Goal: Task Accomplishment & Management: Complete application form

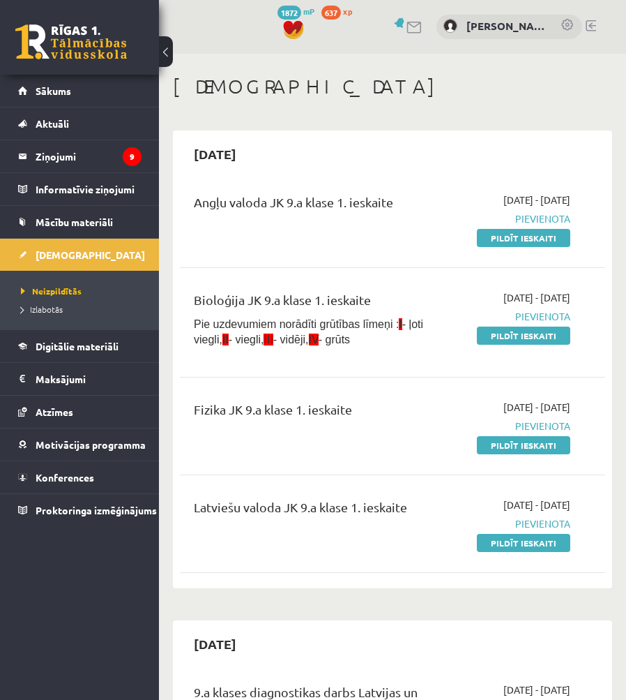
drag, startPoint x: 543, startPoint y: 245, endPoint x: 368, endPoint y: 70, distance: 247.1
click at [542, 245] on link "Pildīt ieskaiti" at bounding box center [523, 238] width 93 height 18
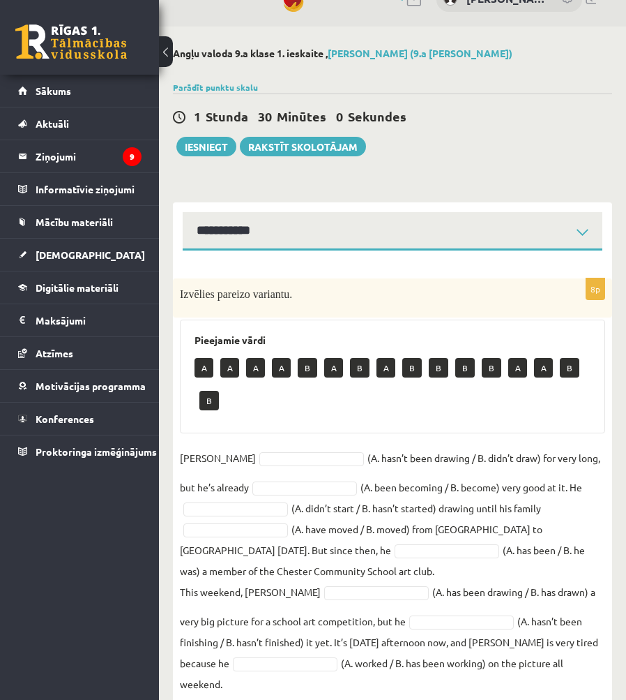
scroll to position [43, 0]
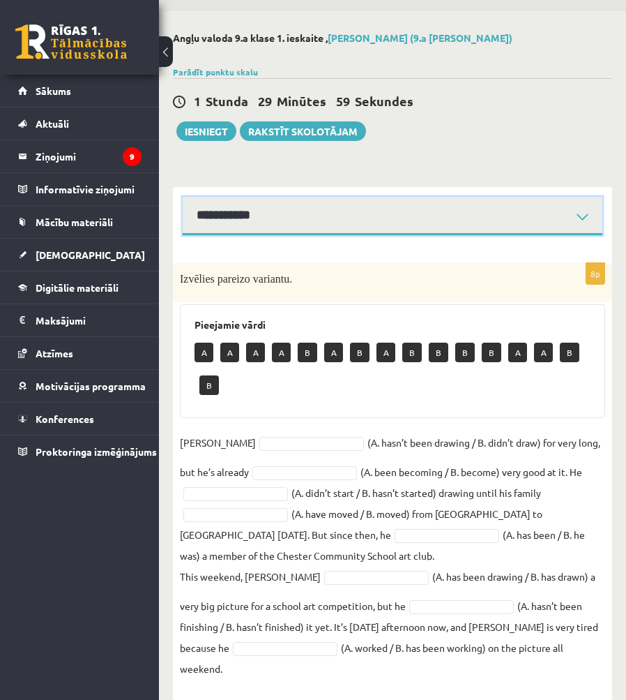
drag, startPoint x: 315, startPoint y: 209, endPoint x: 317, endPoint y: 238, distance: 29.4
click at [315, 209] on select "**********" at bounding box center [393, 216] width 420 height 38
click at [306, 214] on select "**********" at bounding box center [393, 216] width 420 height 38
select select "**********"
click at [183, 197] on select "**********" at bounding box center [393, 216] width 420 height 38
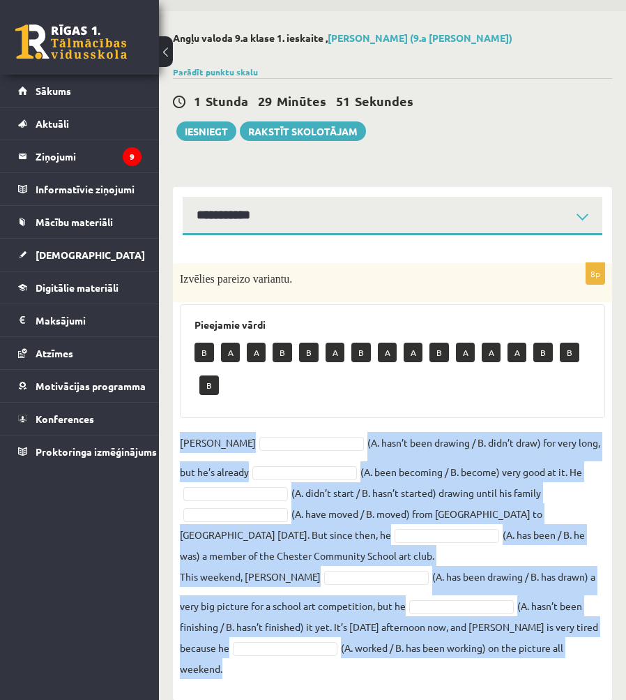
drag, startPoint x: 176, startPoint y: 437, endPoint x: 605, endPoint y: 644, distance: 476.1
click at [605, 644] on div "8p Izvēlies pareizo variantu. Pieejamie vārdi B A A B B A B A A B A A A B B B D…" at bounding box center [392, 474] width 439 height 423
copy fieldset "Danny (A. hasn’t been drawing / B. didn’t draw) for very long, but he’s already…"
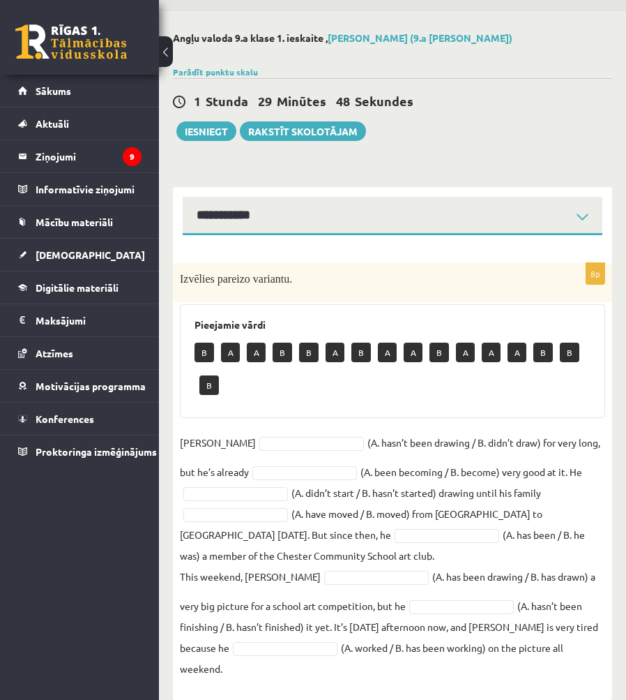
click at [341, 404] on div "Pieejamie vārdi B A A B B A B A A B A A A B B B" at bounding box center [393, 361] width 426 height 114
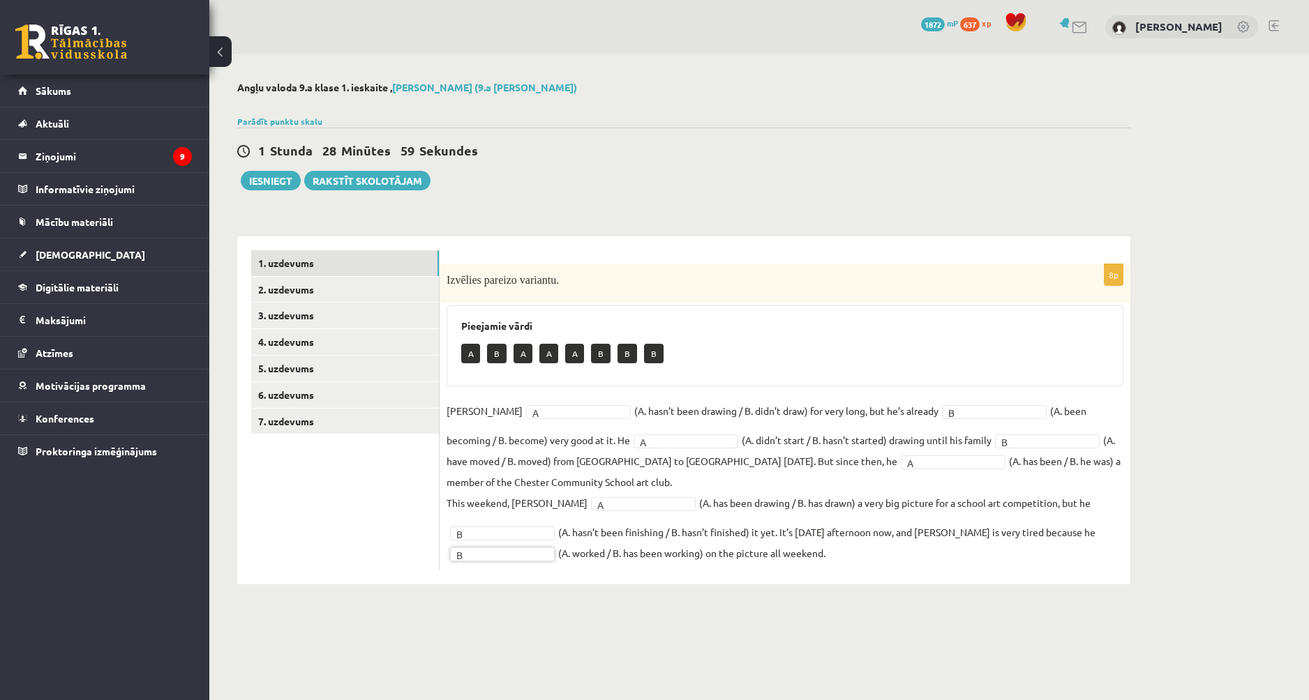
click at [626, 220] on div "Angļu valoda 9.a klase 1. ieskaite , Ingvars Gailis (9.a JK klase) Parādīt punk…" at bounding box center [683, 333] width 949 height 559
click at [626, 219] on div "Angļu valoda 9.a klase 1. ieskaite , Ingvars Gailis (9.a JK klase) Parādīt punk…" at bounding box center [683, 333] width 949 height 559
click at [626, 217] on div "Angļu valoda 9.a klase 1. ieskaite , Ingvars Gailis (9.a JK klase) Parādīt punk…" at bounding box center [683, 333] width 949 height 559
click at [626, 216] on div "Angļu valoda 9.a klase 1. ieskaite , Ingvars Gailis (9.a JK klase) Parādīt punk…" at bounding box center [683, 333] width 949 height 559
click at [528, 404] on fieldset "Danny A * (A. hasn’t been drawing / B. didn’t draw) for very long, but he’s alr…" at bounding box center [784, 481] width 677 height 163
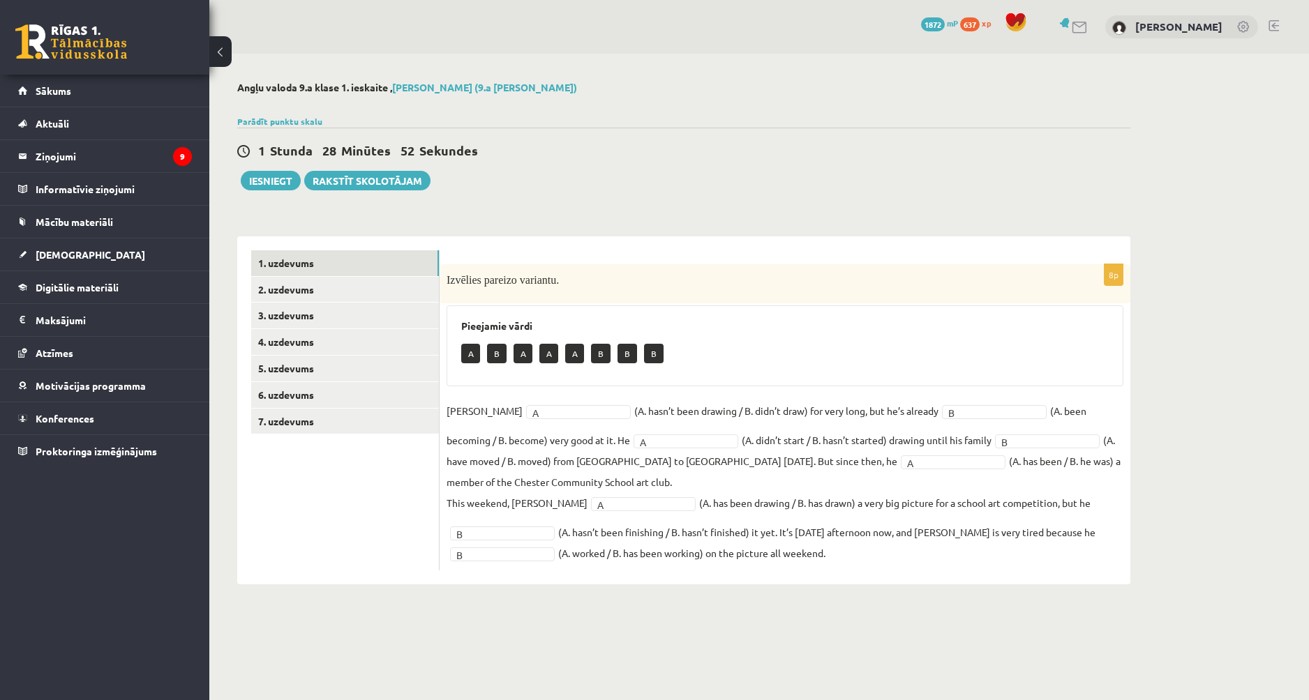
click at [626, 284] on p "Izvēlies pareizo variantu." at bounding box center [749, 279] width 607 height 17
click at [296, 293] on link "2. uzdevums" at bounding box center [345, 290] width 188 height 26
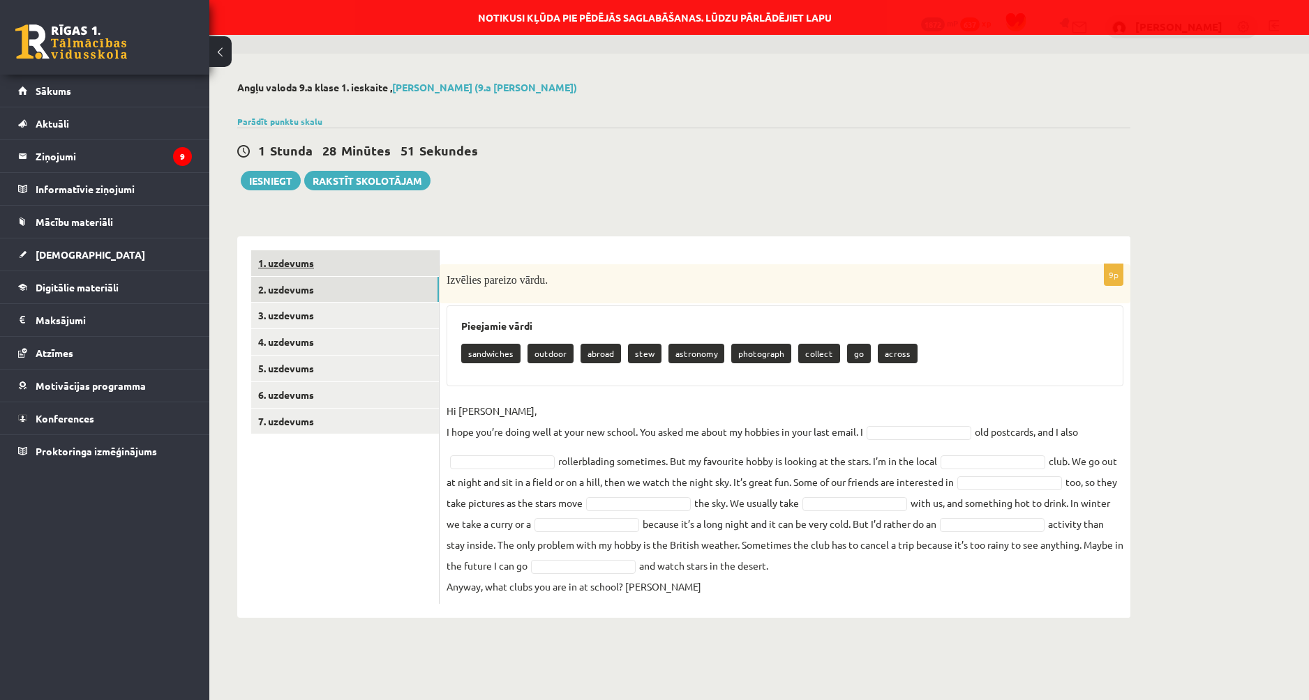
click at [313, 267] on link "1. uzdevums" at bounding box center [345, 263] width 188 height 26
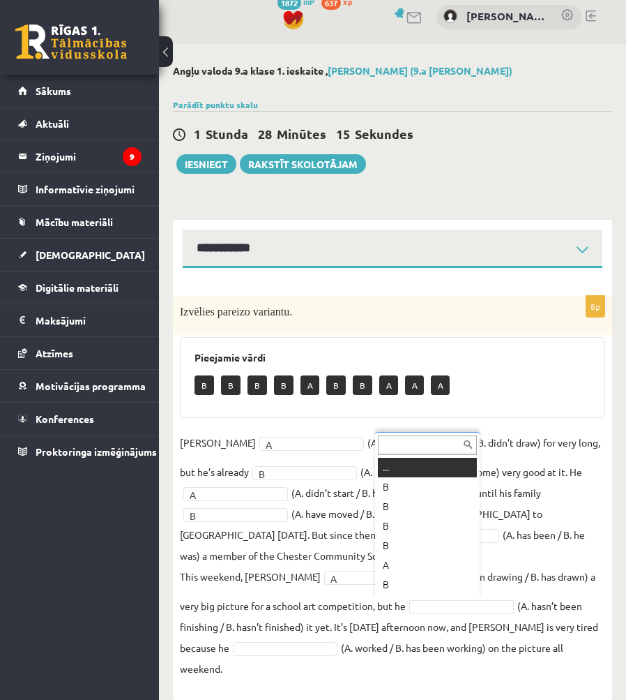
scroll to position [17, 0]
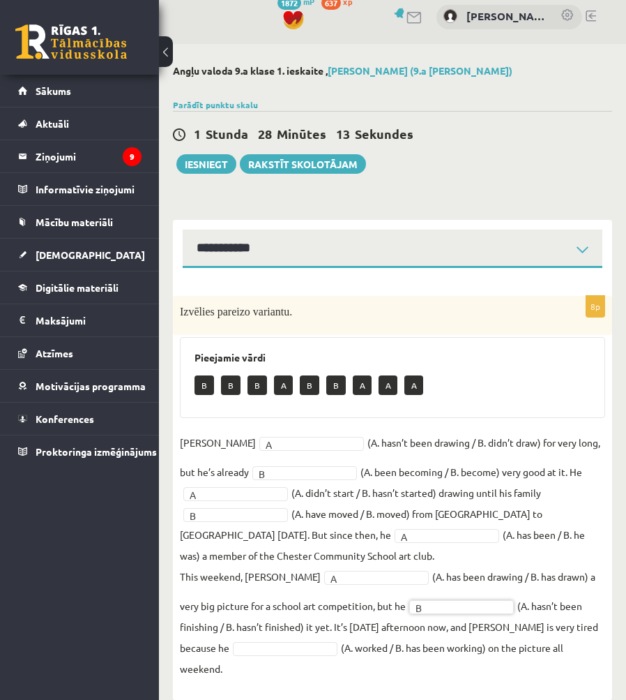
click at [252, 657] on fieldset "Danny A * (A. hasn’t been drawing / B. didn’t draw) for very long, but he’s alr…" at bounding box center [393, 555] width 426 height 247
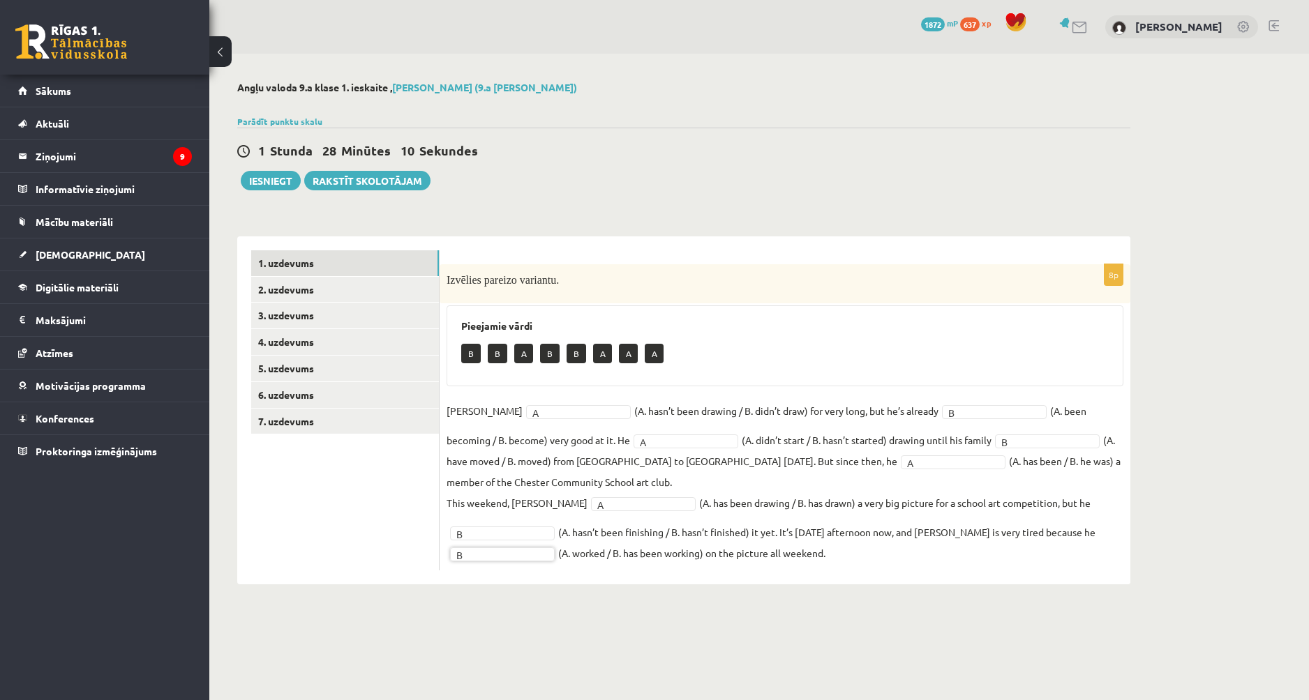
click at [626, 346] on div "B B A B B A A A" at bounding box center [784, 355] width 647 height 33
click at [377, 294] on link "2. uzdevums" at bounding box center [345, 290] width 188 height 26
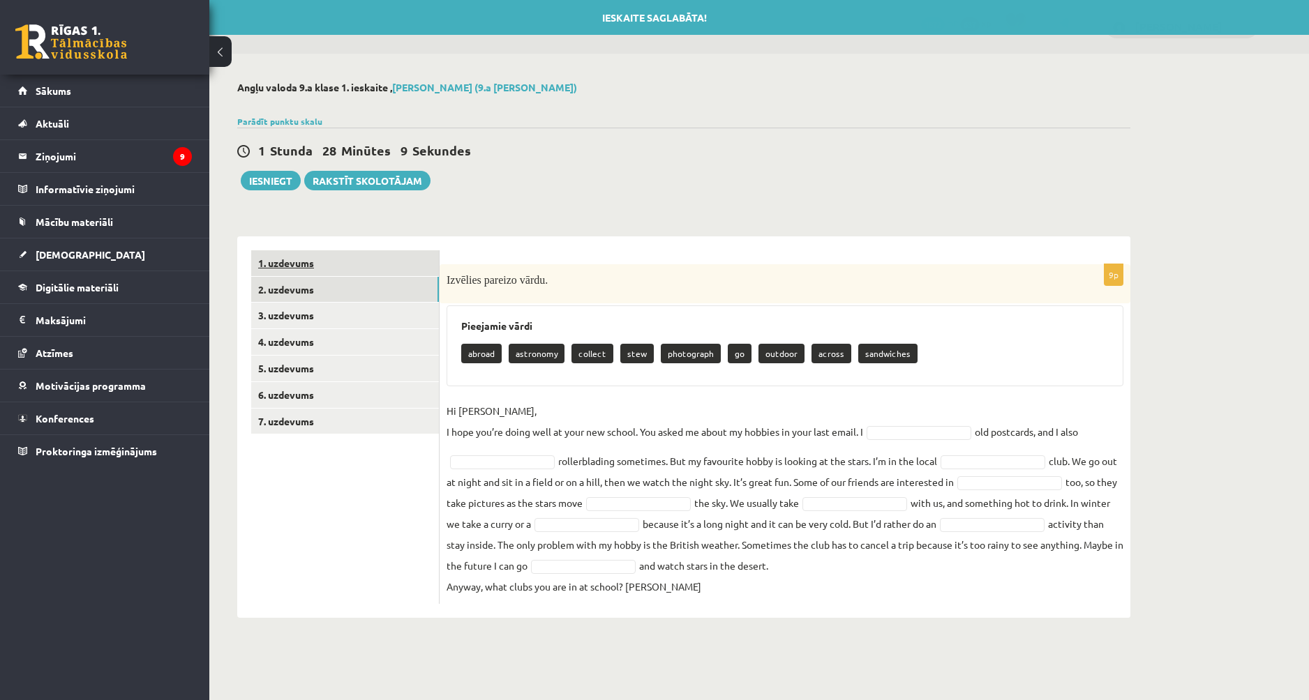
click at [374, 264] on link "1. uzdevums" at bounding box center [345, 263] width 188 height 26
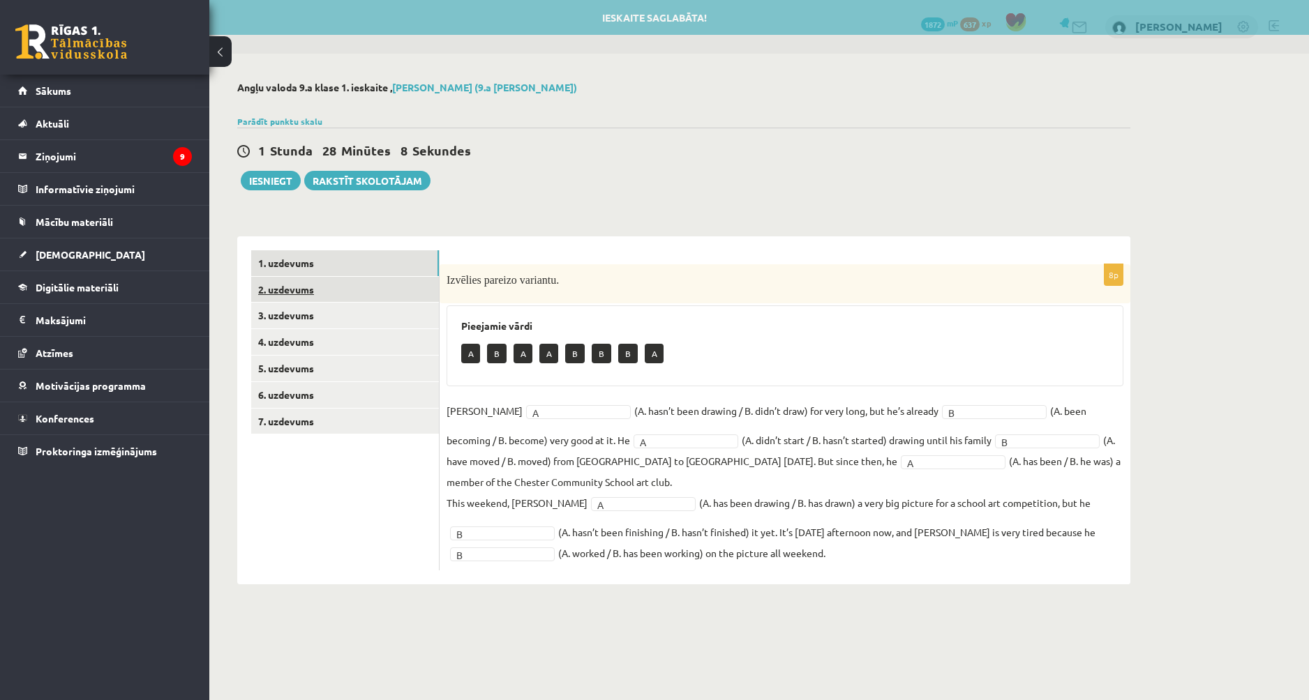
click at [374, 290] on link "2. uzdevums" at bounding box center [345, 290] width 188 height 26
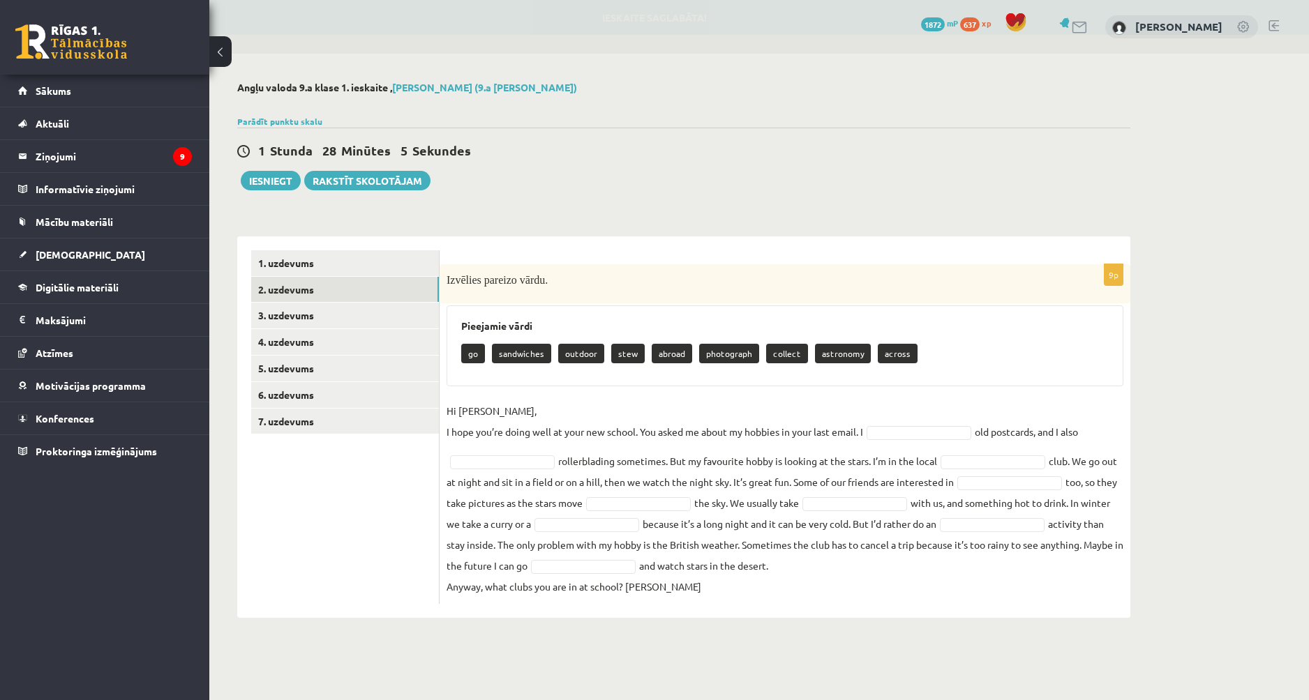
drag, startPoint x: 443, startPoint y: 277, endPoint x: 1028, endPoint y: 573, distance: 655.7
click at [626, 573] on div "9p Izvēlies pareizo vārdu. Pieejamie vārdi go sandwiches outdoor stew abroad ph…" at bounding box center [784, 434] width 691 height 340
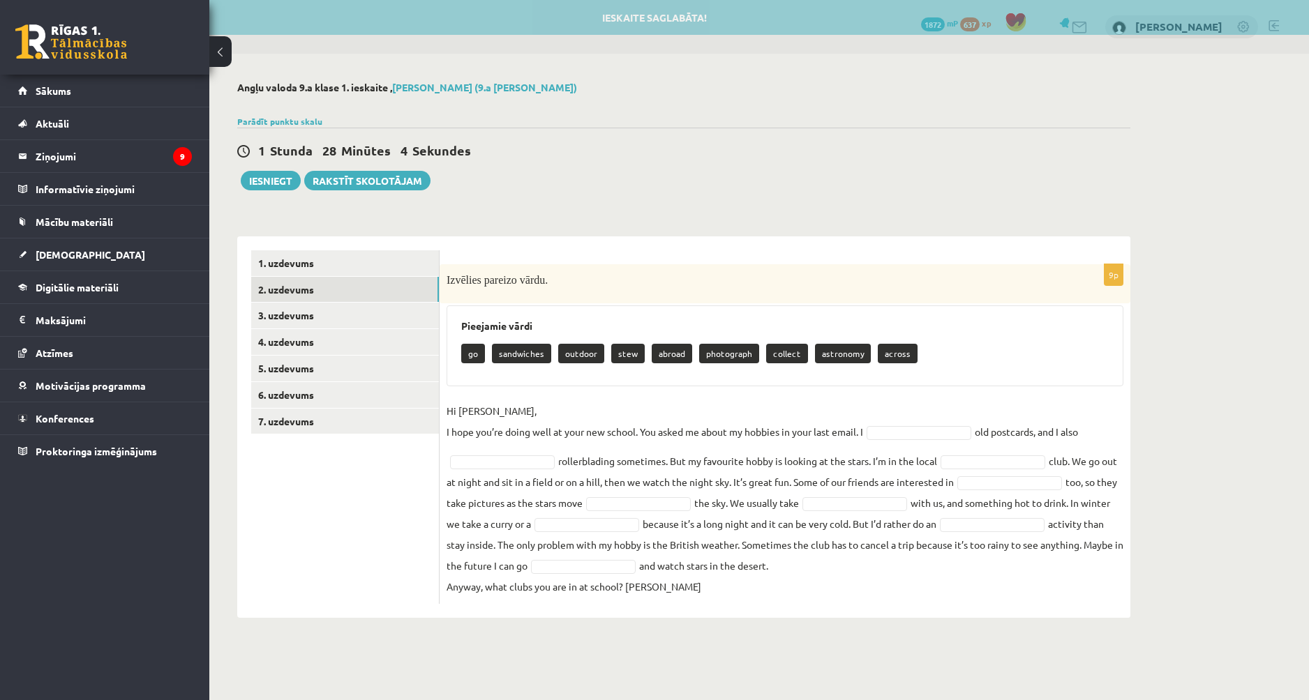
click at [626, 253] on form "9p Izvēlies pareizo vārdu. Pieejamie vārdi go sandwiches outdoor stew abroad ph…" at bounding box center [784, 427] width 663 height 354
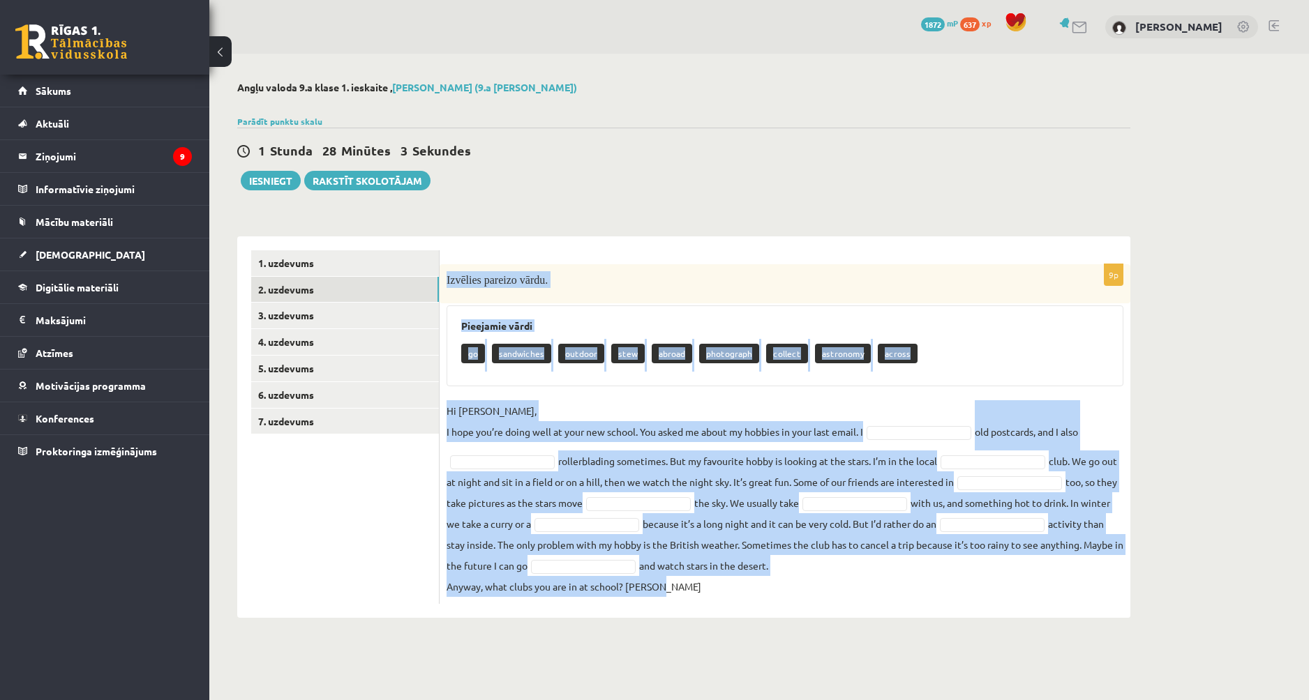
drag, startPoint x: 449, startPoint y: 276, endPoint x: 760, endPoint y: 599, distance: 448.4
click at [626, 599] on div "9p Izvēlies pareizo vārdu. Pieejamie vārdi go sandwiches outdoor stew abroad ph…" at bounding box center [784, 434] width 691 height 340
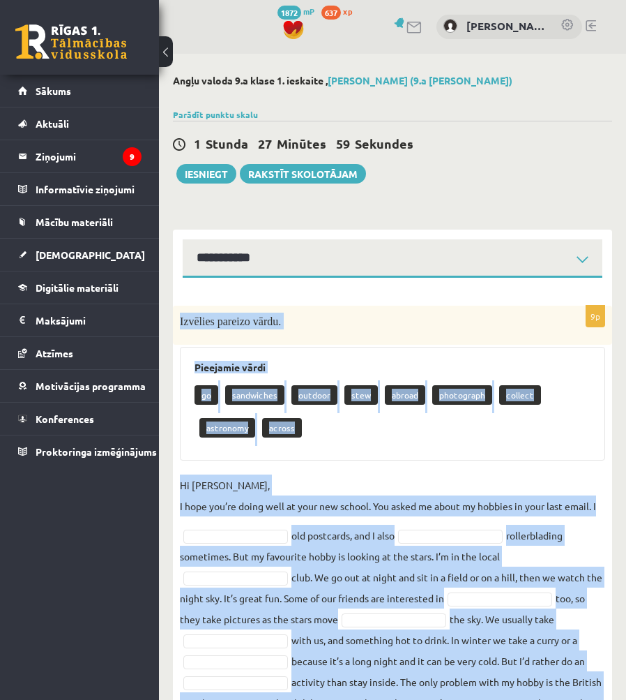
click at [553, 451] on div "Pieejamie vārdi go sandwiches outdoor stew abroad photograph collect astronomy …" at bounding box center [393, 404] width 426 height 114
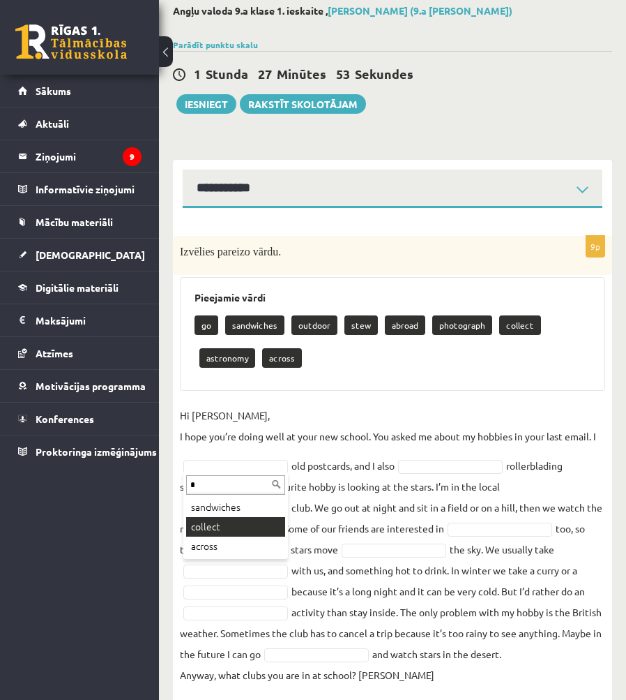
type input "*"
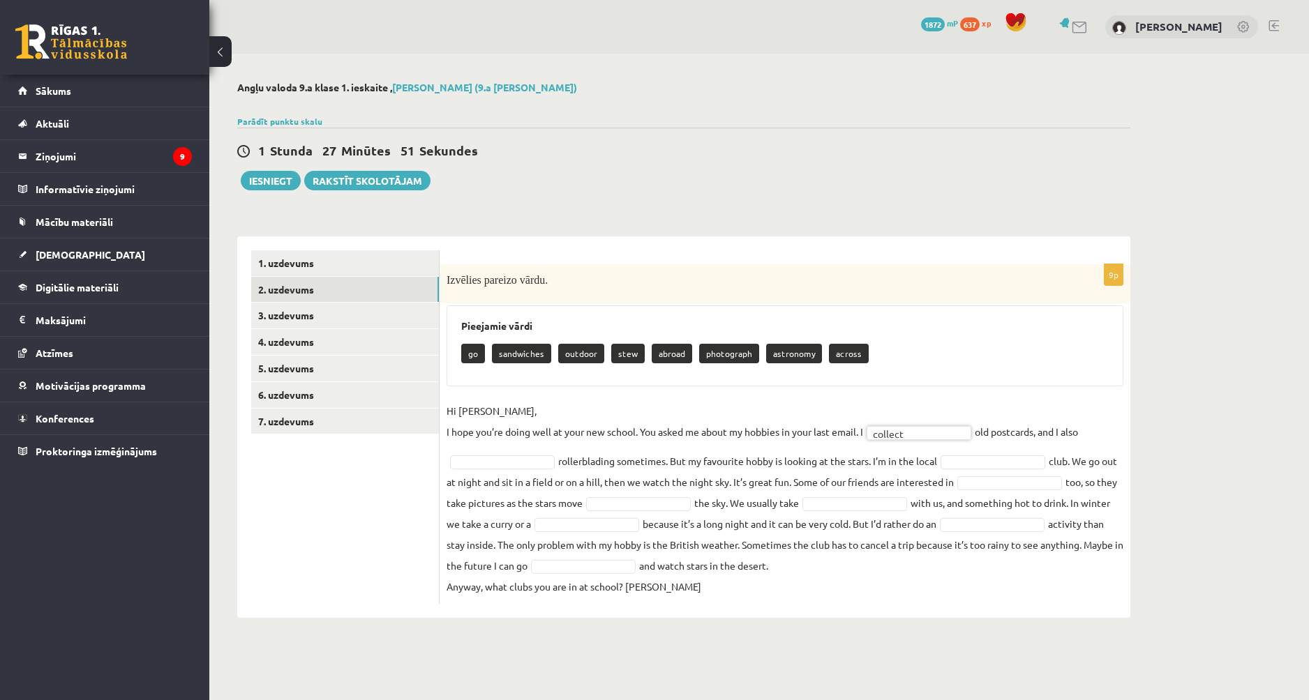
click at [626, 208] on div "Angļu valoda 9.a klase 1. ieskaite , Ingvars Gailis (9.a JK klase) Parādīt punk…" at bounding box center [683, 350] width 949 height 592
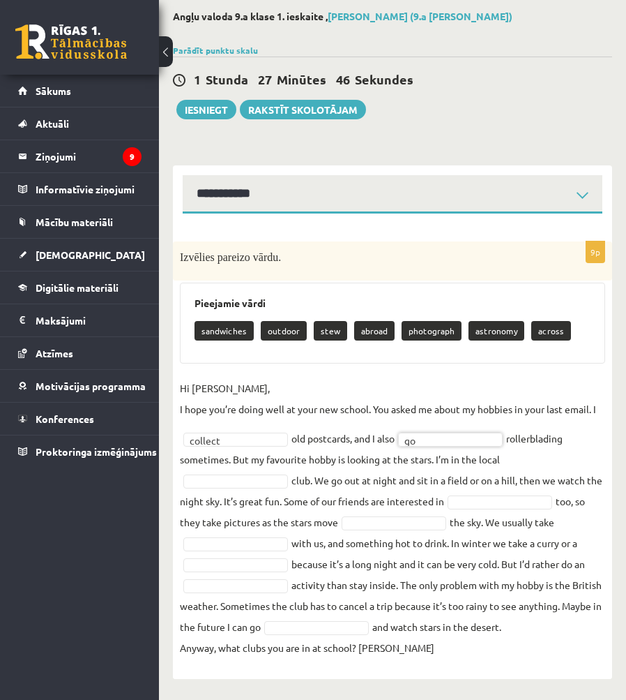
scroll to position [64, 0]
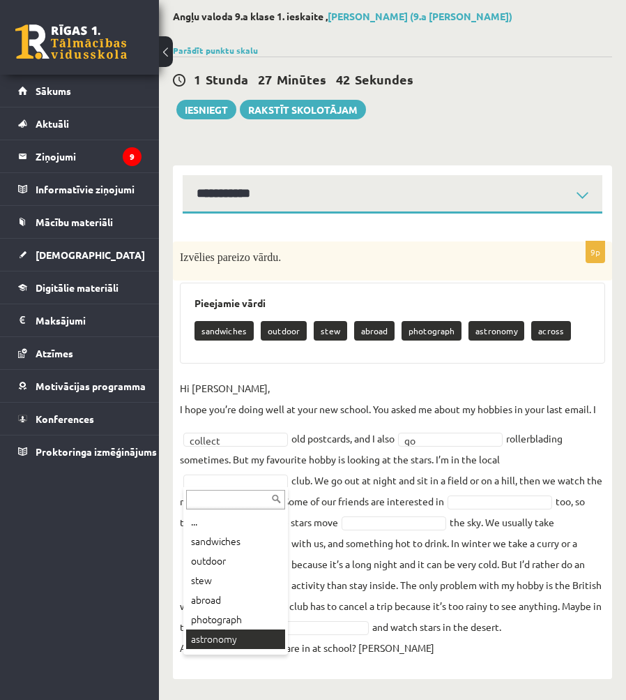
drag, startPoint x: 250, startPoint y: 636, endPoint x: 255, endPoint y: 629, distance: 8.5
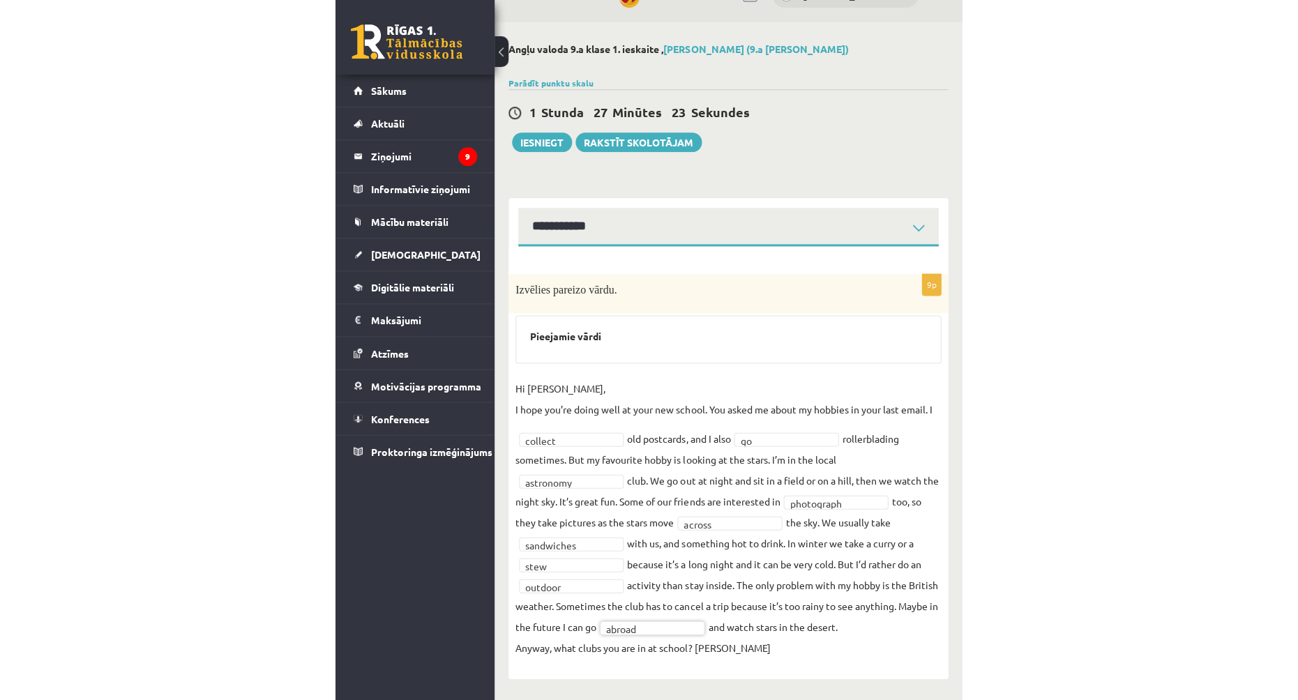
scroll to position [0, 0]
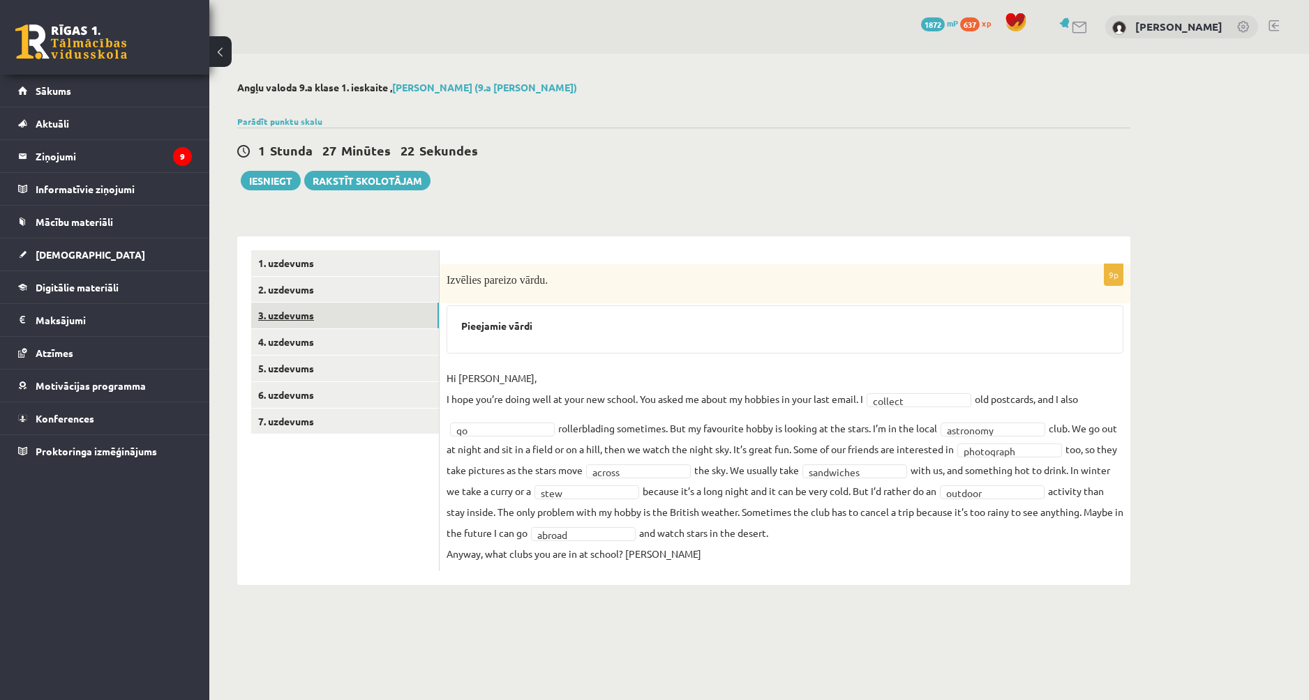
click at [356, 310] on link "3. uzdevums" at bounding box center [345, 316] width 188 height 26
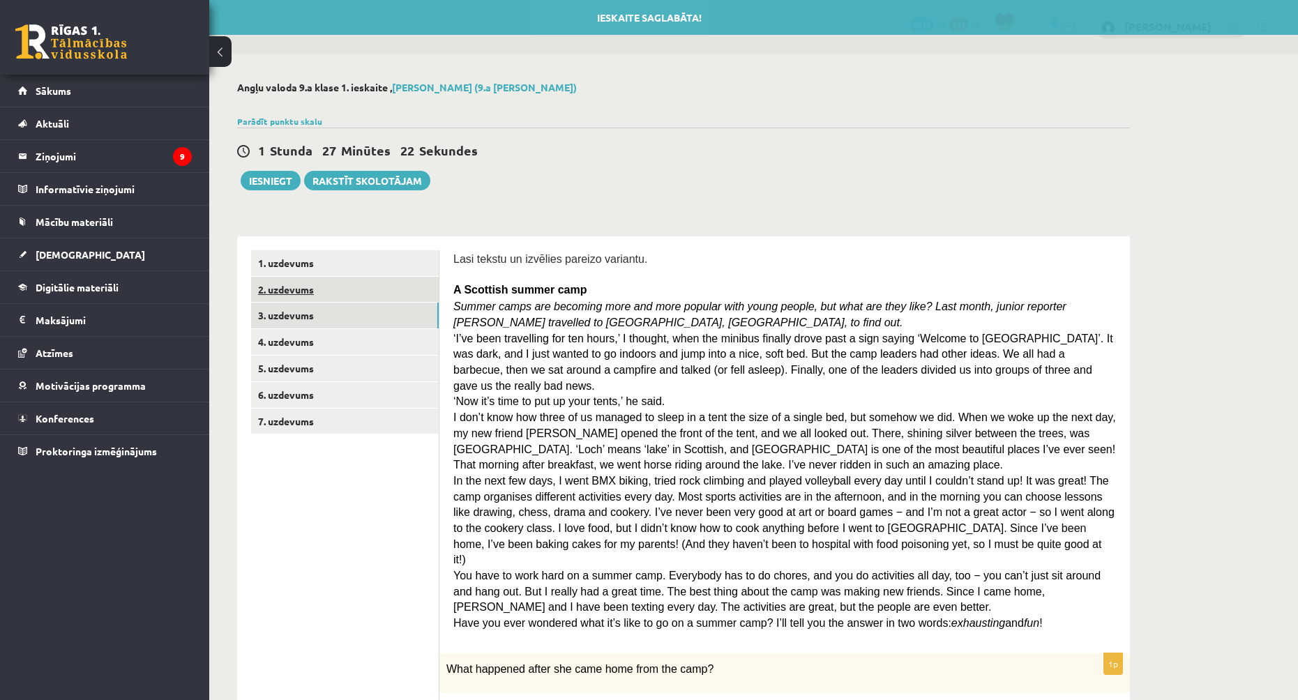
click at [356, 295] on link "2. uzdevums" at bounding box center [345, 290] width 188 height 26
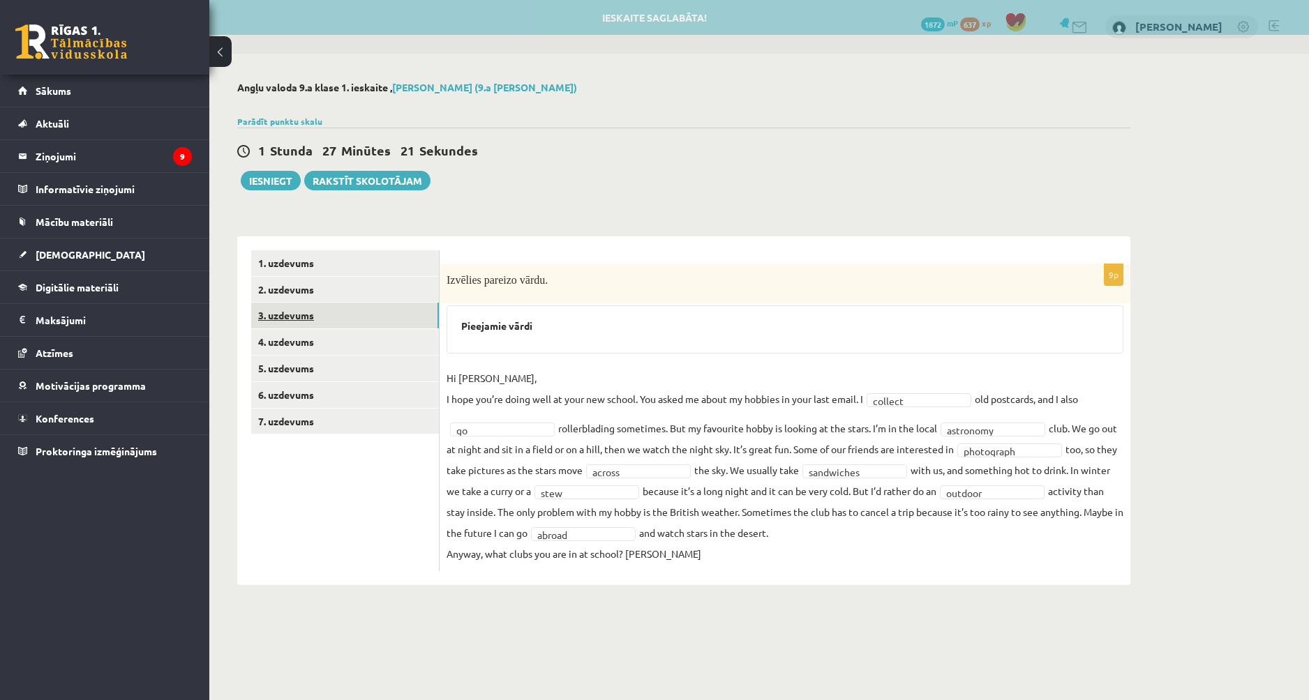
click at [359, 324] on link "3. uzdevums" at bounding box center [345, 316] width 188 height 26
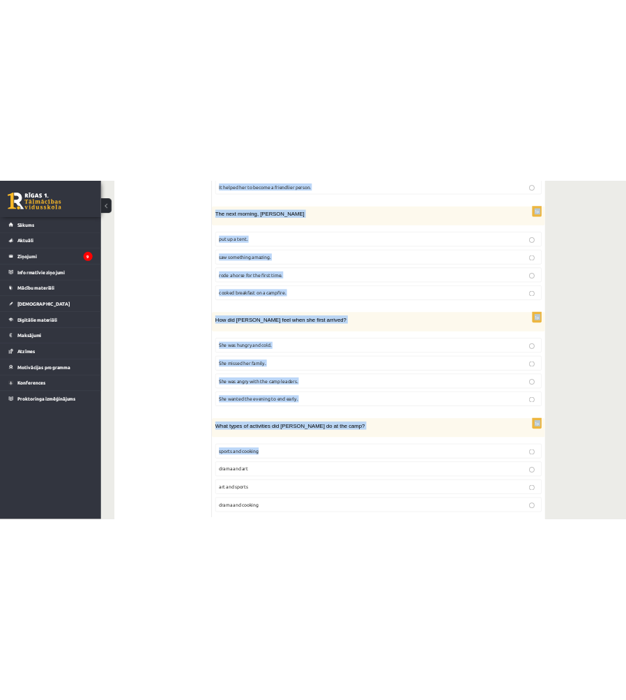
scroll to position [1040, 0]
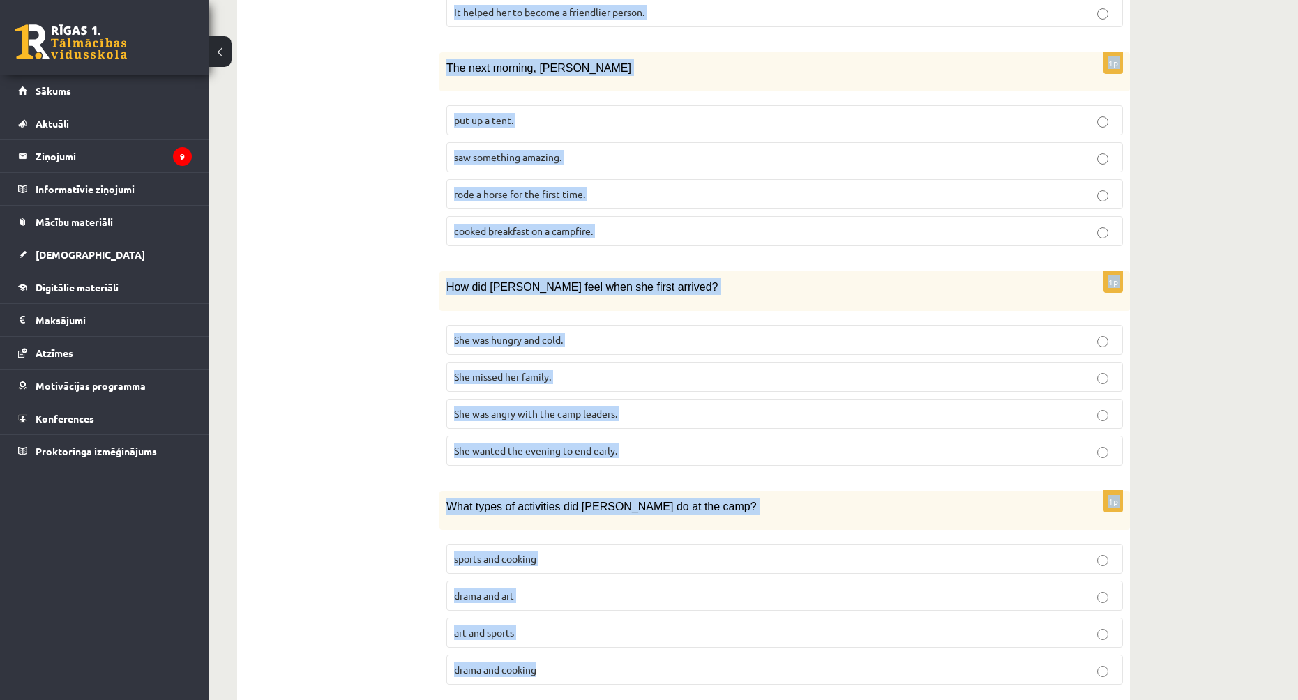
drag, startPoint x: 451, startPoint y: 73, endPoint x: 1008, endPoint y: 647, distance: 800.6
copy form "A Scottish summer camp Summer camps are becoming more and more popular with you…"
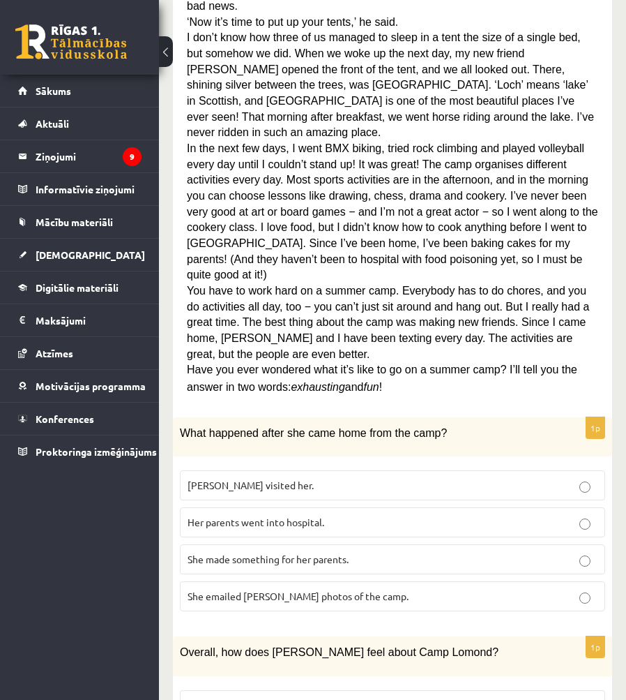
scroll to position [536, 0]
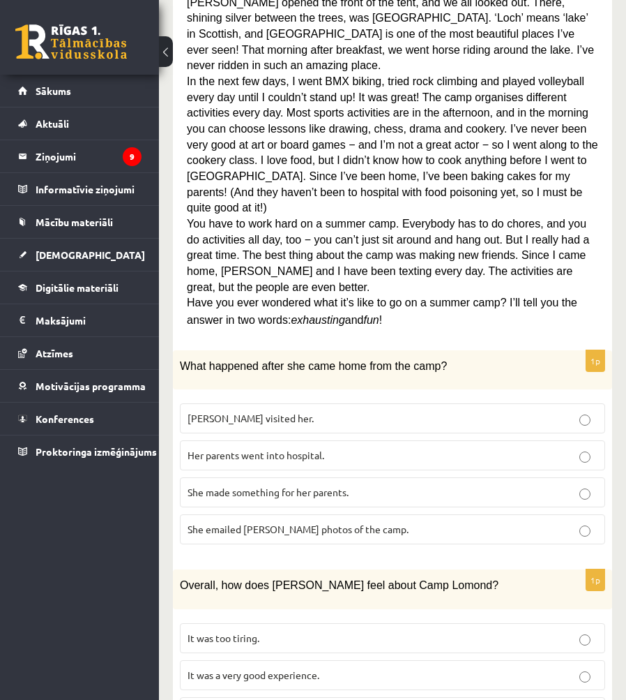
click at [462, 485] on p "She made something for her parents." at bounding box center [393, 492] width 410 height 15
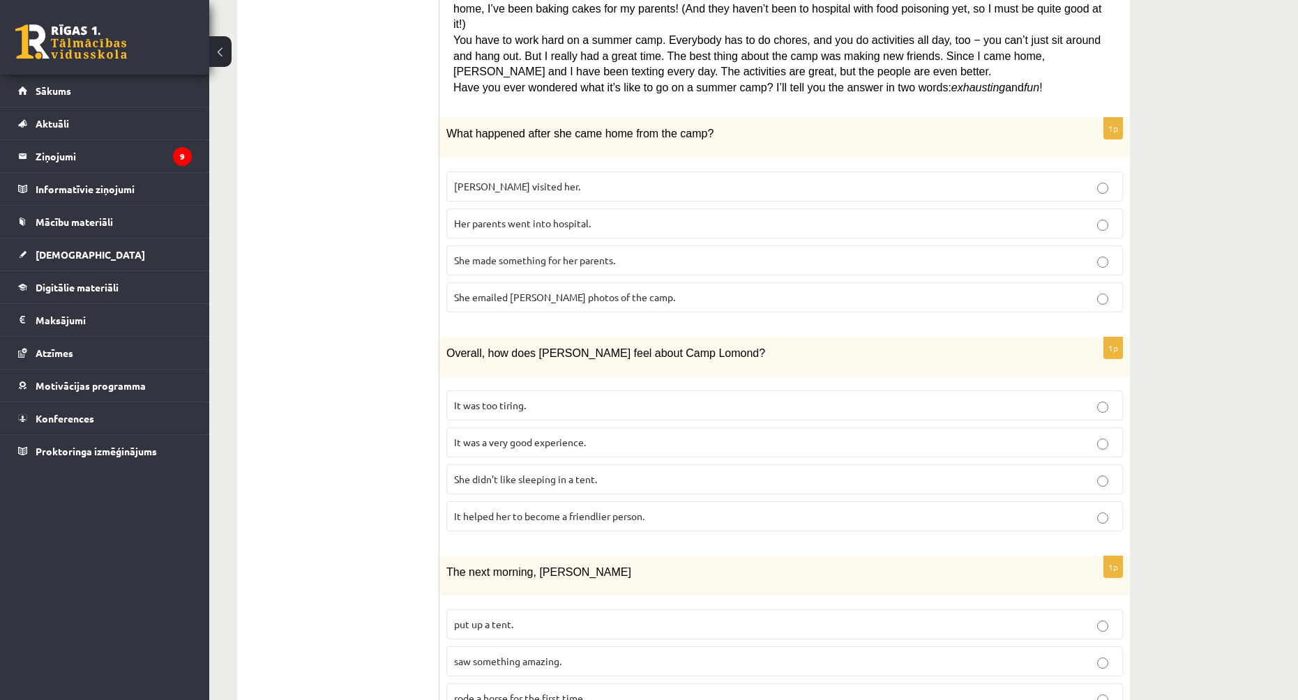
click at [626, 246] on label "She made something for her parents." at bounding box center [784, 261] width 677 height 30
click at [626, 216] on p "Her parents went into hospital." at bounding box center [784, 223] width 661 height 15
click at [626, 253] on p "She made something for her parents." at bounding box center [784, 260] width 661 height 15
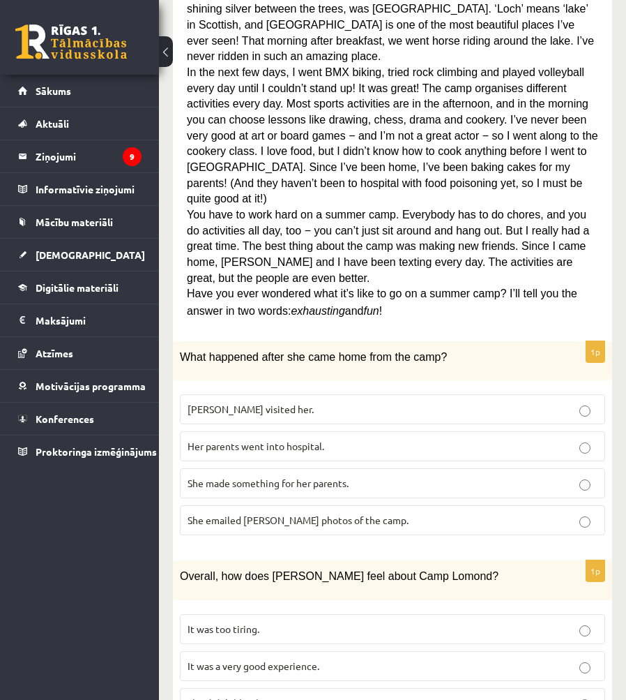
scroll to position [605, 0]
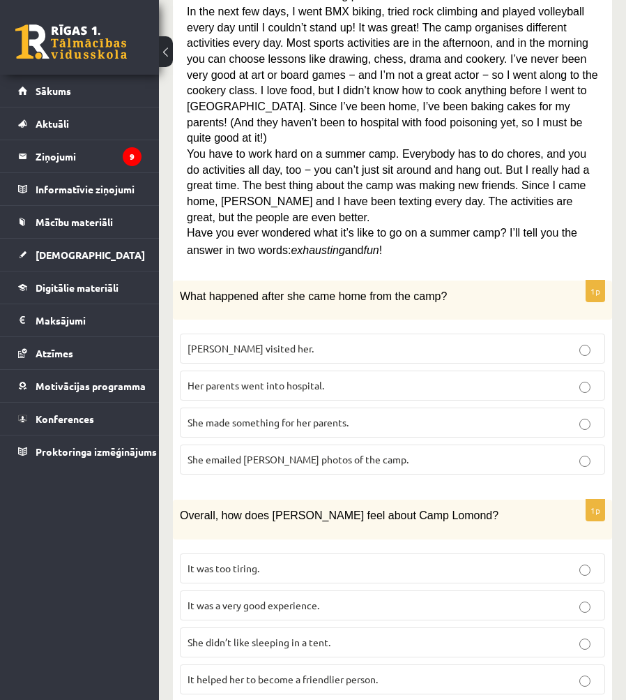
click at [331, 598] on p "It was a very good experience." at bounding box center [393, 605] width 410 height 15
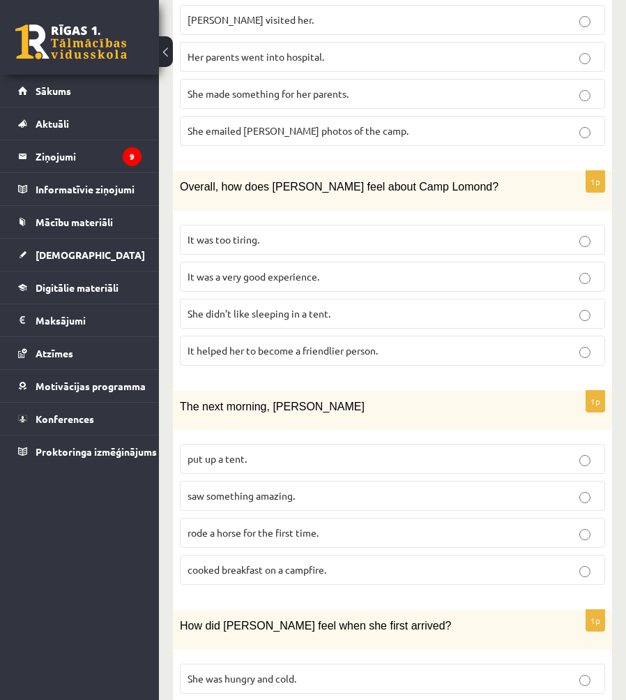
scroll to position [954, 0]
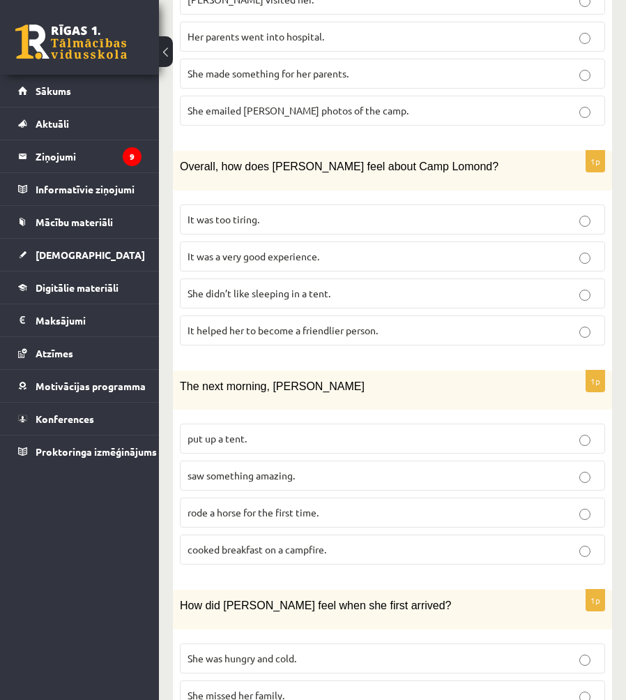
click at [222, 469] on span "saw something amazing." at bounding box center [241, 475] width 107 height 13
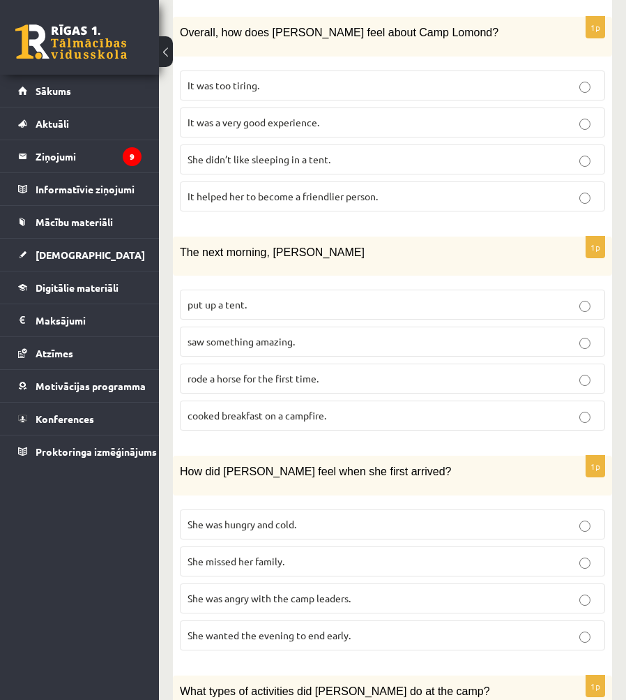
scroll to position [1094, 0]
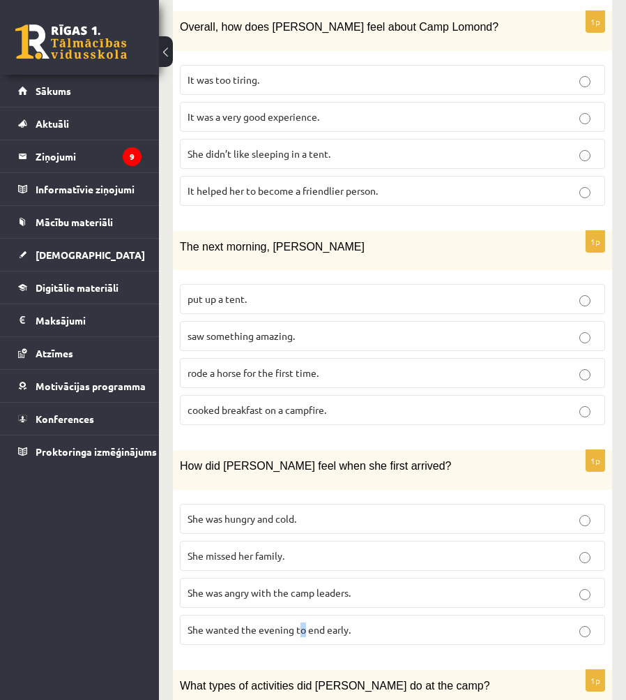
click at [303, 622] on p "She wanted the evening to end early." at bounding box center [393, 629] width 410 height 15
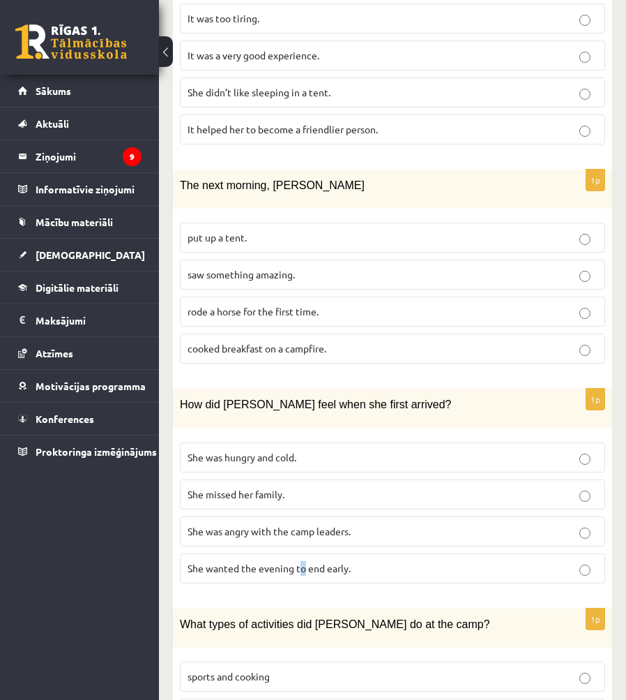
scroll to position [1233, 0]
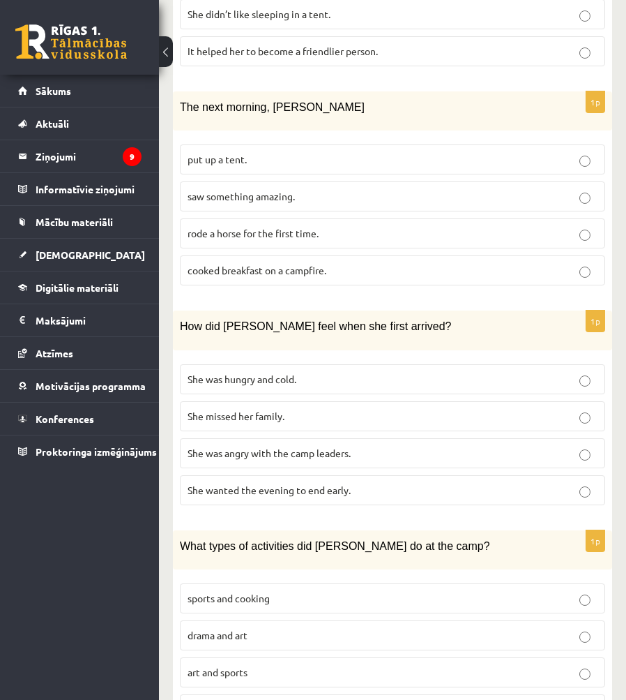
click at [444, 475] on label "She wanted the evening to end early." at bounding box center [393, 490] width 426 height 30
click at [371, 591] on p "sports and cooking" at bounding box center [393, 598] width 410 height 15
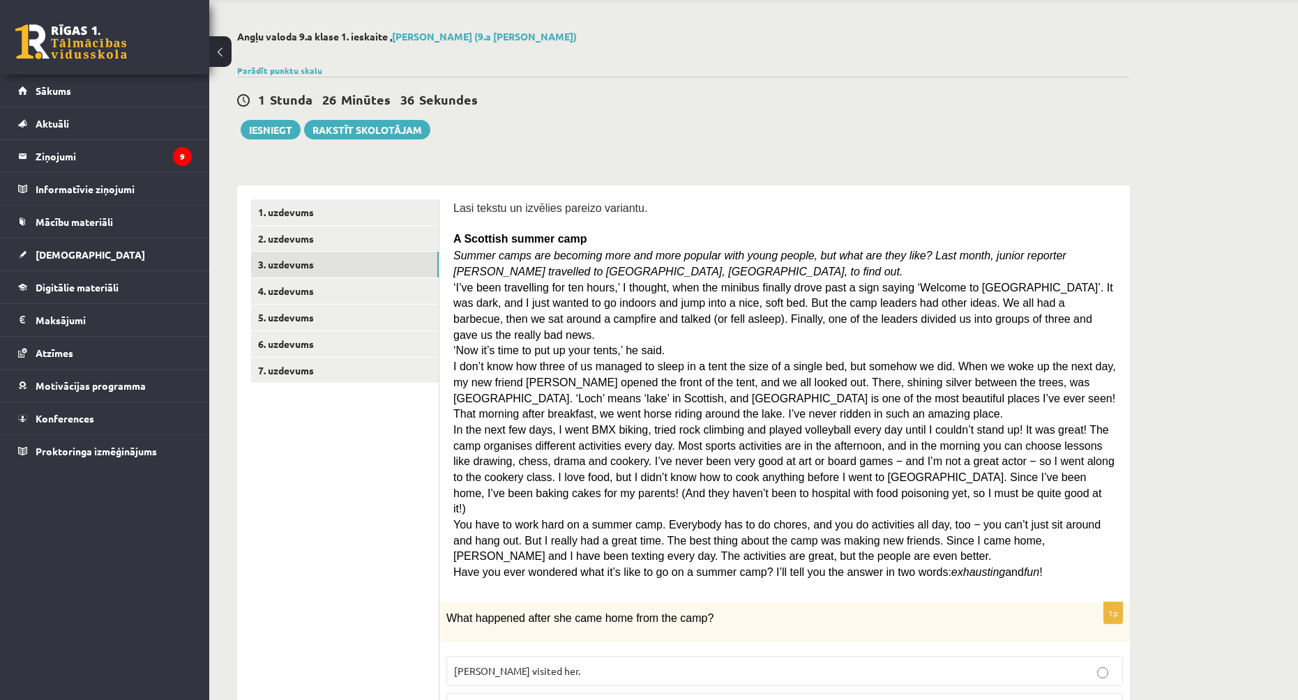
scroll to position [0, 0]
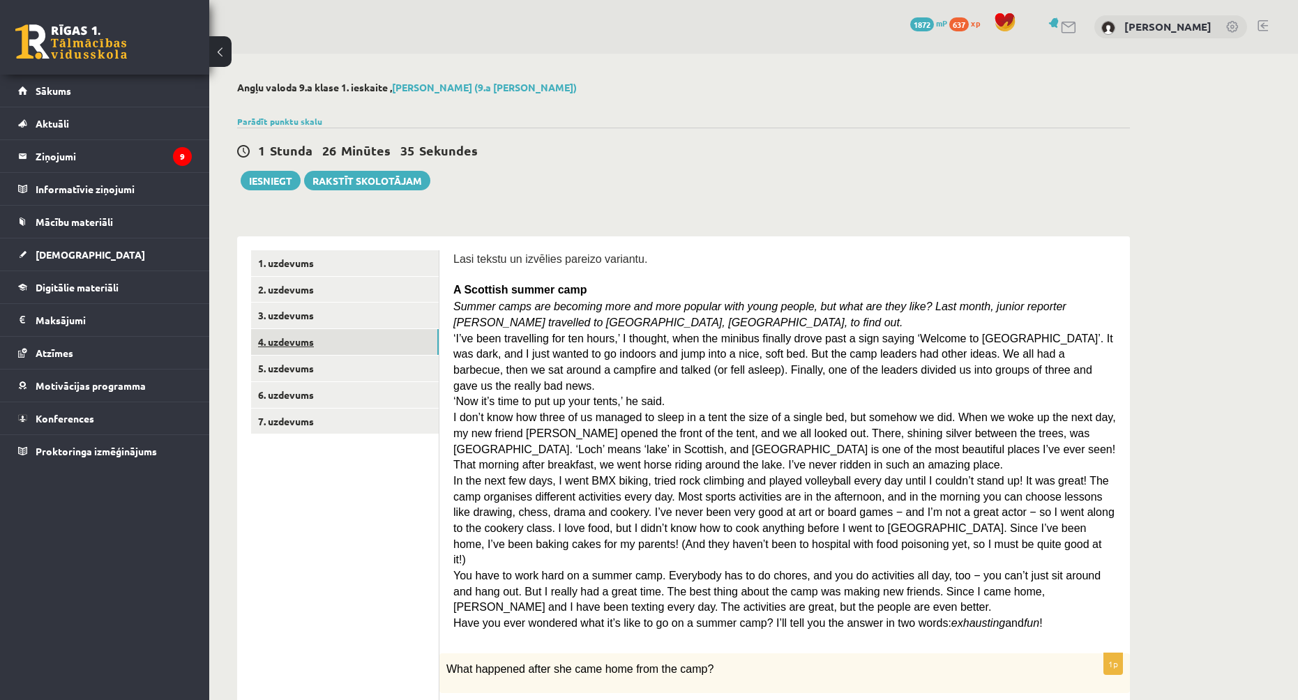
click at [378, 335] on link "4. uzdevums" at bounding box center [345, 342] width 188 height 26
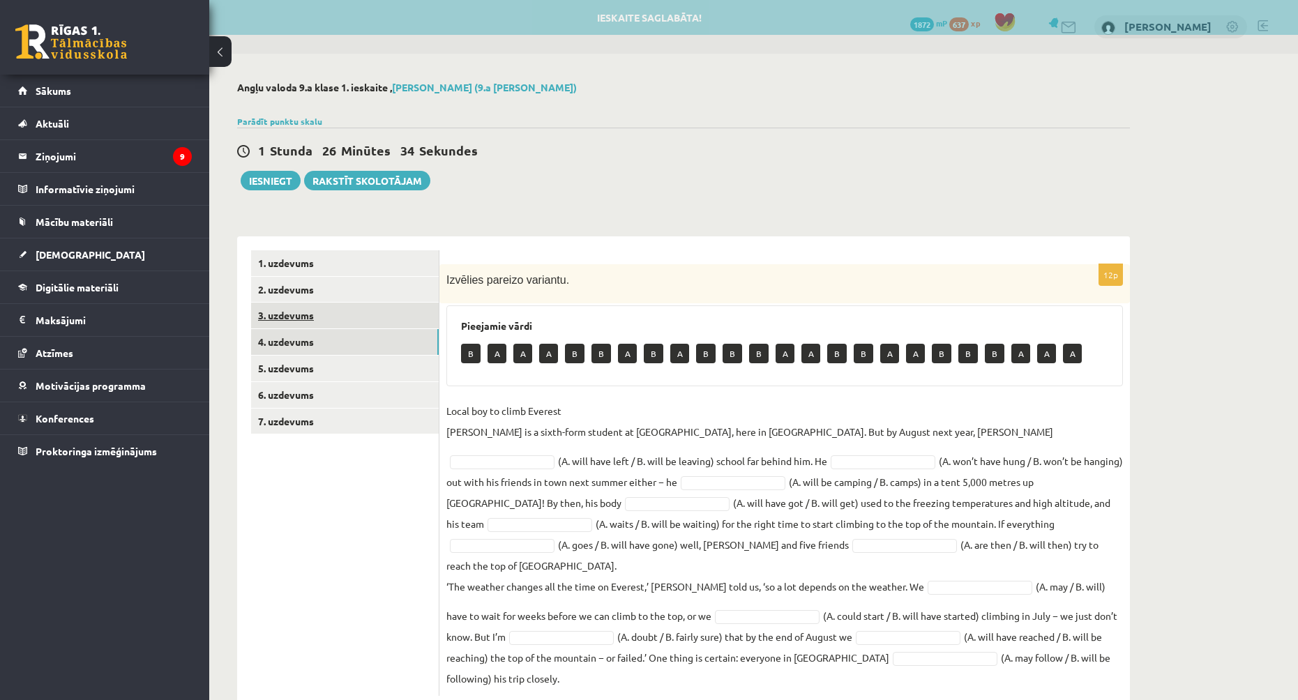
click at [364, 319] on link "3. uzdevums" at bounding box center [345, 316] width 188 height 26
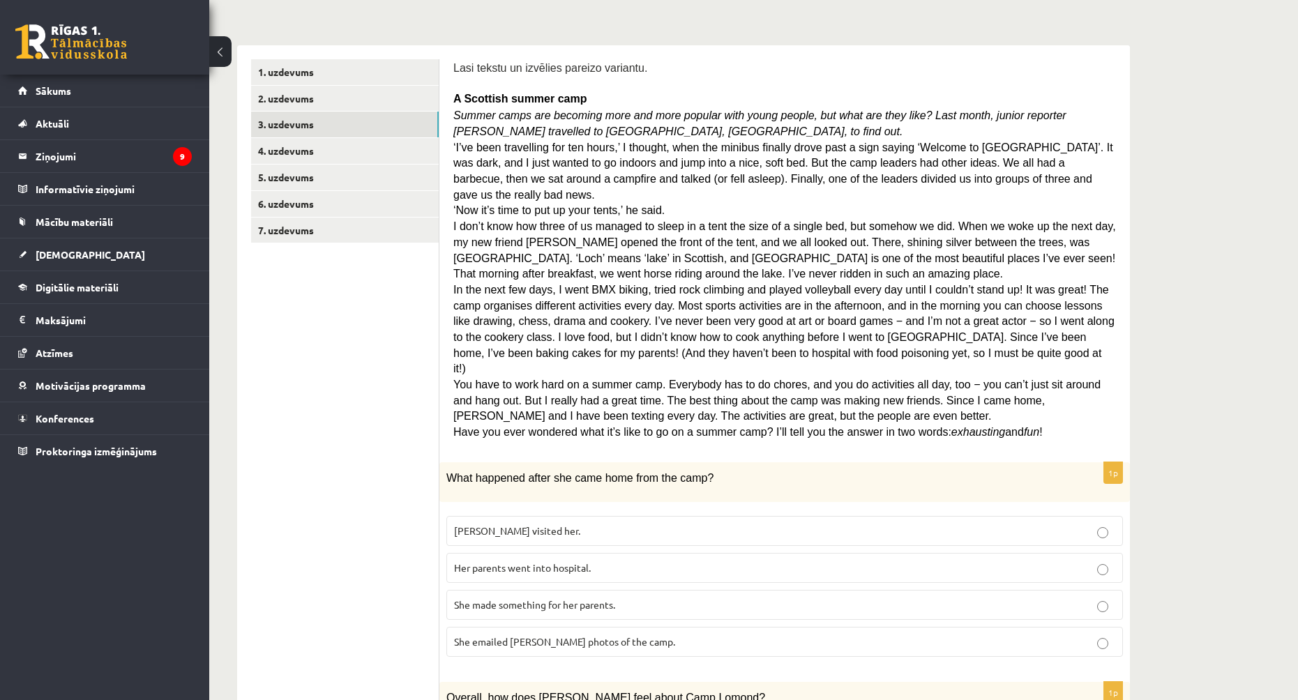
scroll to position [209, 0]
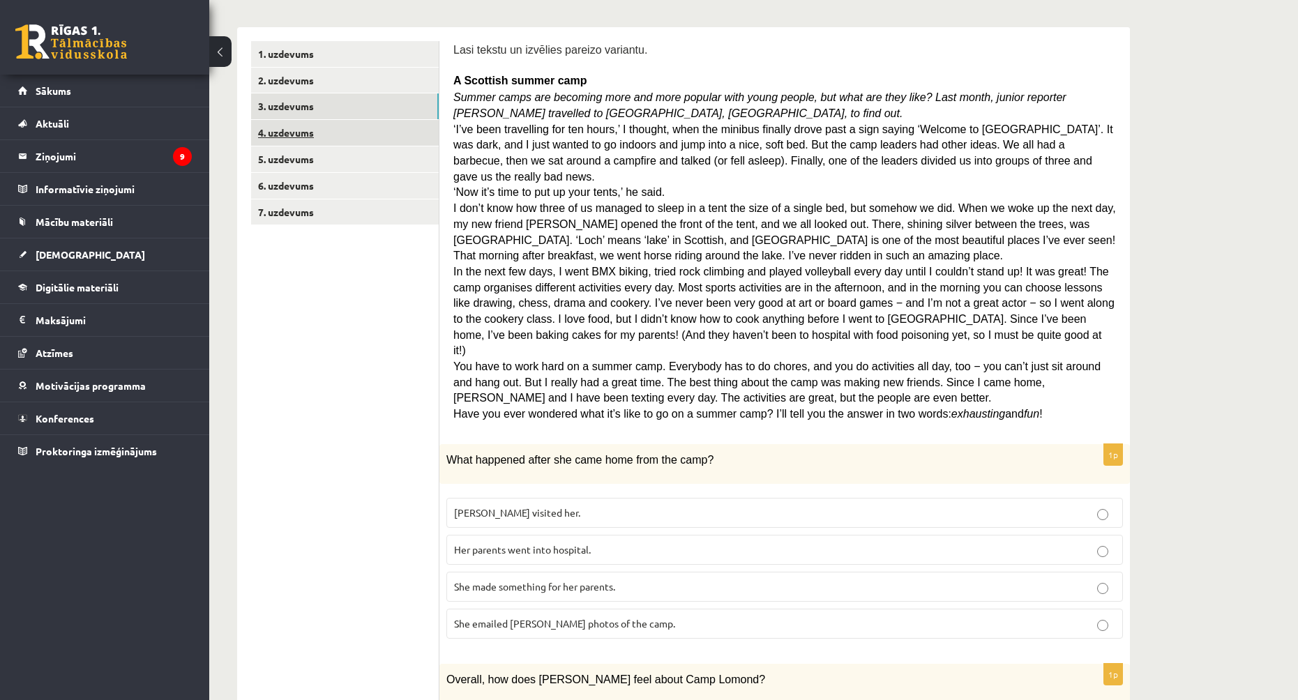
click at [349, 135] on link "4. uzdevums" at bounding box center [345, 133] width 188 height 26
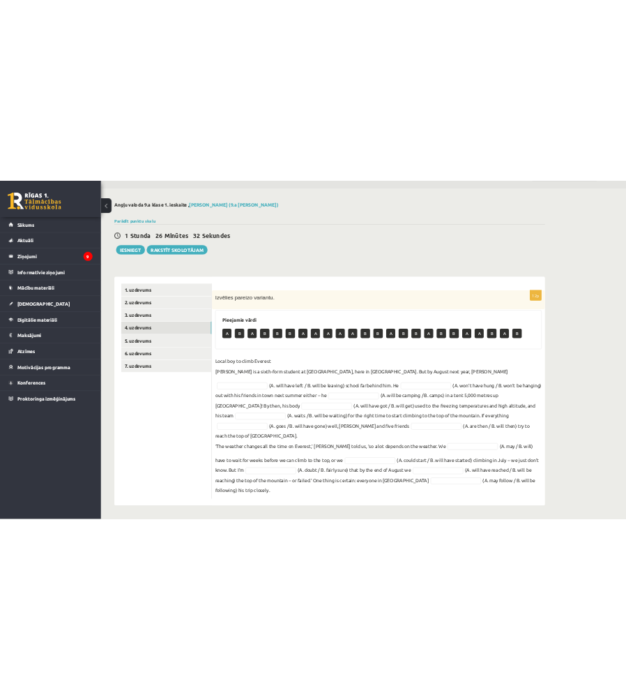
scroll to position [0, 0]
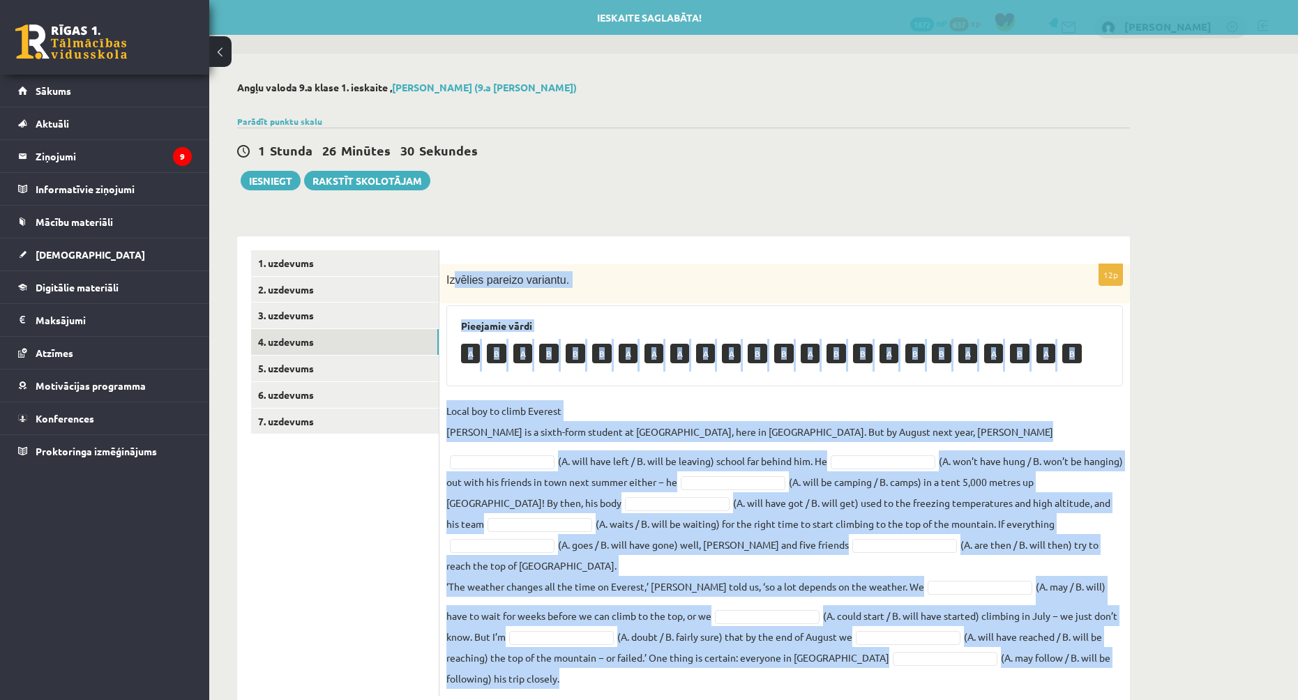
drag, startPoint x: 455, startPoint y: 281, endPoint x: 1182, endPoint y: 599, distance: 794.0
click at [626, 654] on div "Angļu valoda 9.a klase 1. ieskaite , Ingvars Gailis (9.a JK klase) Parādīt punk…" at bounding box center [683, 396] width 949 height 684
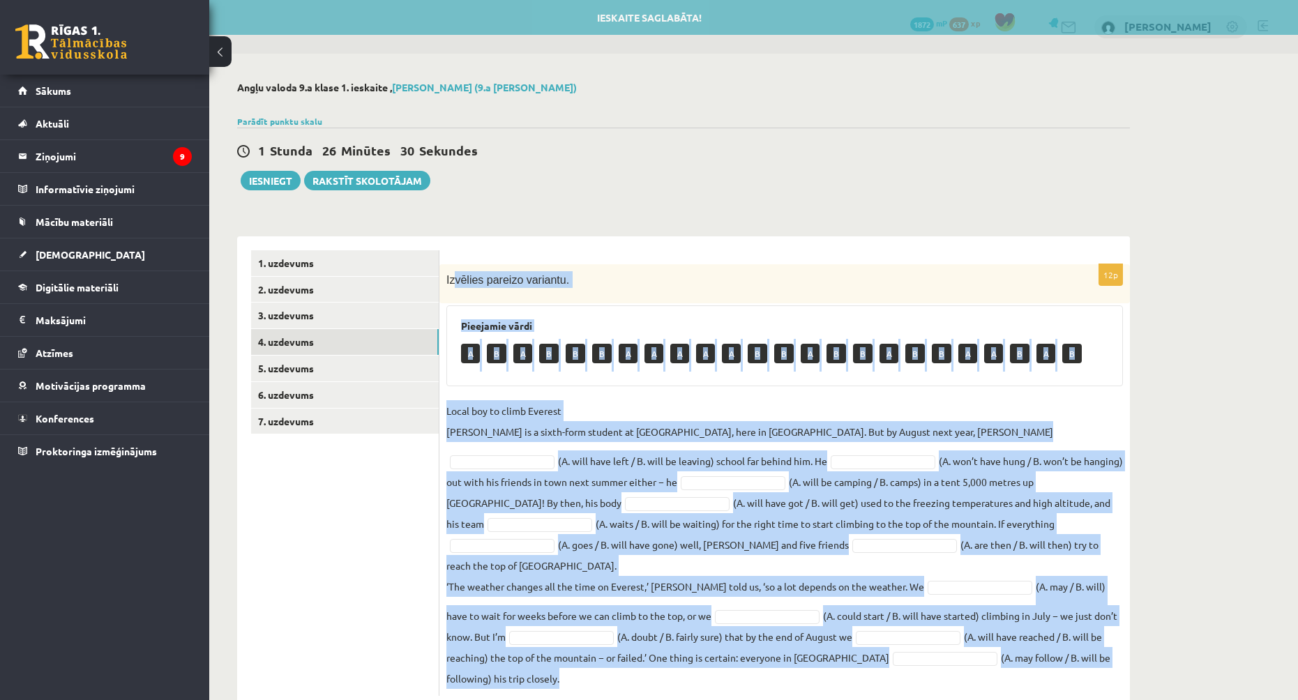
click at [626, 596] on div "Angļu valoda 9.a klase 1. ieskaite , Ingvars Gailis (9.a JK klase) Parādīt punk…" at bounding box center [753, 396] width 1089 height 684
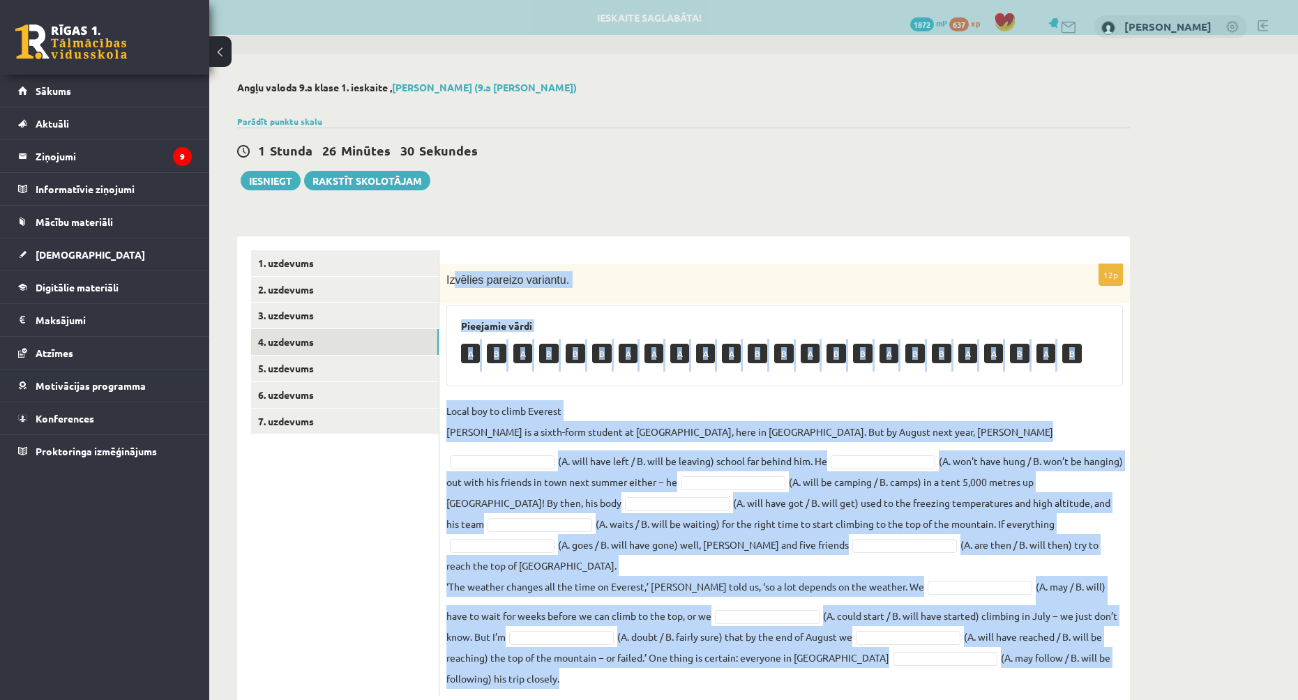
click at [626, 218] on div "Angļu valoda 9.a klase 1. ieskaite , Ingvars Gailis (9.a JK klase) Parādīt punk…" at bounding box center [683, 396] width 949 height 684
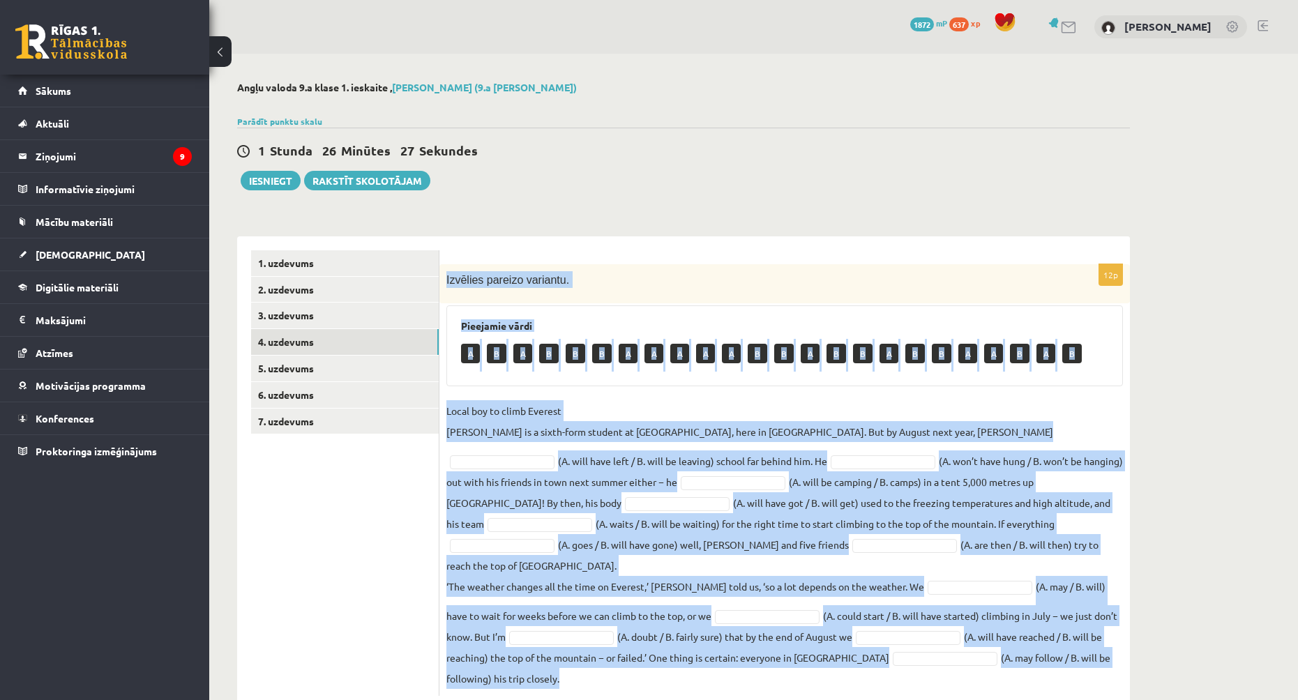
drag, startPoint x: 444, startPoint y: 278, endPoint x: 1142, endPoint y: 647, distance: 789.8
click at [626, 656] on div "Angļu valoda 9.a klase 1. ieskaite , Ingvars Gailis (9.a JK klase) Parādīt punk…" at bounding box center [683, 396] width 949 height 684
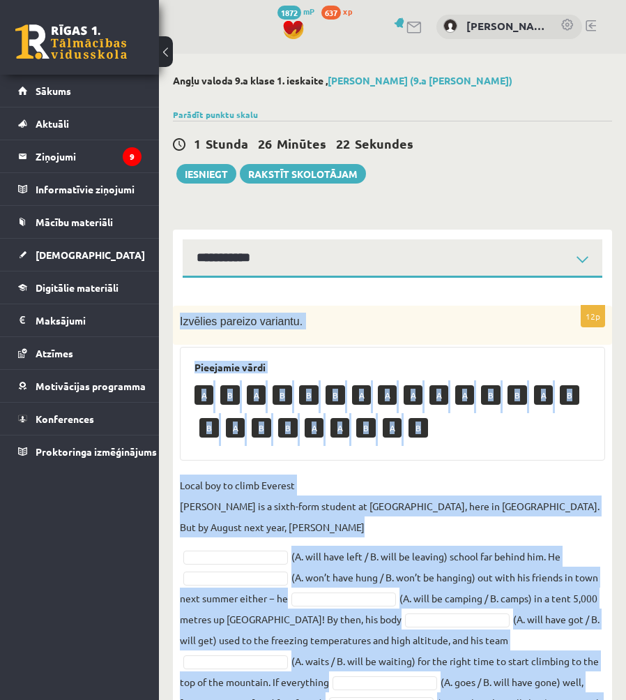
click at [447, 466] on div "12p Izvēlies pareizo variantu. Pieejamie vārdi A B A B B B A A A A A B B A B B …" at bounding box center [392, 611] width 439 height 611
click at [447, 469] on div "12p Izvēlies pareizo variantu. Pieejamie vārdi A B A B B B A A A A A B B A B B …" at bounding box center [392, 611] width 439 height 611
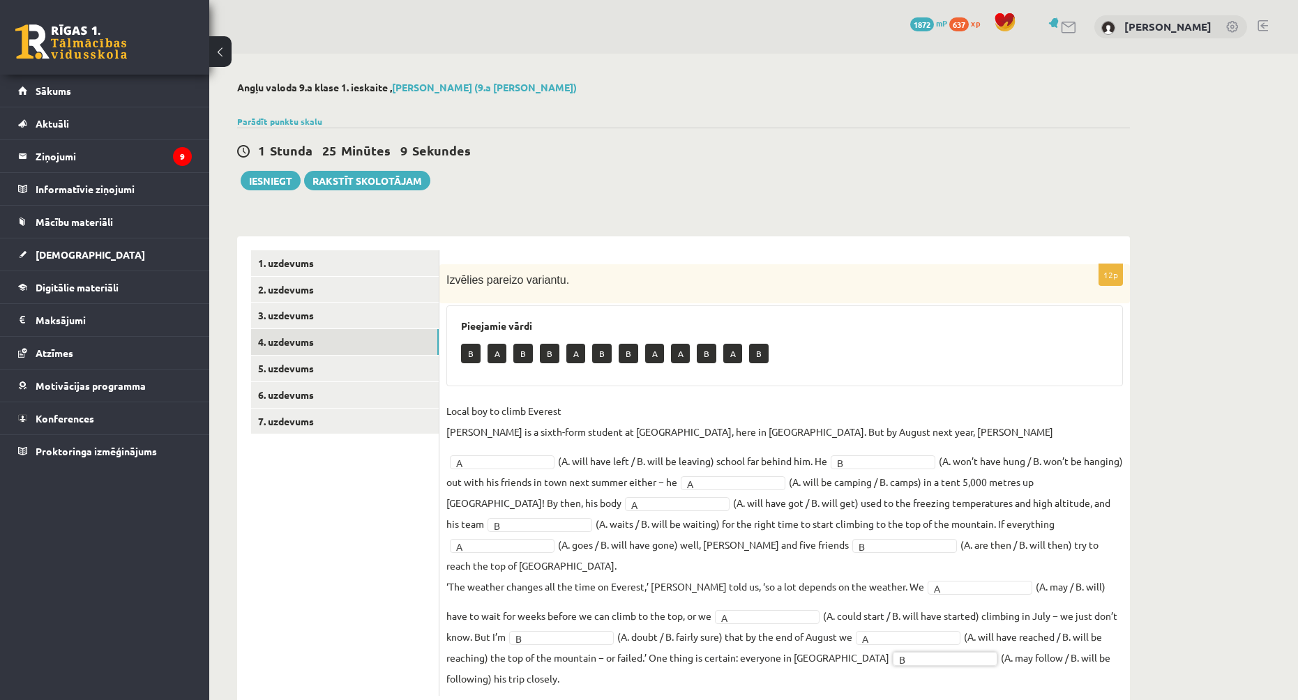
click at [626, 208] on div "Angļu valoda 9.a klase 1. ieskaite , Ingvars Gailis (9.a JK klase) Parādīt punk…" at bounding box center [683, 396] width 949 height 684
click at [423, 372] on link "5. uzdevums" at bounding box center [345, 369] width 188 height 26
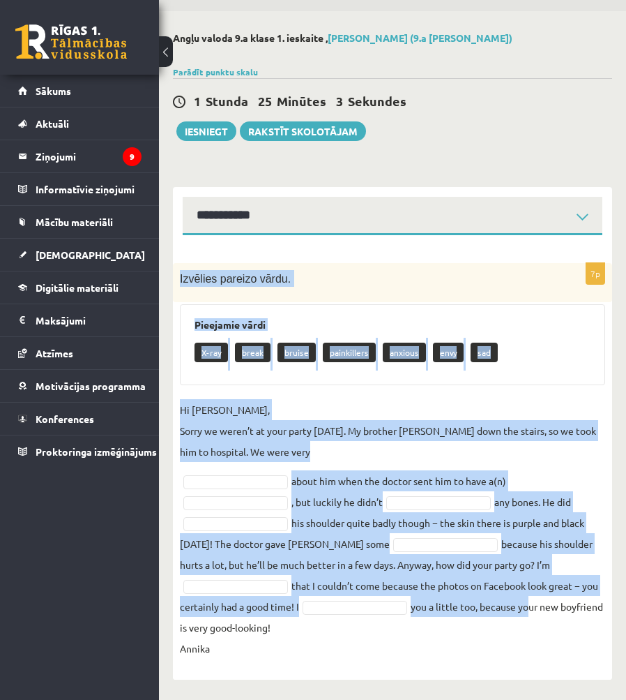
scroll to position [43, 0]
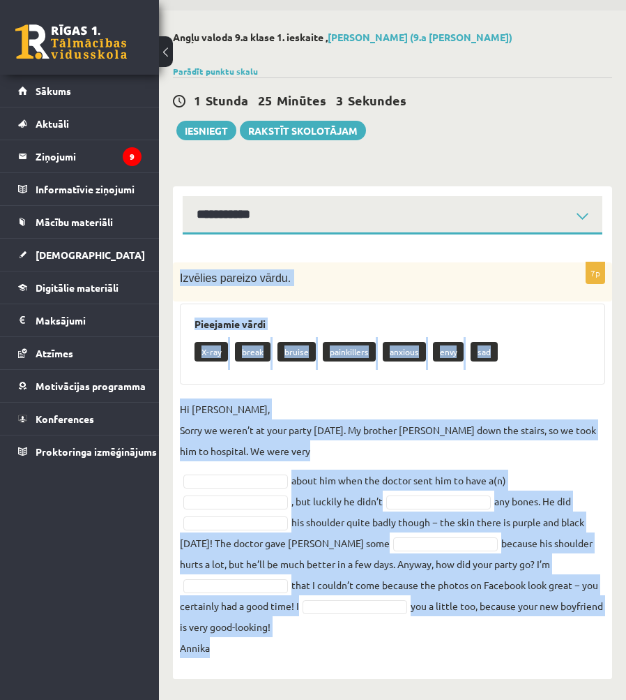
drag, startPoint x: 181, startPoint y: 317, endPoint x: 519, endPoint y: 656, distance: 478.9
click at [519, 656] on div "7p Izvēlies pareizo vārdu. Pieejamie vārdi X-ray break bruise painkillers anxio…" at bounding box center [392, 463] width 439 height 402
click at [519, 655] on fieldset "Hi Jenny, Sorry we weren’t at your party yesterday. My brother Kevin fell down …" at bounding box center [393, 527] width 426 height 259
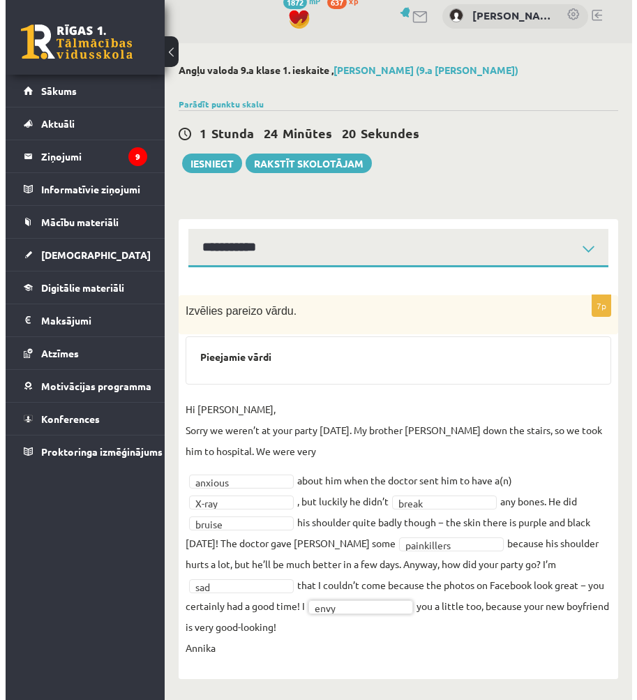
scroll to position [0, 0]
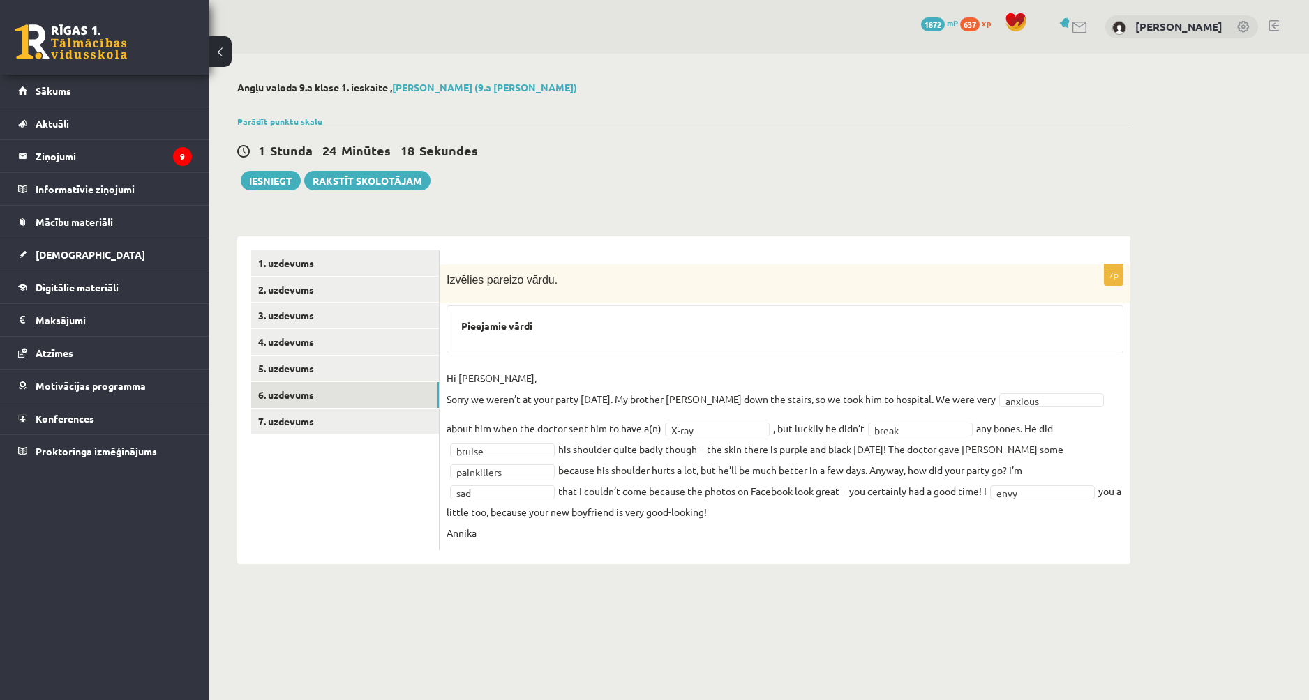
click at [342, 389] on link "6. uzdevums" at bounding box center [345, 395] width 188 height 26
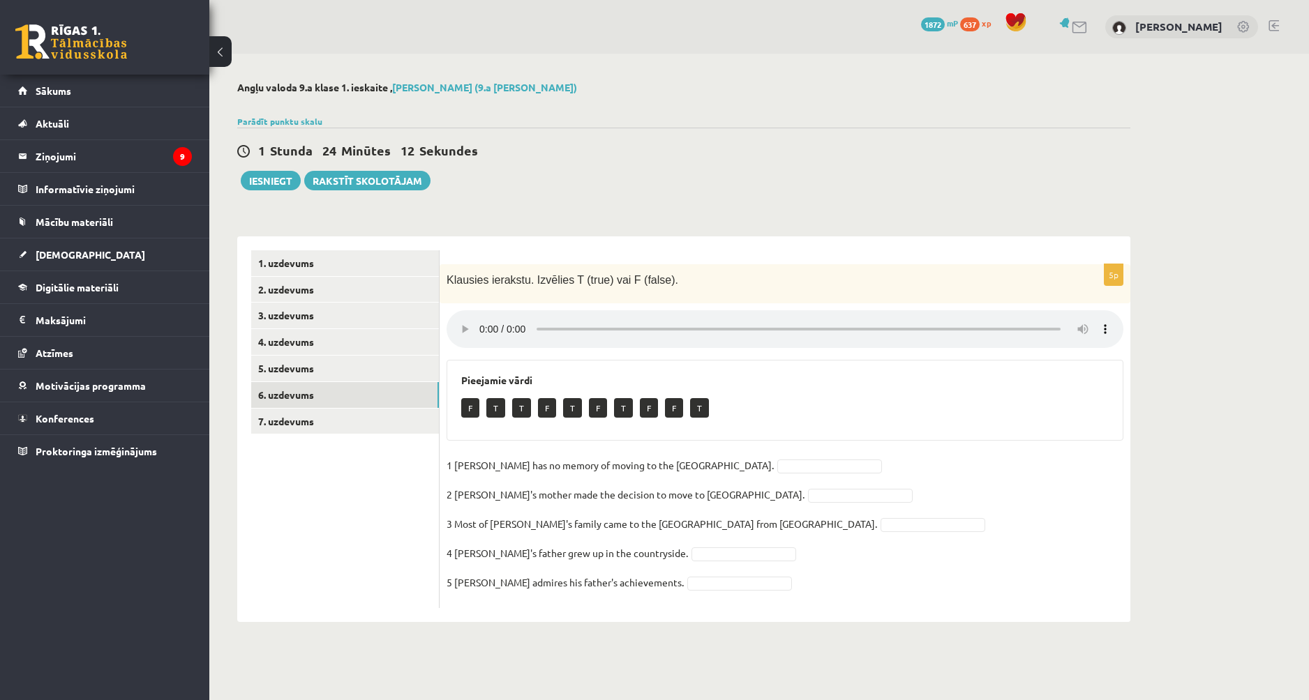
click at [626, 167] on div "1 Stunda 24 Minūtes 12 Sekundes Ieskaite saglabāta! Iesniegt Rakstīt skolotājam" at bounding box center [683, 159] width 893 height 63
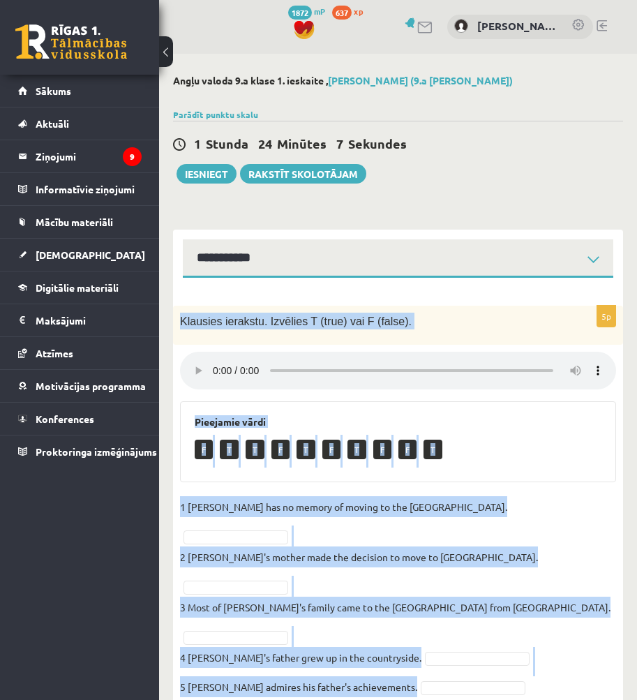
drag, startPoint x: 179, startPoint y: 322, endPoint x: 451, endPoint y: 624, distance: 406.0
click at [451, 624] on div "5p Klausies ierakstu. Izvēlies T (true) vai F (false). Pieejamie vārdi F T T F …" at bounding box center [398, 509] width 450 height 407
copy div "Klausies ierakstu. Izvēlies T (true) vai F (false). Pieejamie vārdi F T T F T F…"
click at [527, 445] on div "F T T F T F T F F T" at bounding box center [398, 451] width 407 height 33
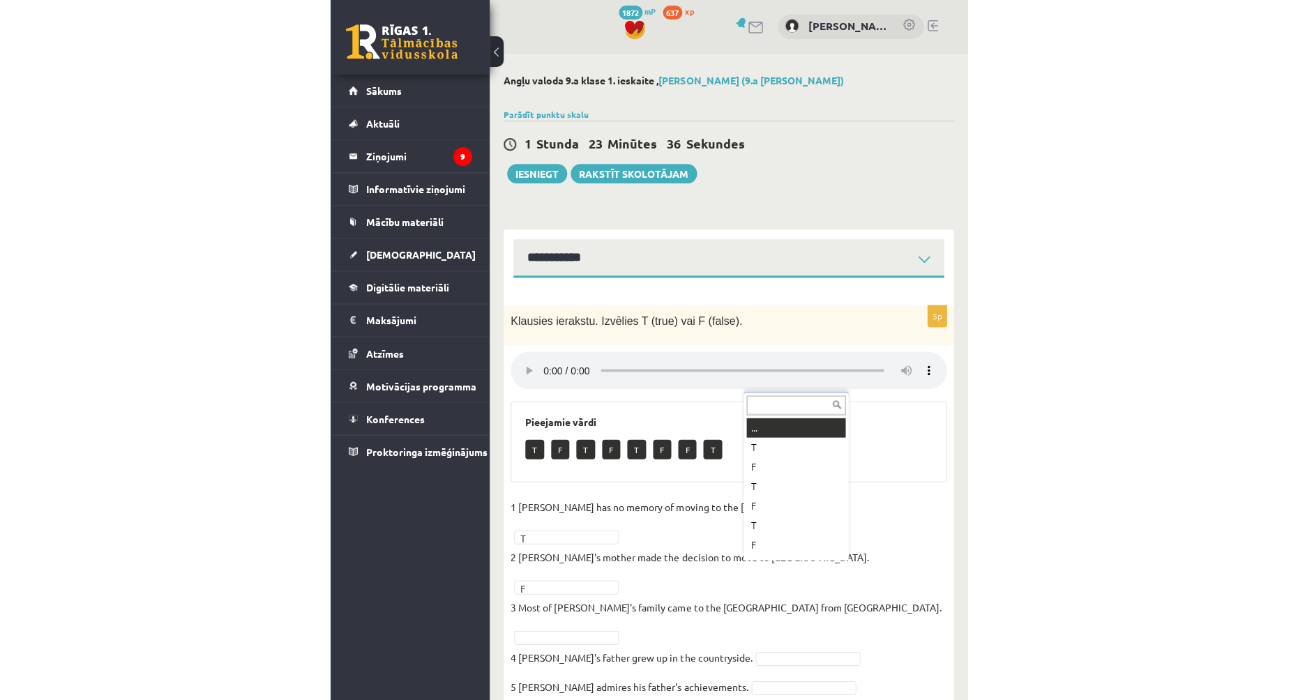
scroll to position [17, 0]
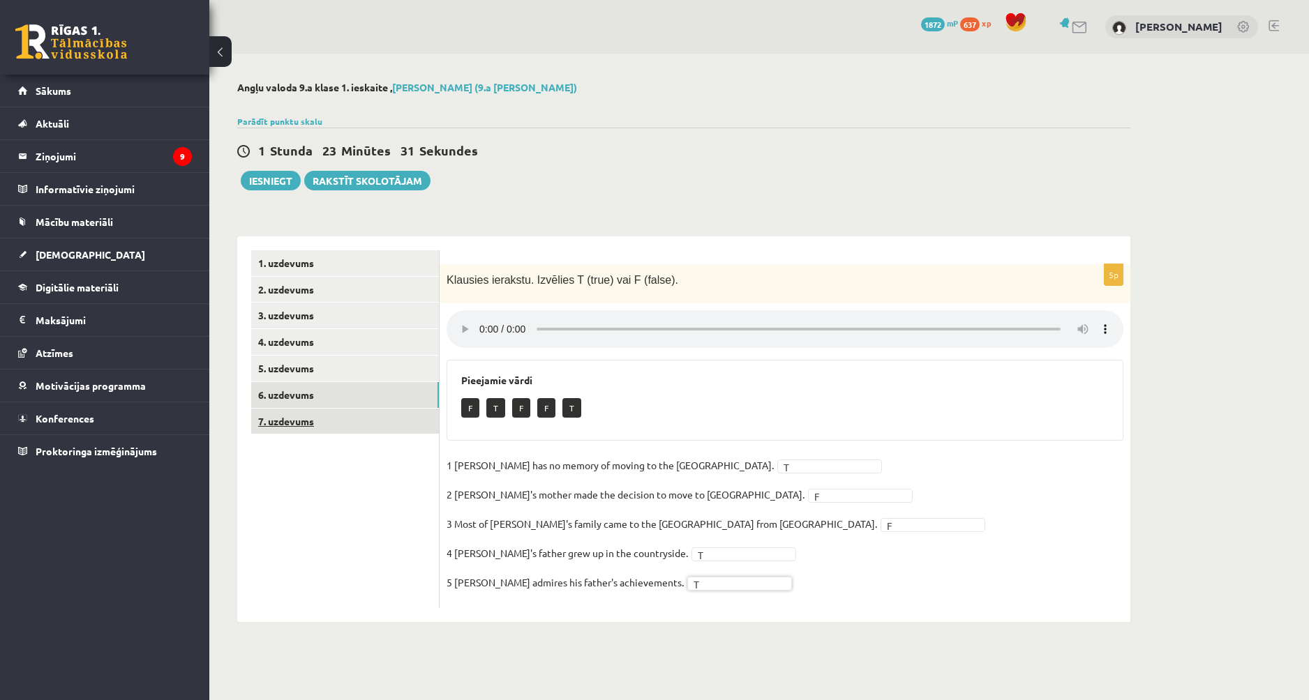
click at [354, 426] on link "7. uzdevums" at bounding box center [345, 422] width 188 height 26
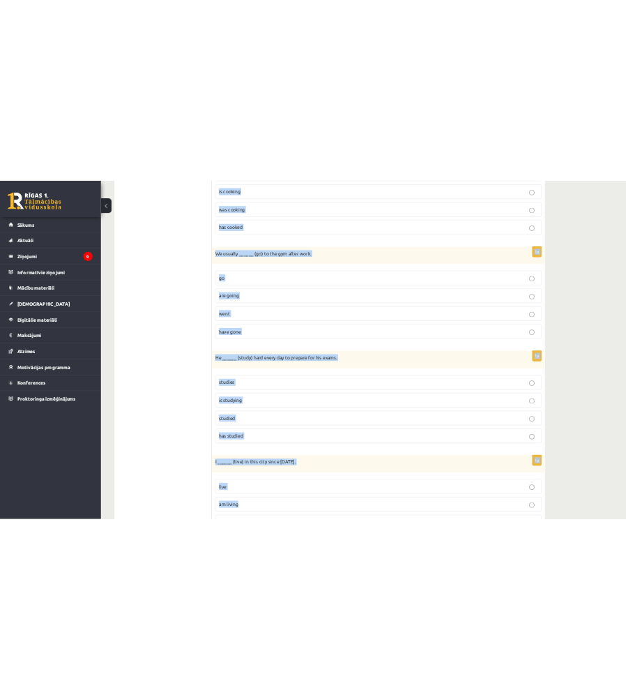
scroll to position [1749, 0]
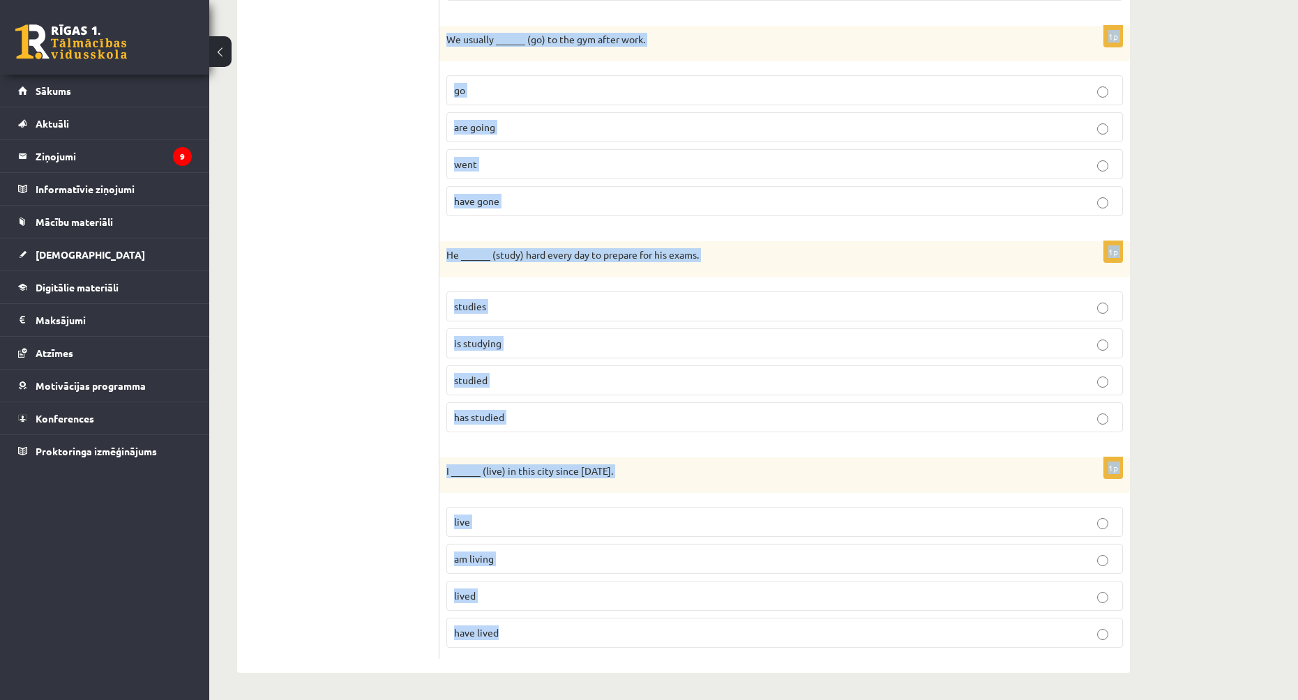
drag, startPoint x: 447, startPoint y: 278, endPoint x: 826, endPoint y: 627, distance: 515.4
copy form "I ______ (never / see) such a beautiful sunset before. never see am never seein…"
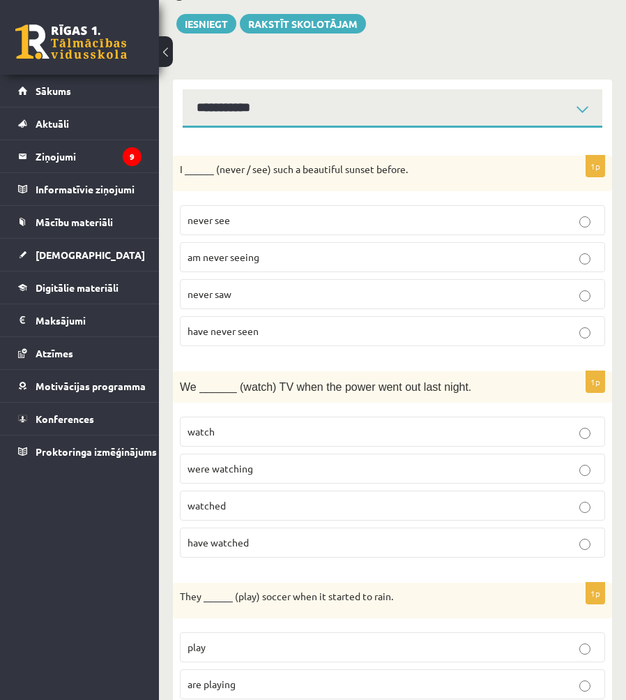
scroll to position [0, 0]
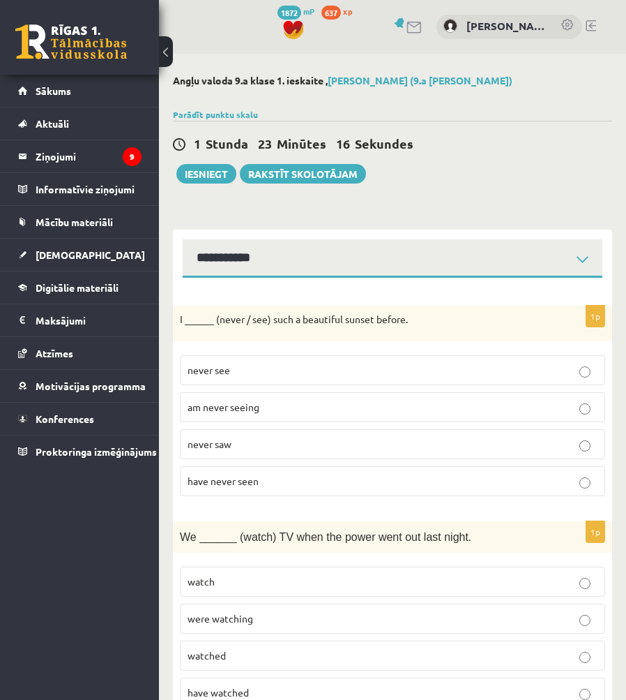
click at [285, 474] on p "have never seen" at bounding box center [393, 481] width 410 height 15
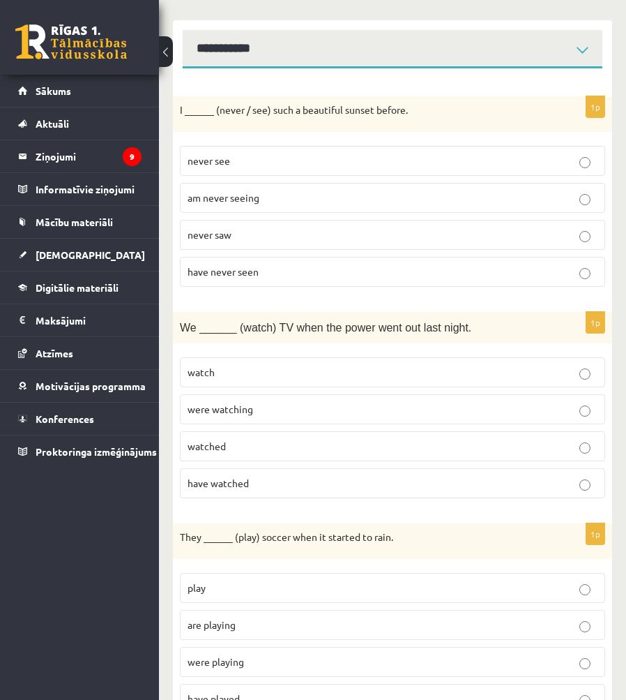
click at [248, 419] on label "were watching" at bounding box center [393, 409] width 426 height 30
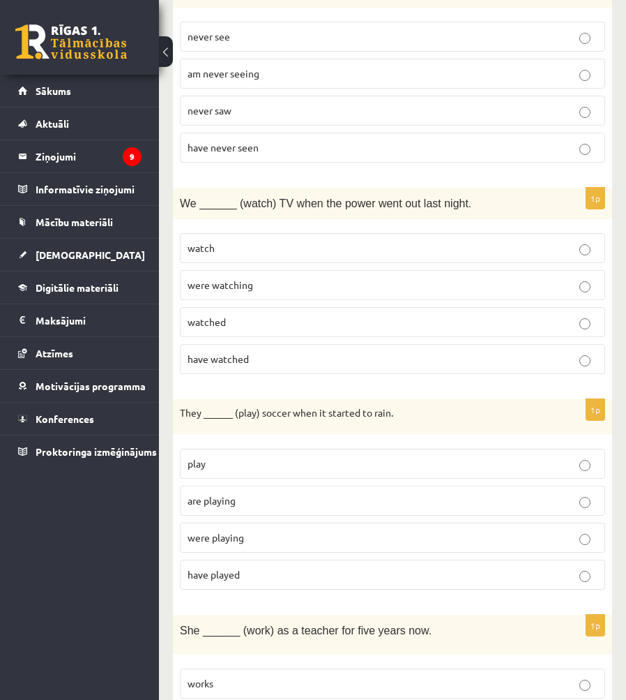
scroll to position [419, 0]
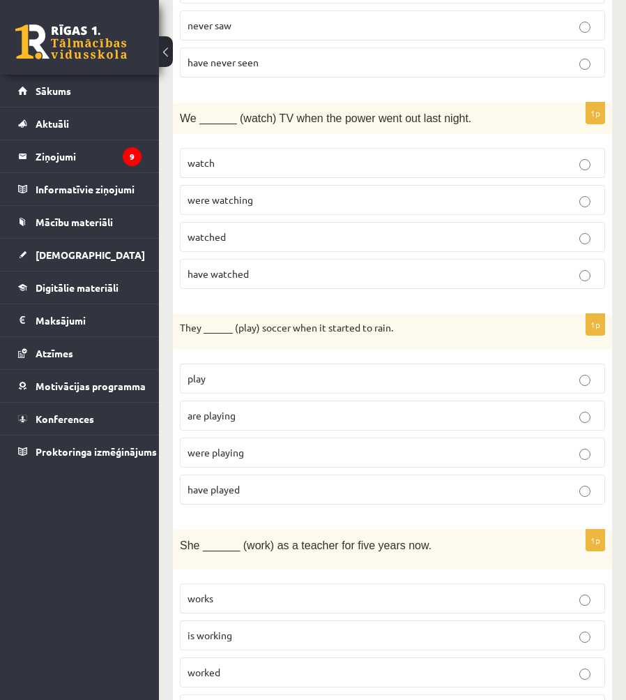
click at [284, 460] on label "were playing" at bounding box center [393, 452] width 426 height 30
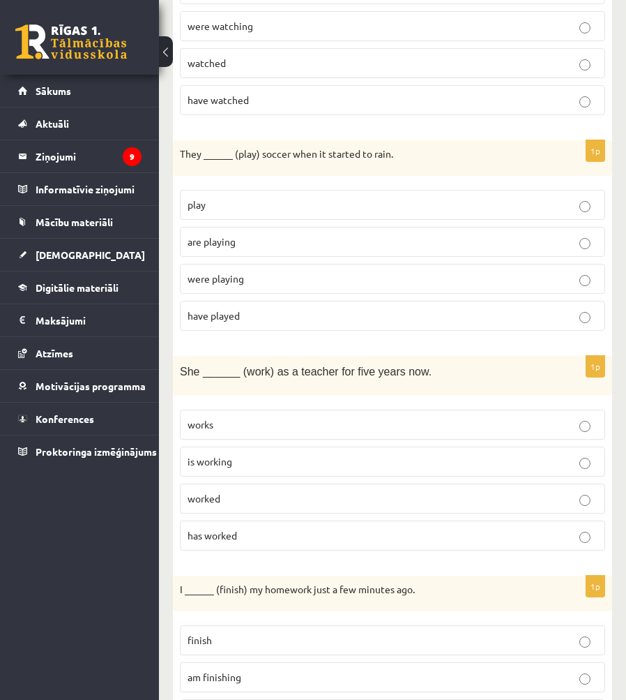
scroll to position [628, 0]
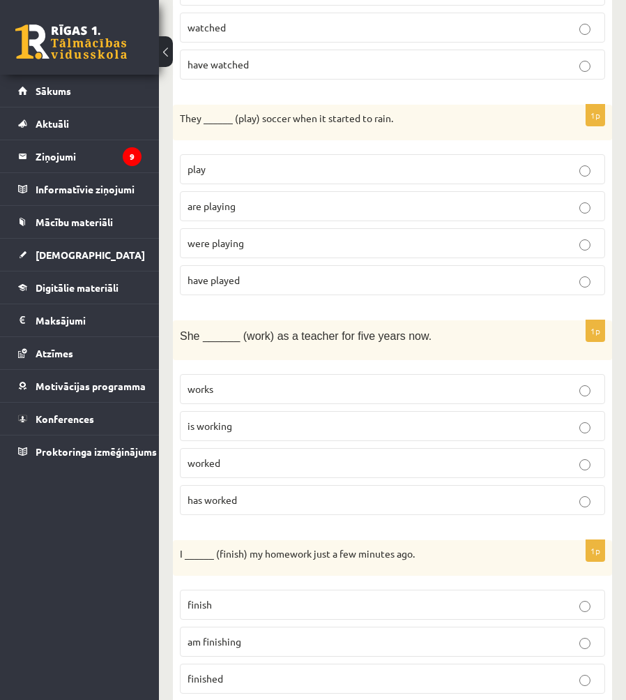
click at [302, 518] on div "1p She ______ (work) as a teacher for five years now. works is working worked h…" at bounding box center [392, 422] width 439 height 205
click at [302, 504] on p "has worked" at bounding box center [393, 499] width 410 height 15
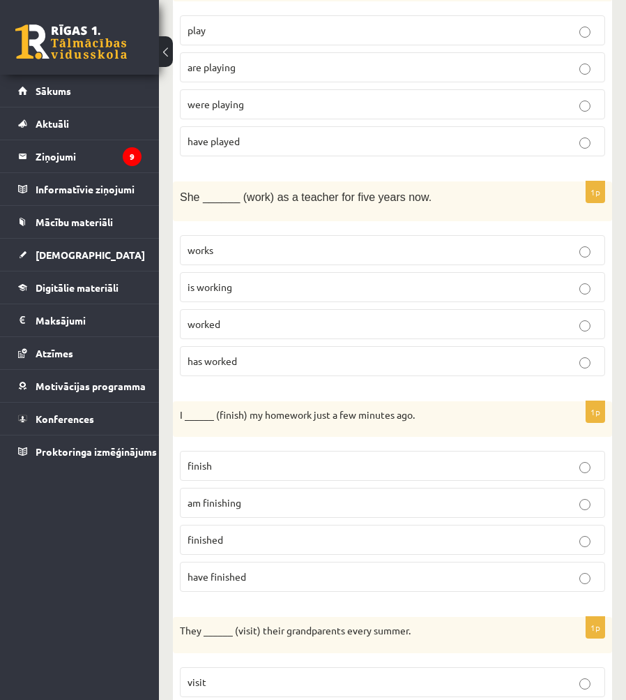
scroll to position [767, 0]
click at [242, 536] on p "finished" at bounding box center [393, 539] width 410 height 15
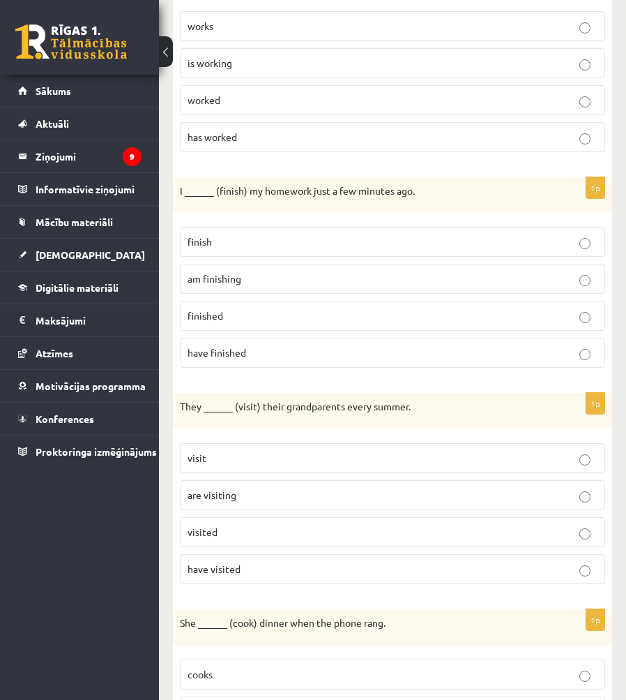
scroll to position [1046, 0]
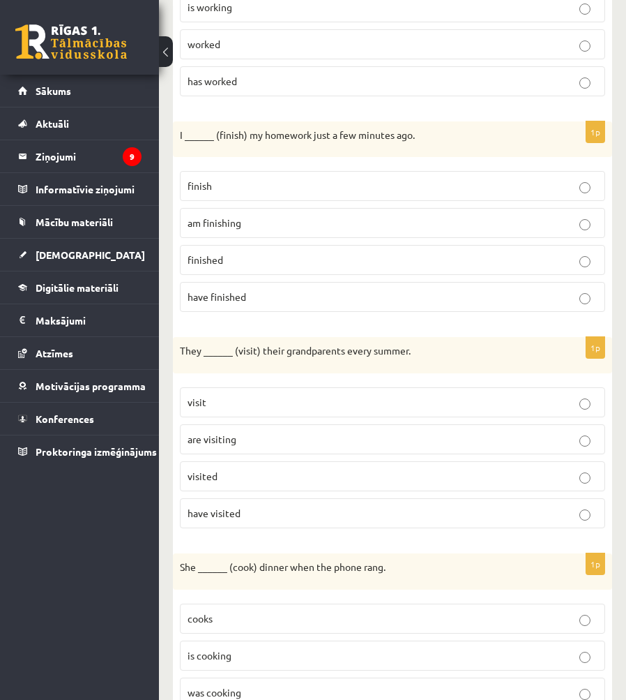
click at [300, 403] on p "visit" at bounding box center [393, 402] width 410 height 15
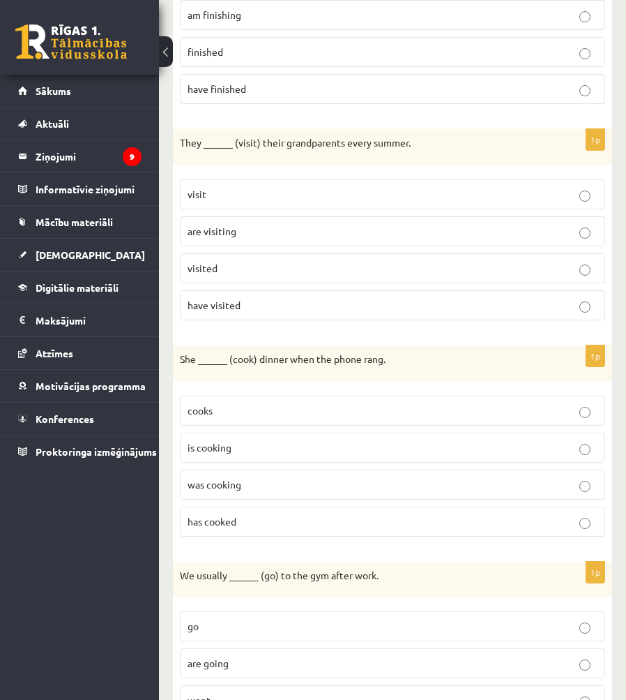
scroll to position [1256, 0]
click at [259, 491] on label "was cooking" at bounding box center [393, 483] width 426 height 30
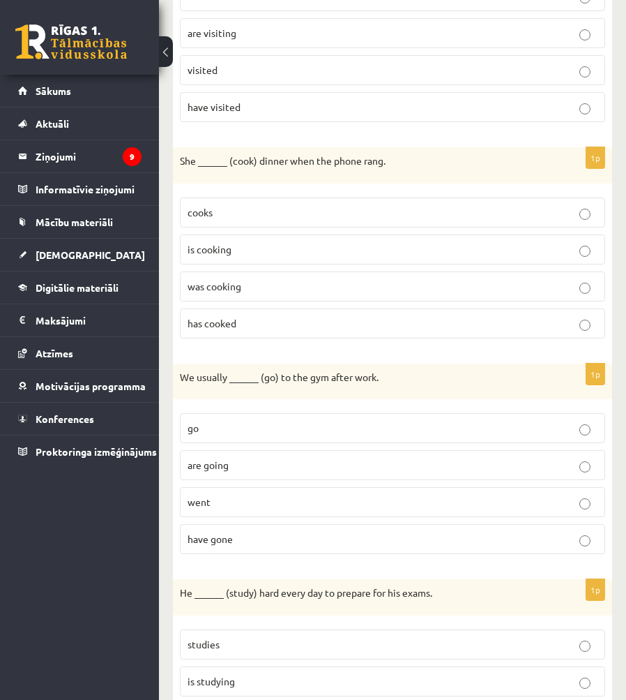
scroll to position [1535, 0]
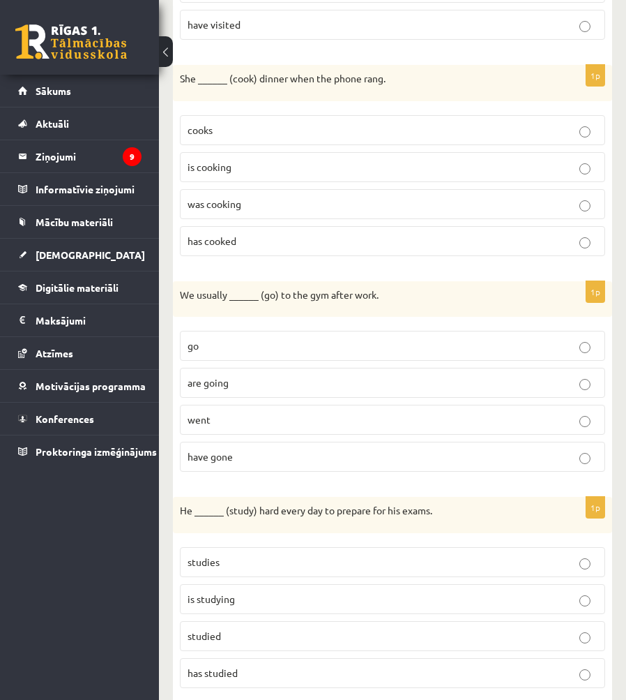
click at [261, 356] on label "go" at bounding box center [393, 346] width 426 height 30
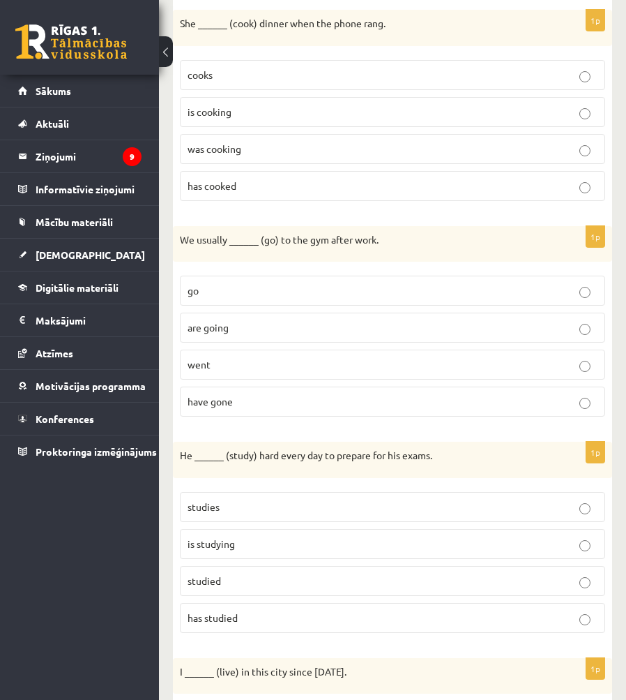
scroll to position [1674, 0]
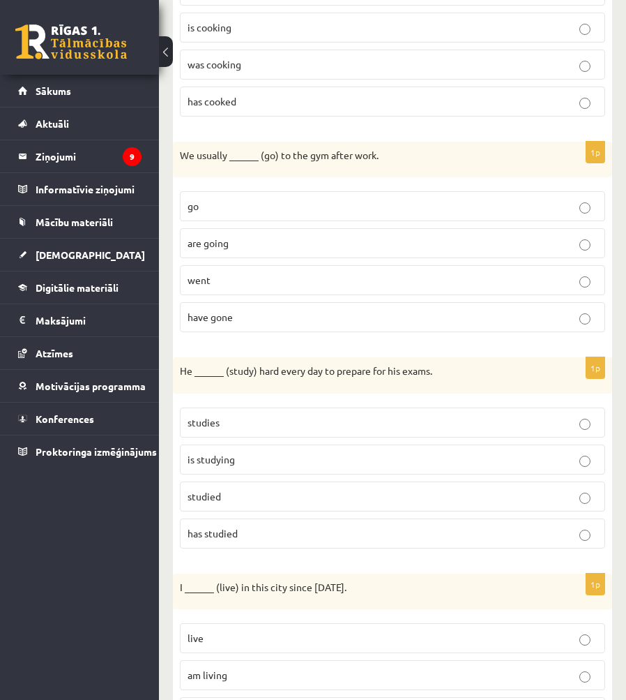
click at [261, 497] on p "studied" at bounding box center [393, 496] width 410 height 15
click at [283, 420] on p "studies" at bounding box center [393, 422] width 410 height 15
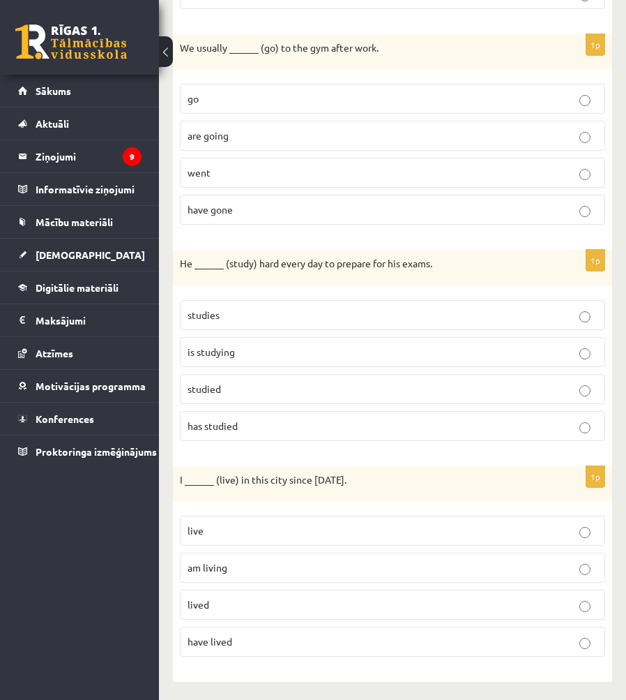
scroll to position [1784, 0]
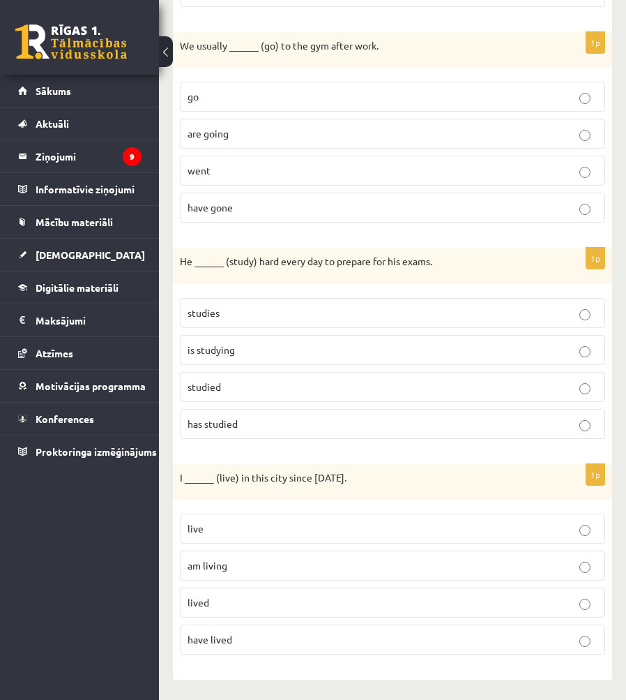
click at [259, 634] on p "have lived" at bounding box center [393, 639] width 410 height 15
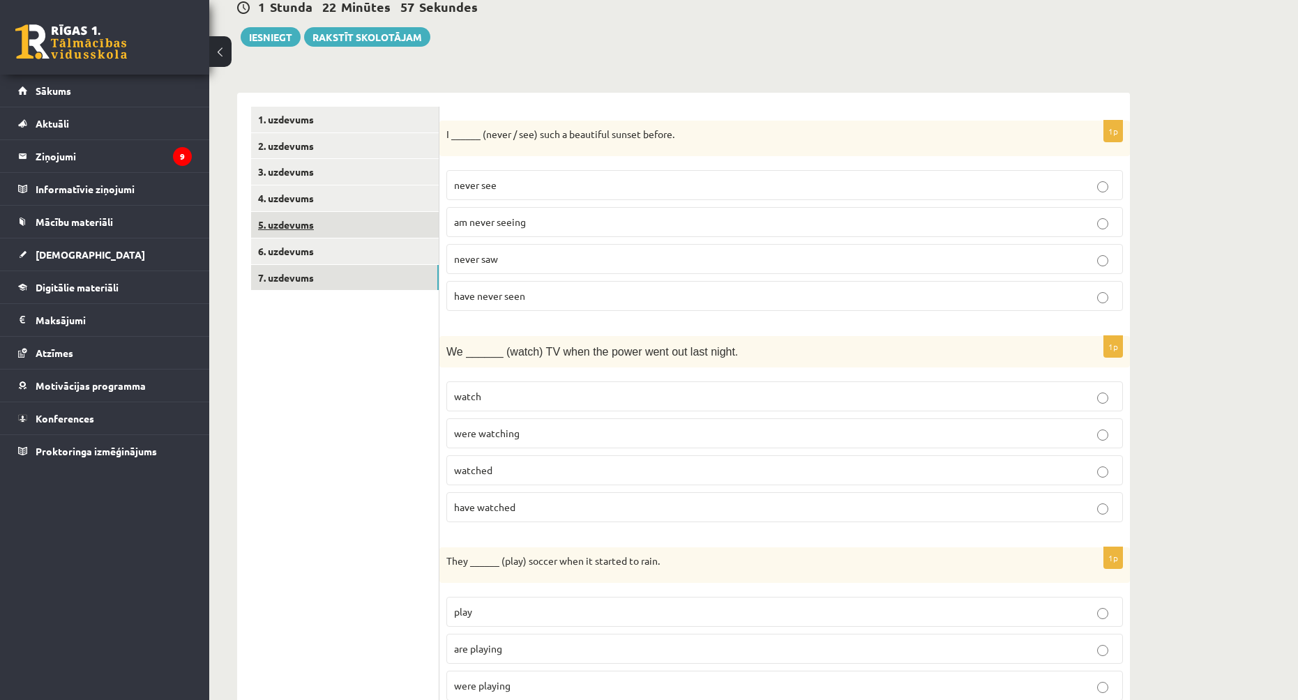
scroll to position [0, 0]
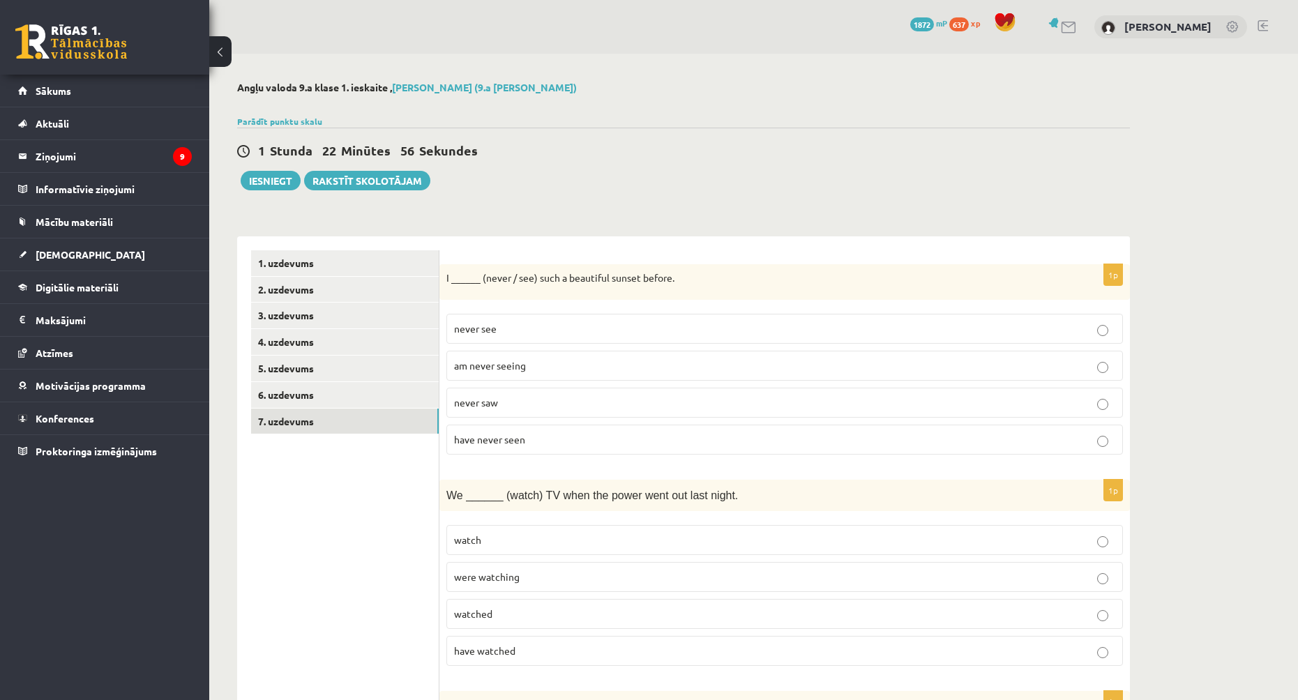
click at [347, 393] on link "6. uzdevums" at bounding box center [345, 395] width 188 height 26
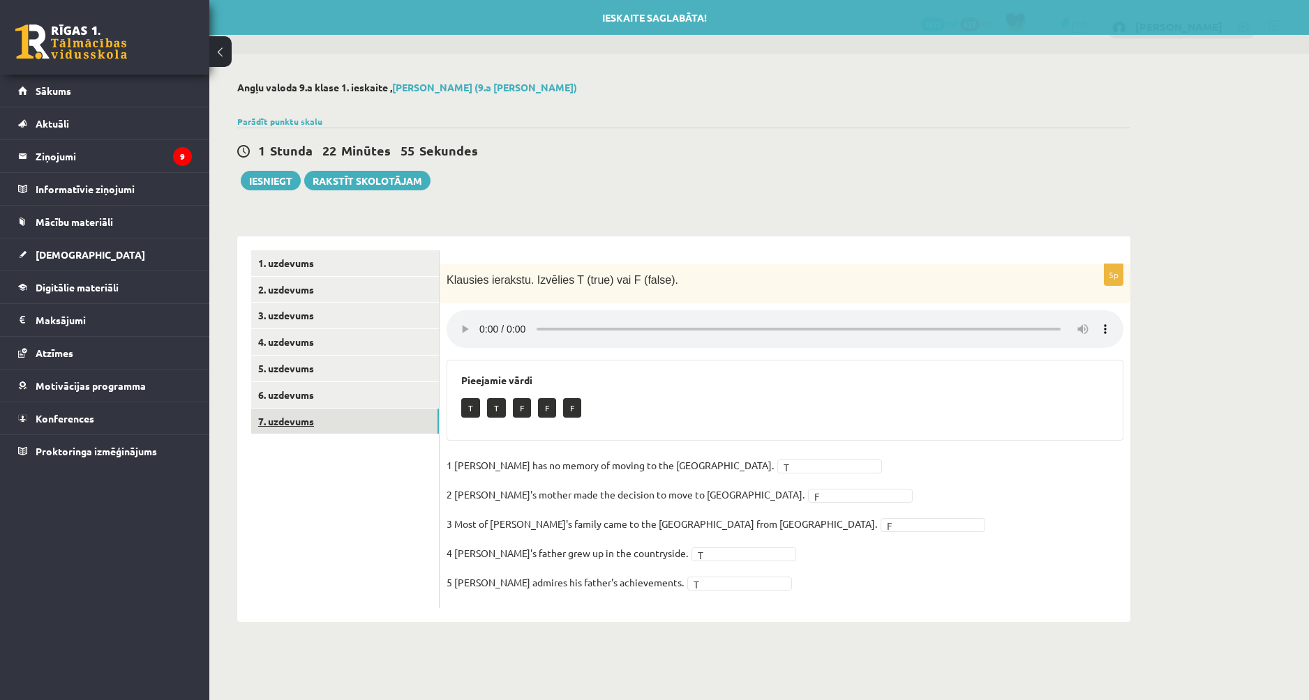
click at [348, 424] on link "7. uzdevums" at bounding box center [345, 422] width 188 height 26
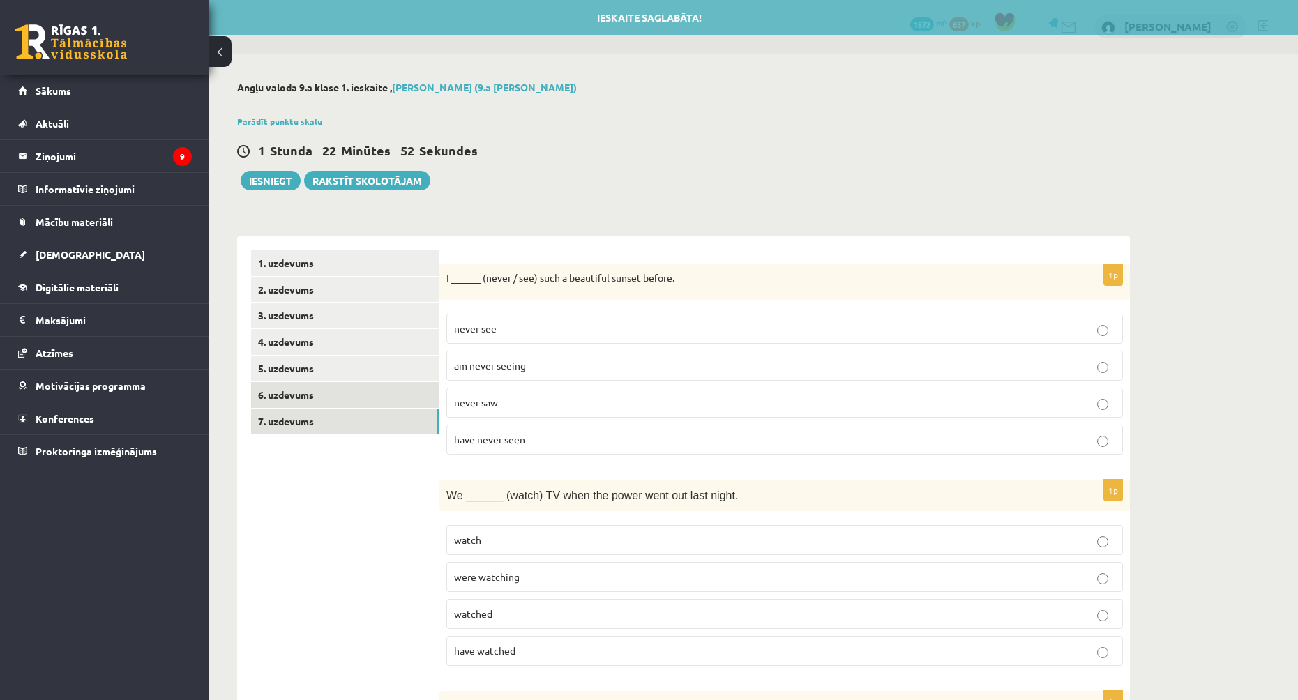
click at [352, 400] on link "6. uzdevums" at bounding box center [345, 395] width 188 height 26
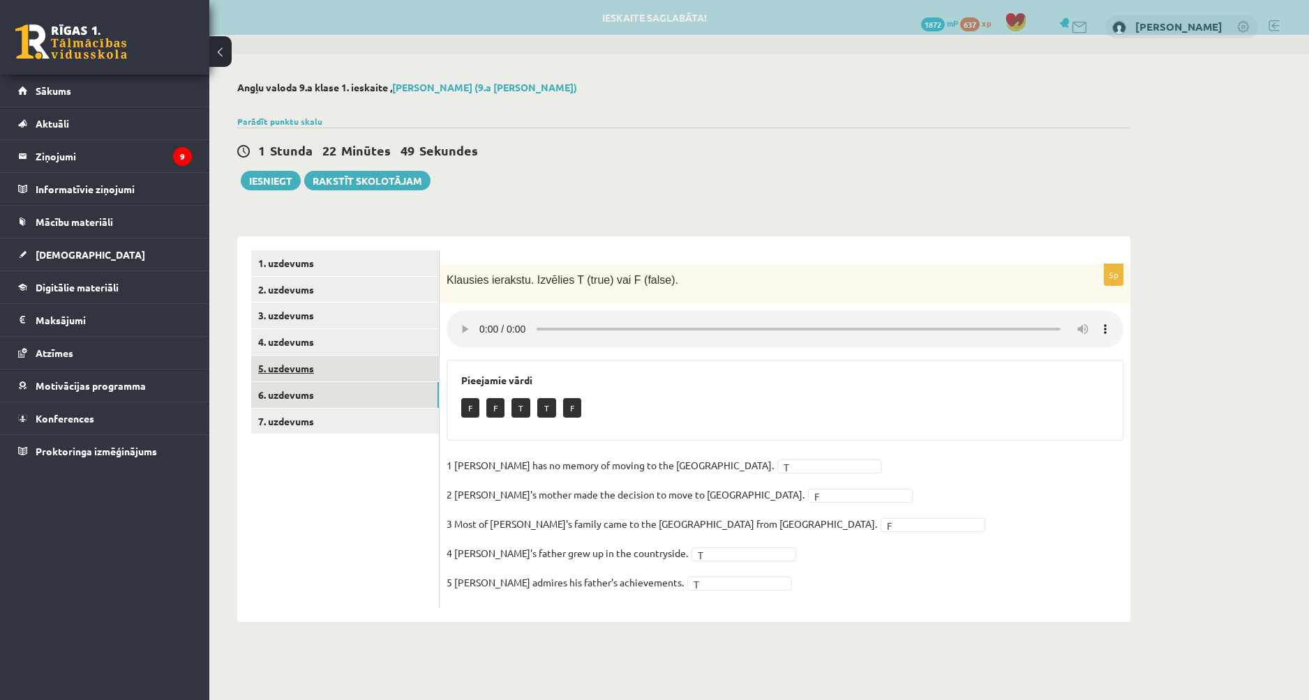
click at [378, 373] on link "5. uzdevums" at bounding box center [345, 369] width 188 height 26
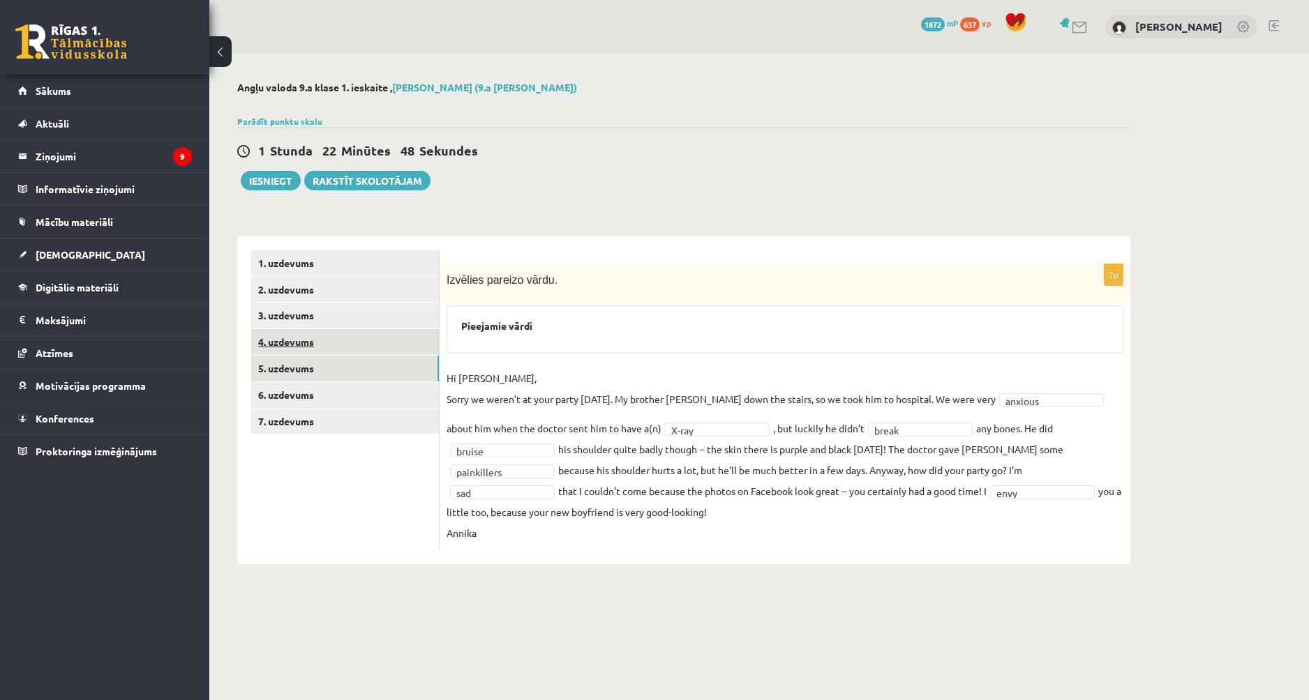
click at [371, 350] on link "4. uzdevums" at bounding box center [345, 342] width 188 height 26
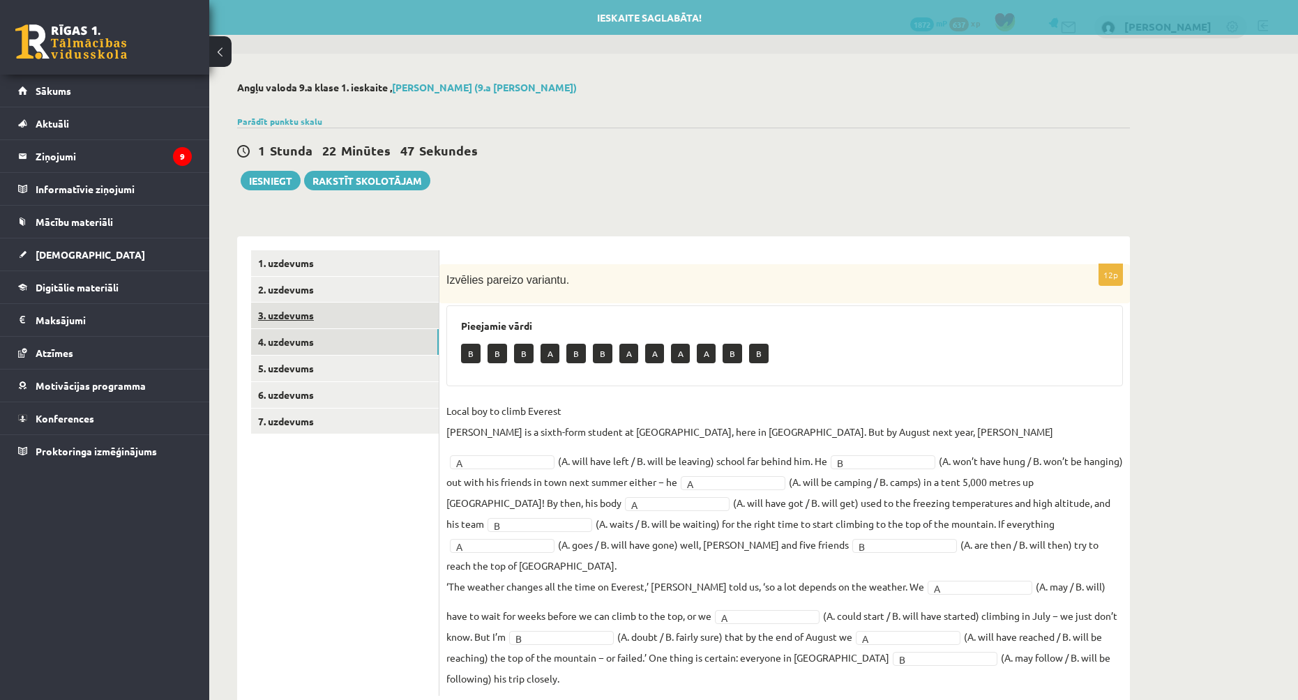
click at [367, 311] on link "3. uzdevums" at bounding box center [345, 316] width 188 height 26
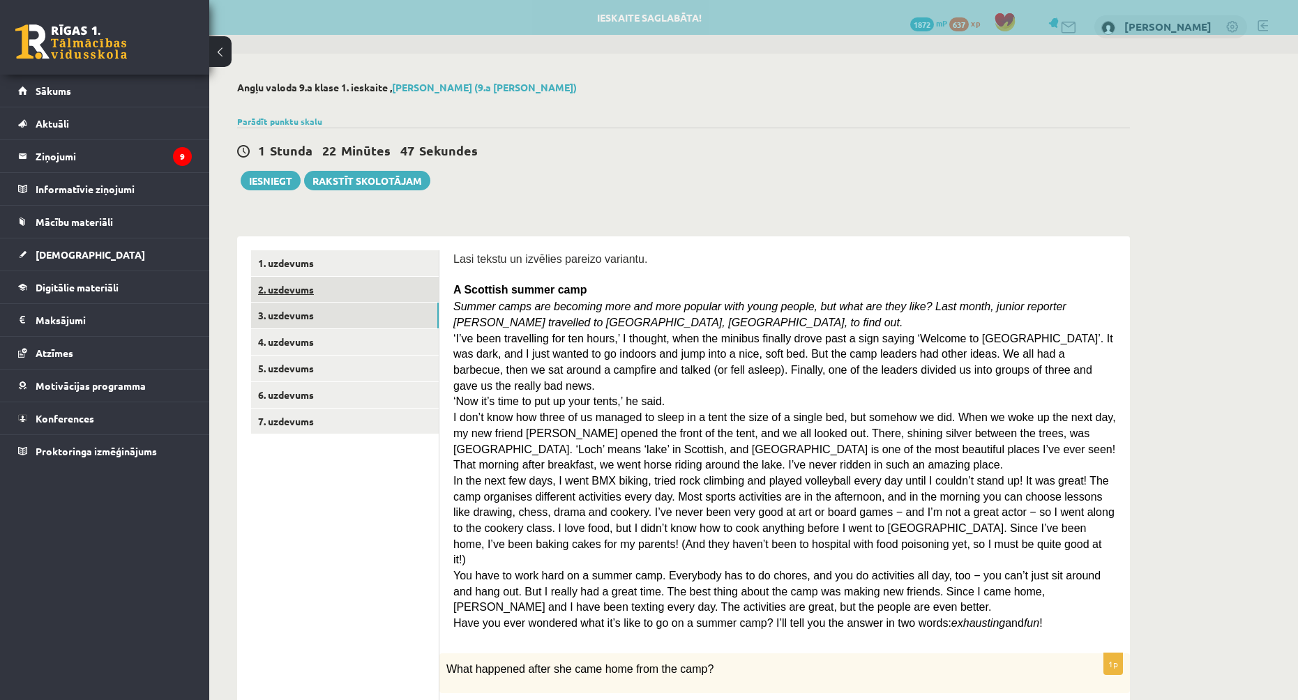
click at [365, 281] on link "2. uzdevums" at bounding box center [345, 290] width 188 height 26
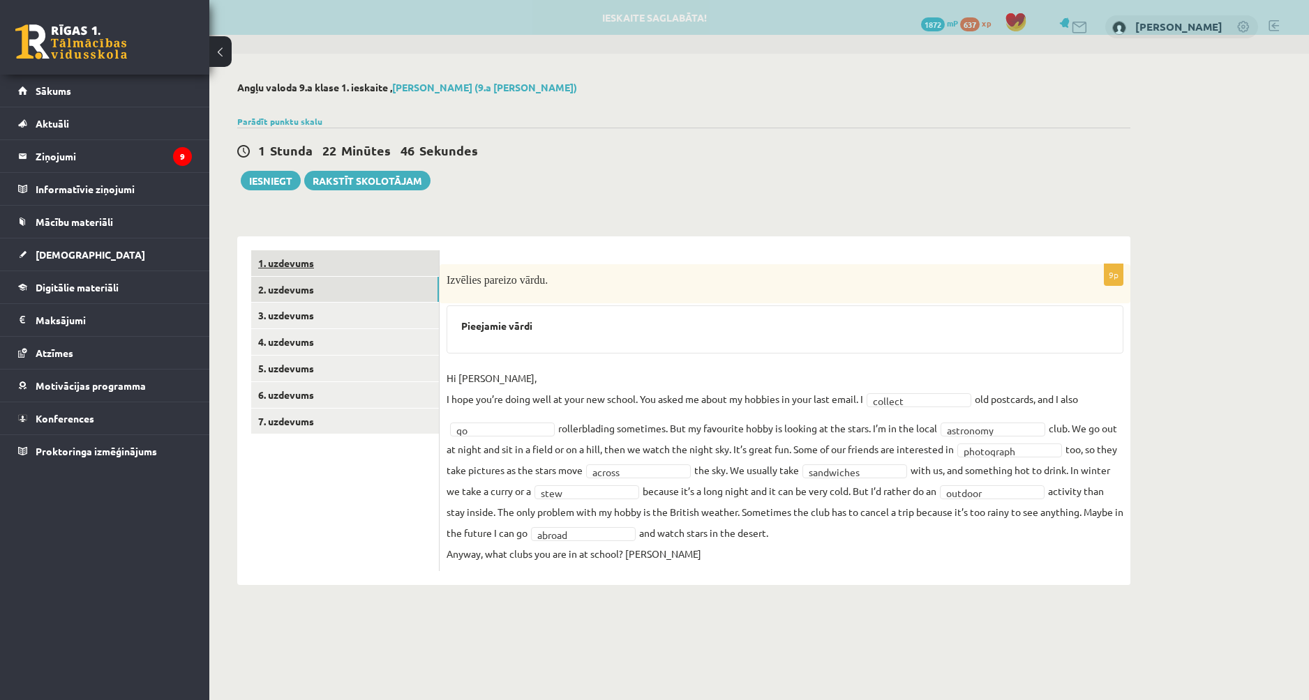
click at [361, 258] on link "1. uzdevums" at bounding box center [345, 263] width 188 height 26
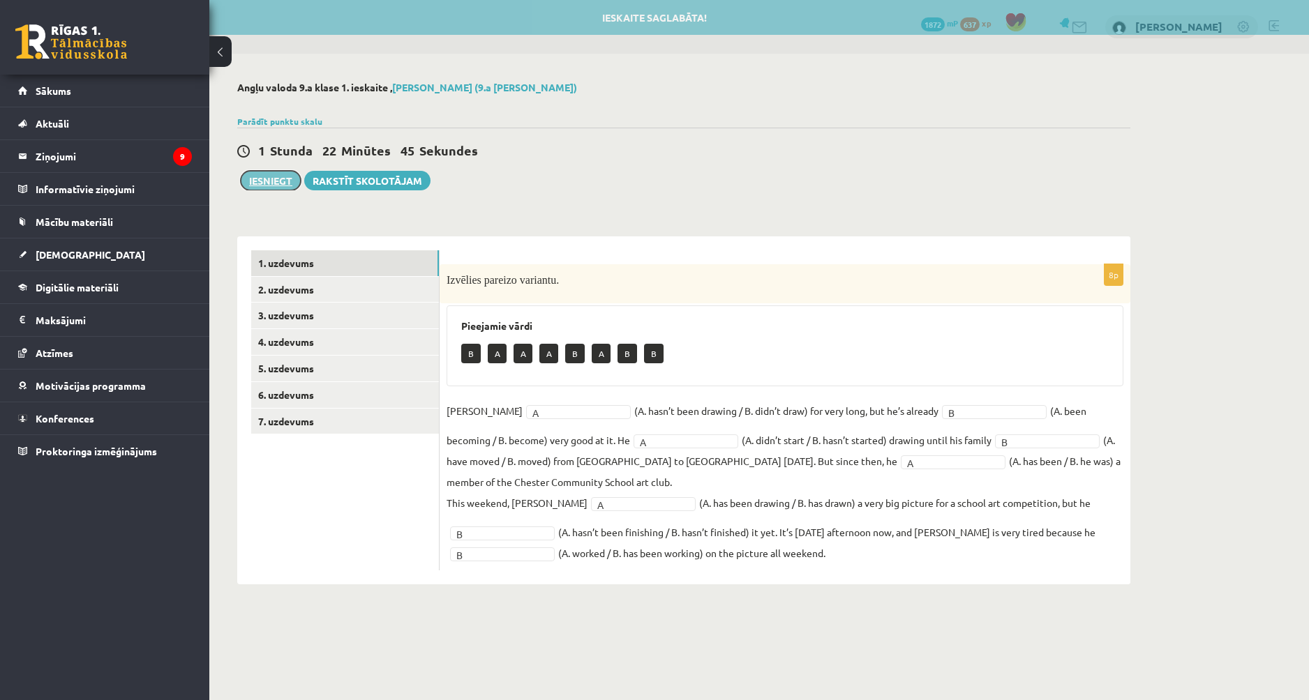
click at [256, 180] on button "Iesniegt" at bounding box center [271, 181] width 60 height 20
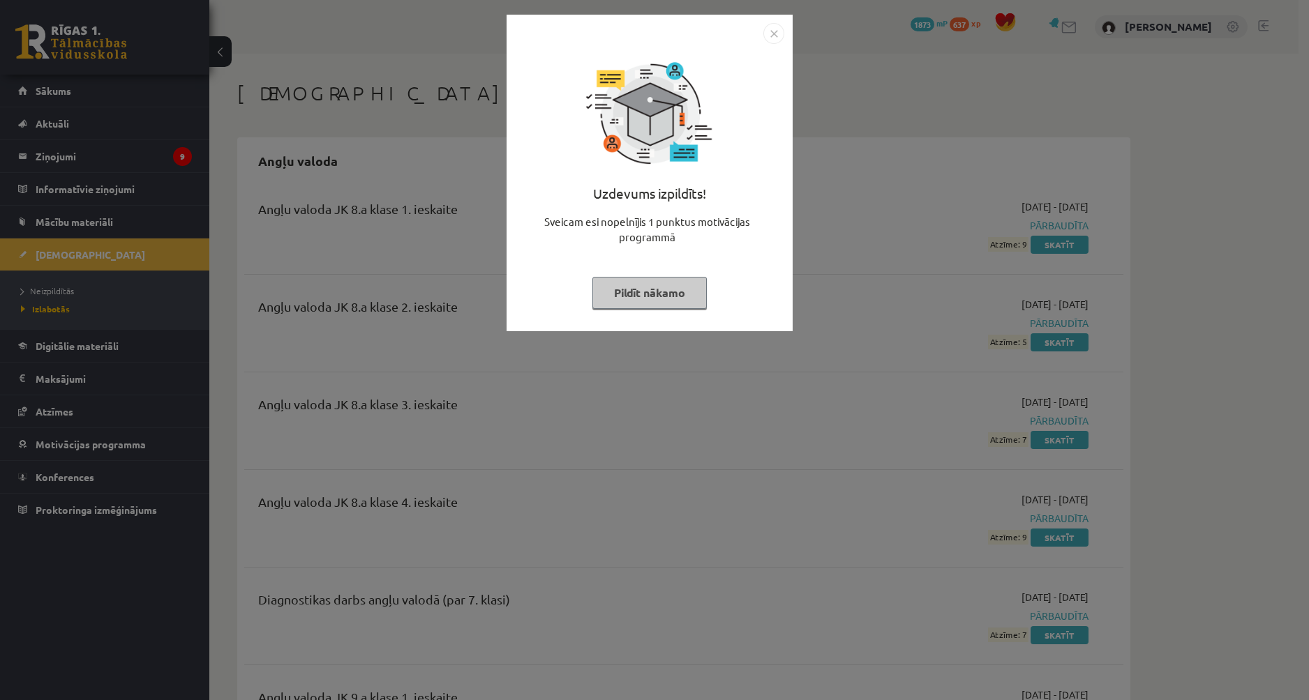
click at [664, 285] on button "Pildīt nākamo" at bounding box center [649, 293] width 114 height 32
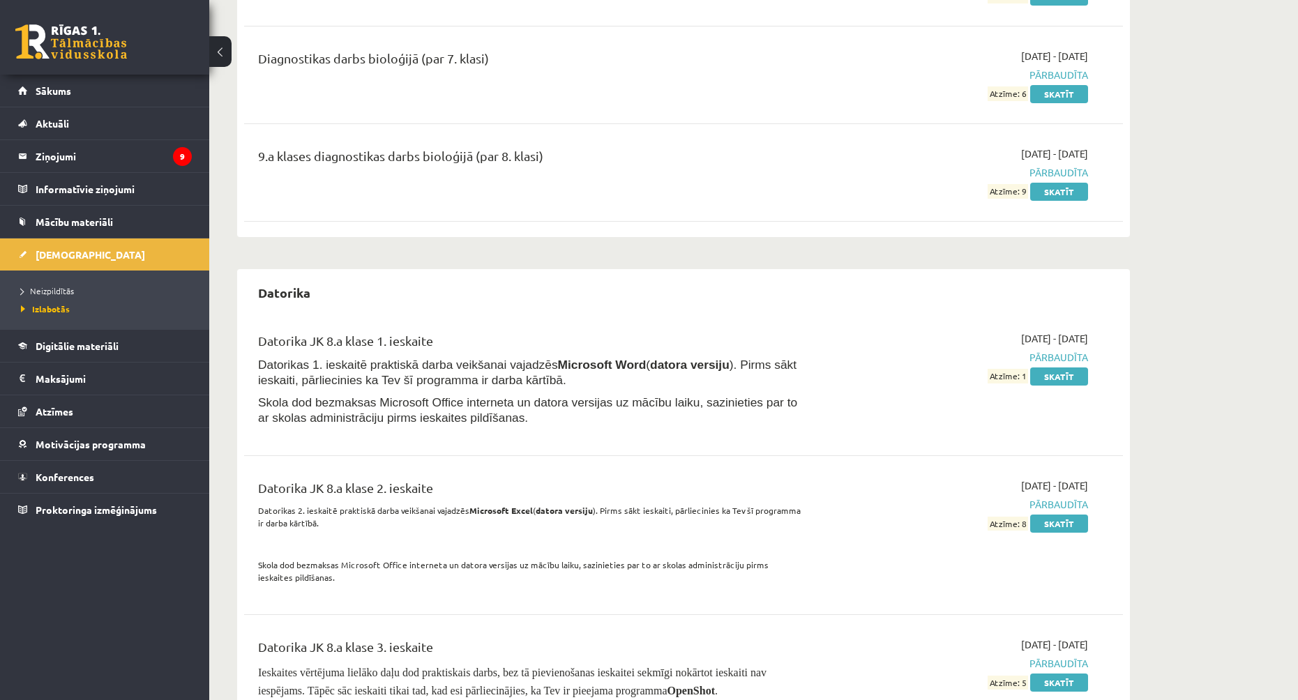
scroll to position [1186, 0]
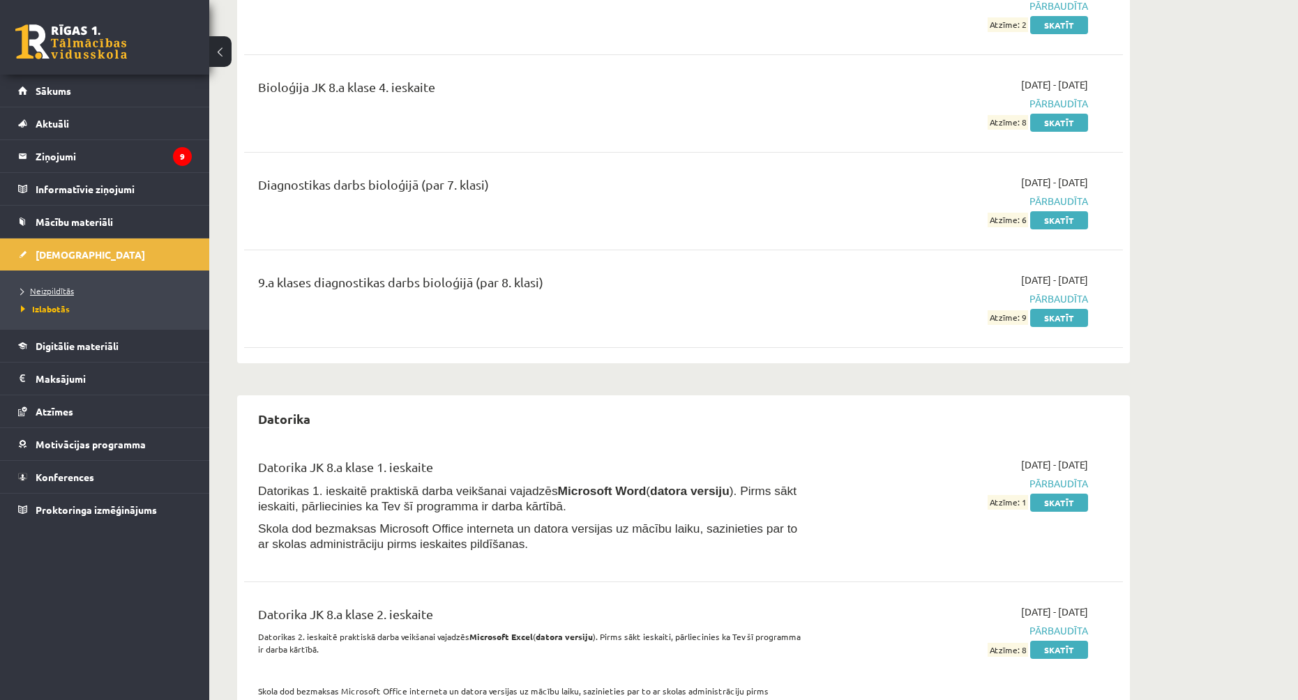
click at [66, 285] on link "Neizpildītās" at bounding box center [108, 291] width 174 height 13
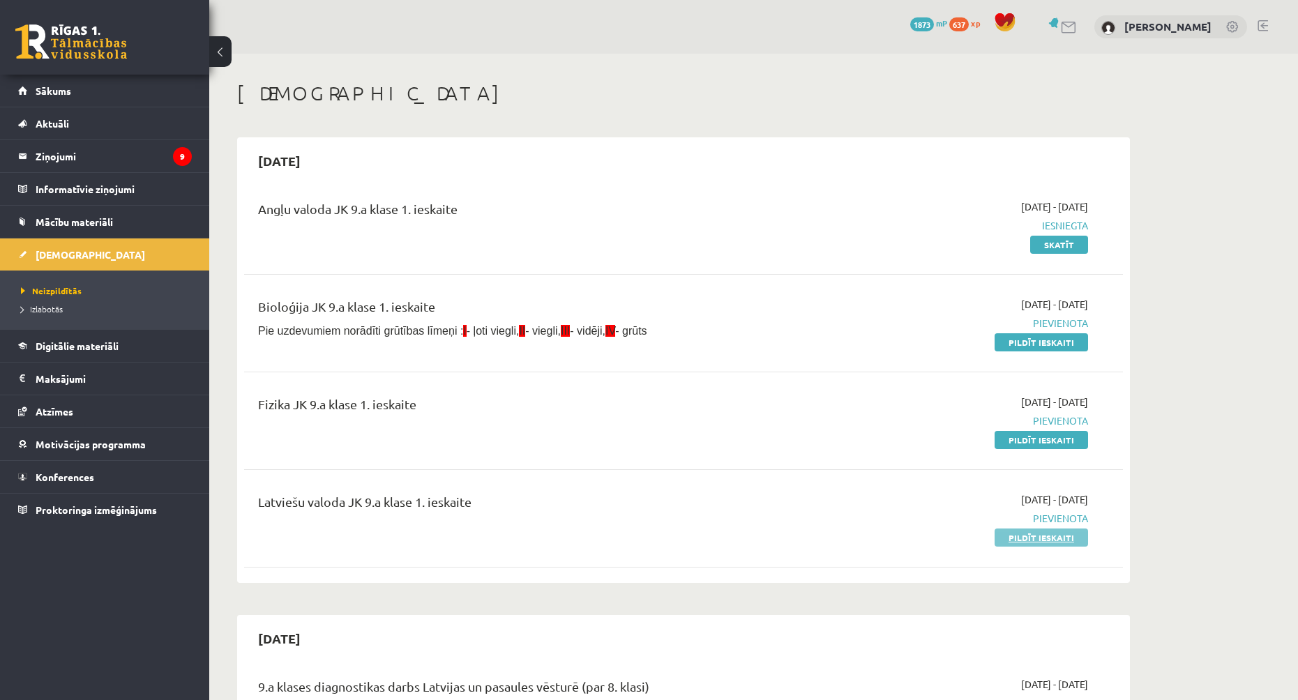
click at [1048, 539] on link "Pildīt ieskaiti" at bounding box center [1041, 538] width 93 height 18
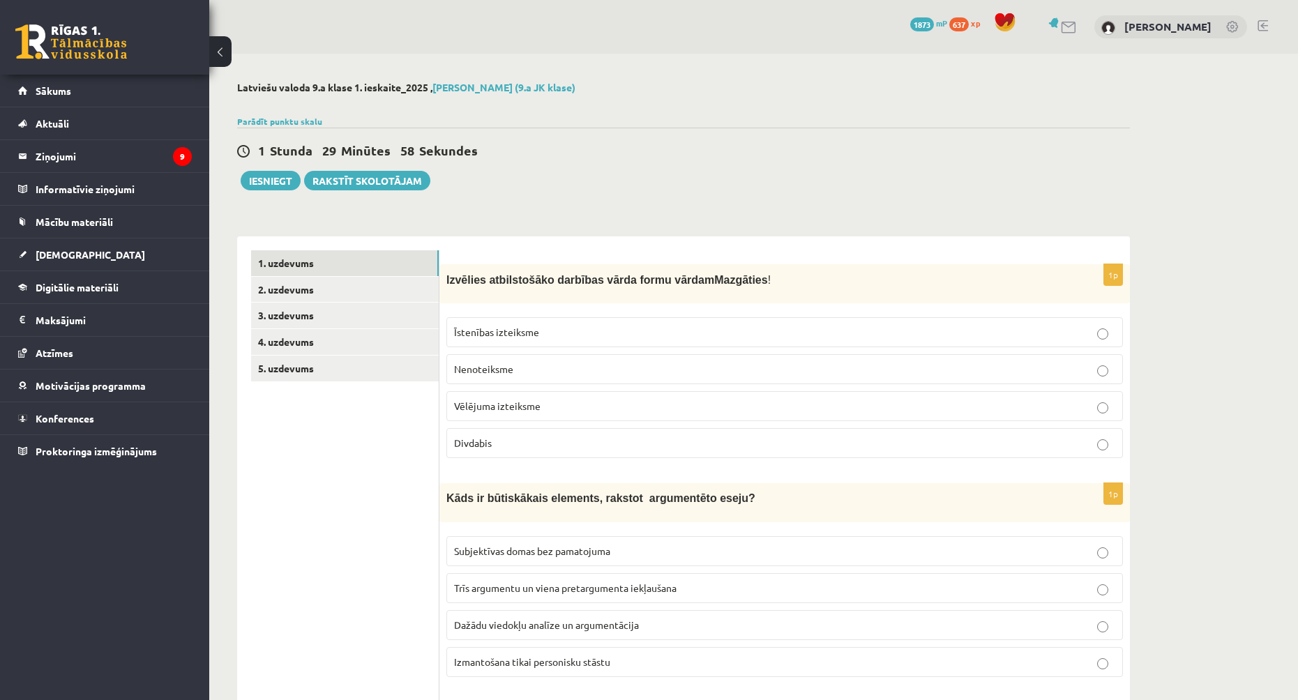
click at [589, 332] on p "Īstenības izteiksme" at bounding box center [784, 332] width 661 height 15
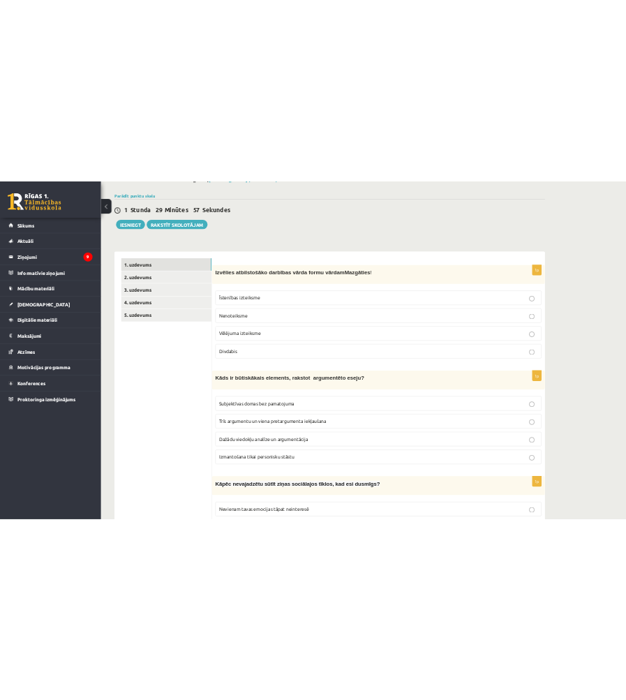
scroll to position [140, 0]
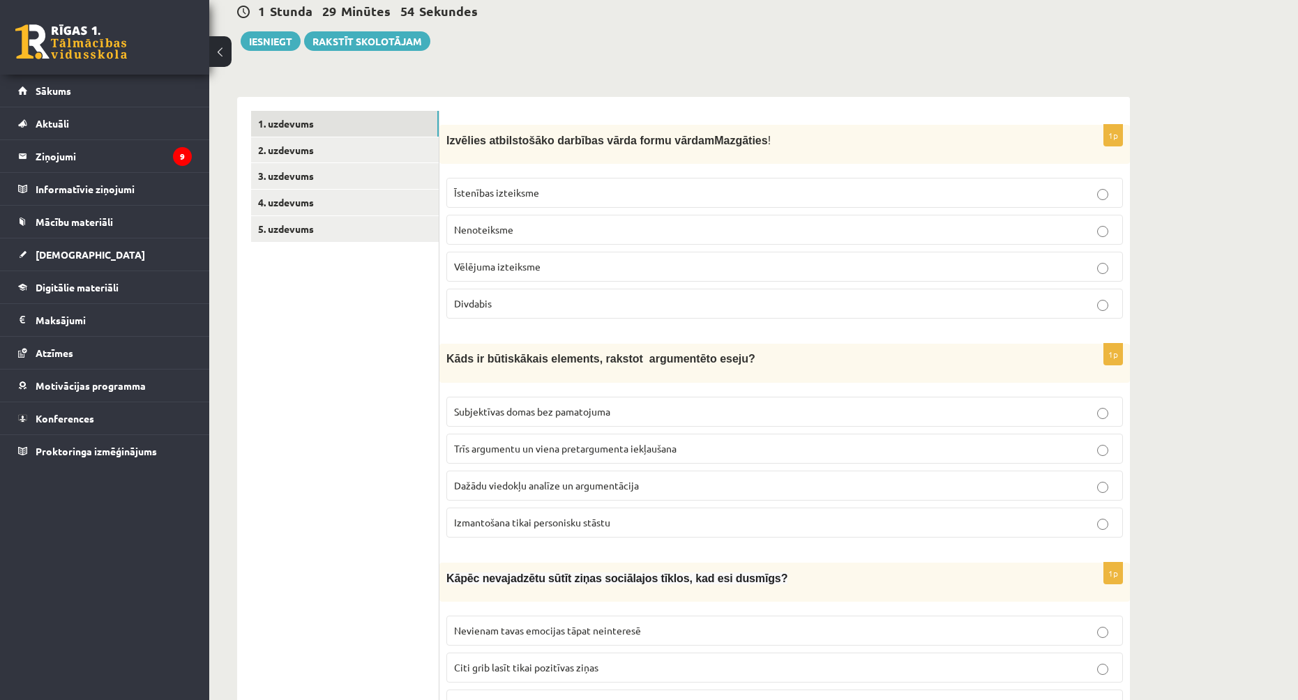
click at [582, 262] on p "Vēlējuma izteiksme" at bounding box center [784, 266] width 661 height 15
click at [580, 199] on p "Īstenības izteiksme" at bounding box center [784, 193] width 661 height 15
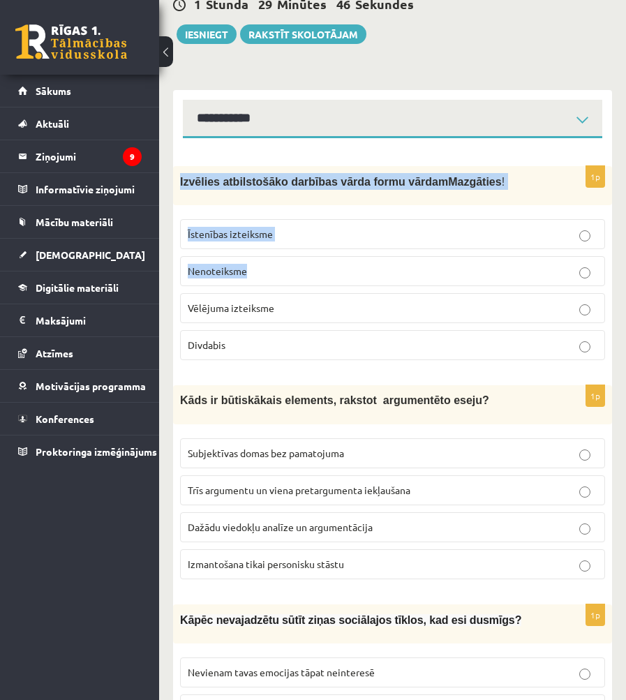
drag, startPoint x: 181, startPoint y: 181, endPoint x: 361, endPoint y: 164, distance: 180.1
click at [386, 232] on div "1p Izvēlies atbilstošāko darbības vārda formu vārdam Mazgāties ! Īstenības izte…" at bounding box center [392, 268] width 439 height 205
click at [505, 171] on div "Izvēlies atbilstošāko darbības vārda formu vārdam Mazgāties !" at bounding box center [392, 185] width 439 height 39
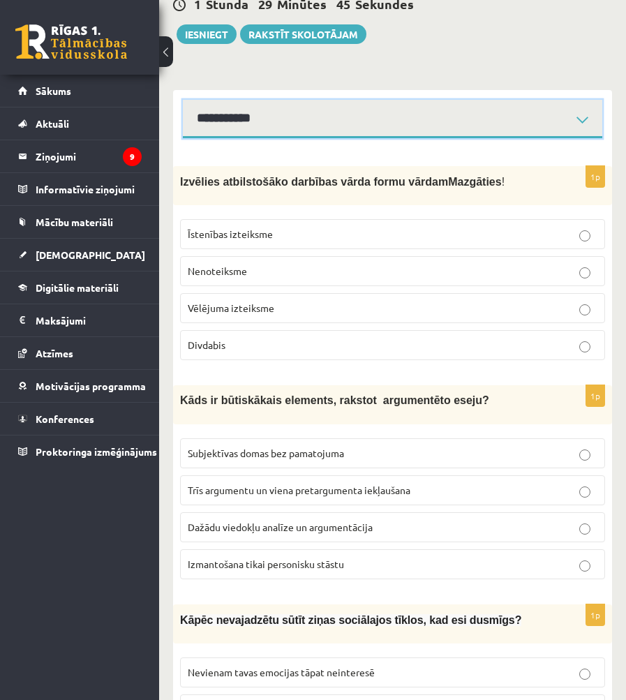
click at [453, 109] on select "**********" at bounding box center [392, 119] width 419 height 38
select select "**********"
click at [183, 100] on select "**********" at bounding box center [392, 119] width 419 height 38
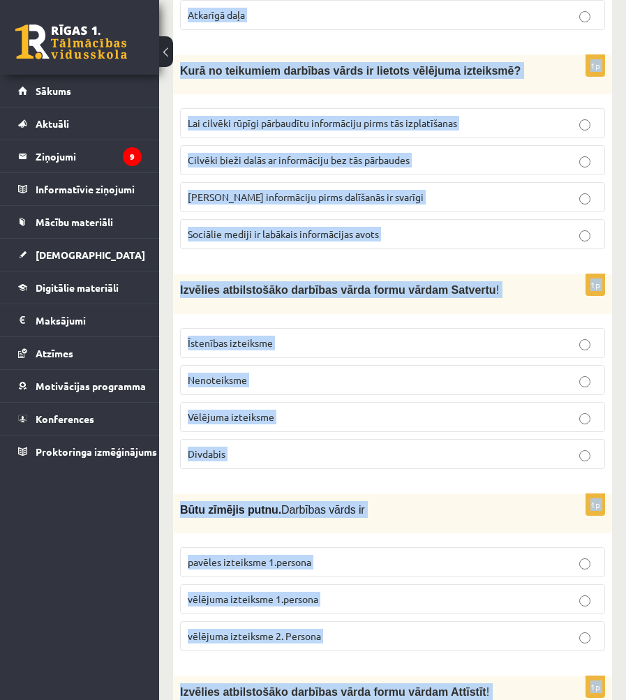
scroll to position [3640, 0]
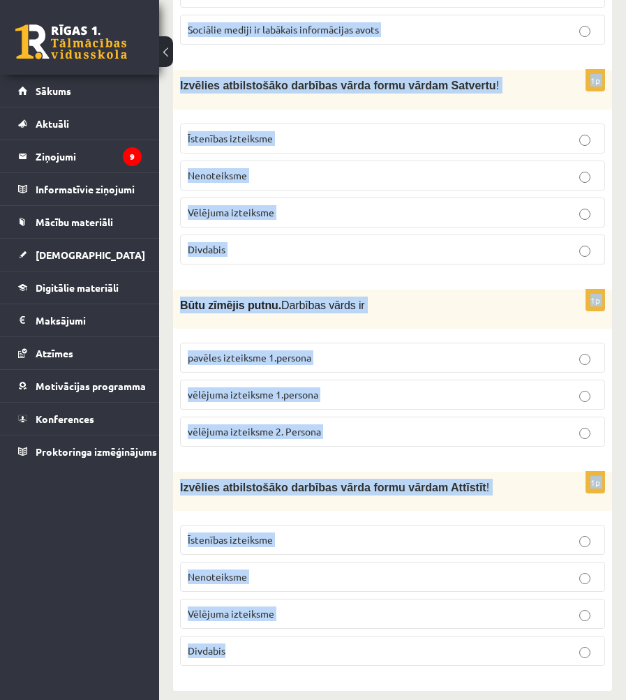
drag, startPoint x: 195, startPoint y: 184, endPoint x: 506, endPoint y: 631, distance: 544.1
click at [518, 472] on div "Izvēlies atbilstošāko darbības vārda formu vārdam Attīstīt !" at bounding box center [392, 491] width 439 height 39
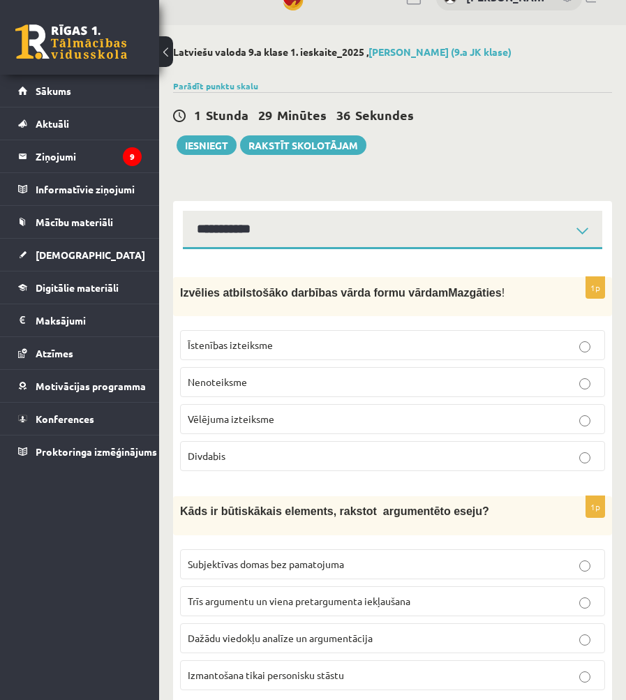
scroll to position [0, 0]
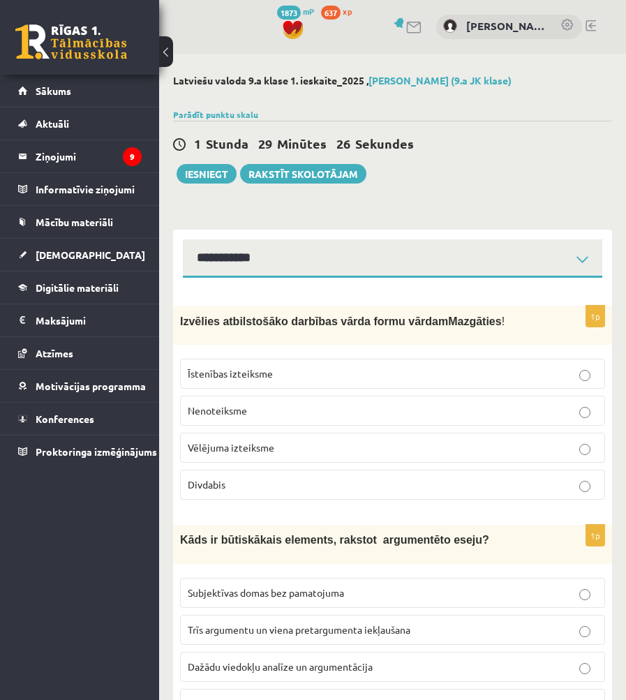
click at [317, 405] on p "Nenoteiksme" at bounding box center [392, 410] width 409 height 15
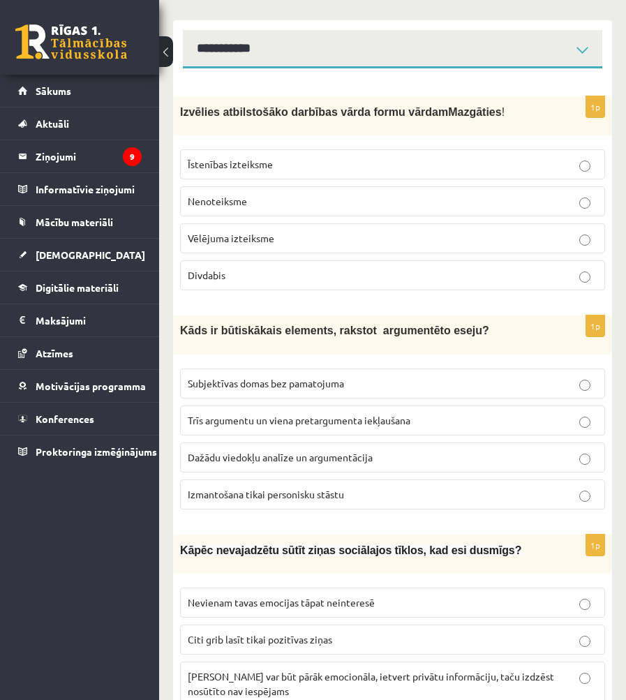
click at [285, 461] on span "Dažādu viedokļu analīze un argumentācija" at bounding box center [280, 457] width 185 height 13
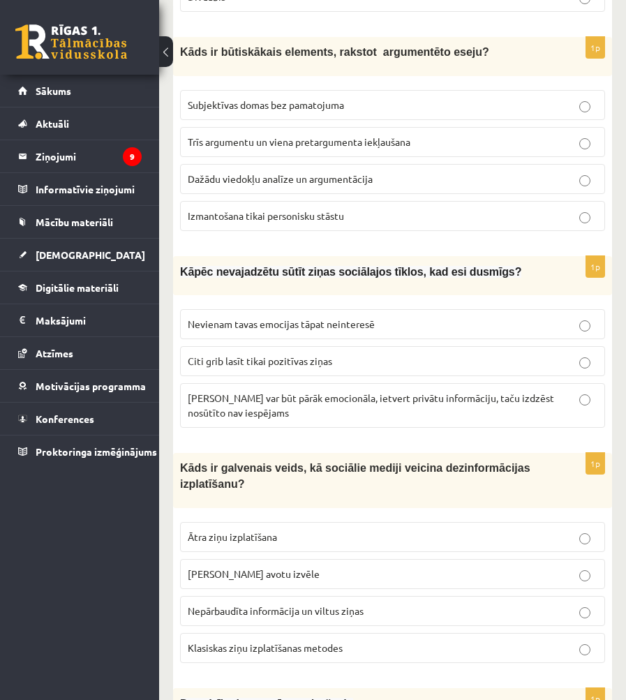
scroll to position [488, 0]
click at [283, 415] on p "Ziņa var būt pārāk emocionāla, ietvert privātu informāciju, taču izdzēst nosūtī…" at bounding box center [392, 404] width 409 height 29
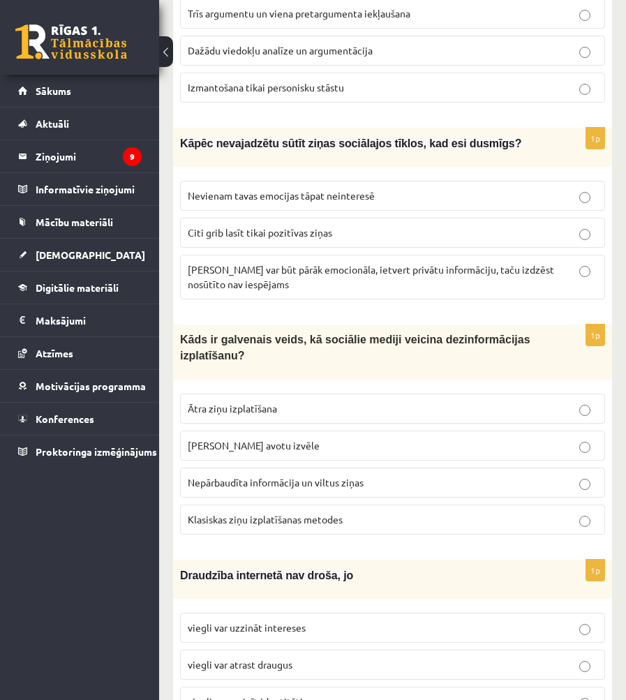
scroll to position [628, 0]
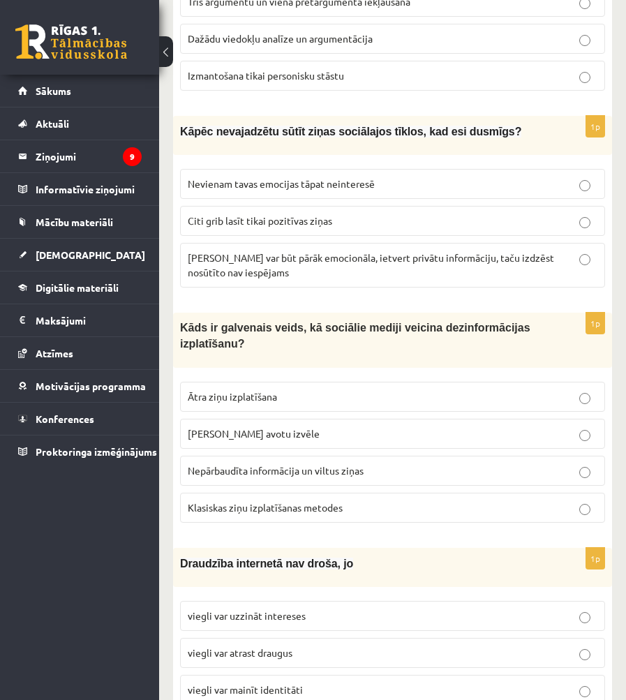
click at [308, 475] on p "Nepārbaudīta informācija un viltus ziņas" at bounding box center [392, 470] width 409 height 15
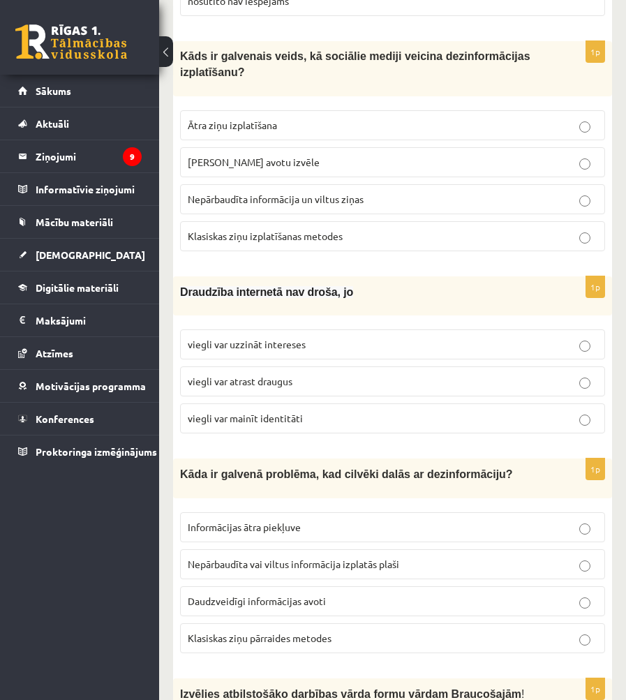
scroll to position [907, 0]
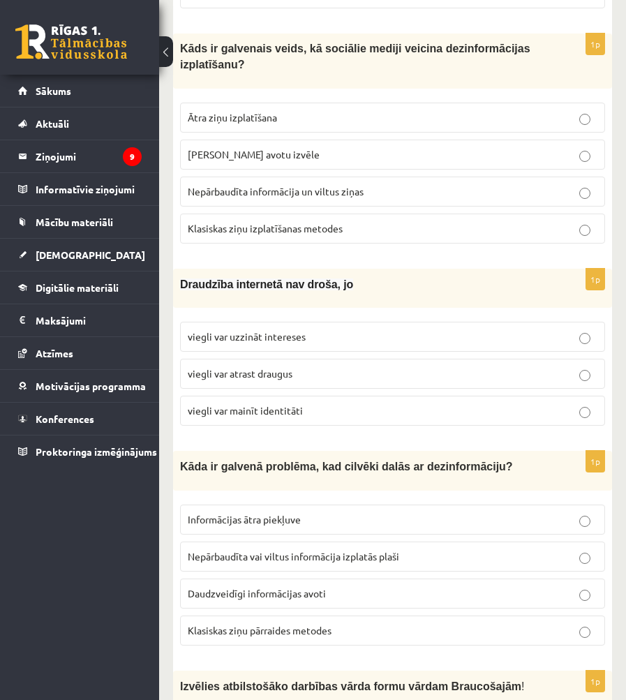
click at [231, 407] on span "viegli var mainīt identitāti" at bounding box center [245, 410] width 115 height 13
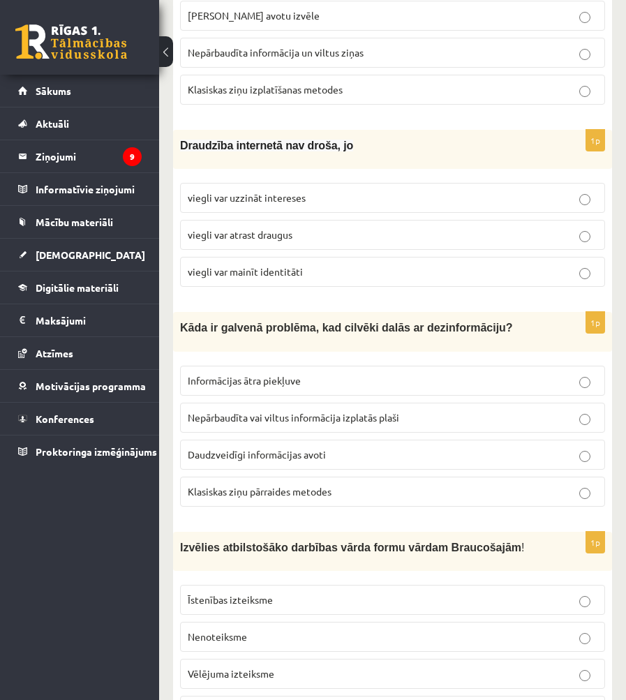
scroll to position [1046, 0]
click at [253, 420] on p "Nepārbaudīta vai viltus informācija izplatās plaši" at bounding box center [392, 416] width 409 height 15
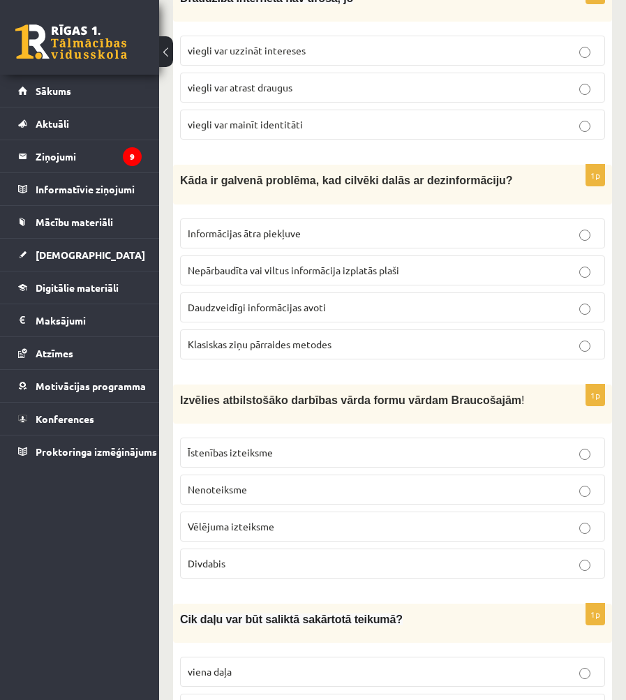
scroll to position [1256, 0]
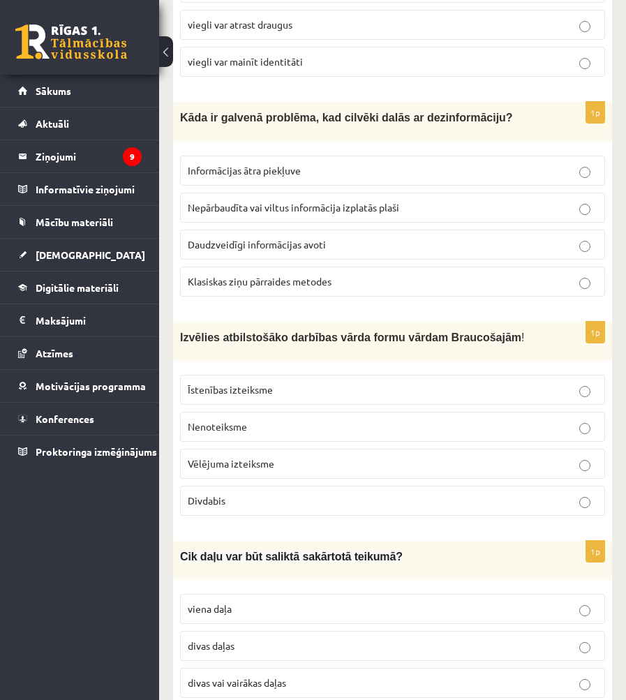
click at [255, 497] on p "Divdabis" at bounding box center [392, 500] width 409 height 15
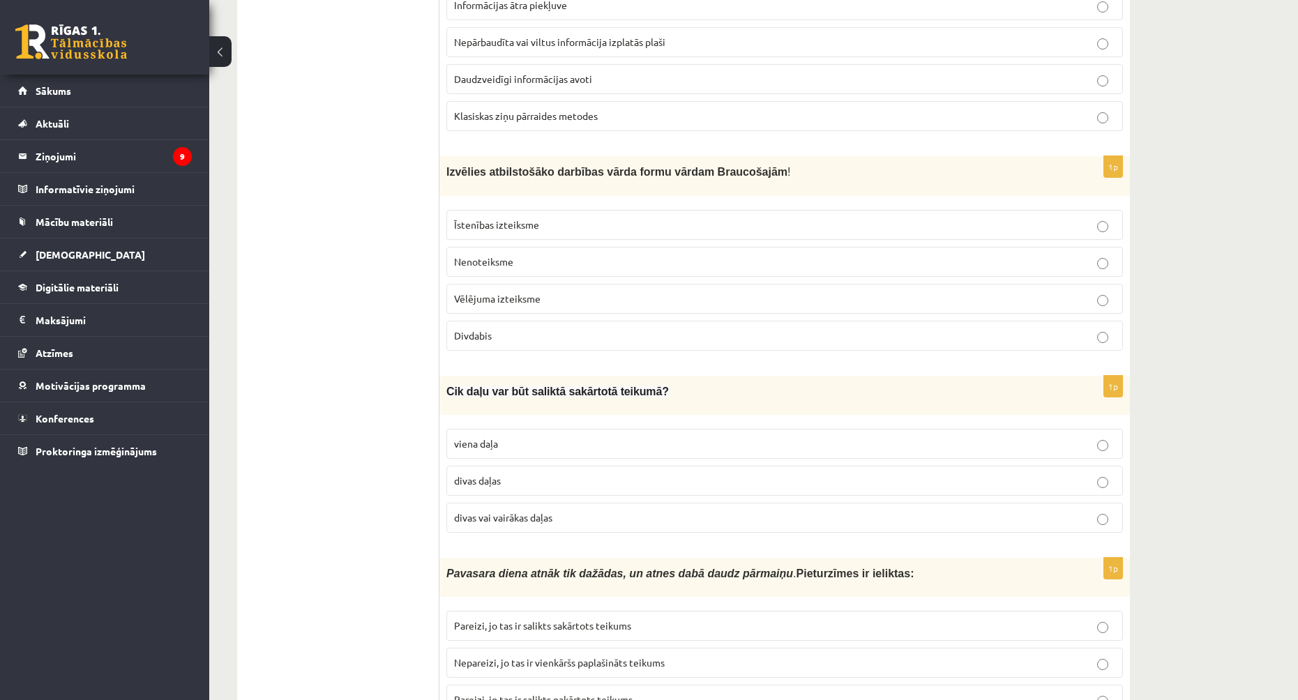
scroll to position [876, 0]
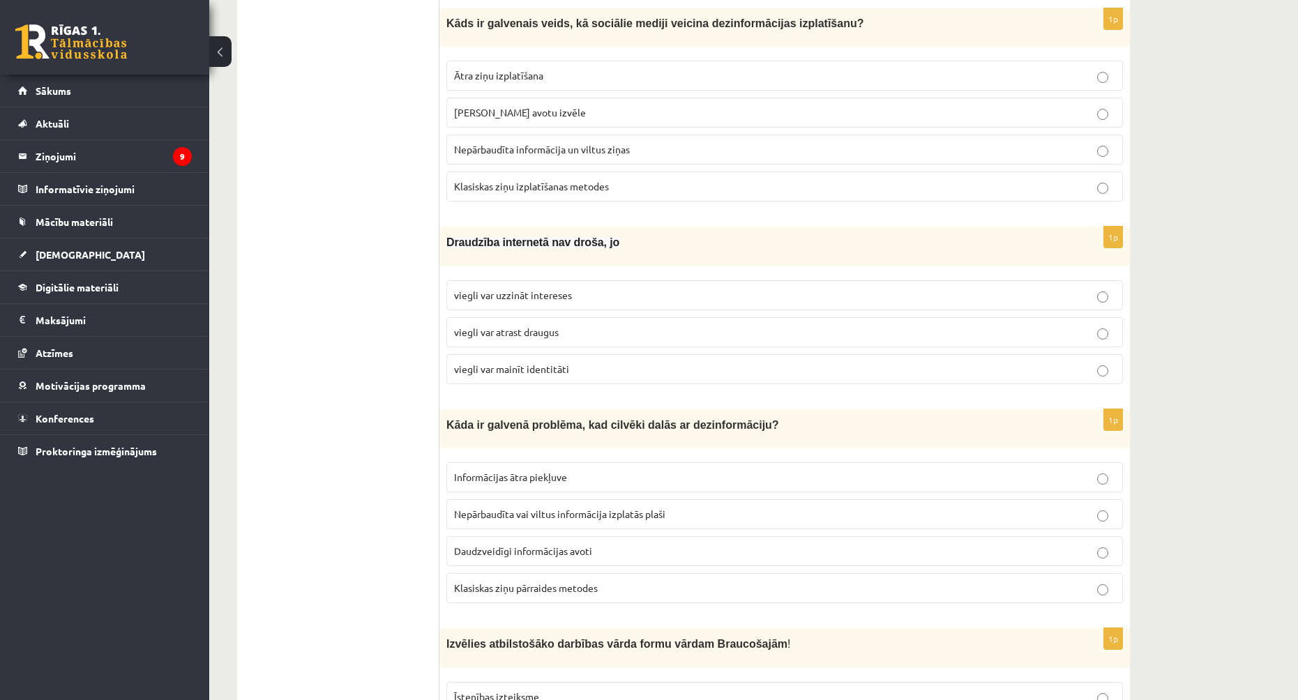
drag, startPoint x: 460, startPoint y: 299, endPoint x: 451, endPoint y: 298, distance: 9.1
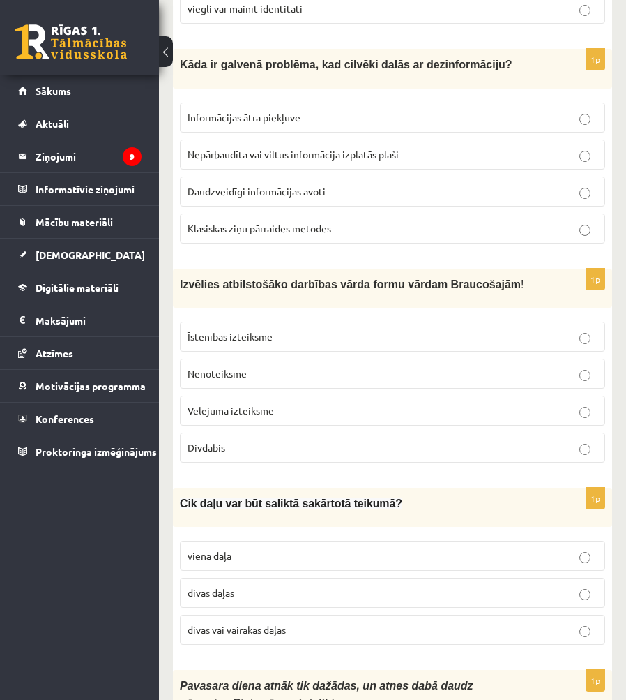
scroll to position [1333, 0]
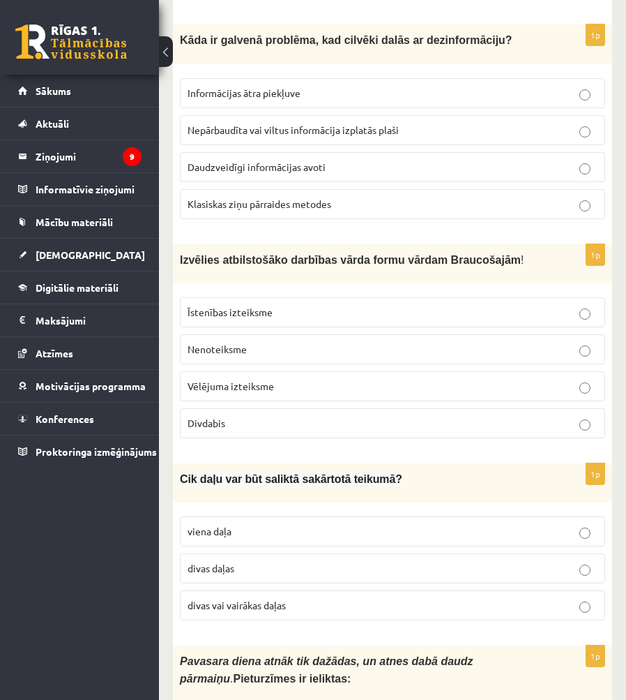
click at [295, 598] on p "divas vai vairākas daļas" at bounding box center [393, 605] width 410 height 15
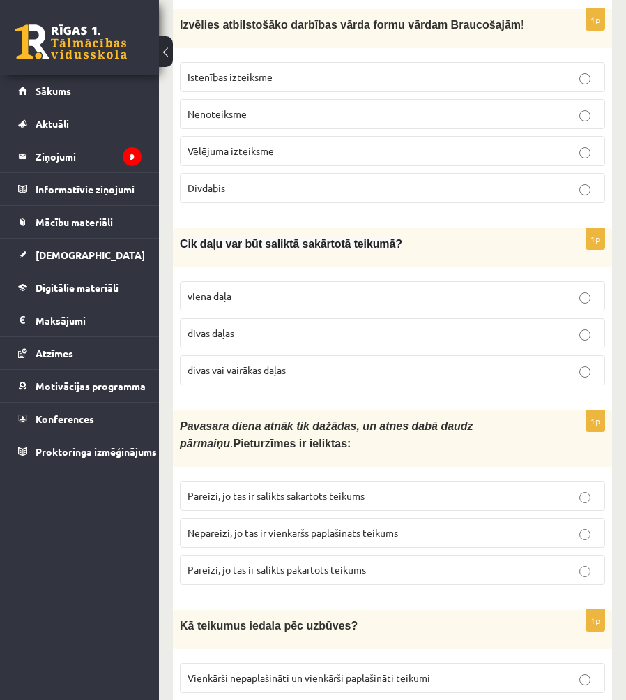
scroll to position [1612, 0]
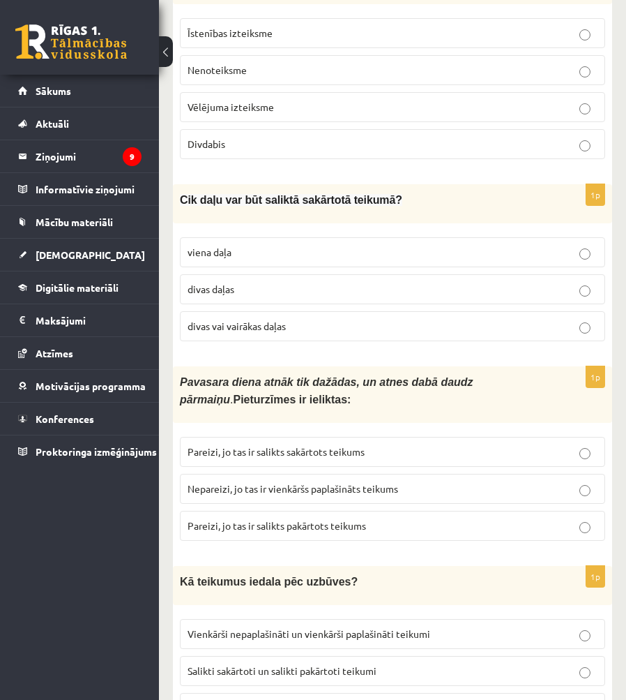
click at [288, 519] on span "Pareizi, jo tas ir salikts pakārtots teikums" at bounding box center [277, 525] width 179 height 13
click at [310, 444] on p "Pareizi, jo tas ir salikts sakārtots teikums" at bounding box center [393, 451] width 410 height 15
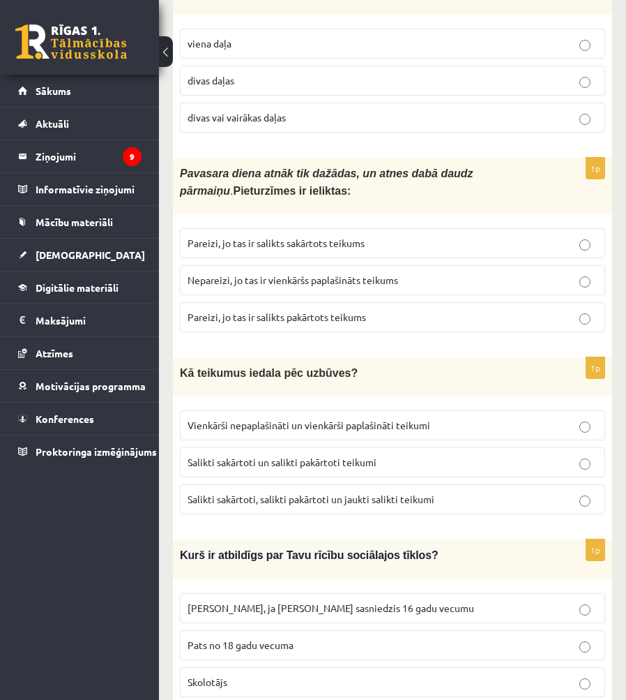
scroll to position [1821, 0]
click at [281, 418] on span "Vienkārši nepaplašināti un vienkārši paplašināti teikumi" at bounding box center [309, 424] width 243 height 13
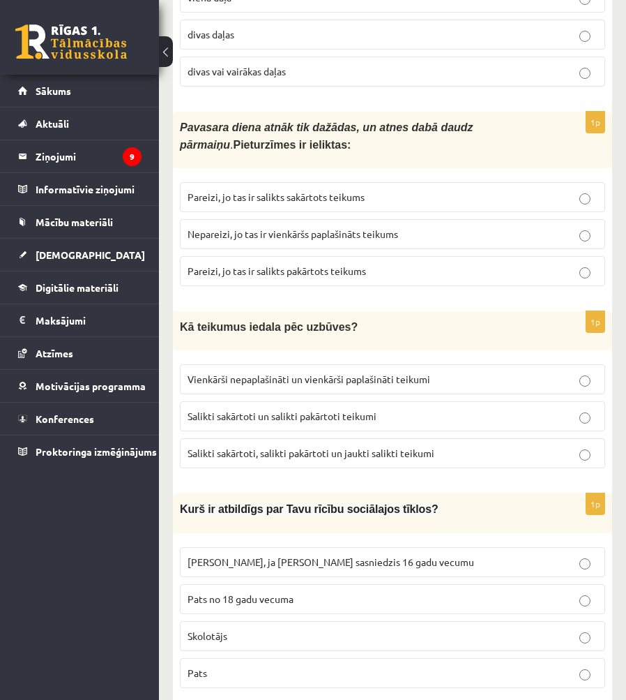
scroll to position [1891, 0]
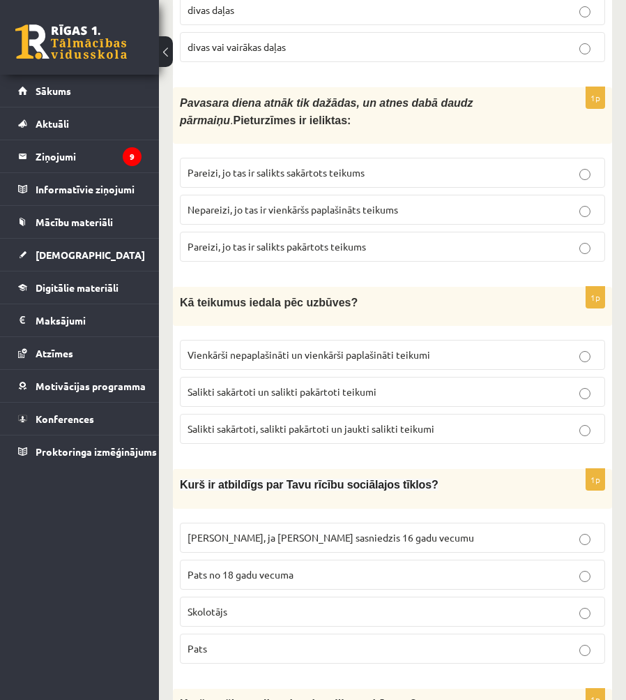
click at [311, 416] on label "Salikti sakārtoti, salikti pakārtoti un jaukti salikti teikumi" at bounding box center [393, 429] width 426 height 30
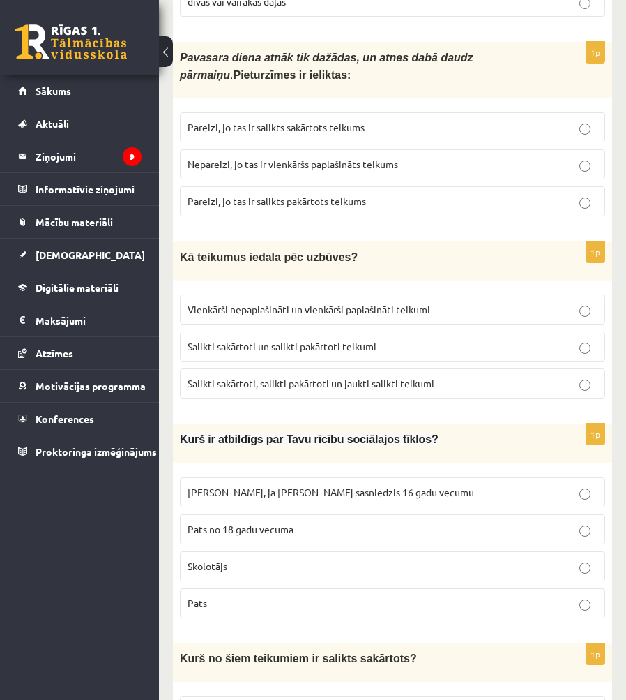
scroll to position [1961, 0]
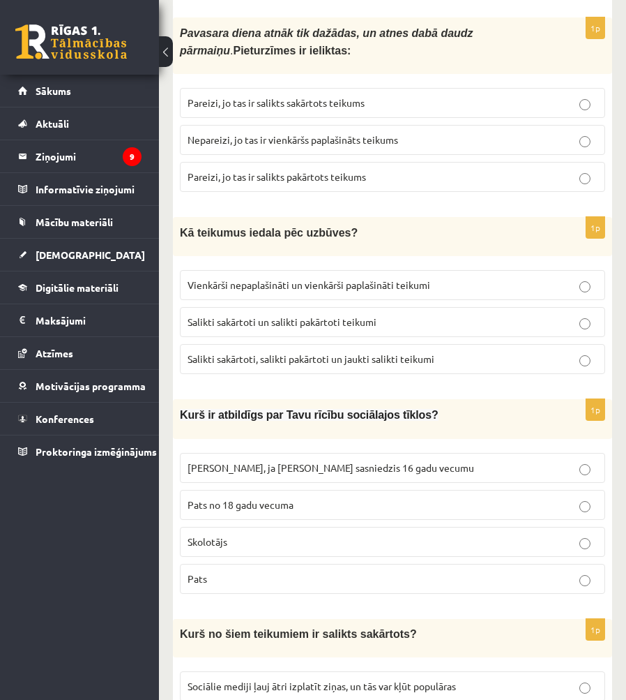
click at [245, 571] on p "Pats" at bounding box center [393, 578] width 410 height 15
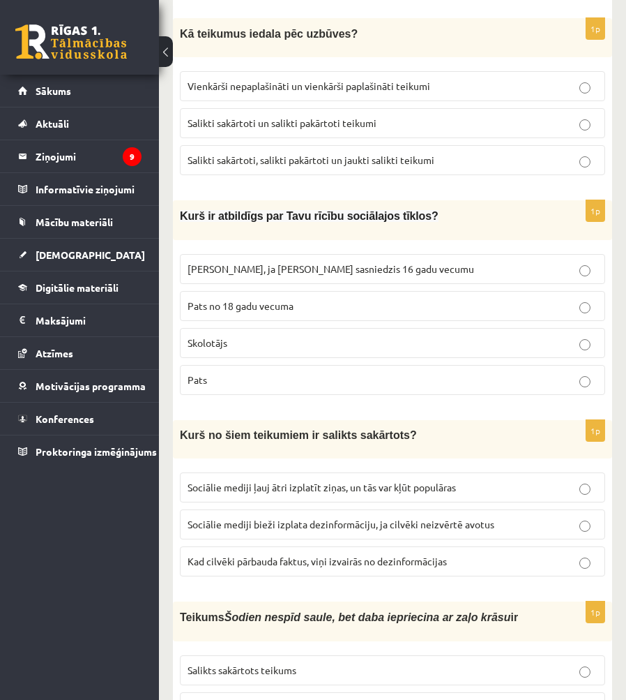
scroll to position [2170, 0]
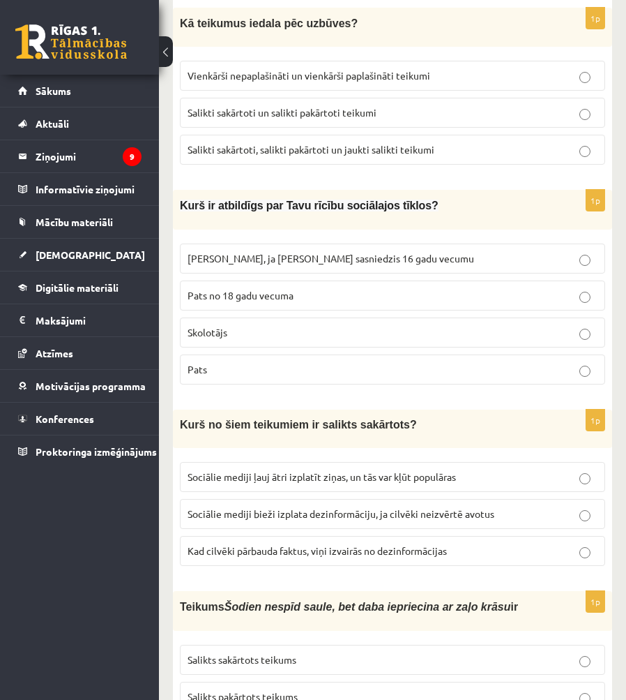
click at [278, 470] on span "Sociālie mediji ļauj ātri izplatīt ziņas, un tās var kļūt populāras" at bounding box center [322, 476] width 269 height 13
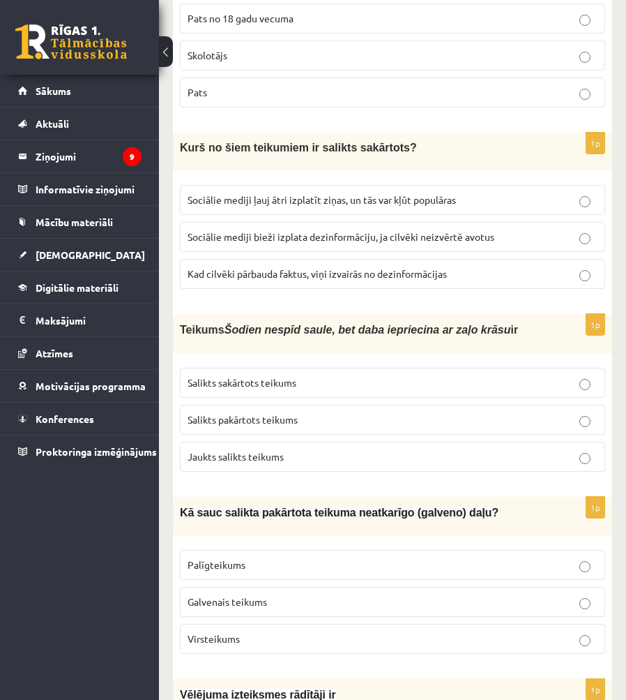
scroll to position [2449, 0]
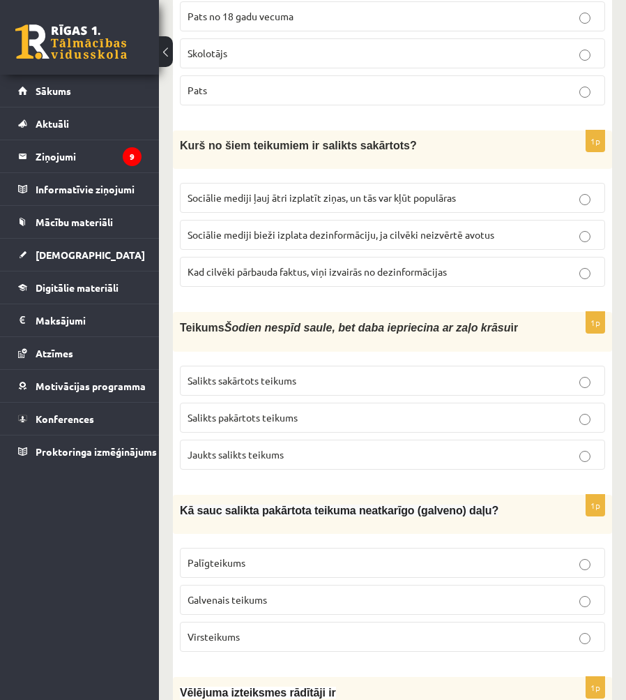
click at [293, 374] on span "Salikts sakārtots teikums" at bounding box center [242, 380] width 109 height 13
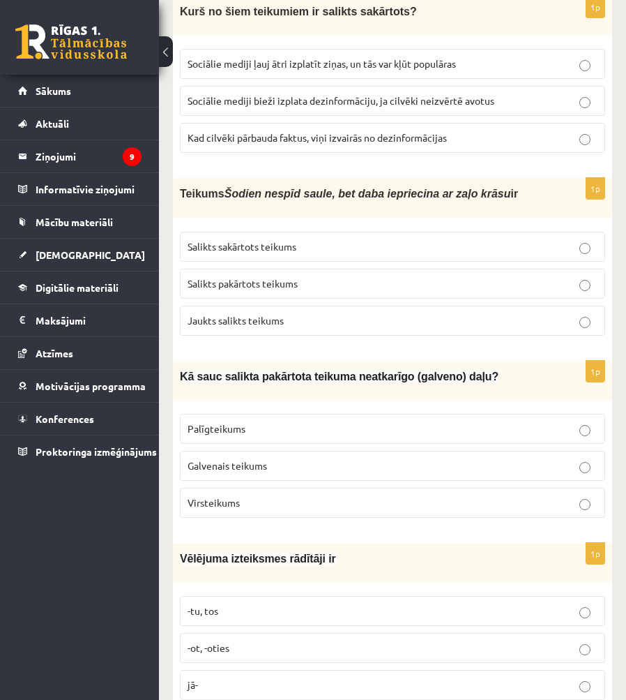
scroll to position [2589, 0]
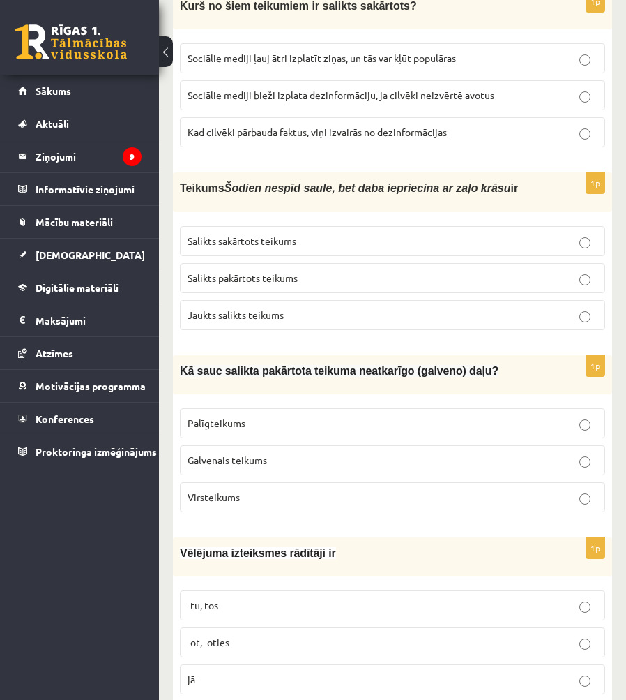
click at [273, 490] on p "Virsteikums" at bounding box center [393, 497] width 410 height 15
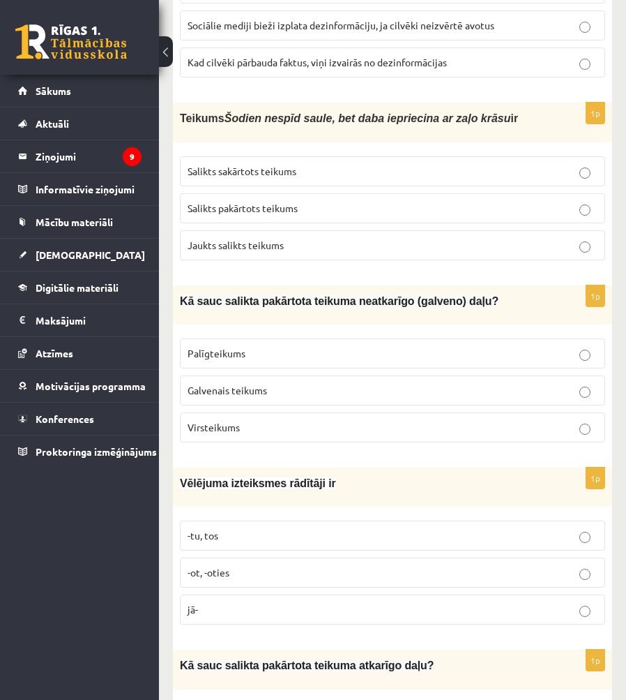
click at [227, 602] on p "jā-" at bounding box center [393, 609] width 410 height 15
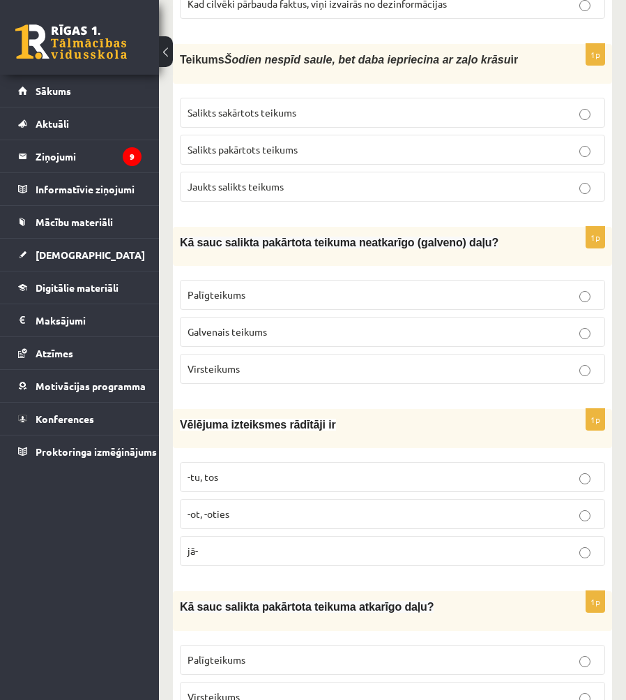
scroll to position [2798, 0]
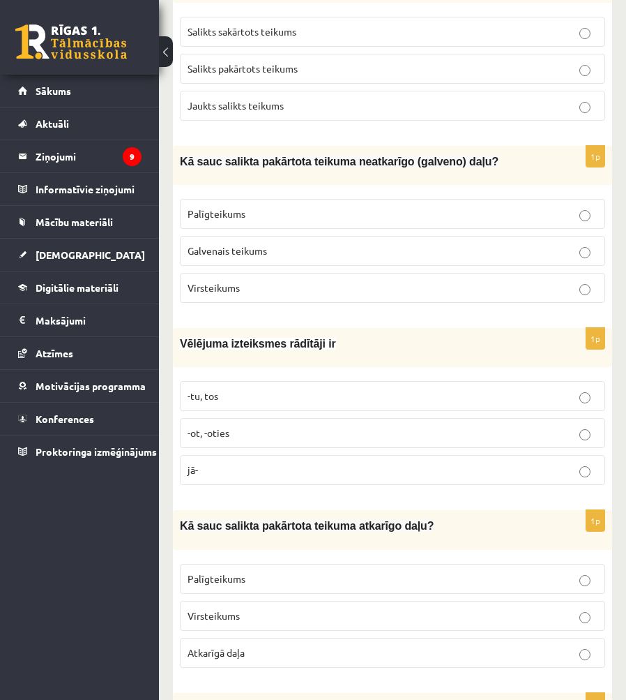
click at [290, 571] on p "Palīgteikums" at bounding box center [393, 578] width 410 height 15
drag, startPoint x: 290, startPoint y: 555, endPoint x: 51, endPoint y: 605, distance: 244.3
click at [51, 605] on div "0 Dāvanas 1873 mP 637 xp Ingvars Gailis Sākums Aktuāli Kā mācīties eSKOLĀ Konta…" at bounding box center [79, 350] width 159 height 700
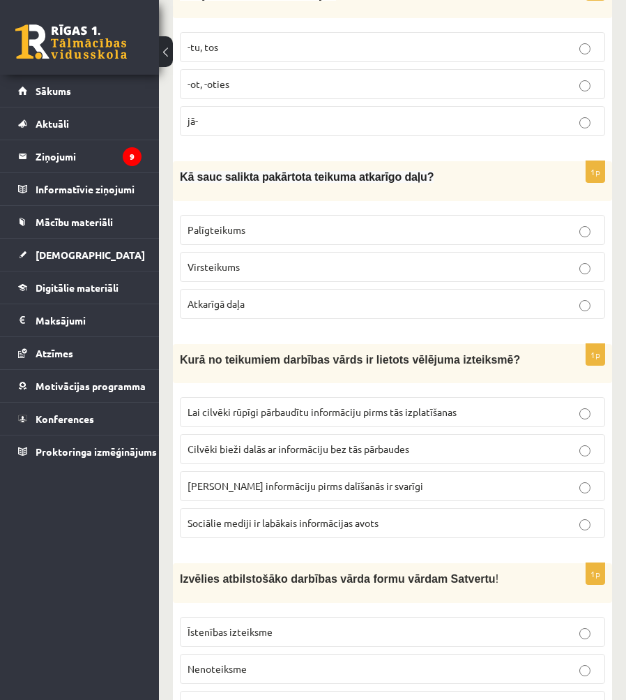
scroll to position [3286, 0]
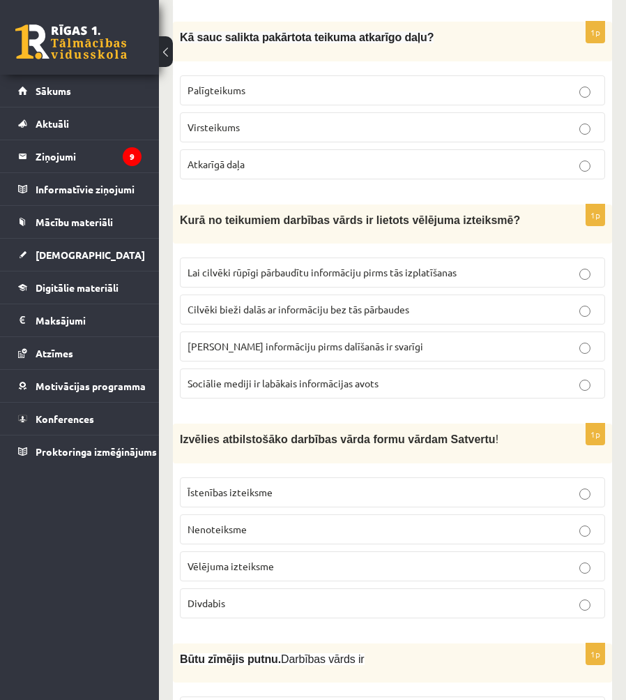
click at [222, 266] on span "Lai cilvēki rūpīgi pārbaudītu informāciju pirms tās izplatīšanas" at bounding box center [322, 272] width 269 height 13
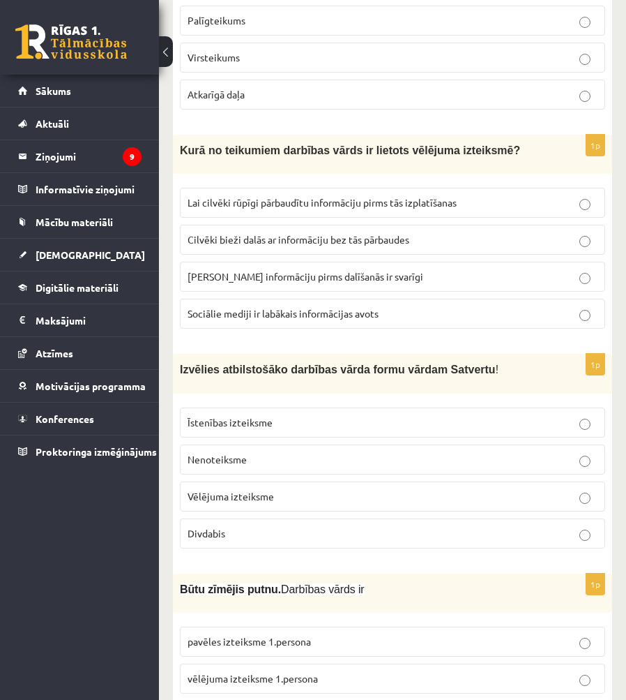
click at [232, 526] on p "Divdabis" at bounding box center [393, 533] width 410 height 15
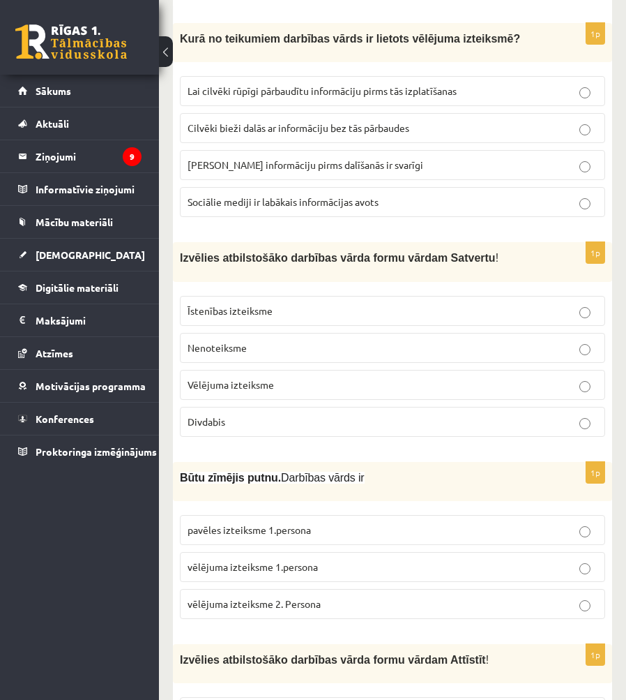
scroll to position [3565, 0]
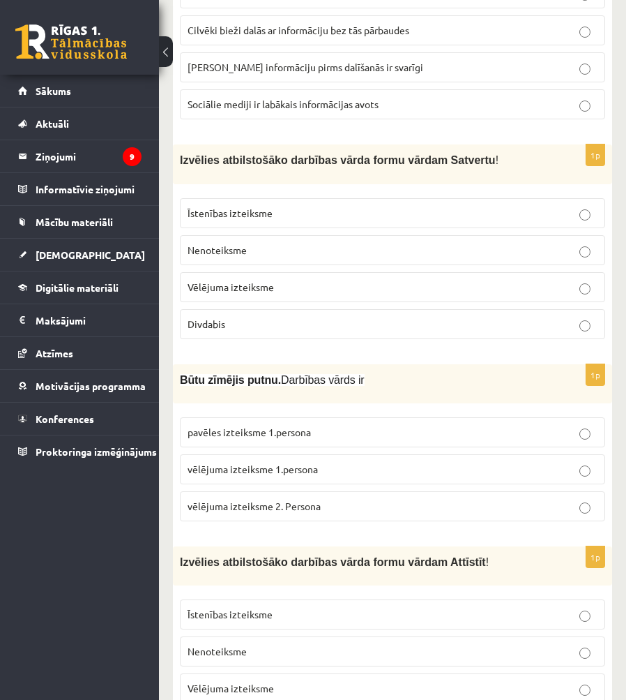
click at [271, 426] on span "pavēles izteiksme 1.persona" at bounding box center [249, 432] width 123 height 13
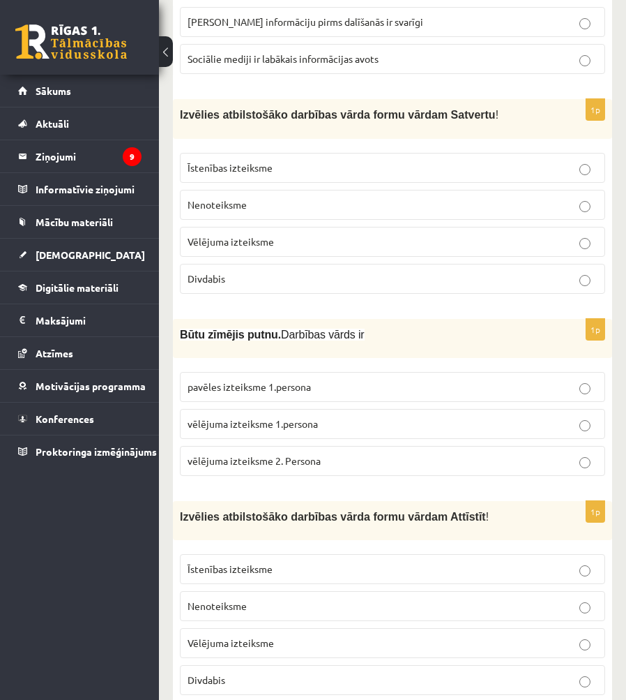
scroll to position [3624, 0]
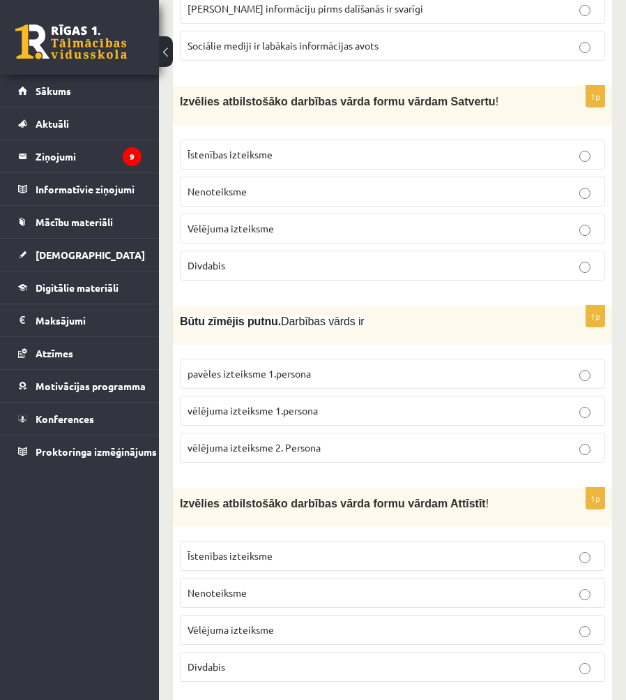
click at [271, 585] on p "Nenoteiksme" at bounding box center [393, 592] width 410 height 15
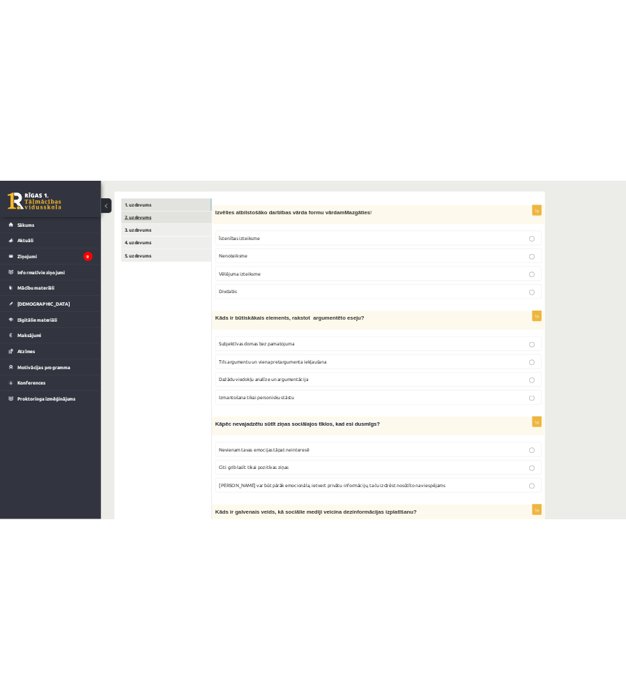
scroll to position [0, 0]
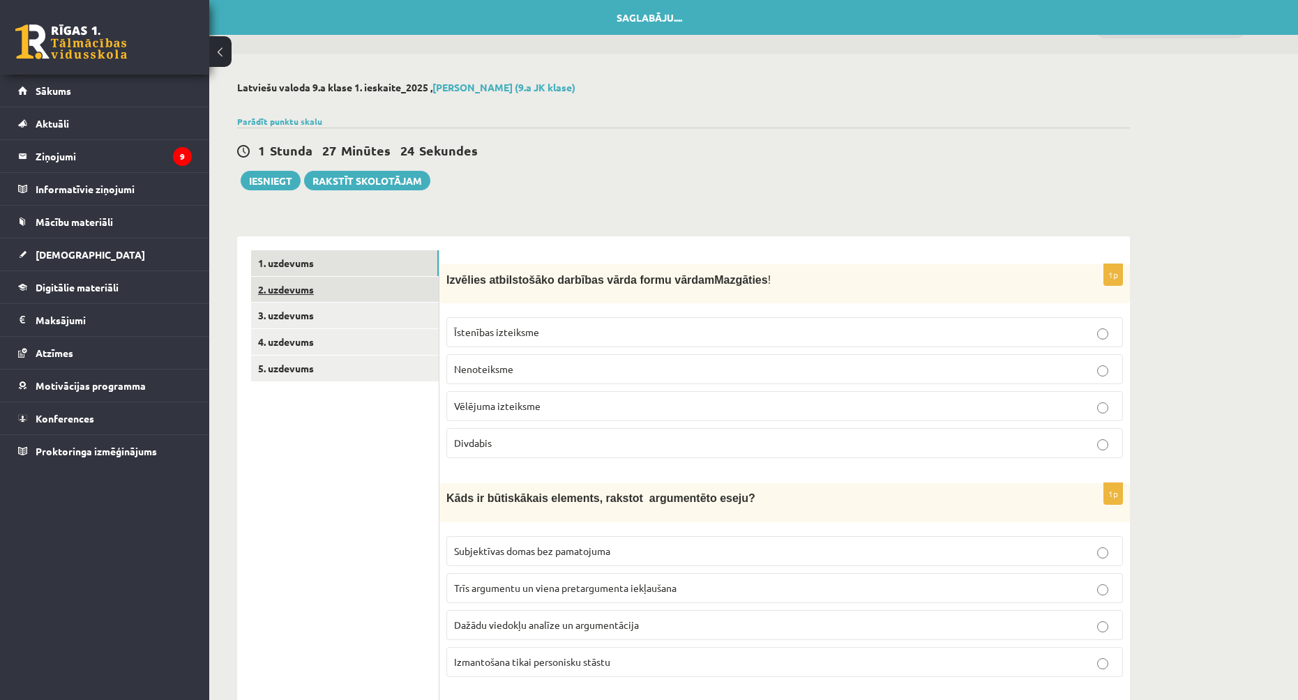
click at [344, 283] on link "2. uzdevums" at bounding box center [345, 290] width 188 height 26
click at [351, 262] on link "1. uzdevums" at bounding box center [345, 263] width 188 height 26
click at [351, 283] on link "2. uzdevums" at bounding box center [345, 290] width 188 height 26
click at [352, 270] on link "1. uzdevums" at bounding box center [345, 263] width 188 height 26
click at [663, 15] on div "Saglabāju...." at bounding box center [649, 17] width 1298 height 35
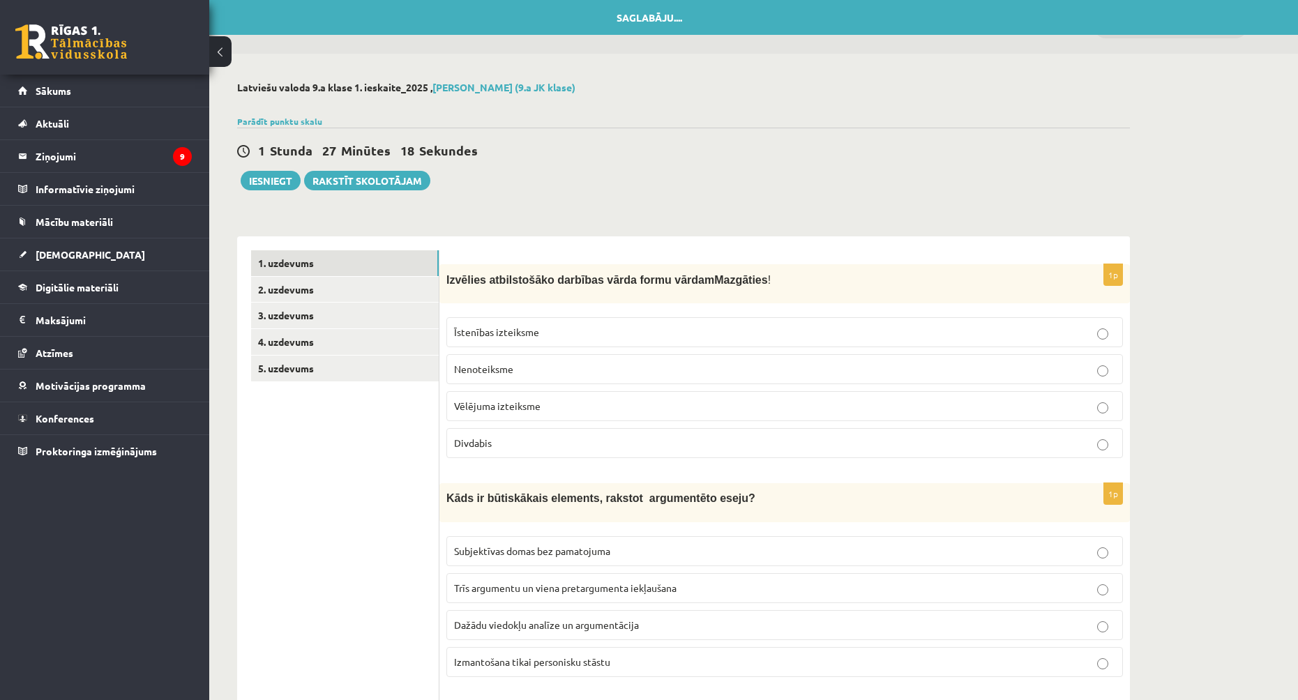
click at [686, 15] on div "Saglabāju...." at bounding box center [649, 17] width 1298 height 35
click at [321, 287] on link "2. uzdevums" at bounding box center [345, 290] width 188 height 26
click at [351, 326] on link "3. uzdevums" at bounding box center [345, 316] width 188 height 26
click at [364, 363] on link "5. uzdevums" at bounding box center [345, 369] width 188 height 26
click at [370, 262] on link "1. uzdevums" at bounding box center [345, 263] width 188 height 26
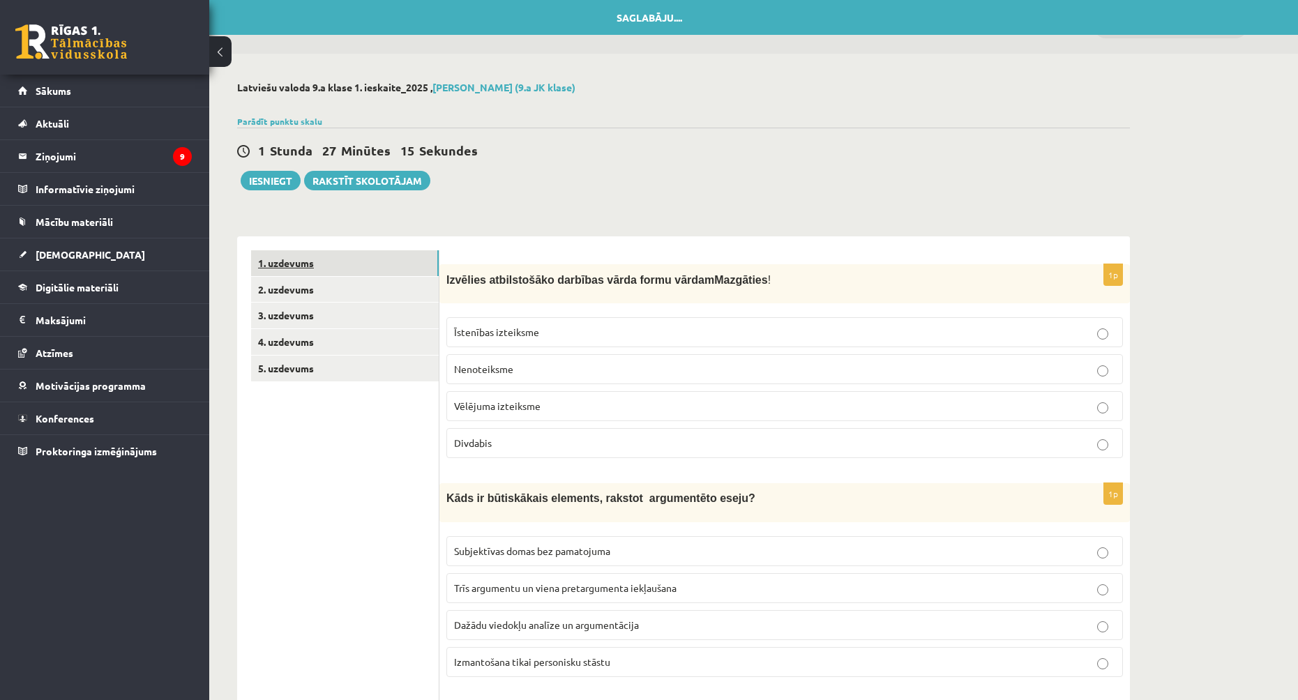
click at [370, 262] on link "1. uzdevums" at bounding box center [345, 263] width 188 height 26
click at [368, 261] on link "1. uzdevums" at bounding box center [345, 263] width 188 height 26
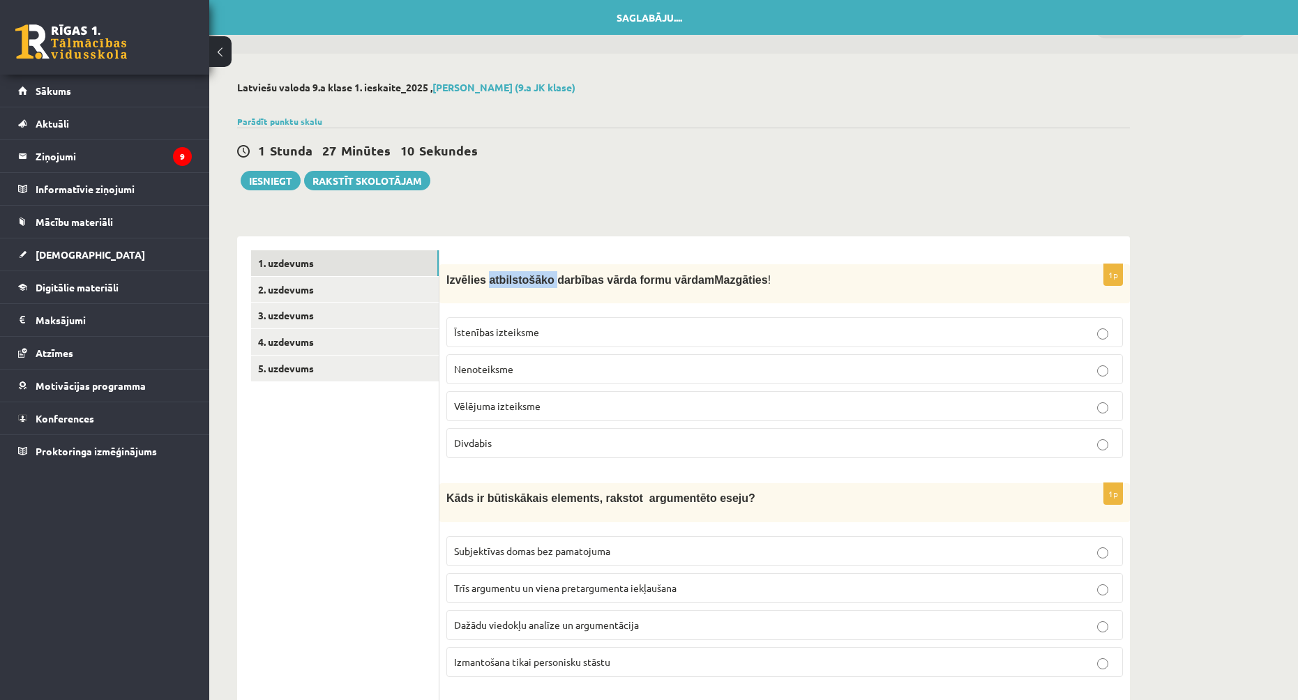
click at [397, 288] on link "2. uzdevums" at bounding box center [345, 290] width 188 height 26
click at [392, 266] on link "1. uzdevums" at bounding box center [345, 263] width 188 height 26
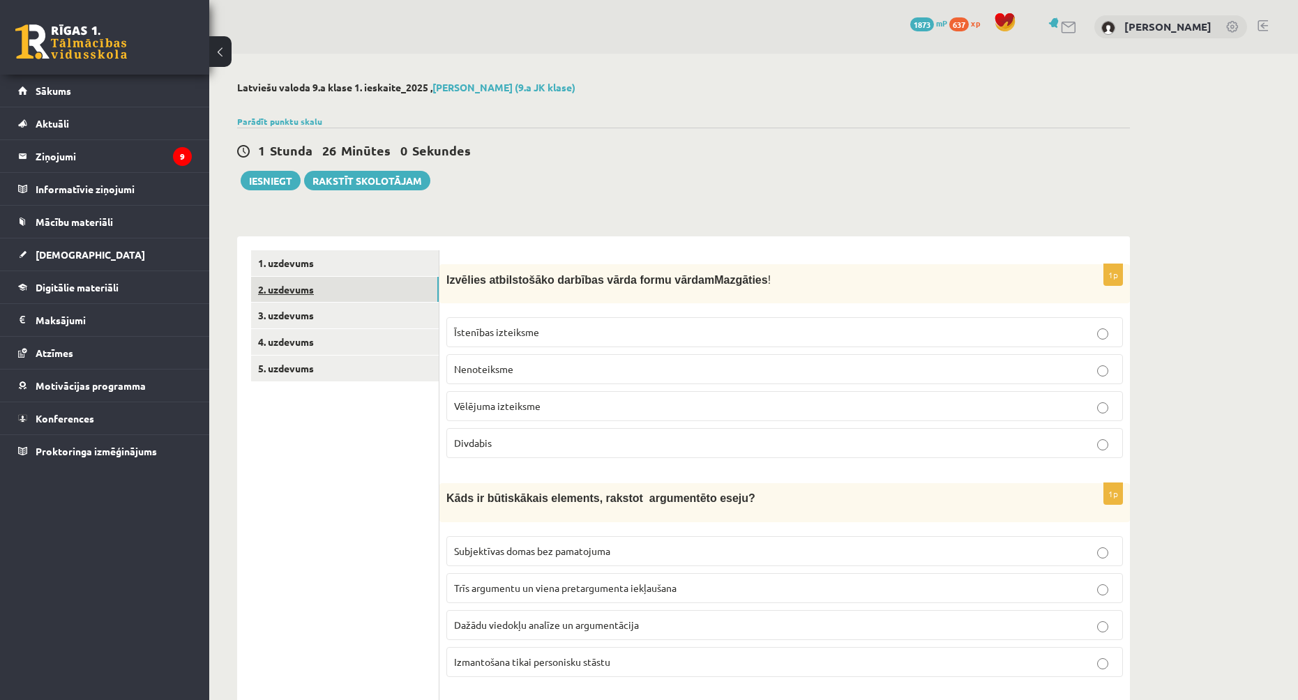
click at [353, 293] on link "2. uzdevums" at bounding box center [345, 290] width 188 height 26
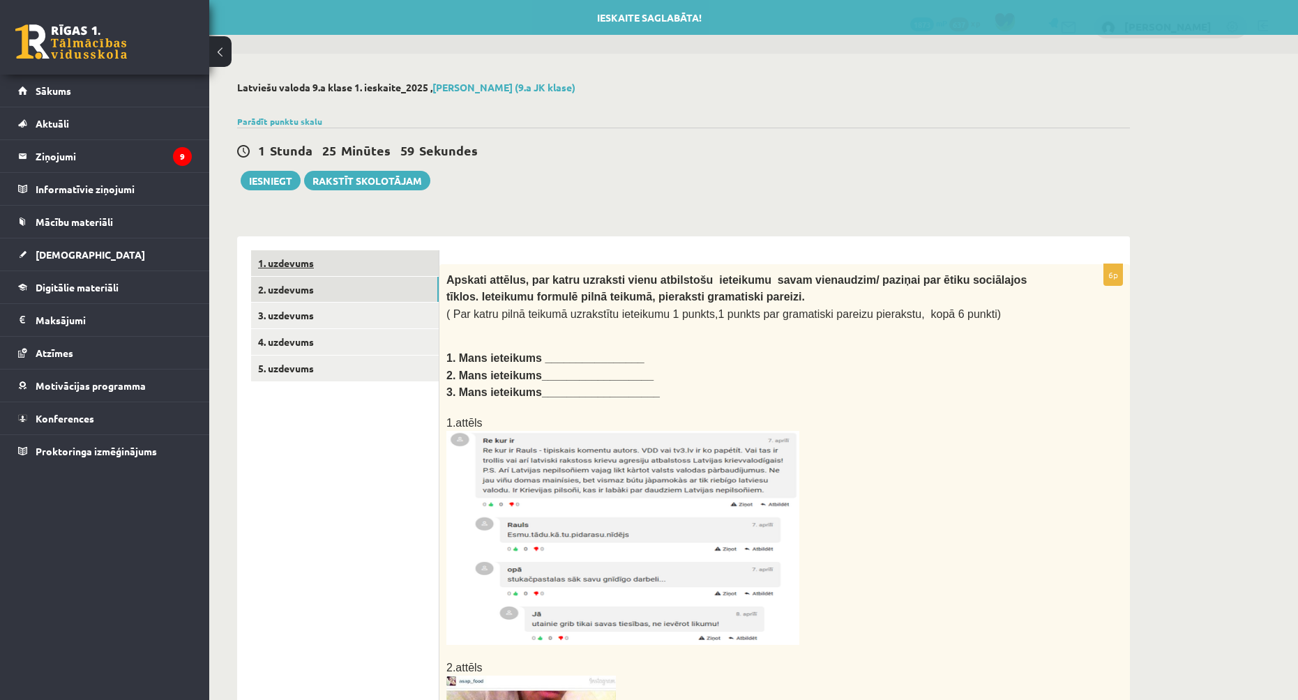
click at [354, 266] on link "1. uzdevums" at bounding box center [345, 263] width 188 height 26
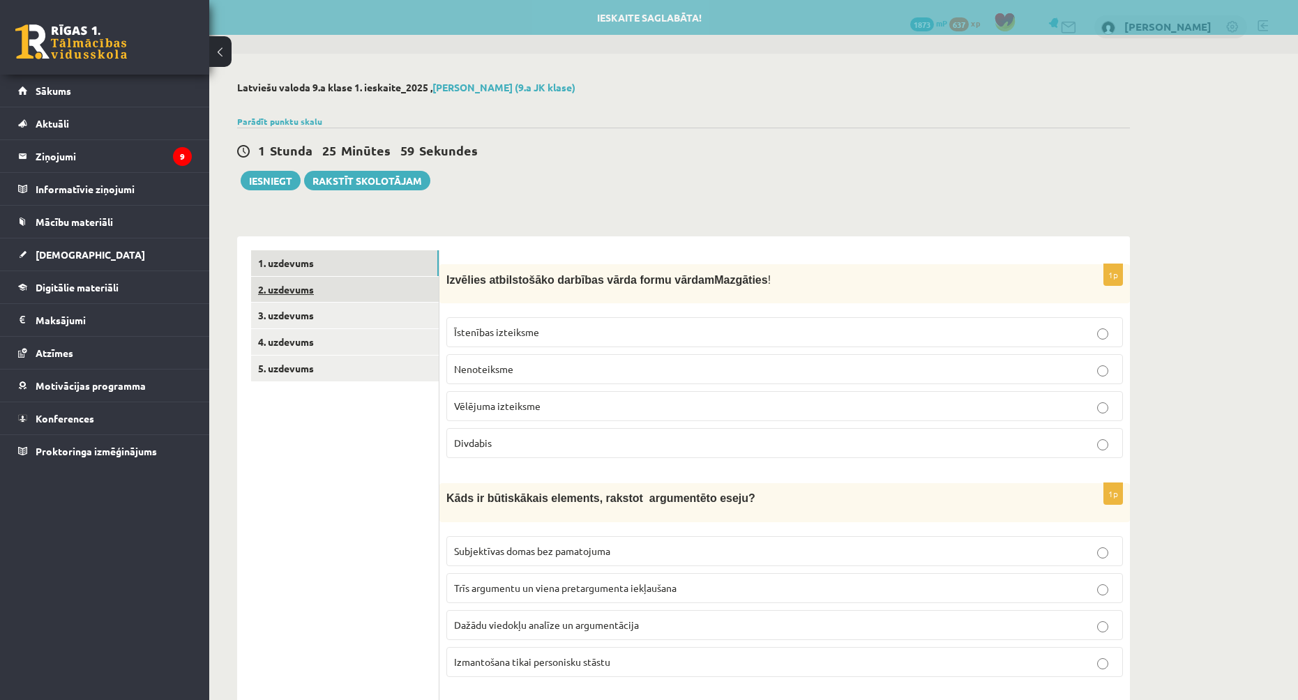
click at [361, 286] on link "2. uzdevums" at bounding box center [345, 290] width 188 height 26
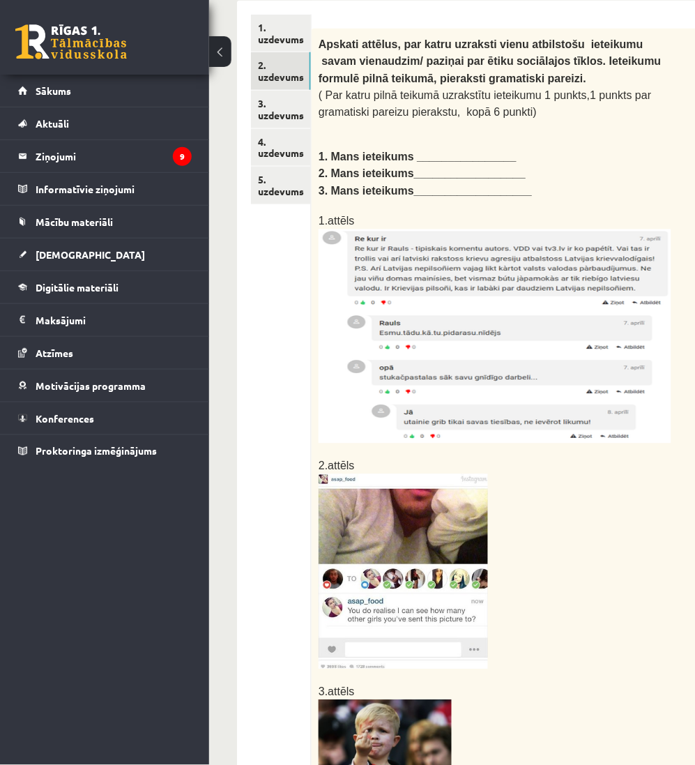
scroll to position [264, 0]
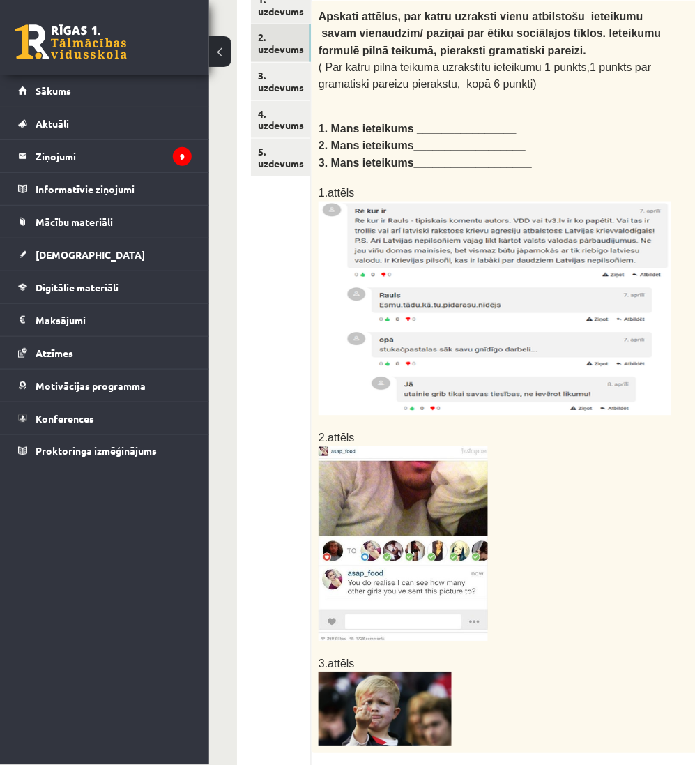
click at [556, 354] on img at bounding box center [495, 309] width 353 height 214
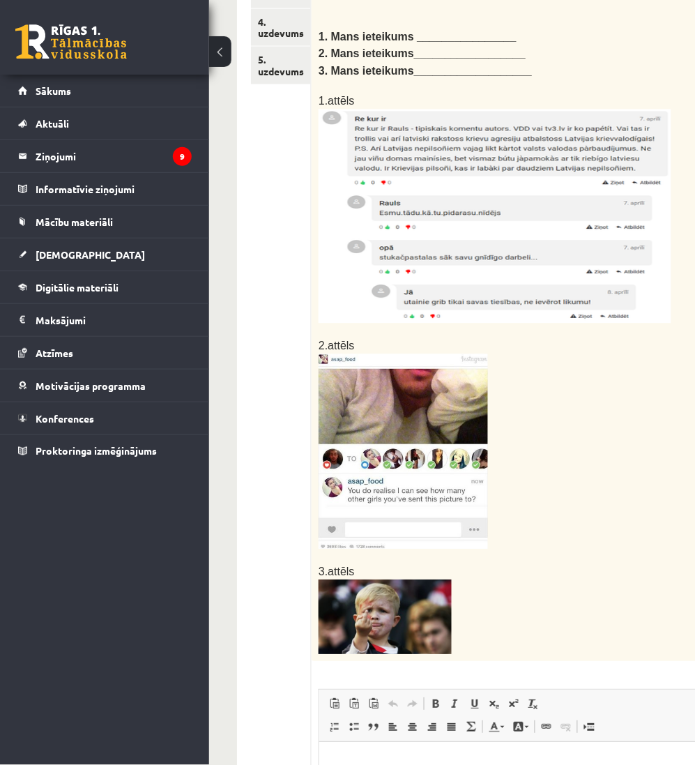
scroll to position [574, 0]
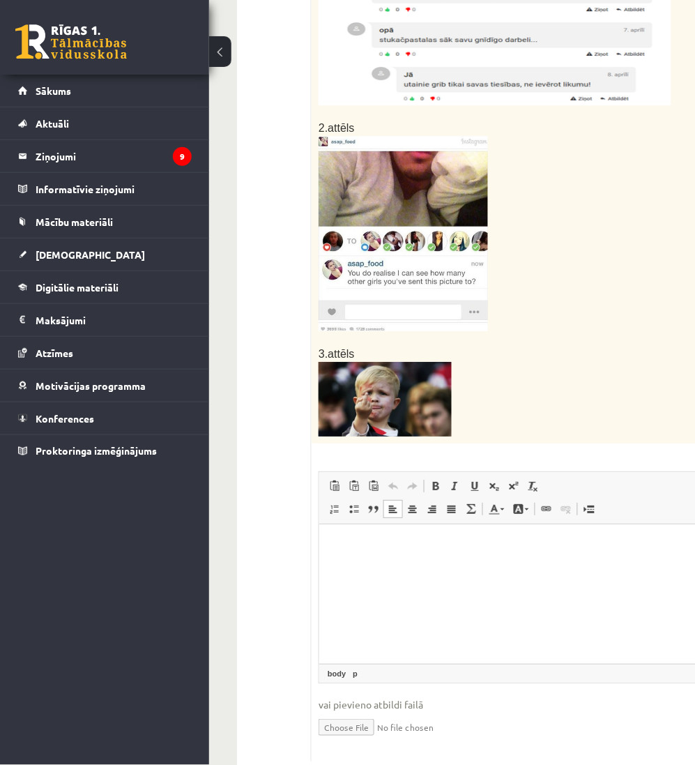
click at [422, 566] on html at bounding box center [530, 545] width 423 height 43
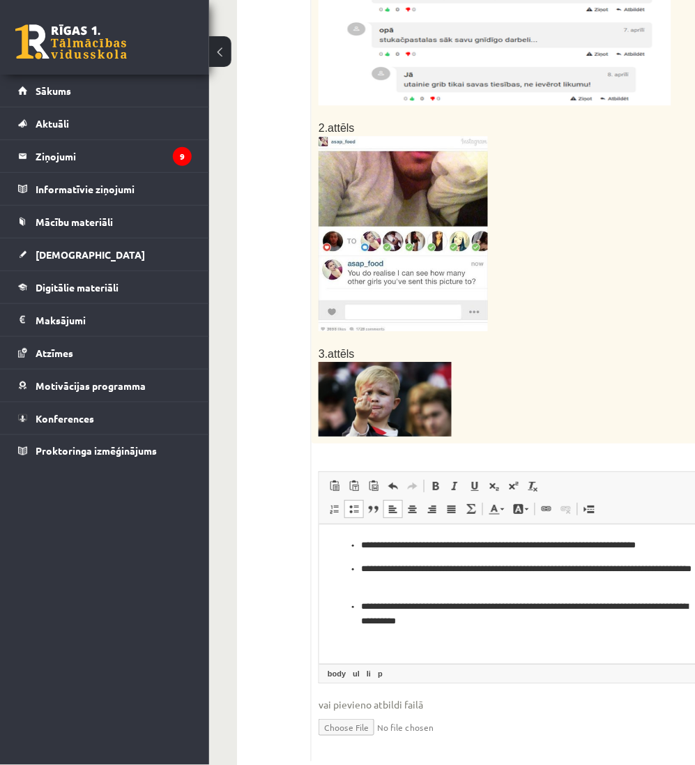
click at [361, 607] on p "**********" at bounding box center [530, 613] width 339 height 29
click at [362, 542] on p "**********" at bounding box center [530, 545] width 339 height 15
click at [361, 564] on p "**********" at bounding box center [530, 576] width 339 height 29
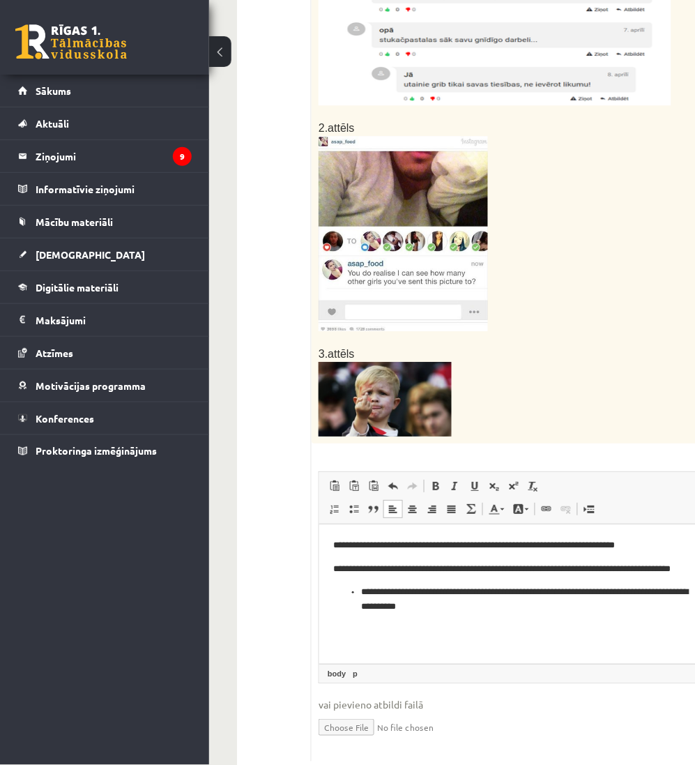
click at [362, 592] on p "**********" at bounding box center [530, 599] width 339 height 29
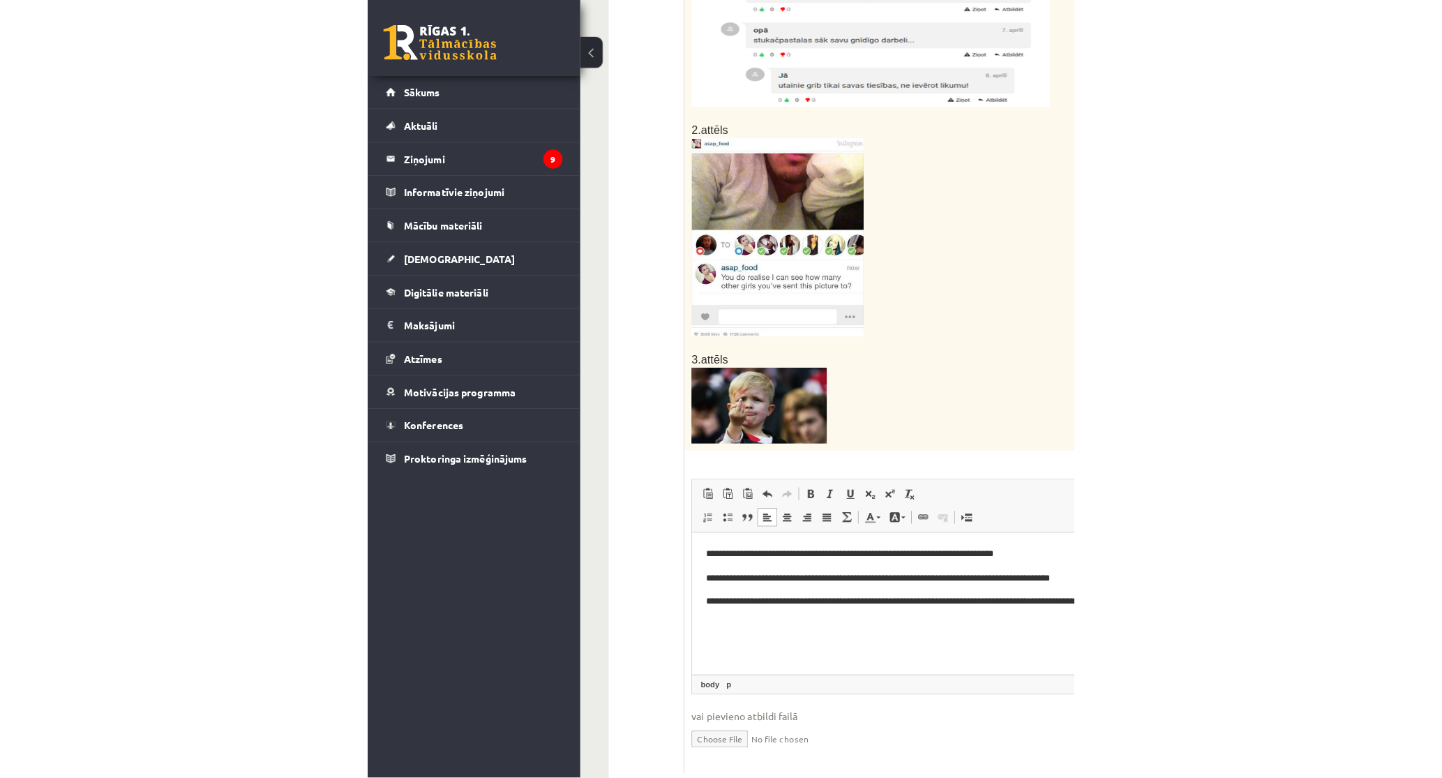
scroll to position [553, 0]
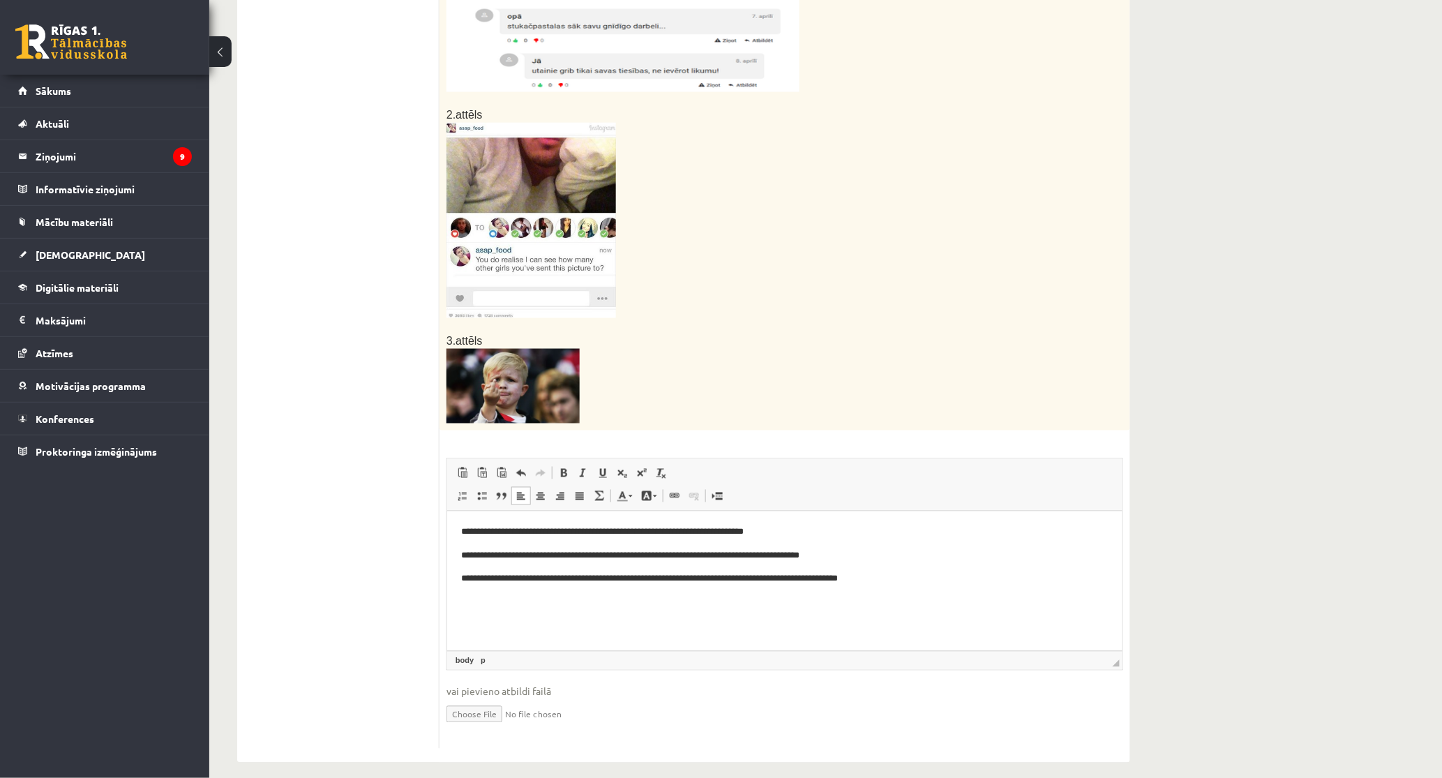
click at [965, 580] on p "**********" at bounding box center [783, 579] width 647 height 15
click at [963, 580] on p "**********" at bounding box center [783, 579] width 647 height 15
click at [1060, 572] on p "**********" at bounding box center [783, 579] width 647 height 15
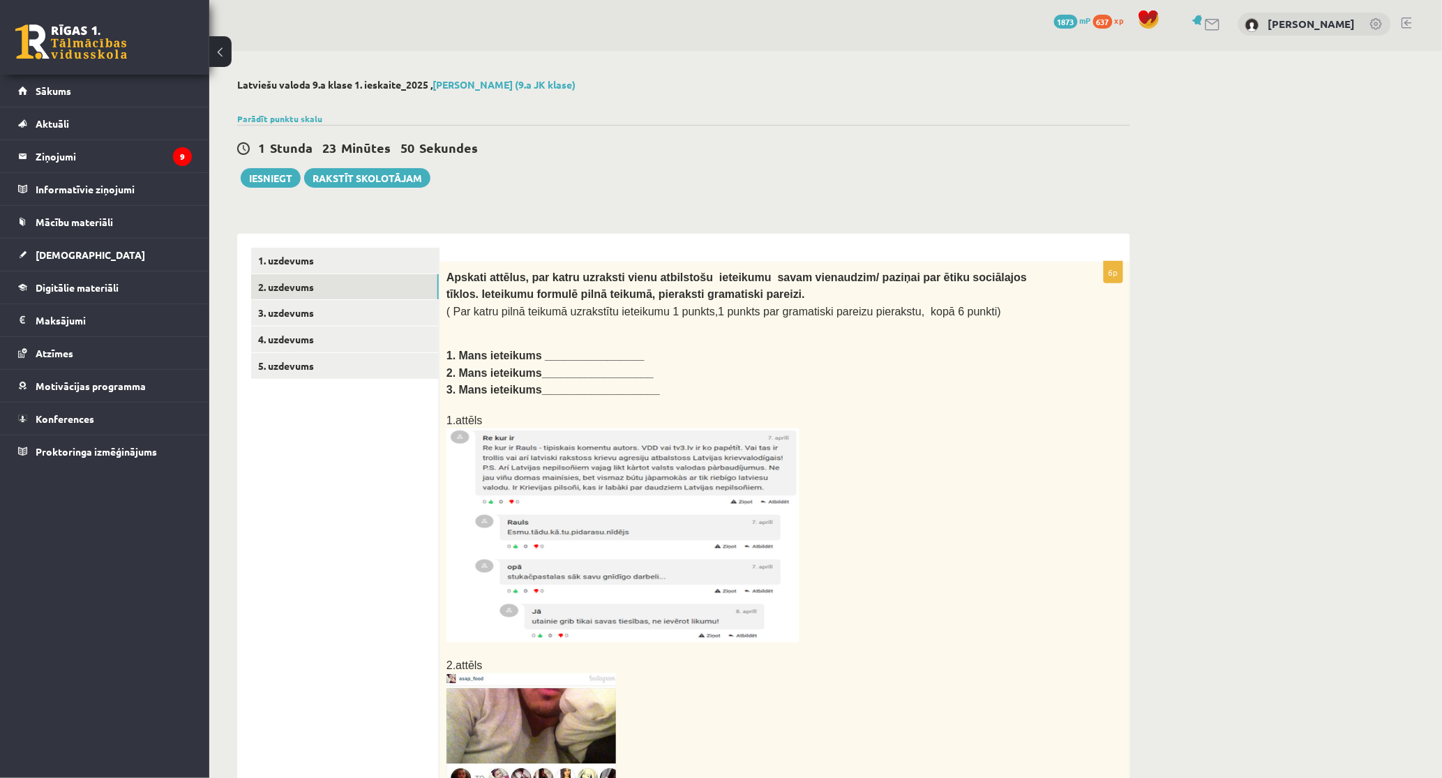
scroll to position [0, 0]
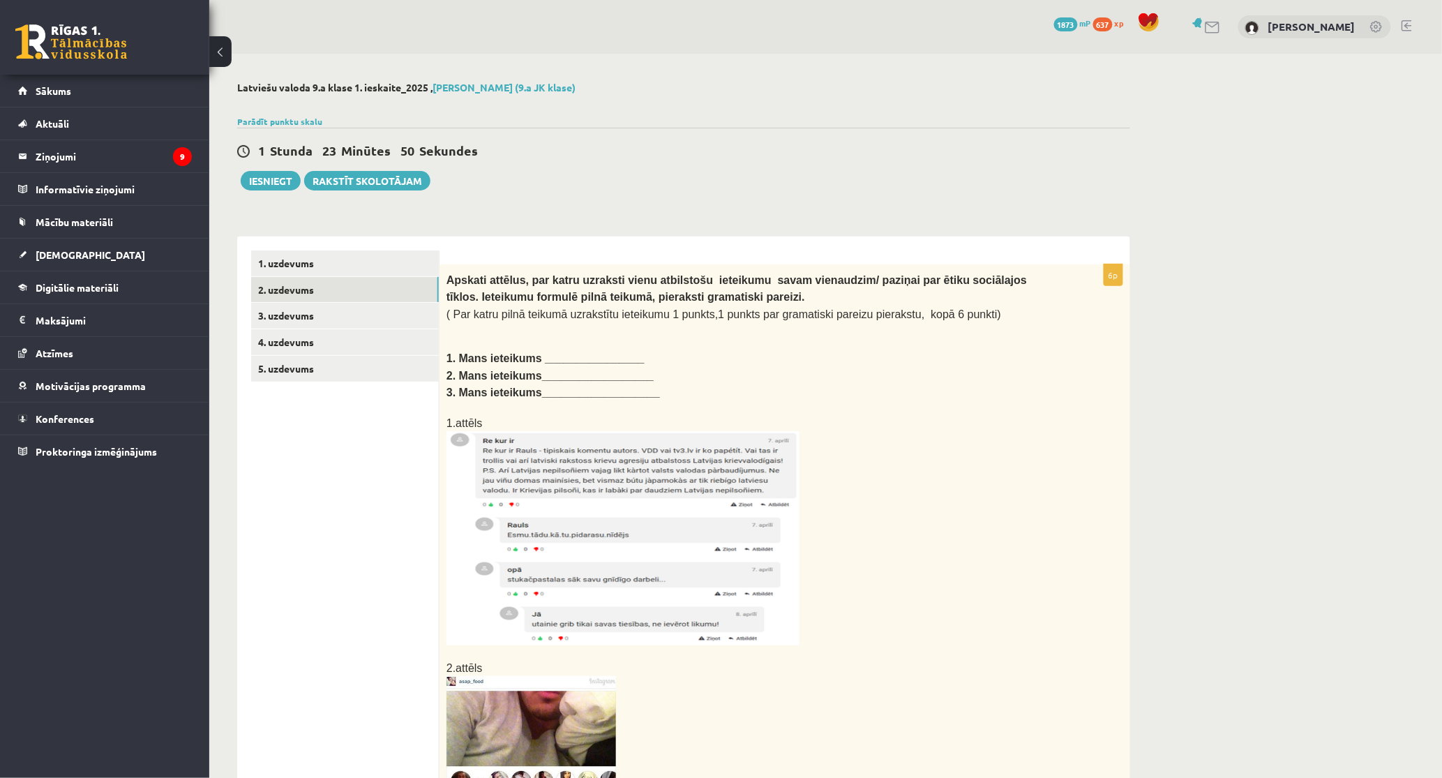
click at [842, 469] on p at bounding box center [749, 538] width 607 height 214
click at [779, 414] on p "1.attēls" at bounding box center [749, 422] width 607 height 17
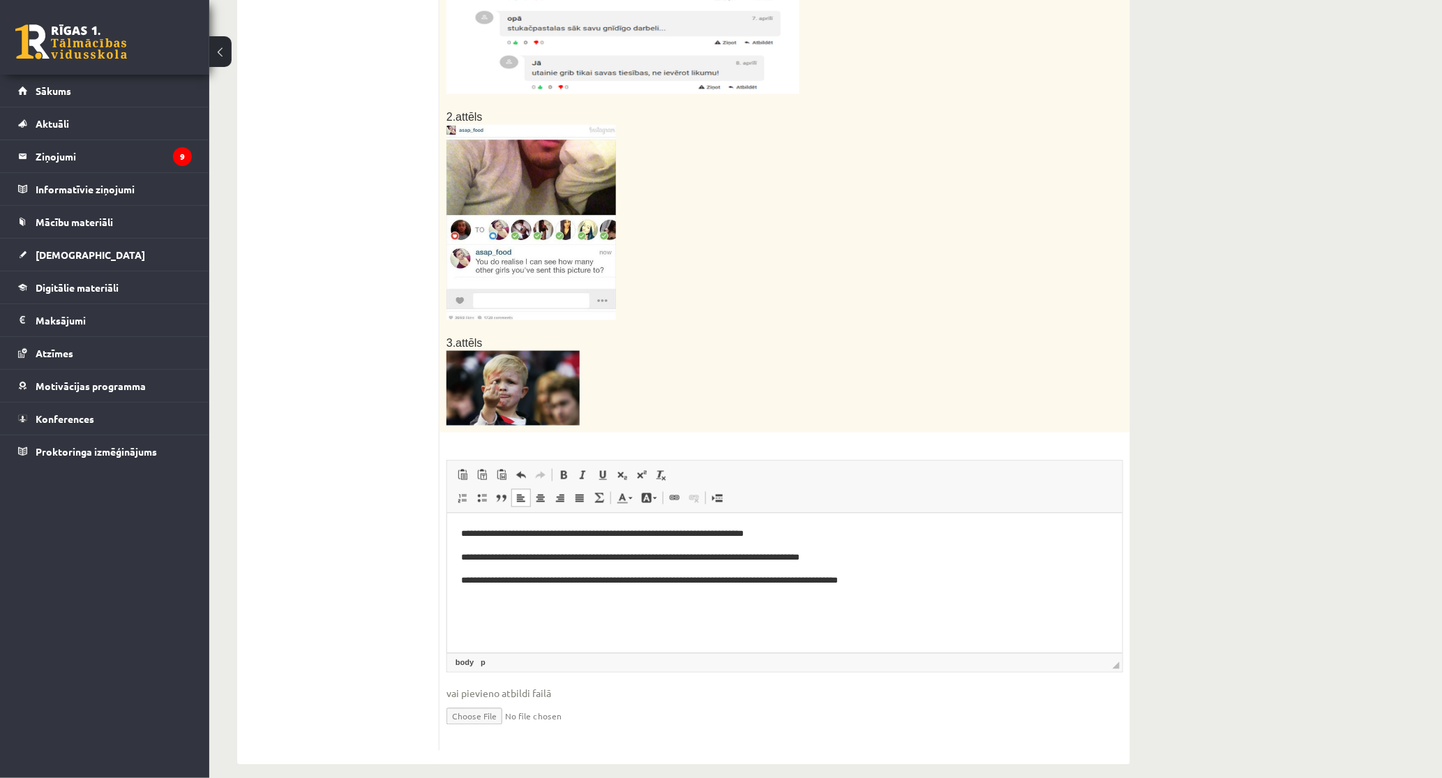
scroll to position [553, 0]
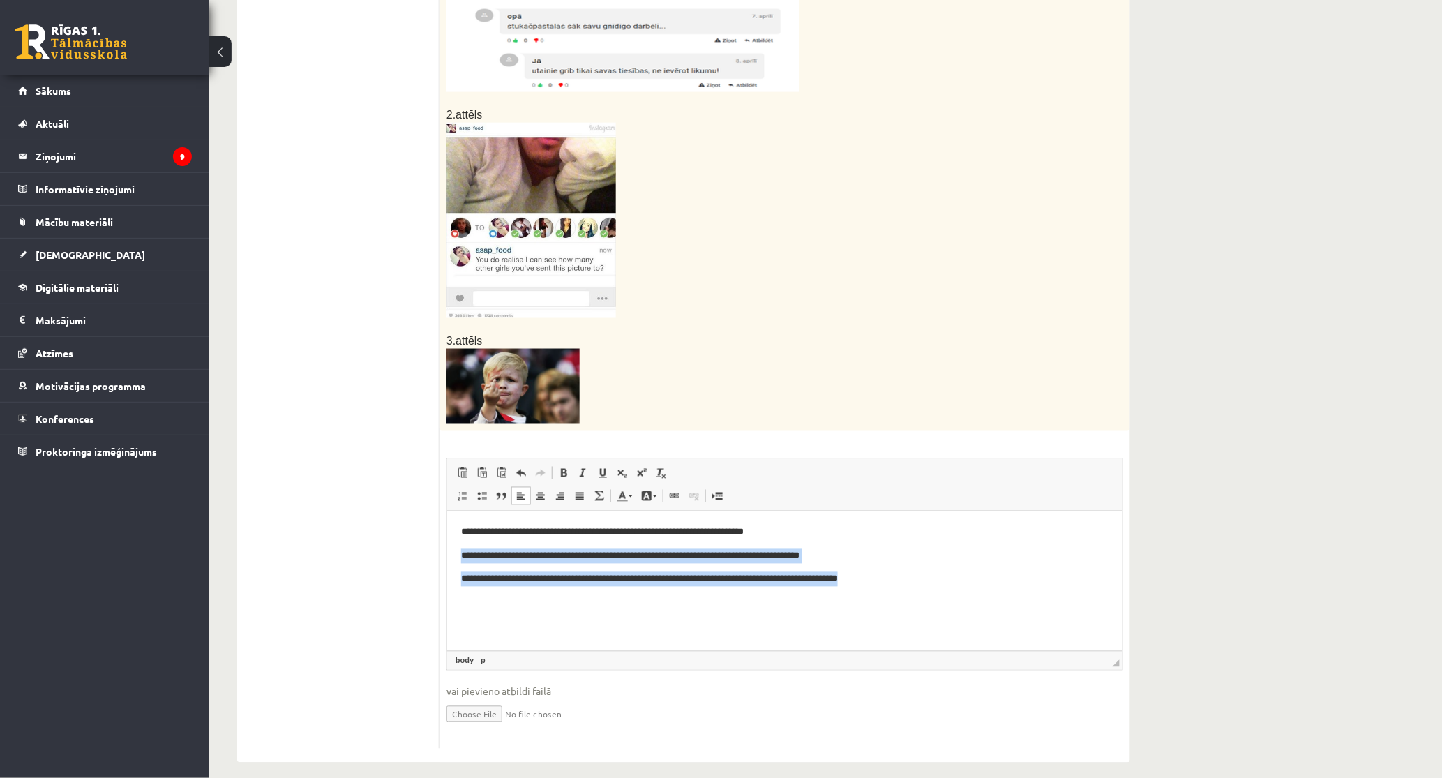
drag, startPoint x: 884, startPoint y: 578, endPoint x: 389, endPoint y: 544, distance: 496.4
click at [446, 544] on html "**********" at bounding box center [783, 555] width 675 height 89
click at [856, 574] on p "**********" at bounding box center [783, 579] width 647 height 15
click at [910, 583] on p "**********" at bounding box center [783, 579] width 647 height 15
drag, startPoint x: 907, startPoint y: 579, endPoint x: 410, endPoint y: 513, distance: 501.0
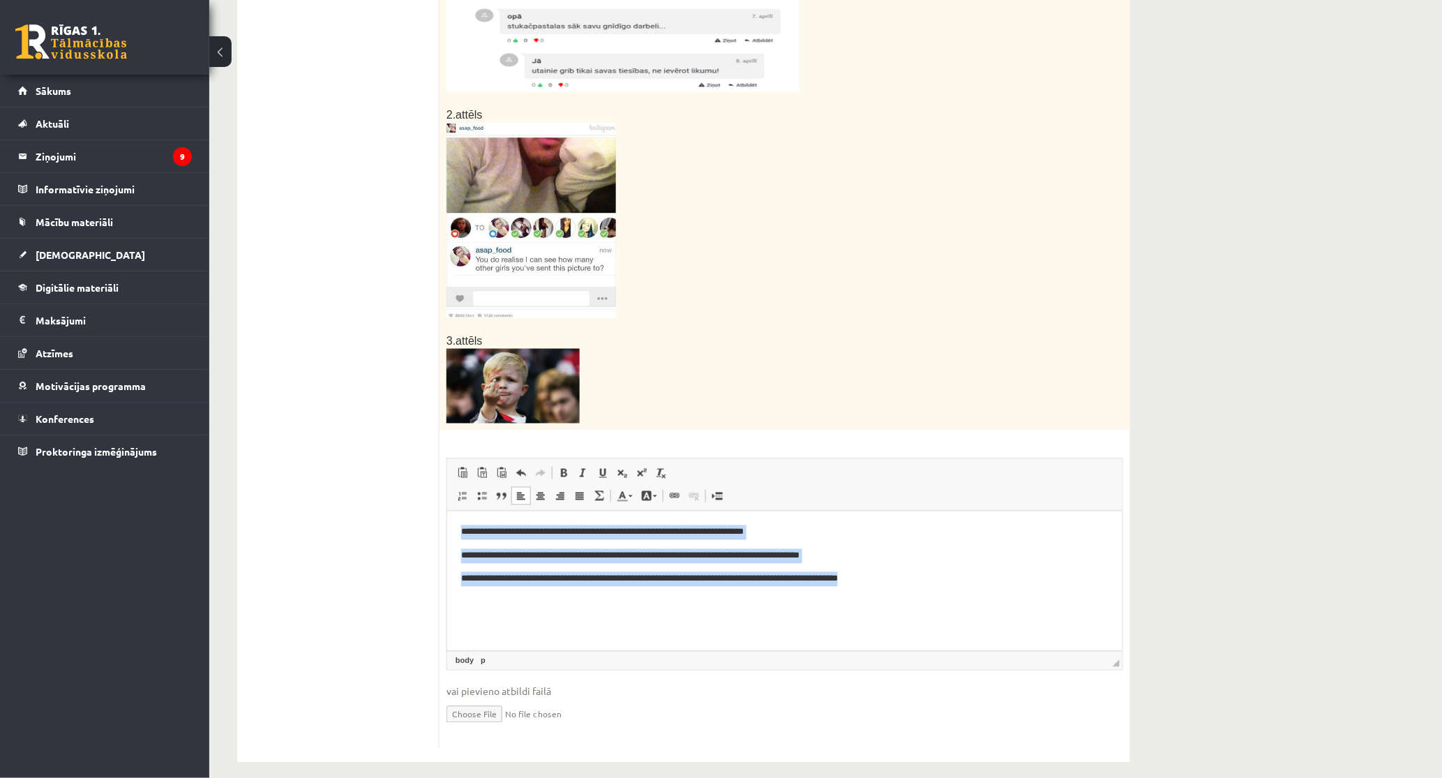
click at [446, 513] on html "**********" at bounding box center [783, 555] width 675 height 89
copy body "**********"
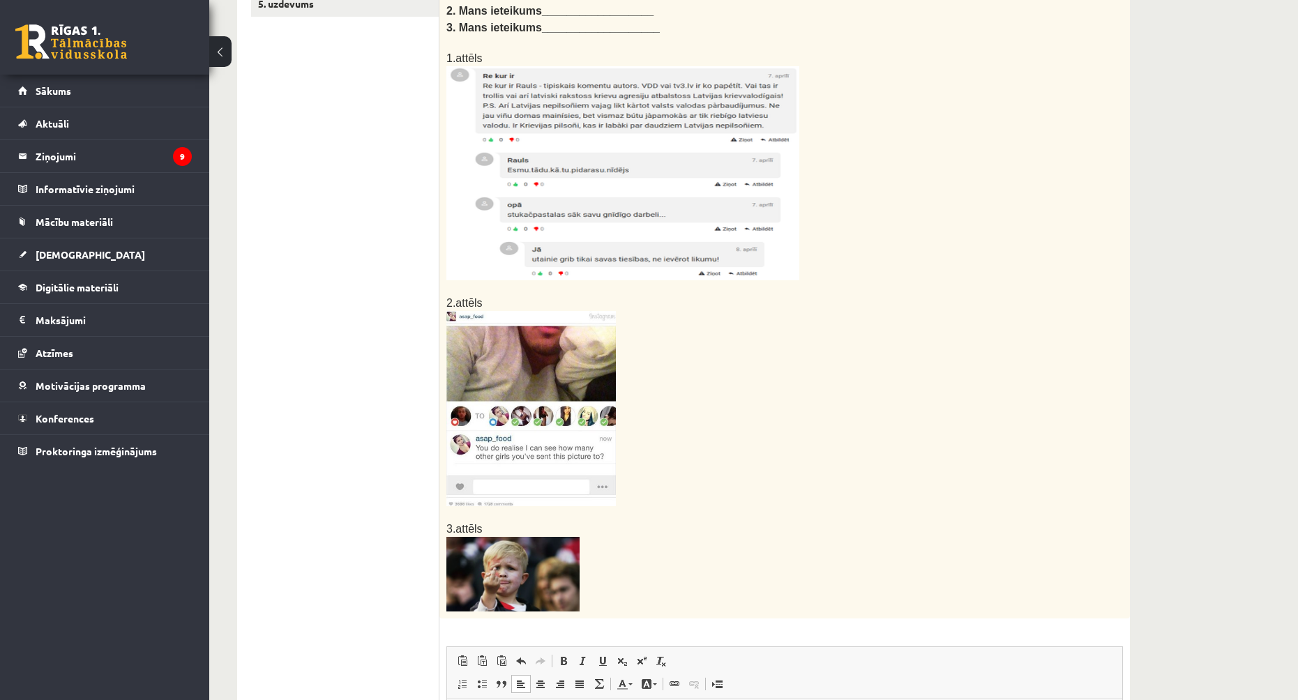
scroll to position [80, 0]
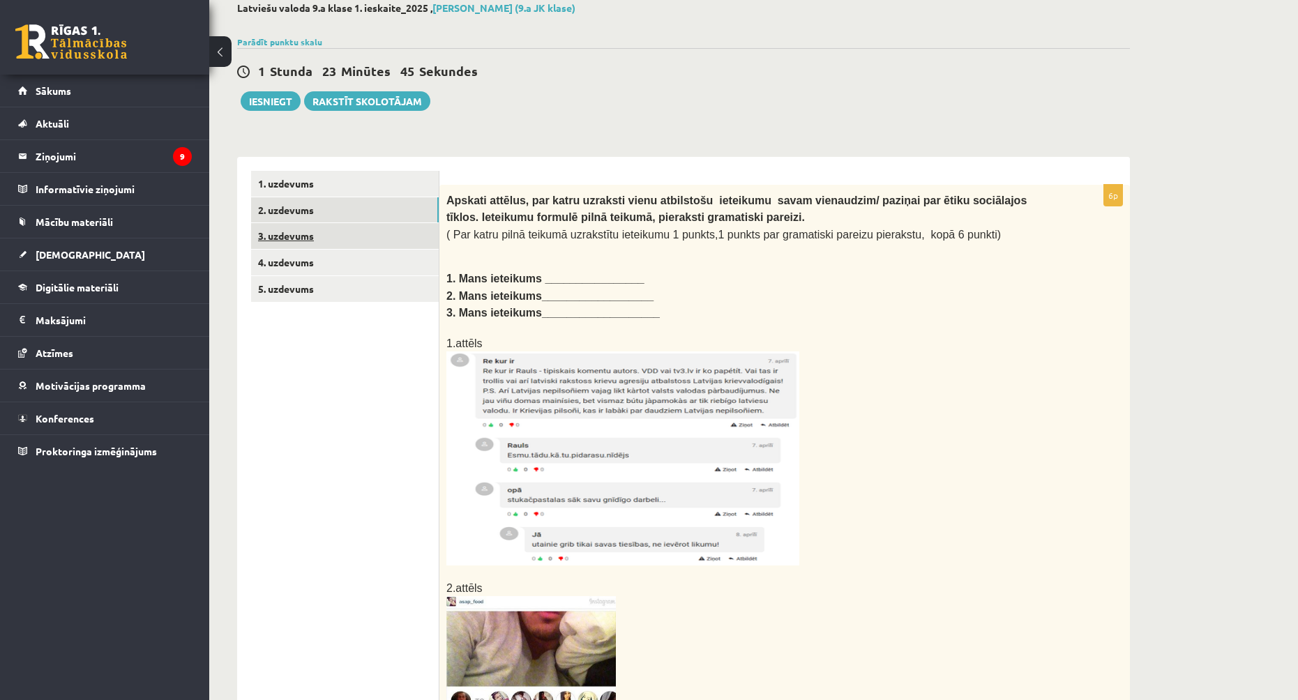
click at [323, 237] on link "3. uzdevums" at bounding box center [345, 236] width 188 height 26
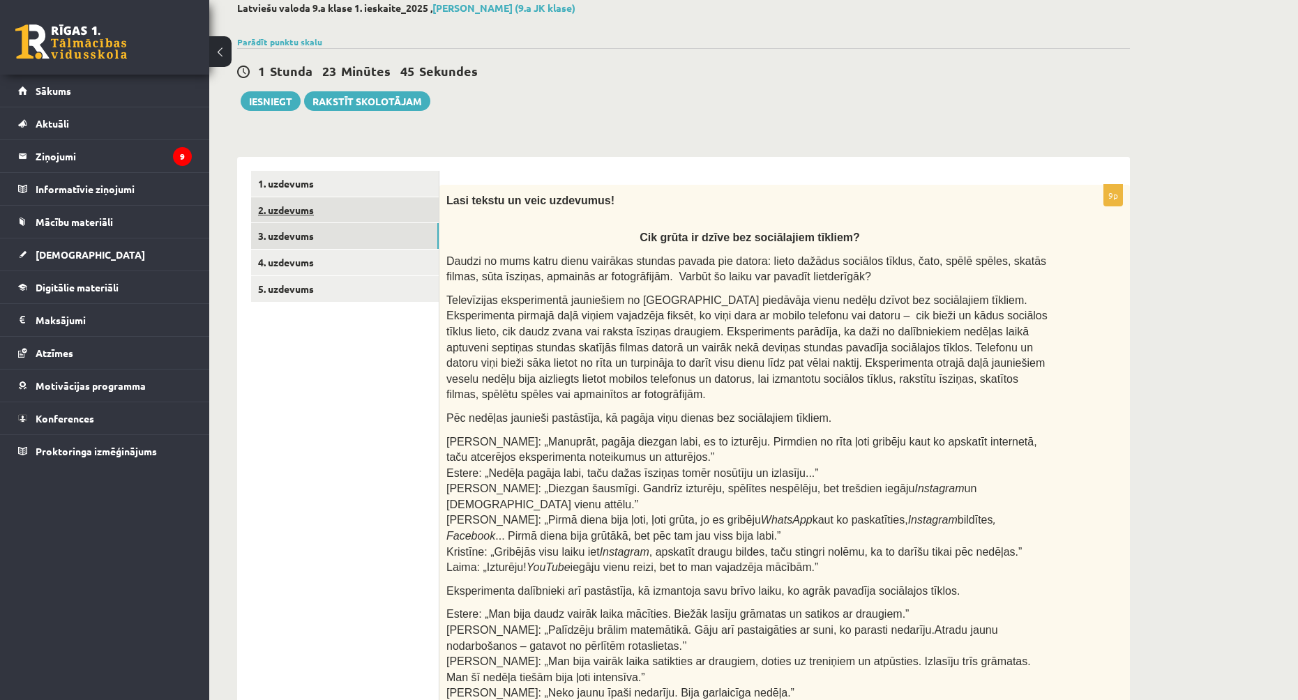
click at [334, 222] on link "2. uzdevums" at bounding box center [345, 210] width 188 height 26
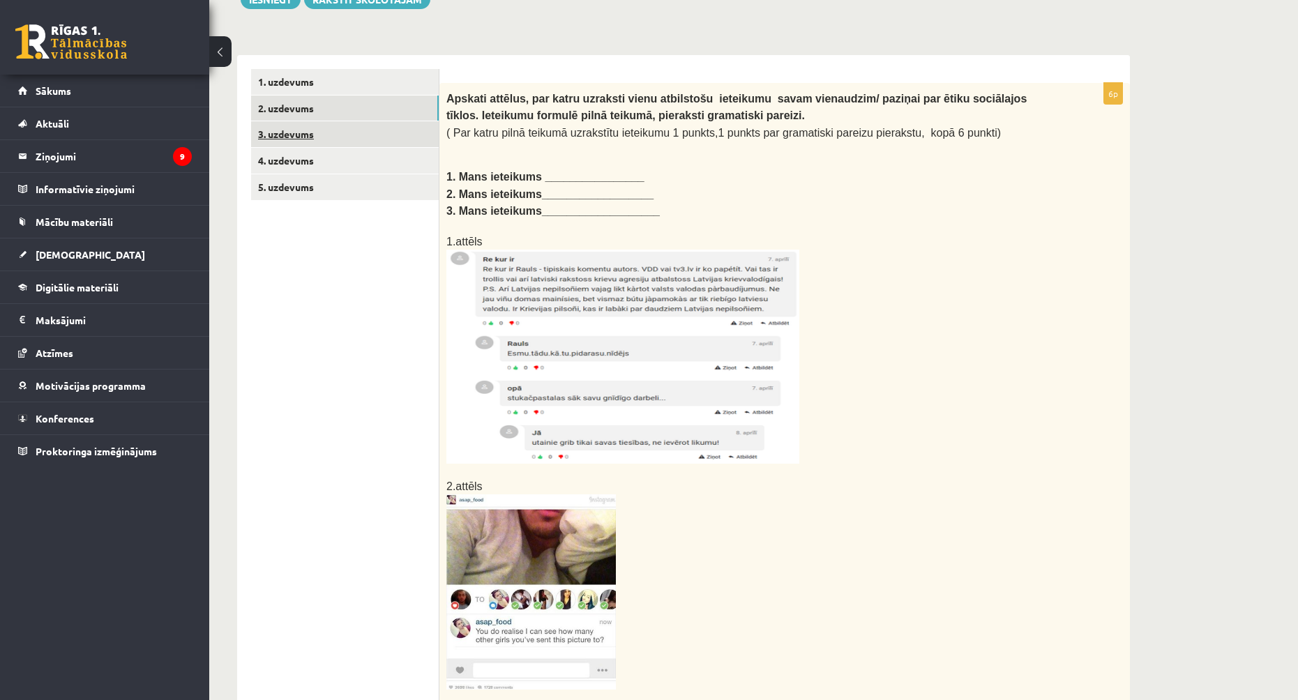
scroll to position [11, 0]
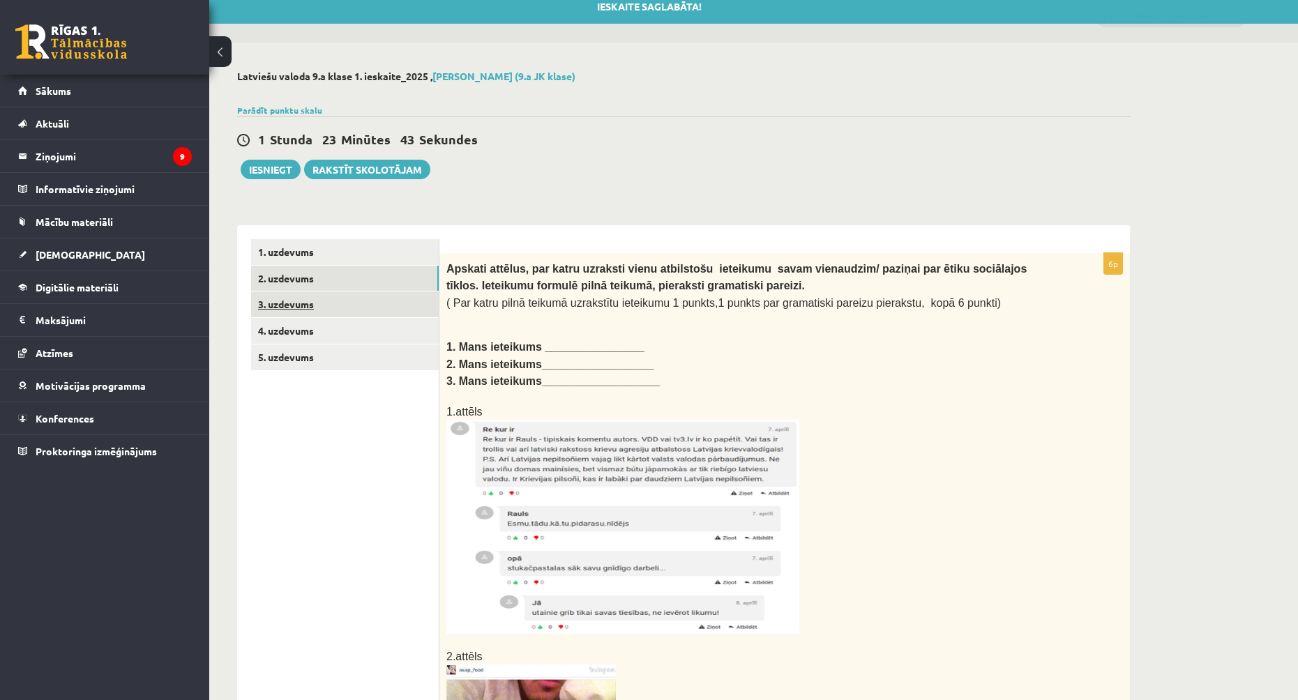
click at [365, 308] on link "3. uzdevums" at bounding box center [345, 305] width 188 height 26
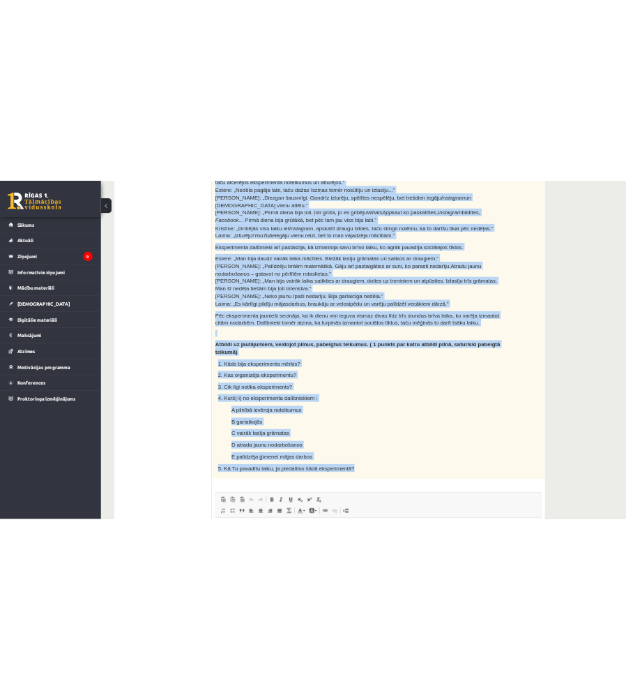
scroll to position [558, 0]
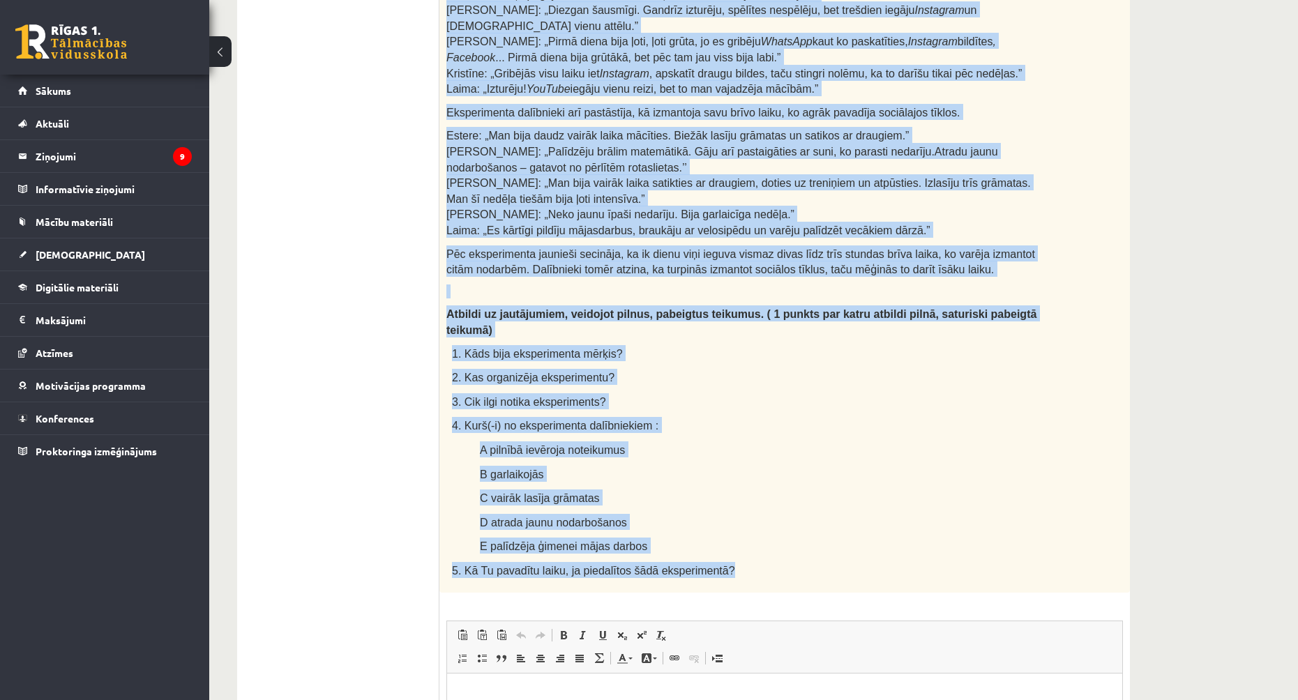
drag, startPoint x: 848, startPoint y: 416, endPoint x: 992, endPoint y: 536, distance: 187.7
click at [992, 536] on div "Lasi tekstu un veic uzdevumus! Cik grūta ir dzīve bez sociālajiem tīkliem? Daud…" at bounding box center [784, 149] width 691 height 887
copy div "Cik grūta ir dzīve bez sociālajiem tīkliem? Daudzi no mums katru dienu vairākas…"
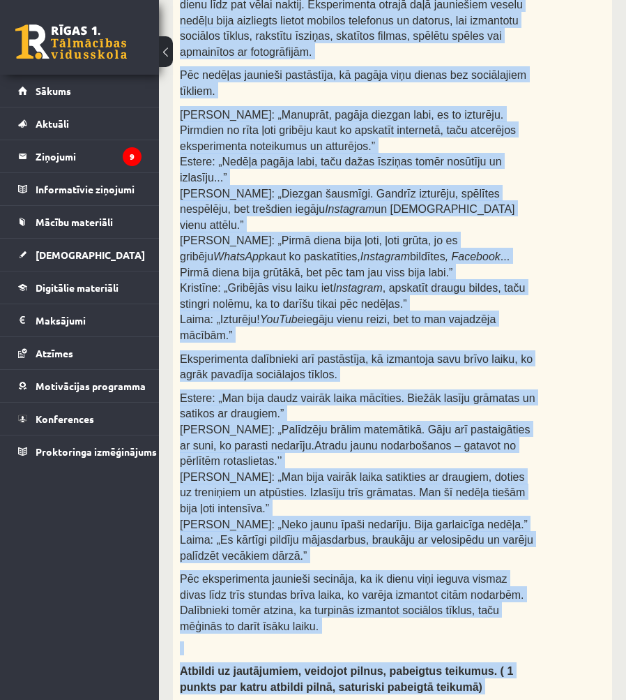
click at [536, 556] on div "Lasi tekstu un veic uzdevumus! Cik grūta ir dzīve bez sociālajiem tīkliem? Daud…" at bounding box center [392, 348] width 439 height 1202
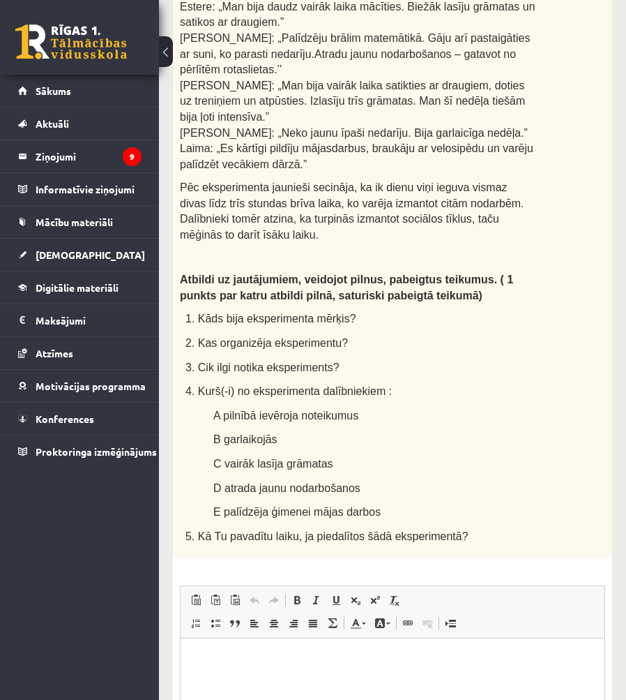
scroll to position [950, 0]
click at [340, 675] on html at bounding box center [393, 659] width 424 height 43
paste body "Editor, wiswyg-editor-user-answer-47024947594660"
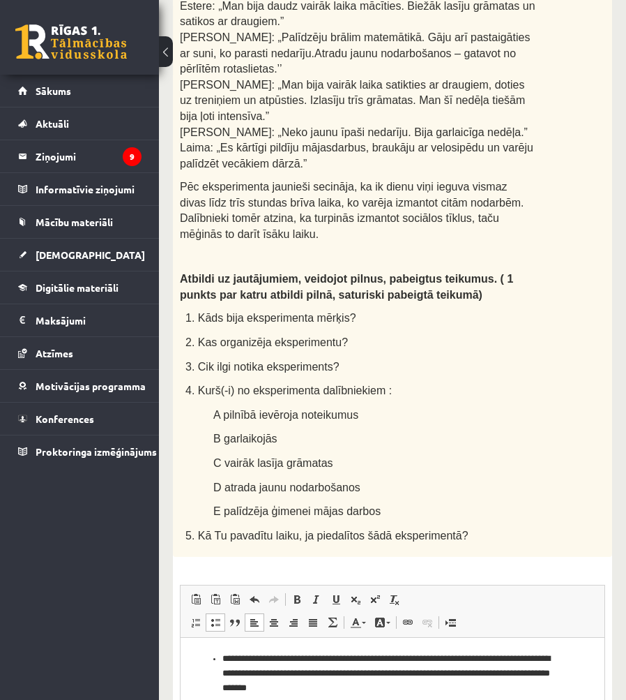
scroll to position [880, 0]
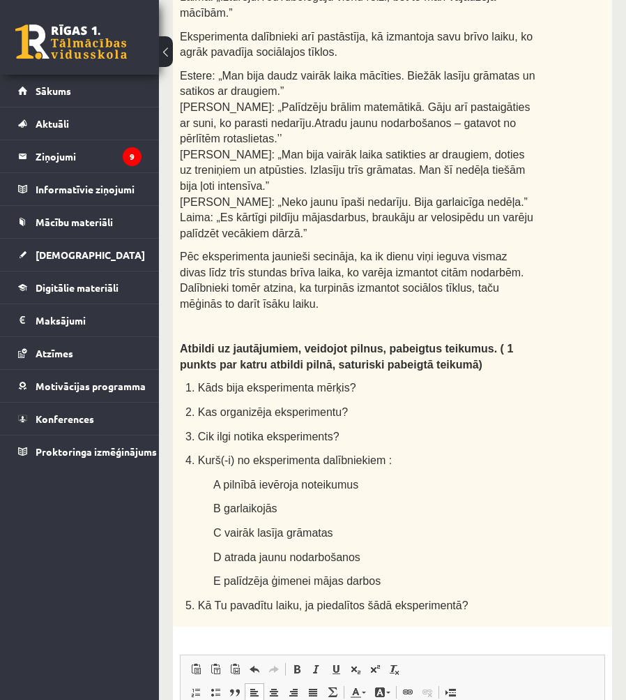
scroll to position [103, 0]
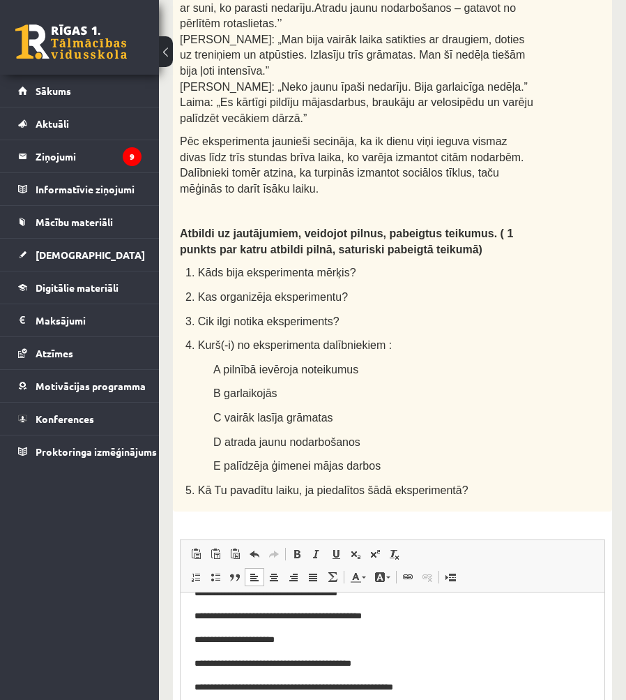
scroll to position [1020, 0]
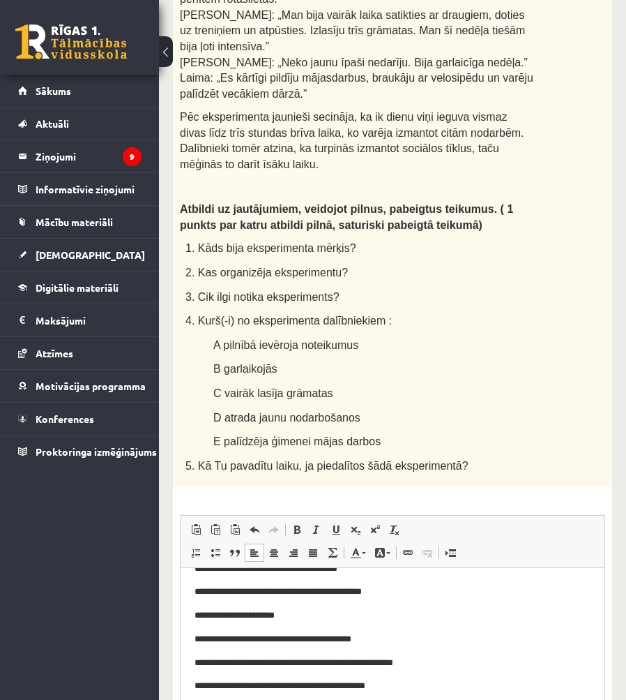
click at [456, 684] on p "**********" at bounding box center [388, 686] width 386 height 15
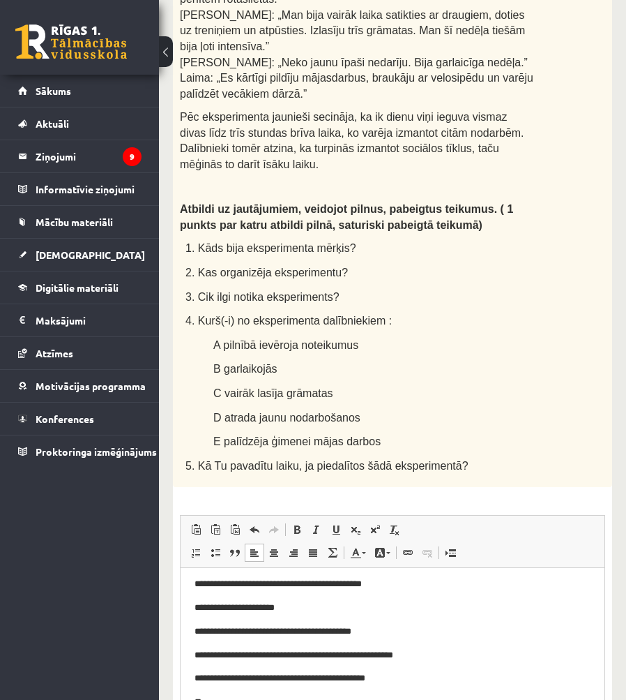
click at [269, 689] on body "**********" at bounding box center [393, 586] width 396 height 246
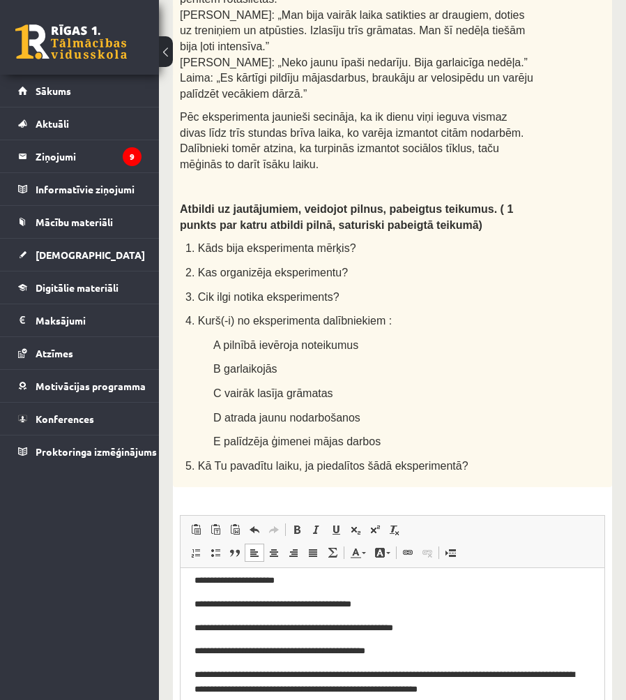
scroll to position [149, 0]
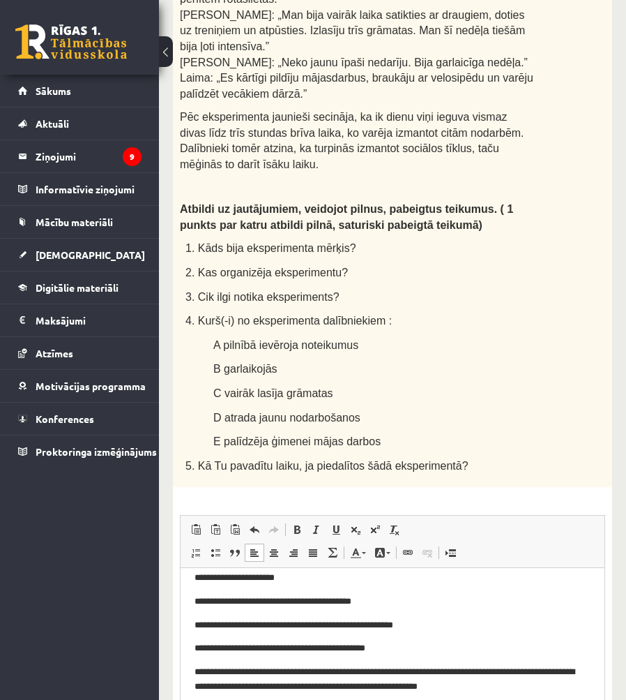
click at [218, 670] on p "**********" at bounding box center [388, 679] width 386 height 29
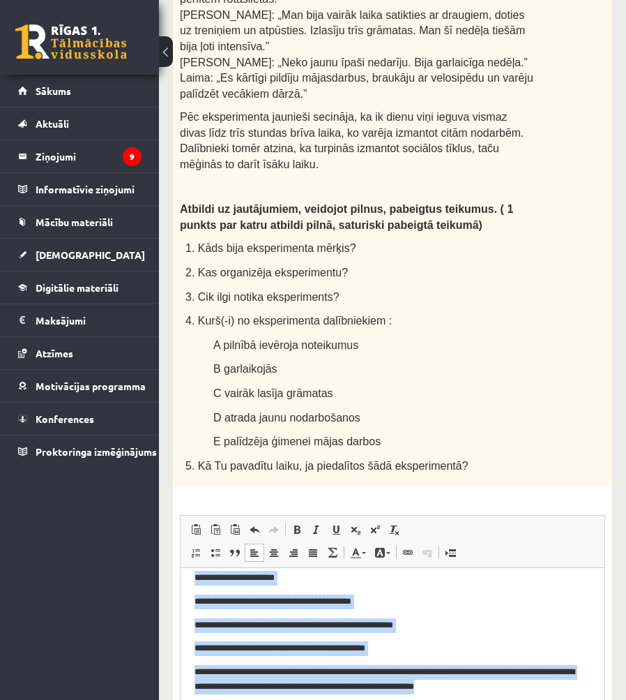
scroll to position [0, 0]
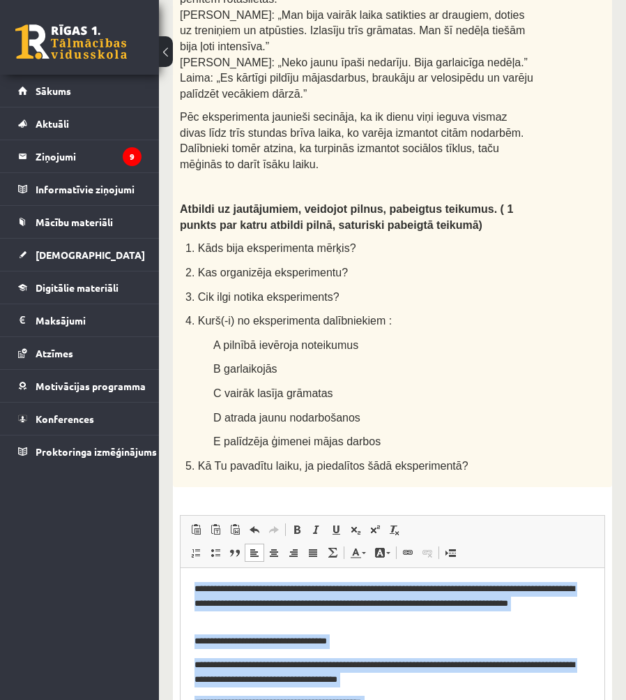
drag, startPoint x: 546, startPoint y: 691, endPoint x: 364, endPoint y: 976, distance: 338.4
click at [181, 568] on html "**********" at bounding box center [393, 712] width 424 height 288
copy body "**********"
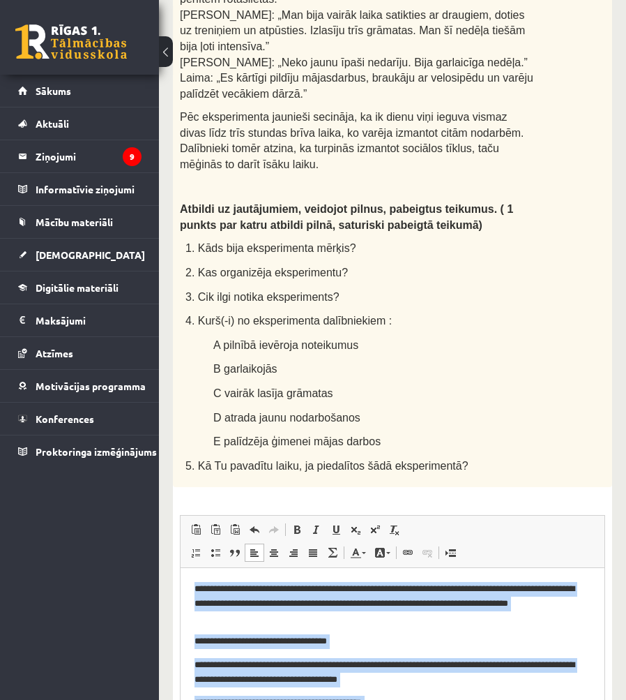
click at [564, 700] on p "**********" at bounding box center [388, 702] width 386 height 15
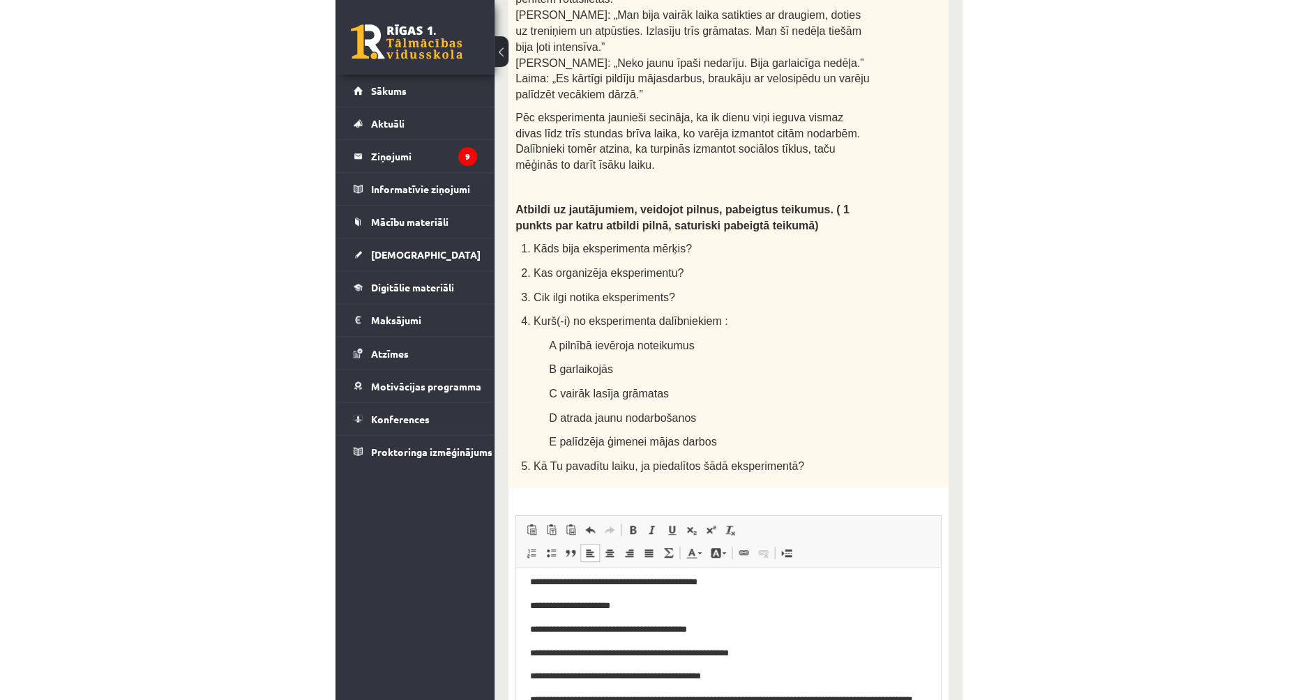
scroll to position [765, 0]
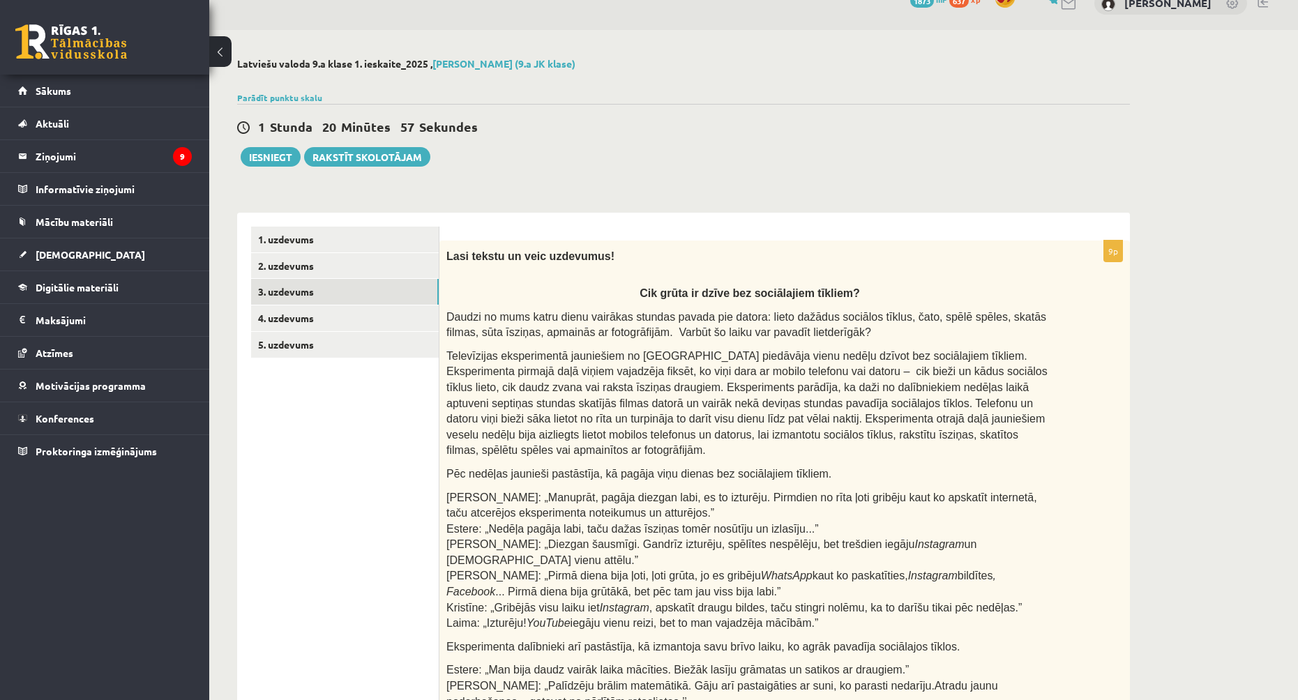
scroll to position [0, 0]
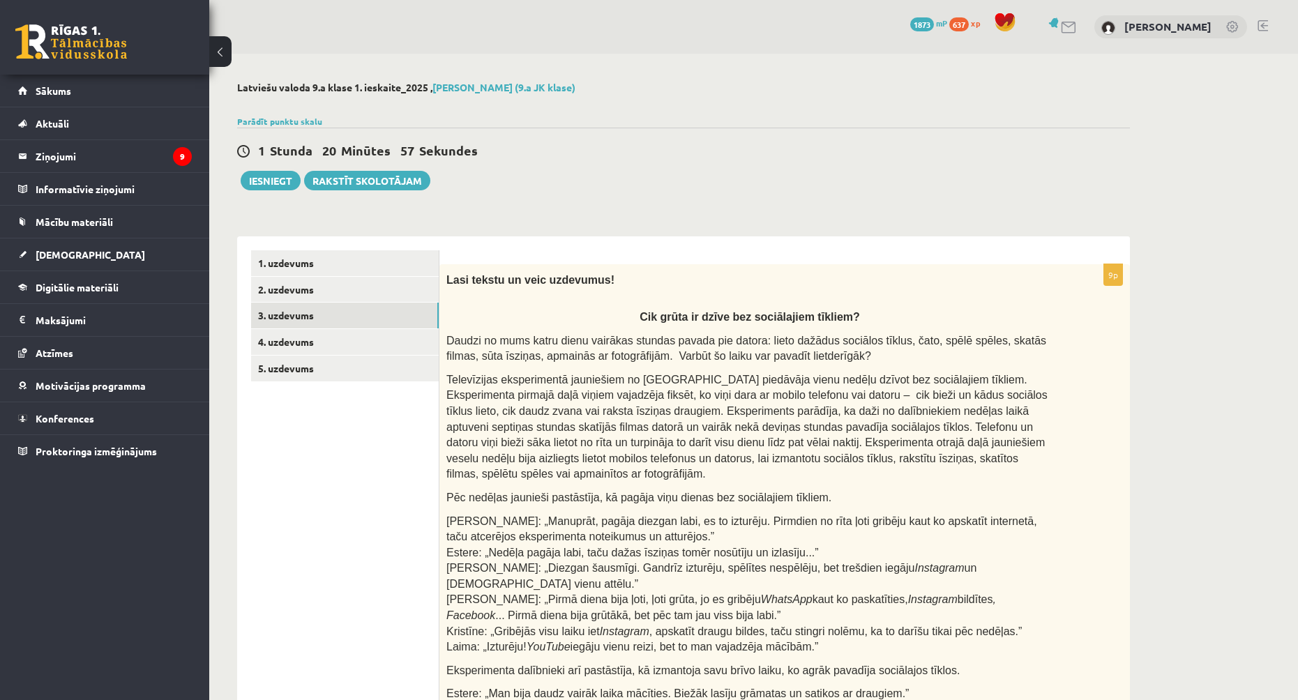
click at [374, 352] on link "4. uzdevums" at bounding box center [345, 342] width 188 height 26
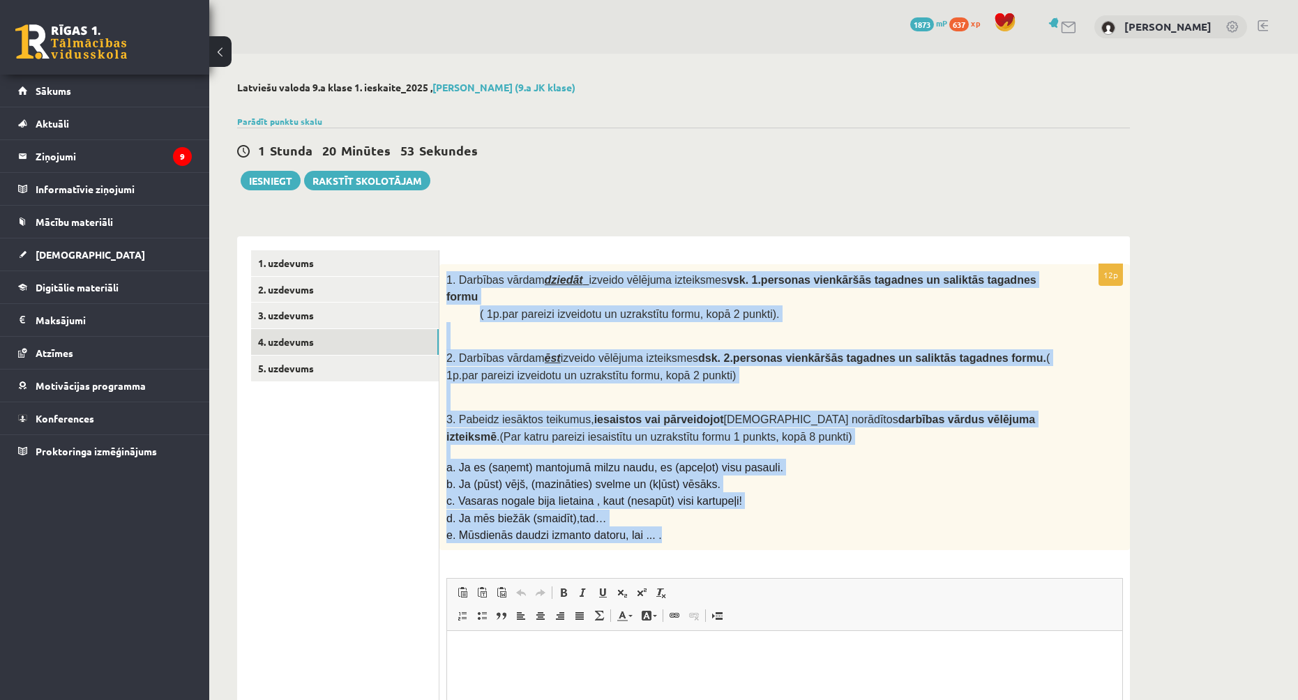
drag, startPoint x: 446, startPoint y: 278, endPoint x: 702, endPoint y: 513, distance: 347.6
click at [702, 513] on div "1. Darbības vārdam dziedāt izveido vēlējuma izteiksmes vsk. 1.personas vienkārš…" at bounding box center [784, 407] width 691 height 287
copy div "1. Darbības vārdam dziedāt izveido vēlējuma izteiksmes vsk. 1.personas vienkārš…"
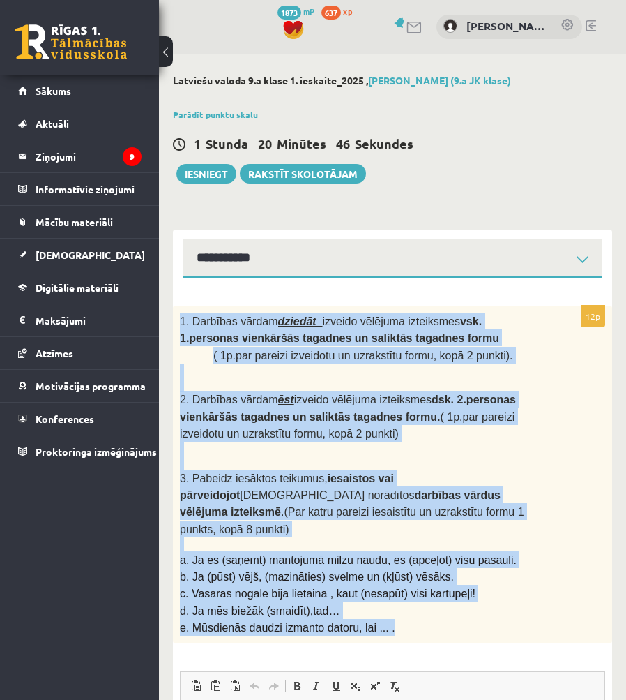
click at [579, 555] on div "1. Darbības vārdam dziedāt izveido vēlējuma izteiksmes vsk. 1.personas vienkārš…" at bounding box center [392, 475] width 439 height 338
click at [582, 536] on div "1. Darbības vārdam dziedāt izveido vēlējuma izteiksmes vsk. 1.personas vienkārš…" at bounding box center [392, 475] width 439 height 338
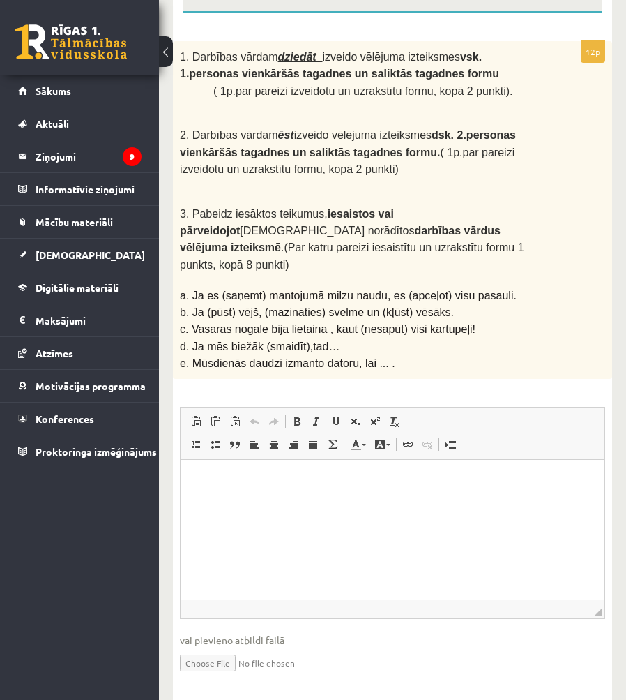
scroll to position [271, 0]
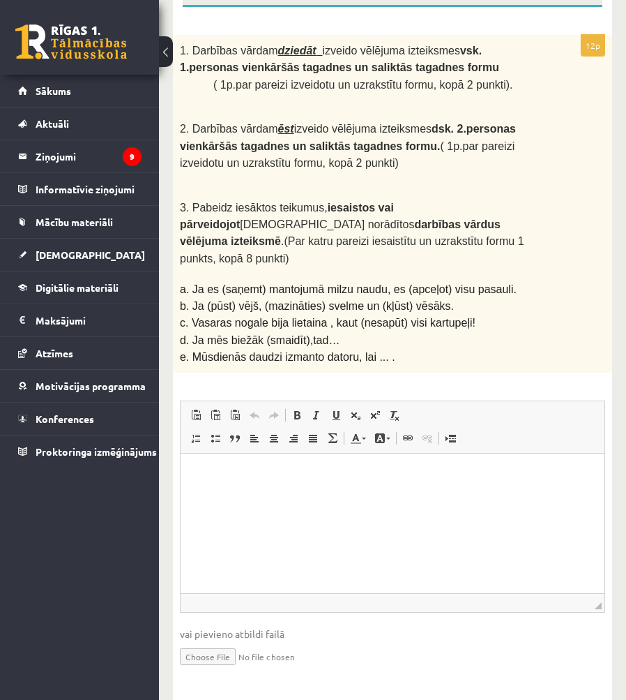
click at [363, 495] on html at bounding box center [393, 474] width 424 height 43
click at [400, 490] on html "****" at bounding box center [393, 474] width 424 height 43
click at [212, 432] on span at bounding box center [215, 437] width 11 height 11
click at [213, 432] on span at bounding box center [215, 437] width 11 height 11
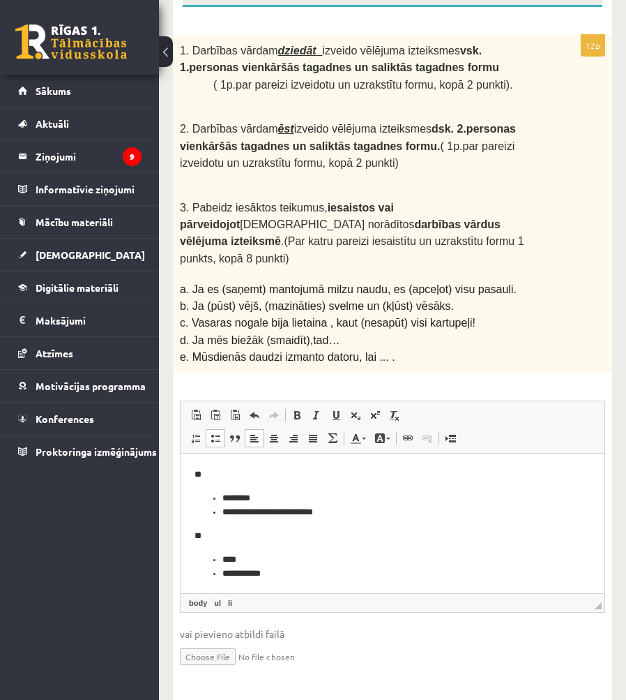
click at [329, 513] on li "**********" at bounding box center [388, 511] width 330 height 15
click at [283, 509] on li "**********" at bounding box center [388, 511] width 330 height 15
click at [287, 578] on li "**********" at bounding box center [388, 573] width 330 height 15
click at [213, 432] on span at bounding box center [215, 437] width 11 height 11
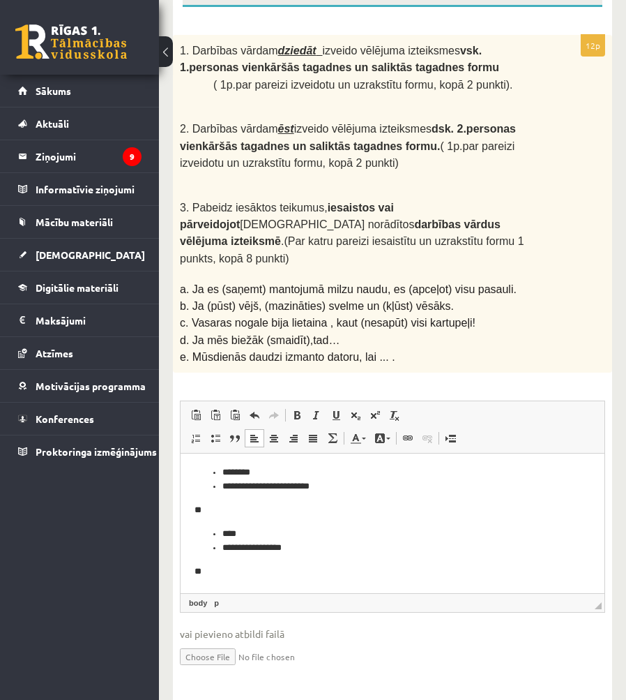
scroll to position [33, 0]
click at [218, 432] on span at bounding box center [215, 437] width 11 height 11
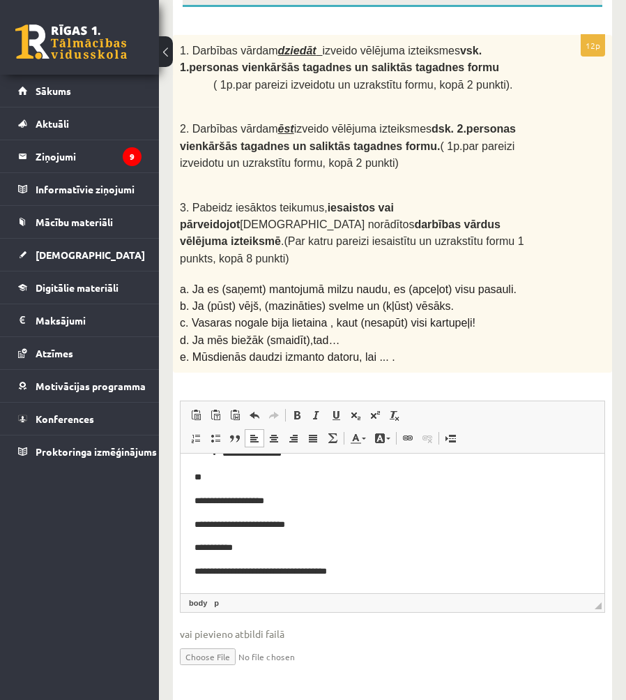
scroll to position [128, 0]
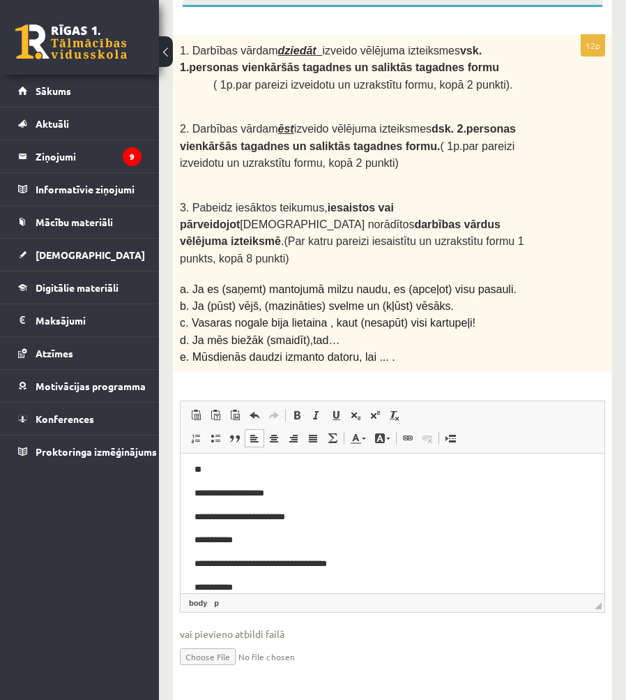
click at [206, 587] on p "**********" at bounding box center [388, 587] width 386 height 15
click at [257, 585] on p "**********" at bounding box center [388, 587] width 386 height 15
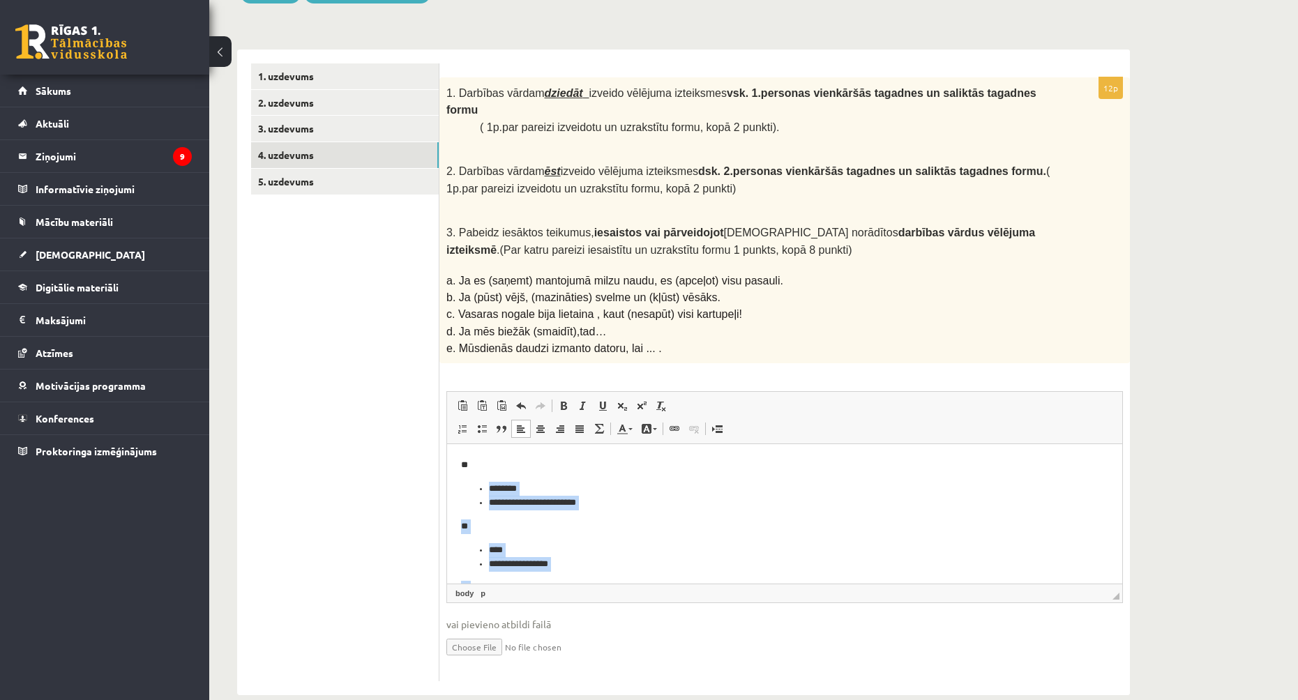
scroll to position [0, 0]
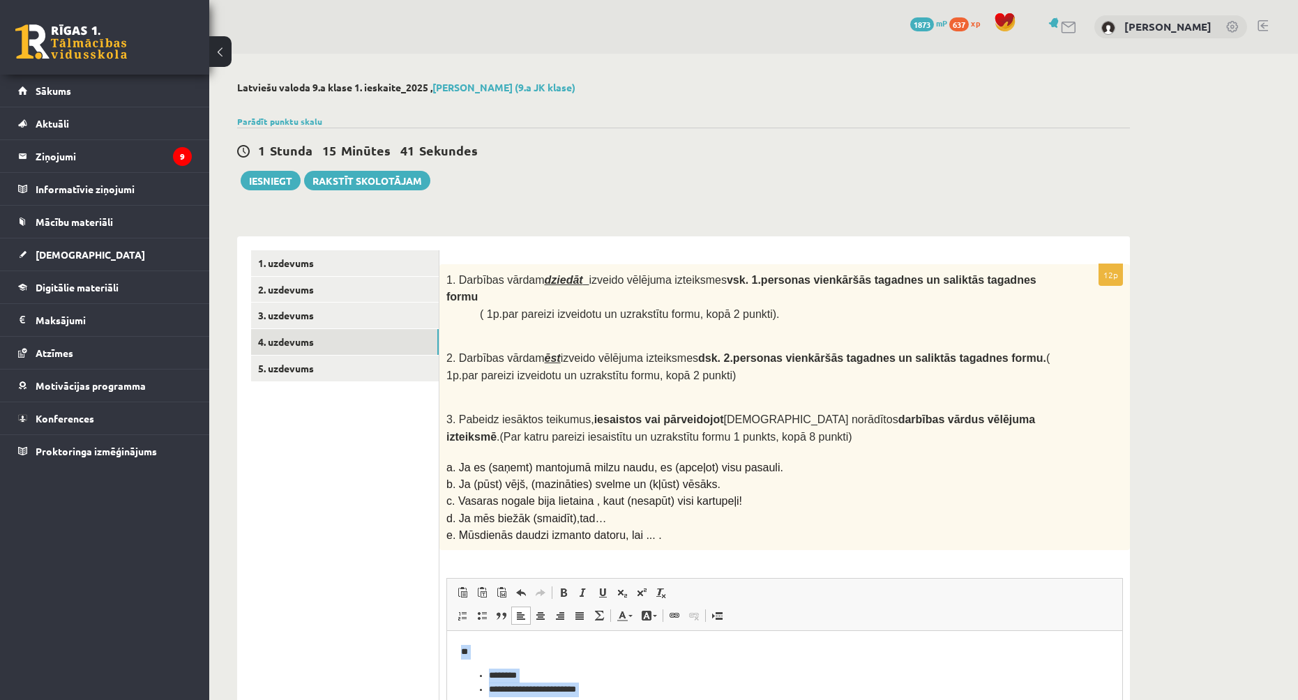
drag, startPoint x: 581, startPoint y: 723, endPoint x: 455, endPoint y: 637, distance: 153.0
copy body "**********"
drag, startPoint x: 824, startPoint y: 499, endPoint x: 585, endPoint y: 433, distance: 248.3
click at [824, 510] on p "d. Ja mēs biežāk (smaidīt),tad…" at bounding box center [749, 518] width 607 height 17
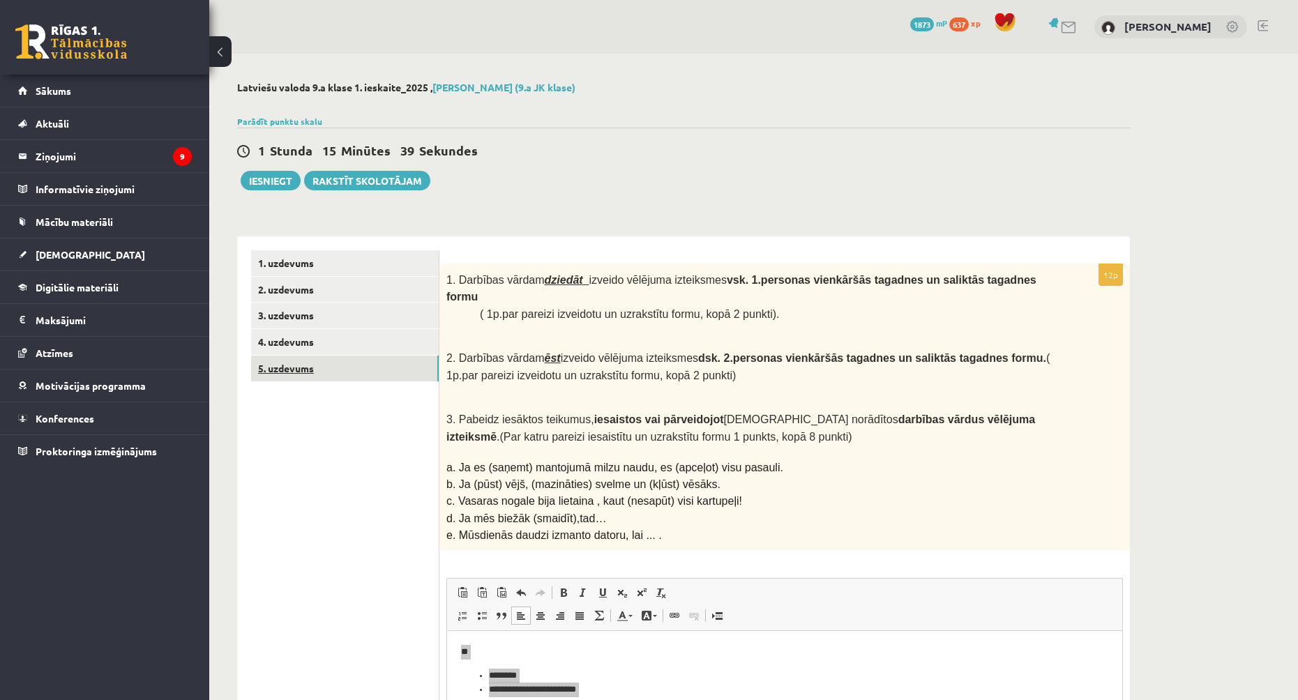
click at [324, 371] on link "5. uzdevums" at bounding box center [345, 369] width 188 height 26
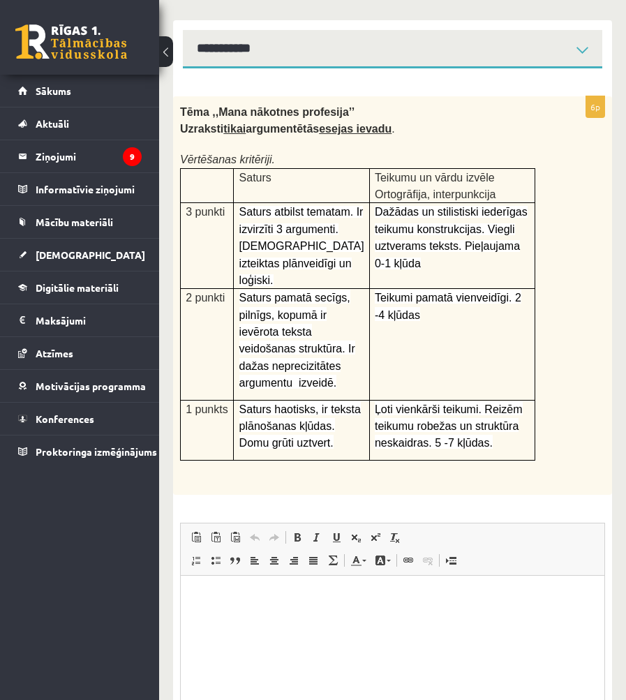
scroll to position [140, 0]
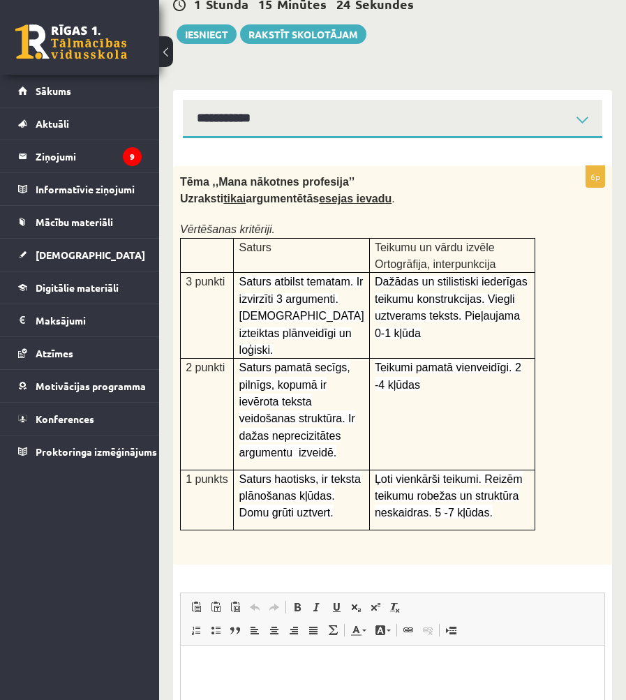
click at [375, 170] on div "Tēma ,,Mana nākotnes profesija’’ Uzraksti tikai argumentētās esejas ievadu . Vē…" at bounding box center [392, 365] width 439 height 398
click at [346, 163] on form "6p Tēma ,,Mana nākotnes profesija’’ Uzraksti tikai argumentētās esejas ievadu .…" at bounding box center [392, 517] width 411 height 730
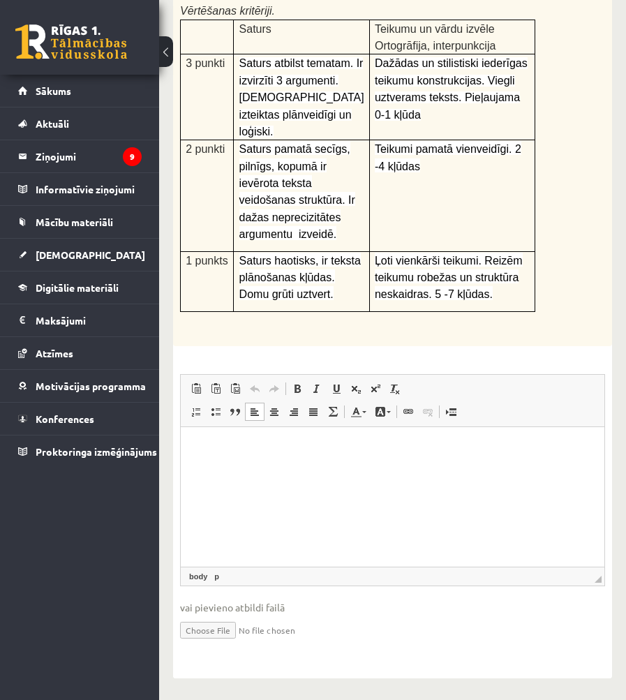
click at [363, 469] on html at bounding box center [392, 448] width 423 height 43
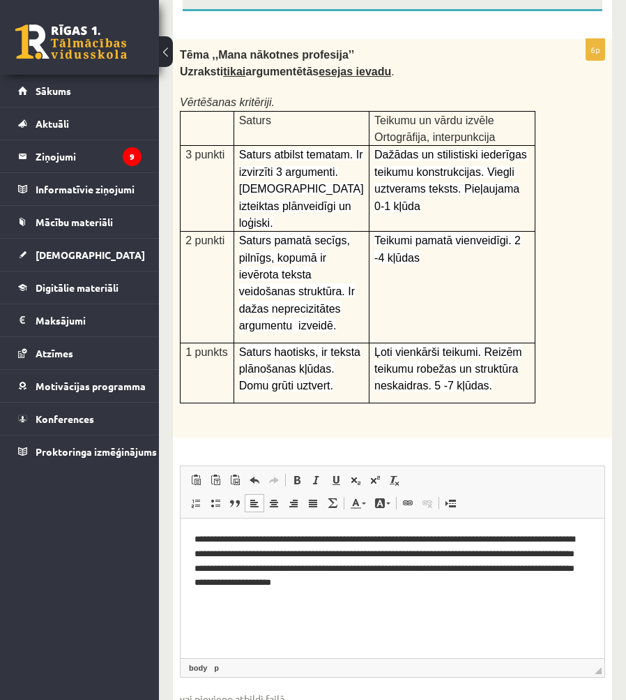
scroll to position [292, 0]
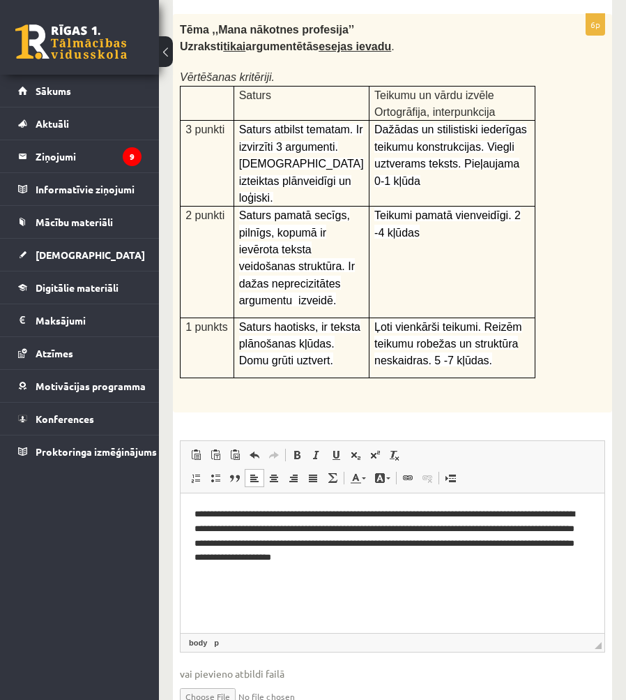
click at [430, 551] on p "**********" at bounding box center [393, 536] width 396 height 58
click at [441, 561] on p "**********" at bounding box center [393, 536] width 396 height 58
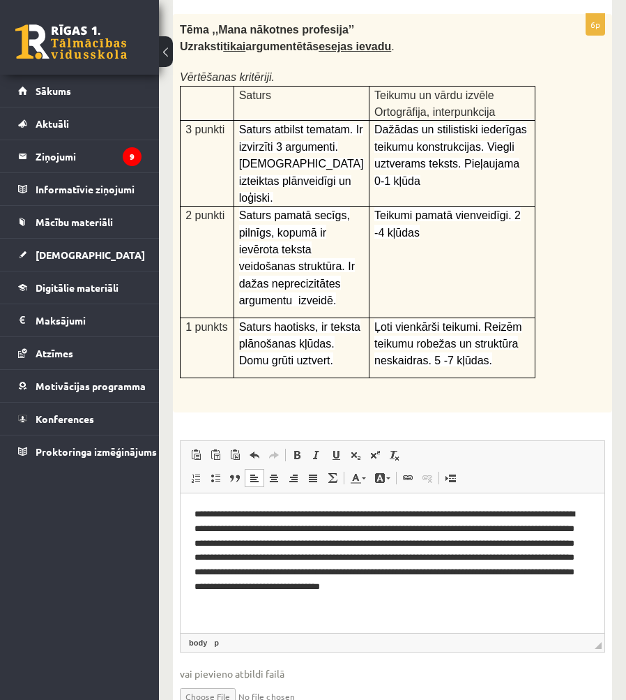
click at [573, 604] on html "**********" at bounding box center [393, 550] width 424 height 115
click at [570, 569] on p "**********" at bounding box center [393, 550] width 396 height 87
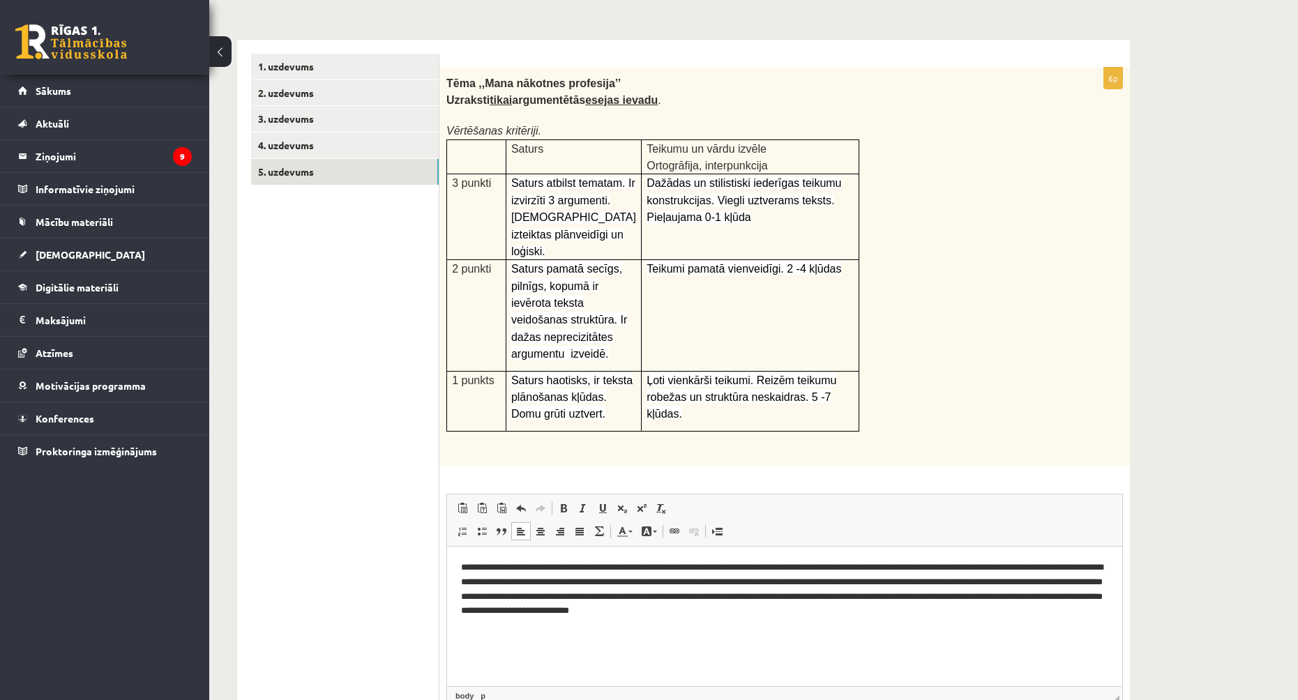
scroll to position [310, 0]
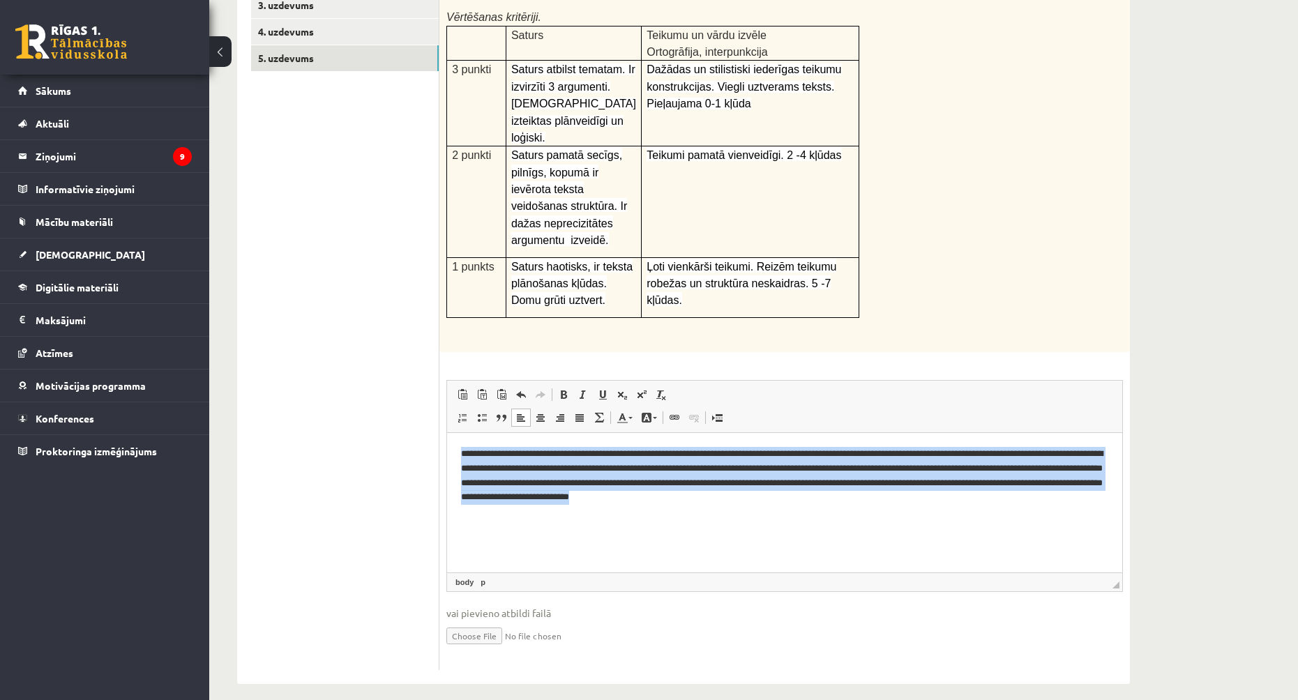
drag, startPoint x: 476, startPoint y: 453, endPoint x: 939, endPoint y: 512, distance: 466.9
click at [939, 512] on html "**********" at bounding box center [784, 476] width 675 height 86
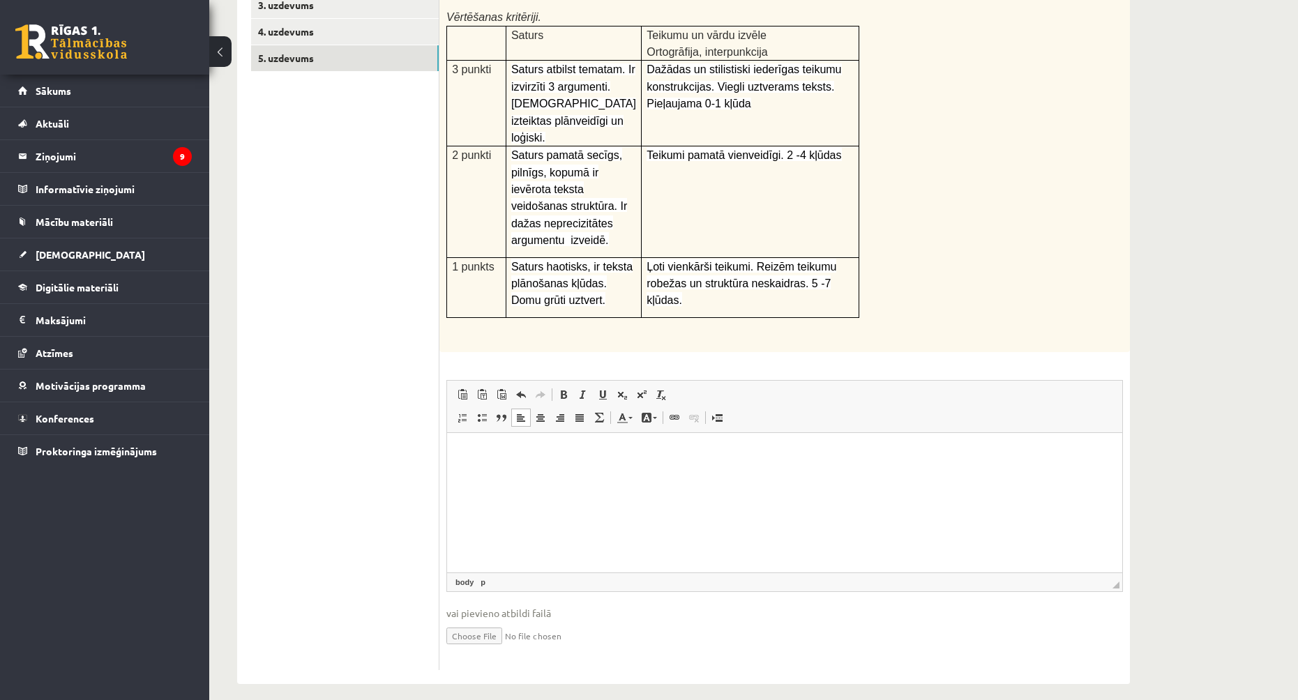
click at [558, 465] on html at bounding box center [784, 454] width 675 height 43
click at [518, 389] on span at bounding box center [520, 394] width 11 height 11
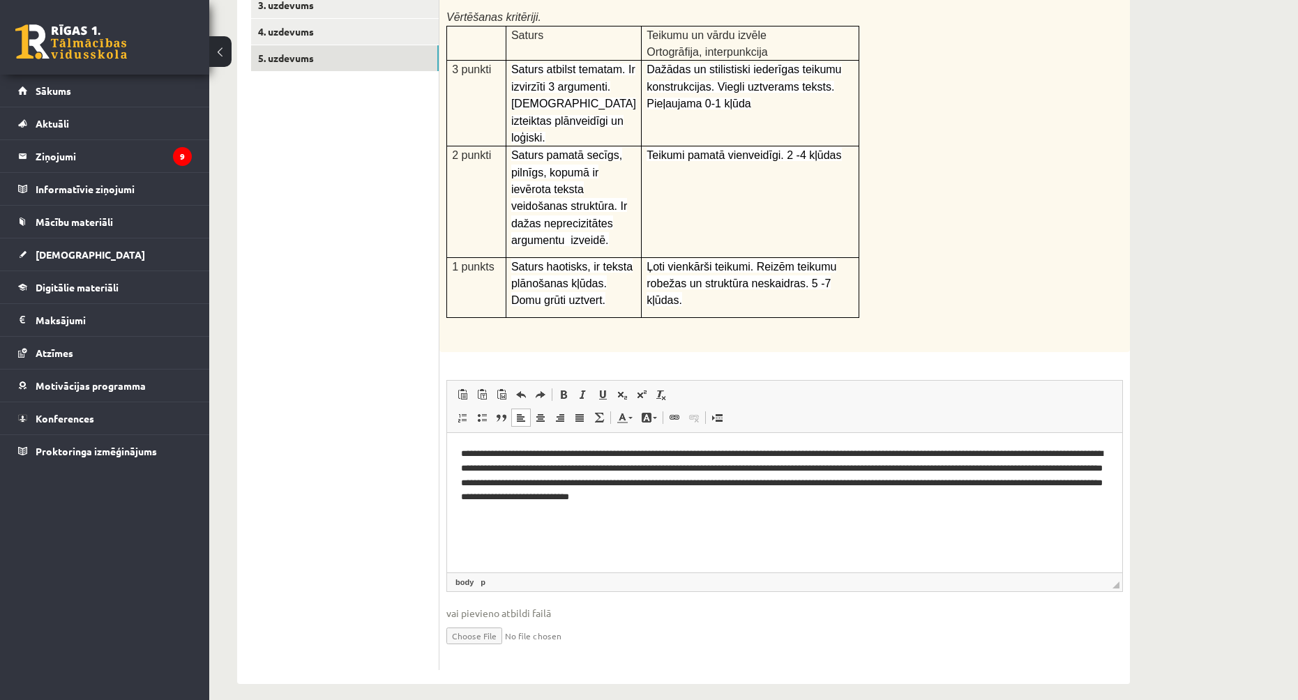
click at [1119, 502] on html "**********" at bounding box center [784, 476] width 675 height 86
click at [1225, 466] on div "Latviešu valoda 9.a klase 1. ieskaite_2025 , Ingvars Gailis (9.a JK klase) Parā…" at bounding box center [753, 227] width 1089 height 969
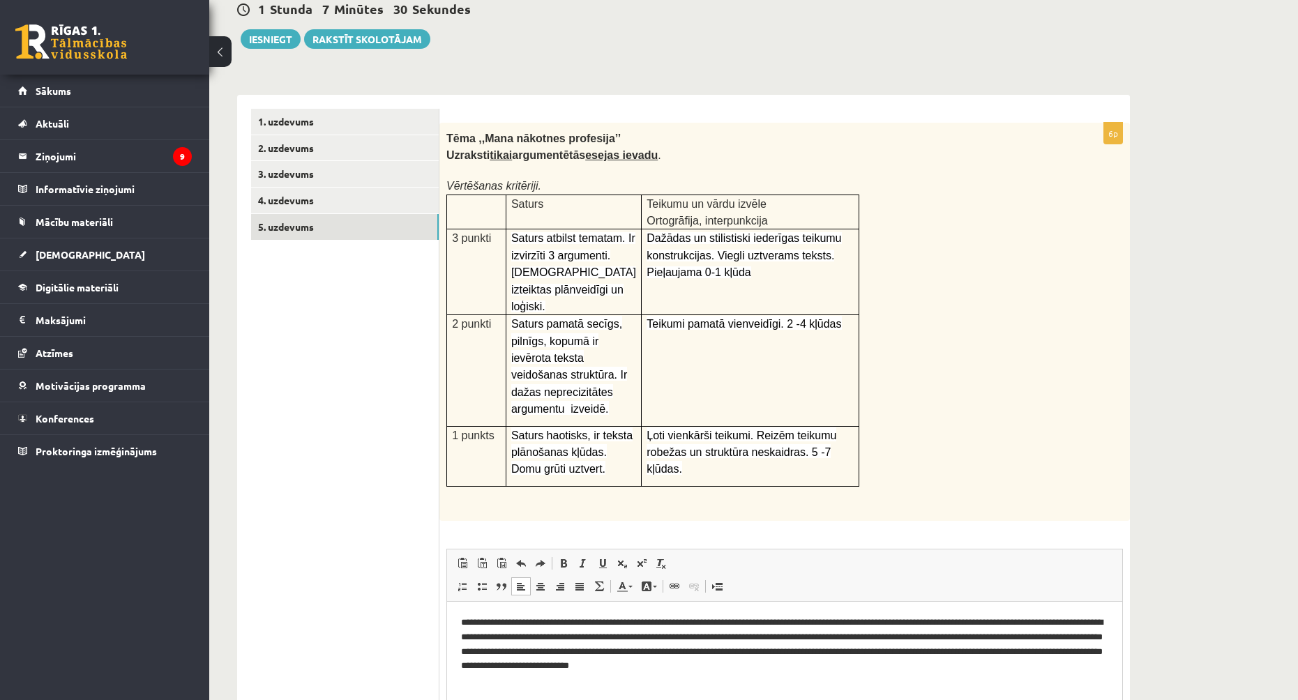
scroll to position [0, 0]
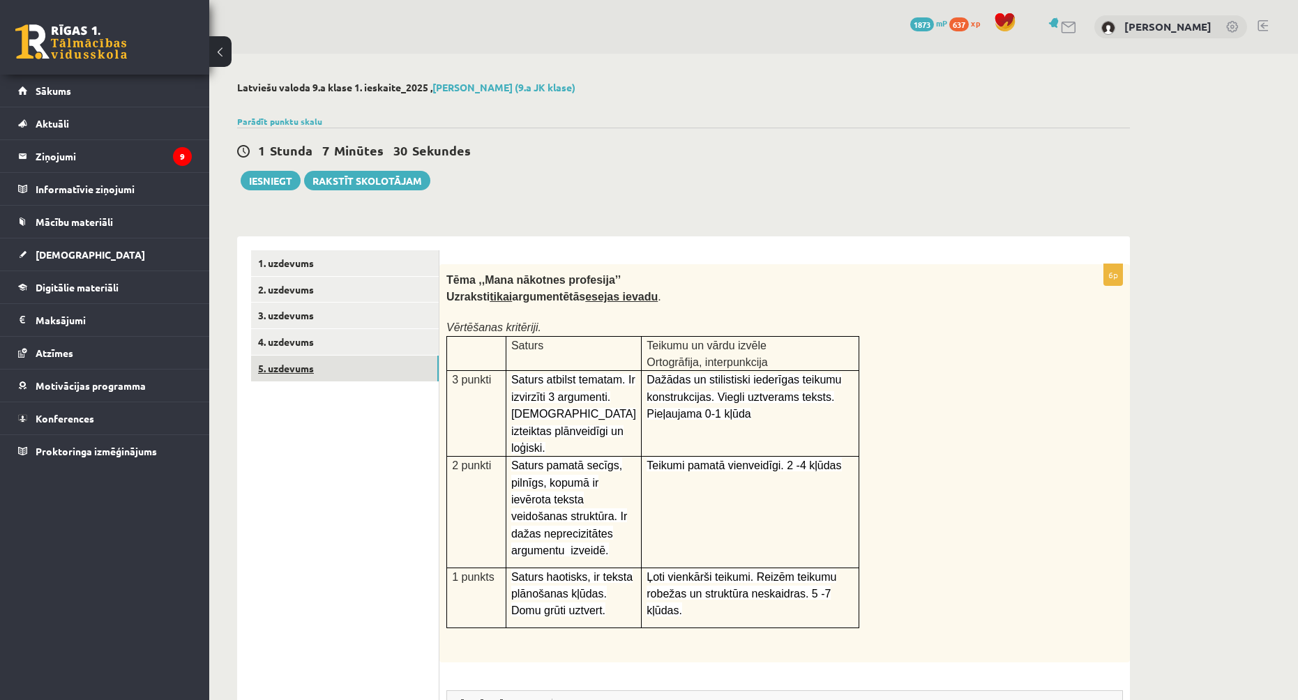
click at [364, 356] on link "5. uzdevums" at bounding box center [345, 369] width 188 height 26
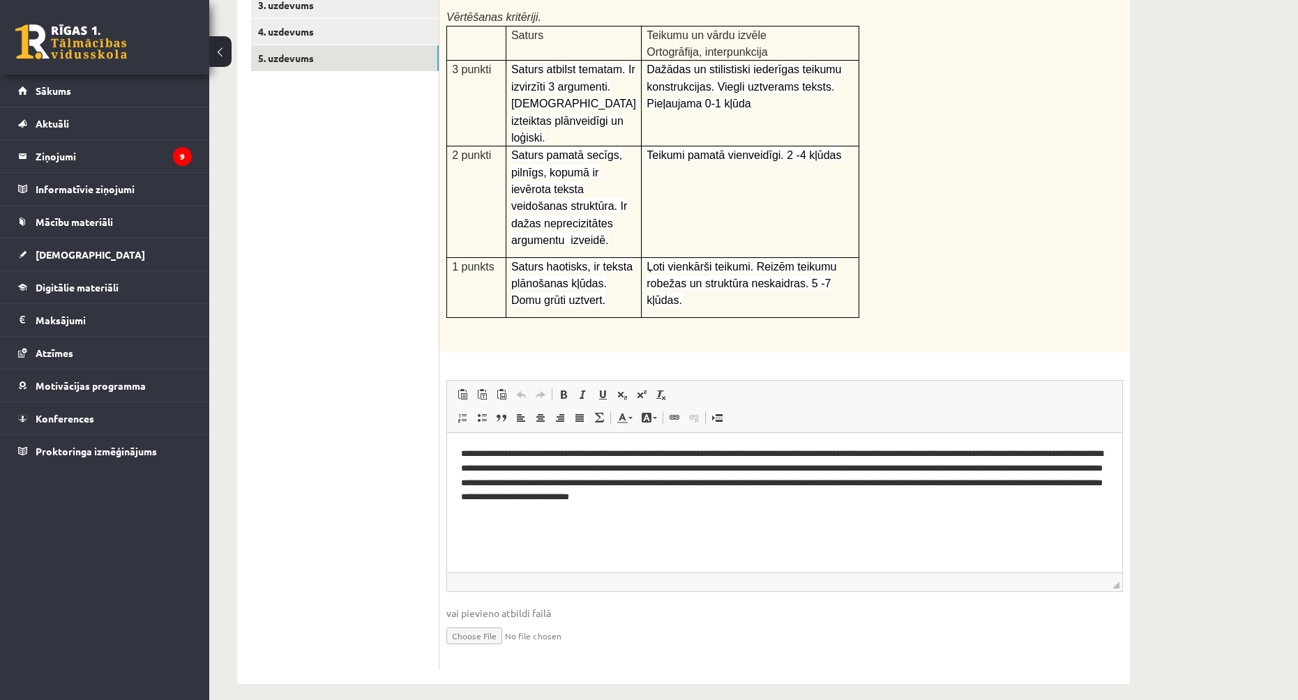
click at [893, 512] on html "**********" at bounding box center [784, 476] width 675 height 86
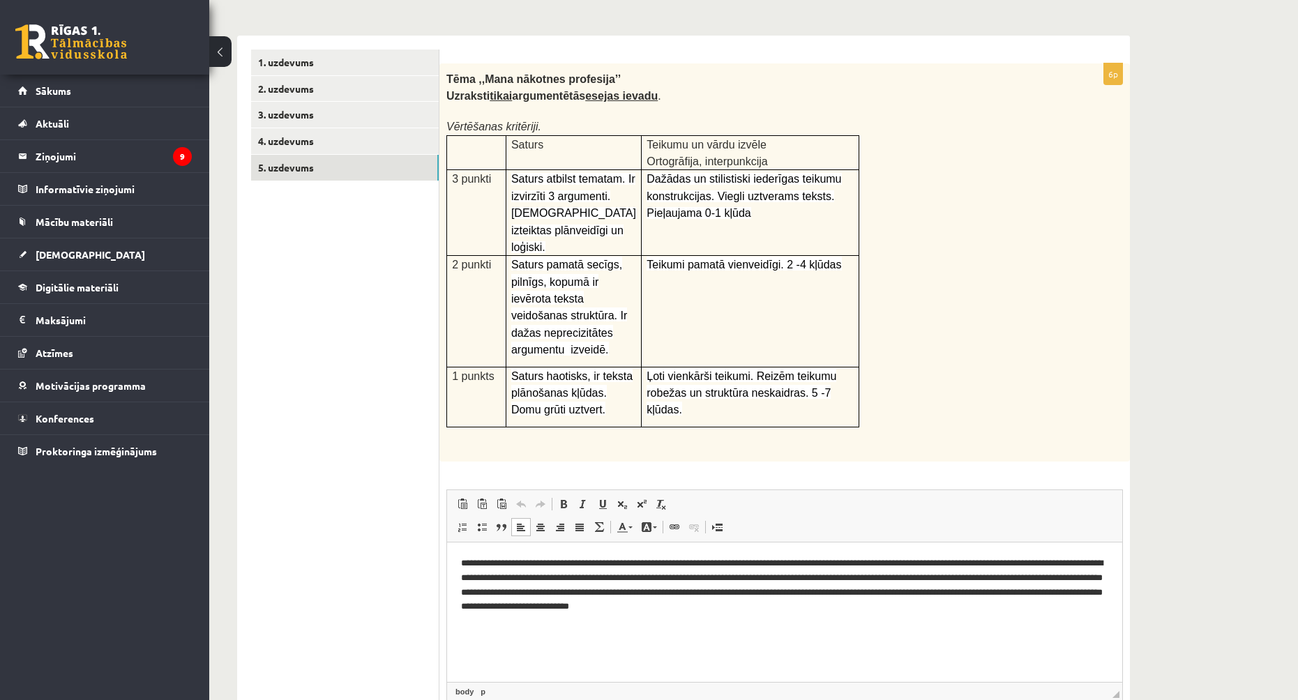
scroll to position [31, 0]
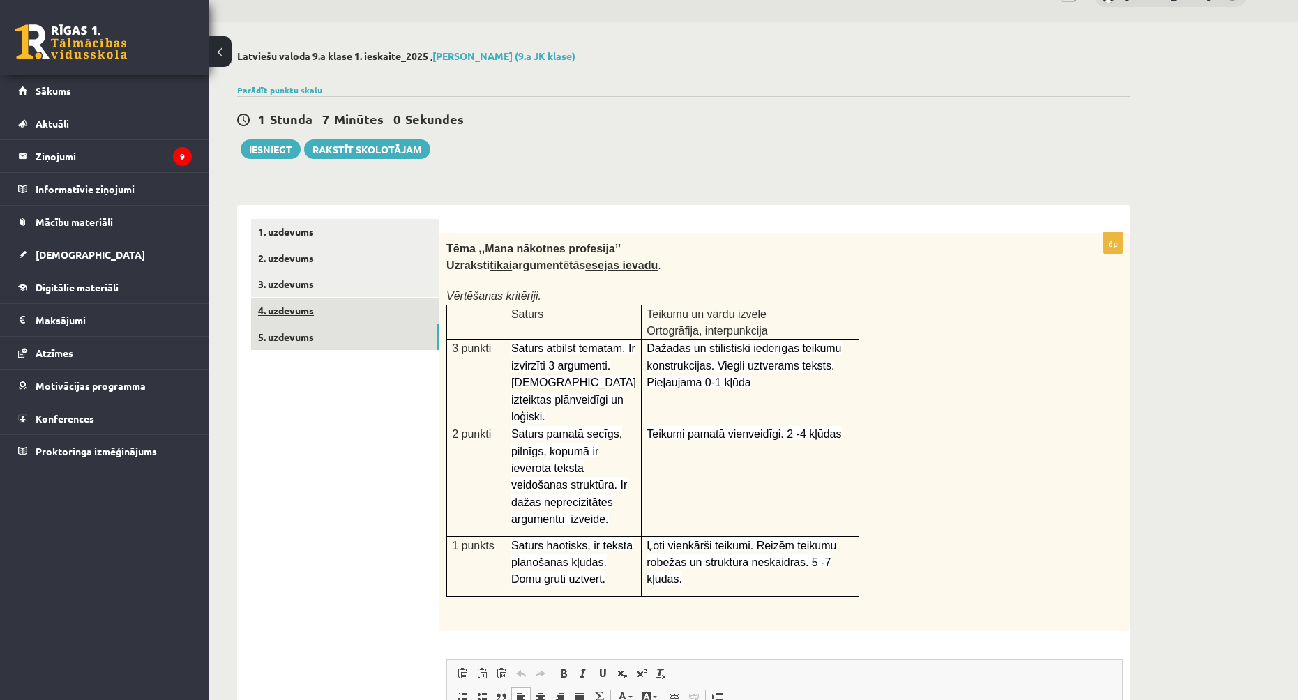
click at [399, 323] on link "4. uzdevums" at bounding box center [345, 311] width 188 height 26
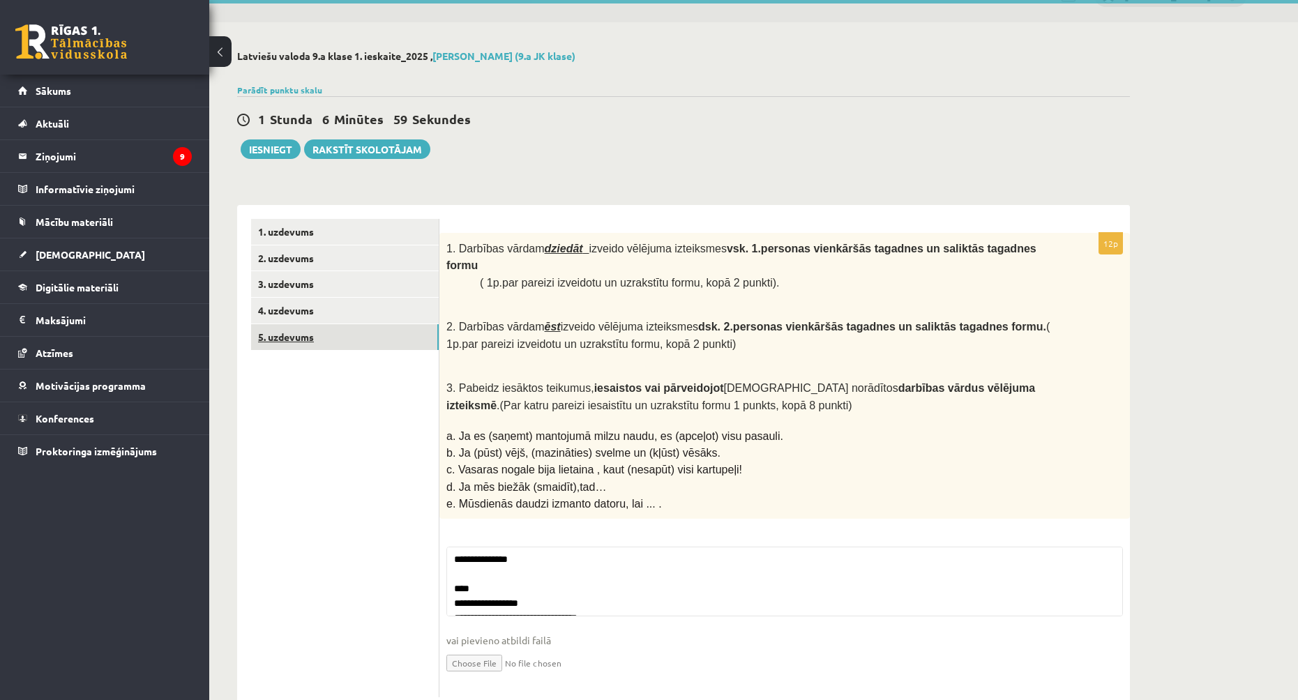
click at [391, 330] on link "5. uzdevums" at bounding box center [345, 337] width 188 height 26
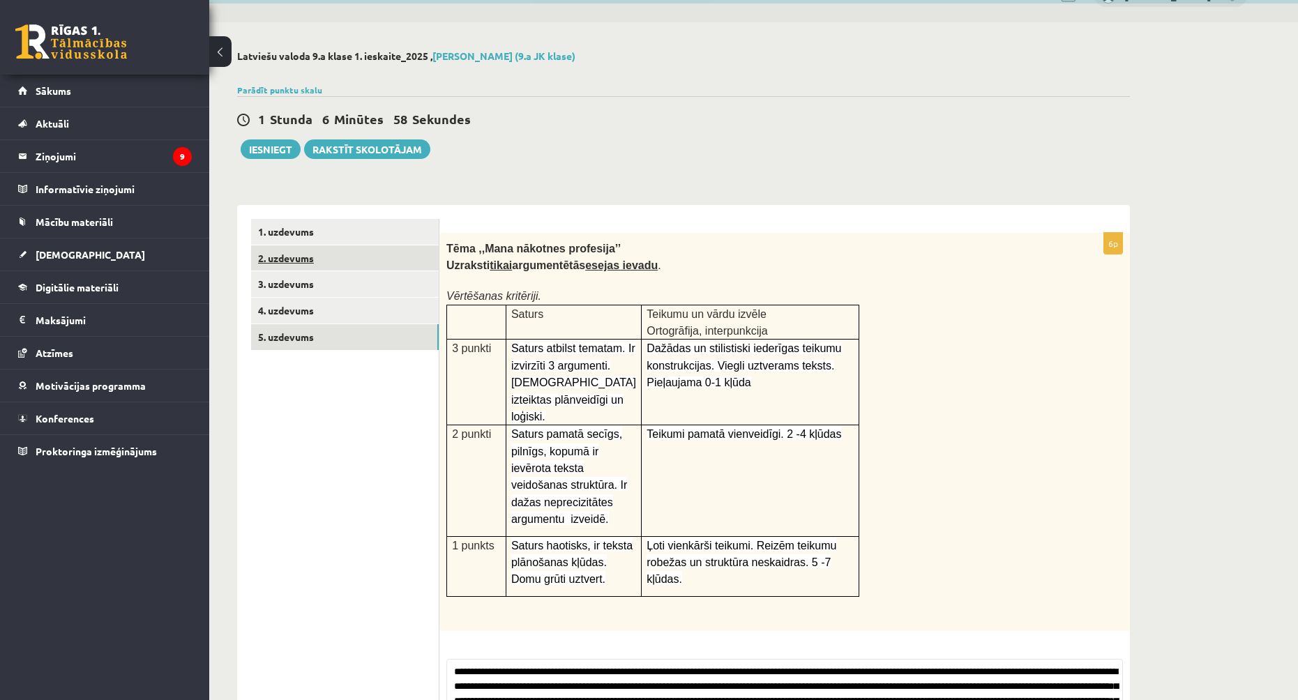
click at [365, 269] on link "2. uzdevums" at bounding box center [345, 259] width 188 height 26
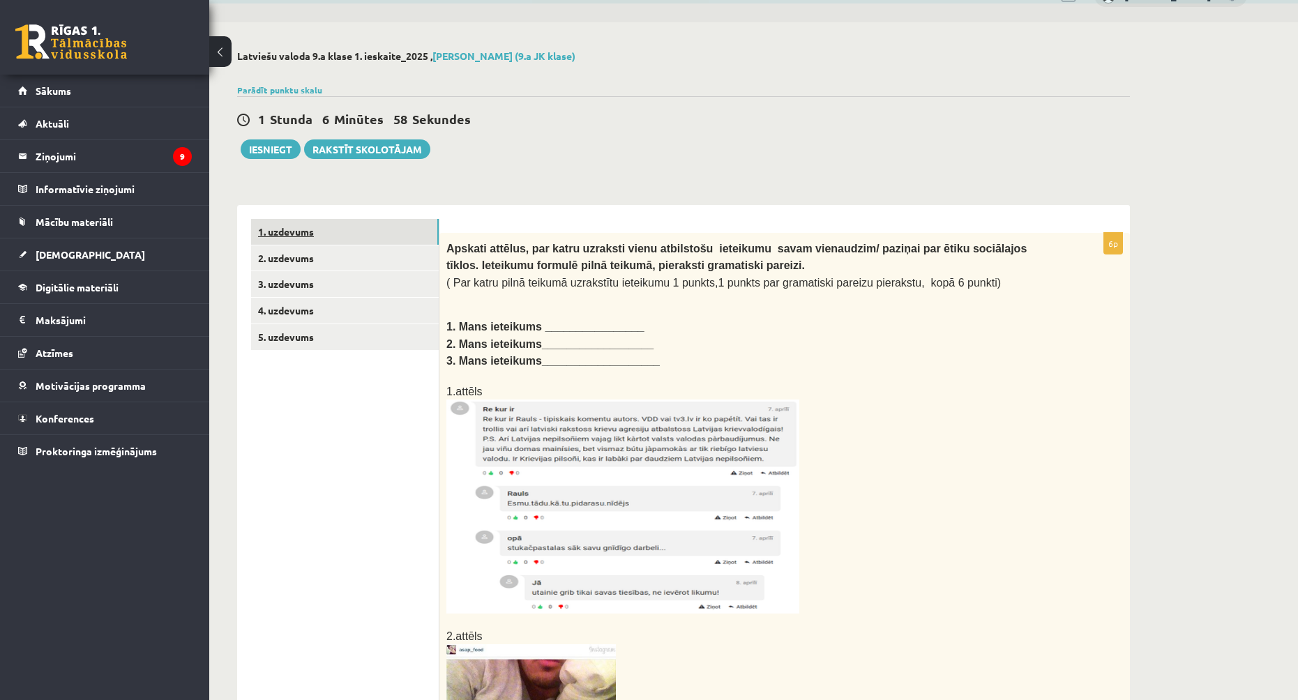
click at [366, 241] on link "1. uzdevums" at bounding box center [345, 232] width 188 height 26
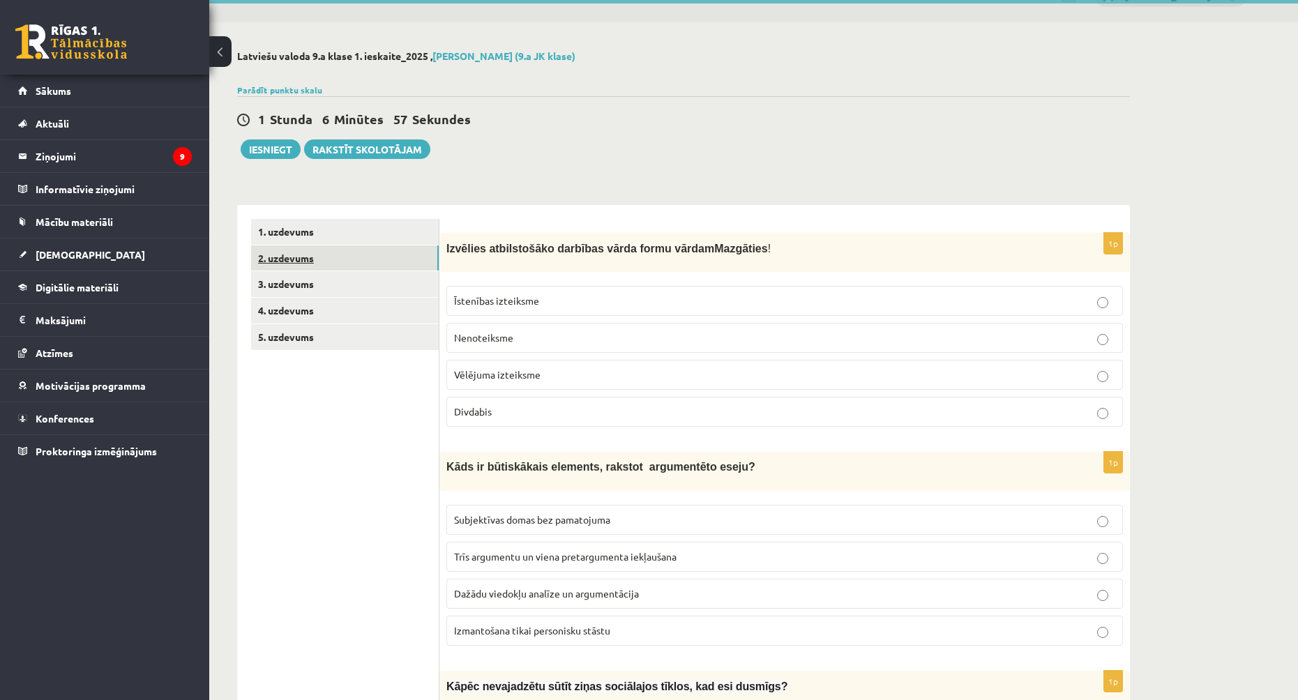
click at [343, 262] on link "2. uzdevums" at bounding box center [345, 259] width 188 height 26
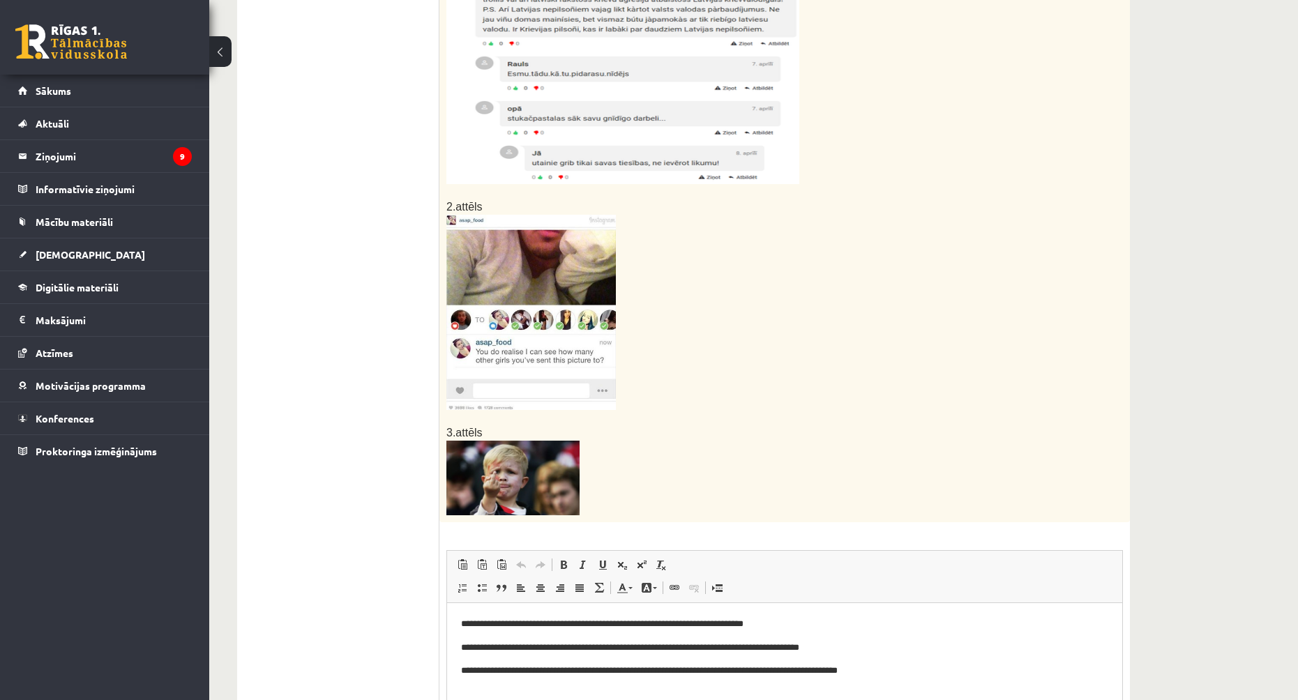
scroll to position [569, 0]
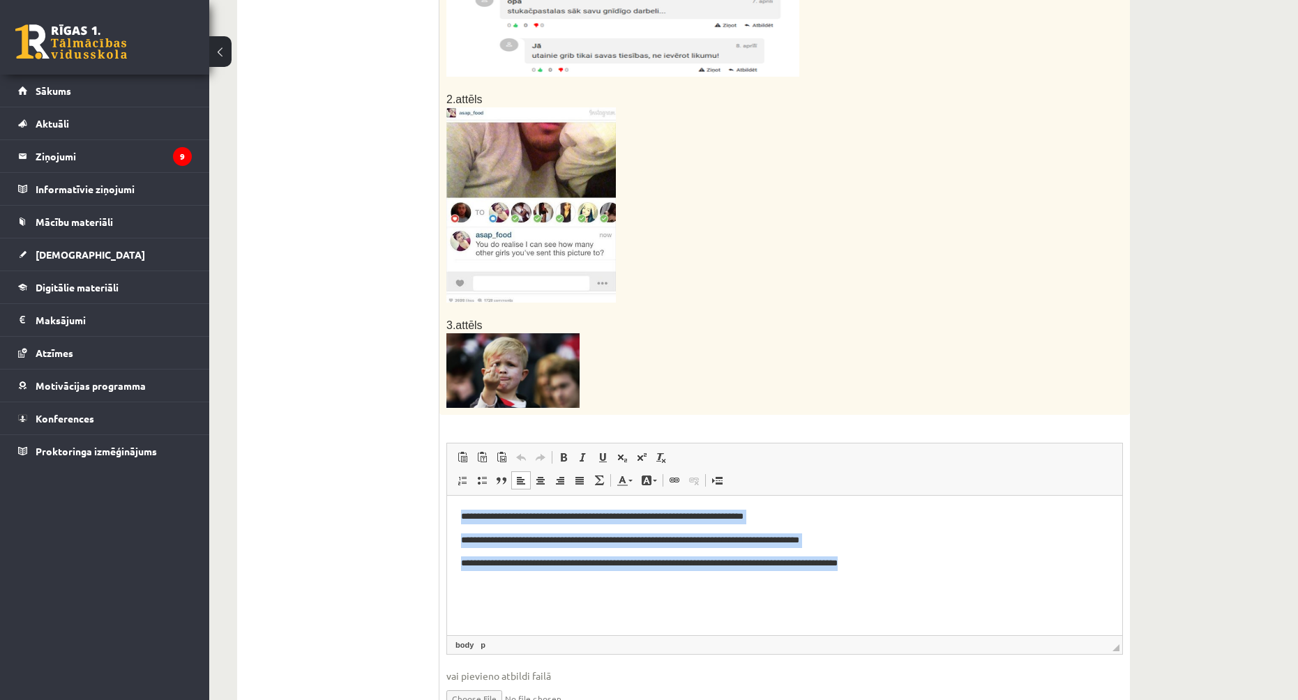
drag, startPoint x: 913, startPoint y: 572, endPoint x: 381, endPoint y: 510, distance: 535.8
click at [447, 510] on html "**********" at bounding box center [784, 540] width 675 height 89
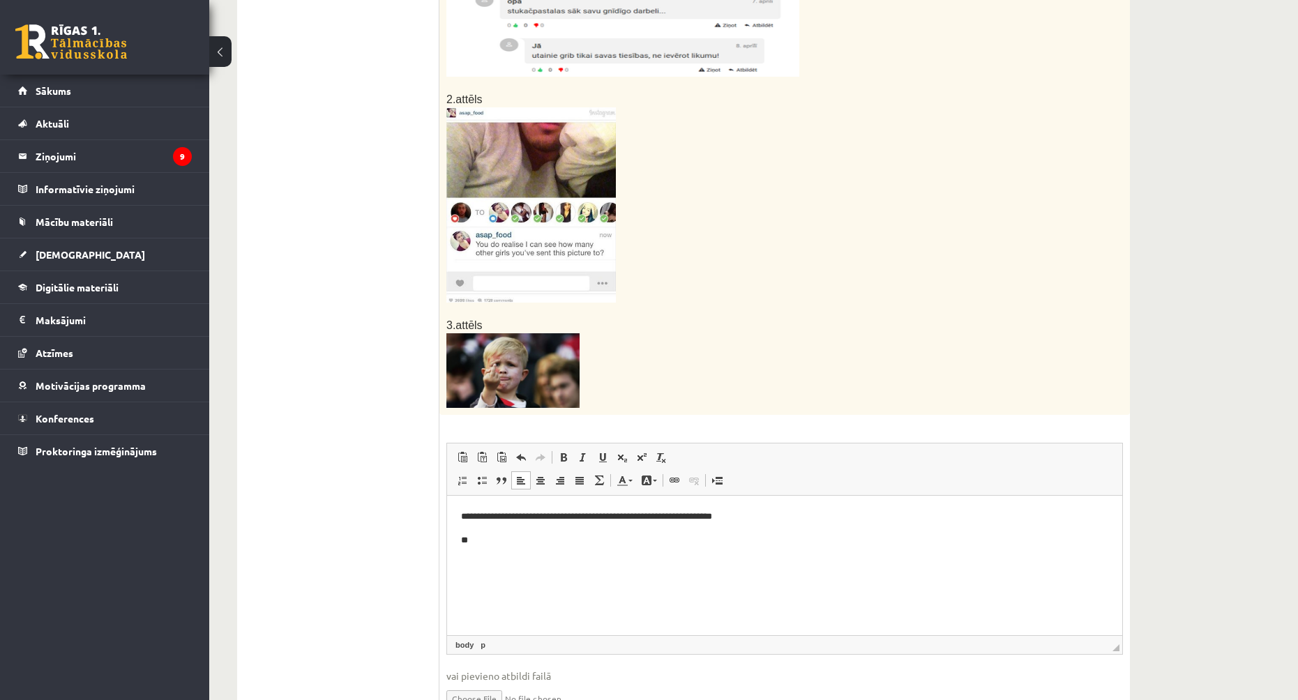
click at [497, 543] on p "**" at bounding box center [784, 541] width 647 height 15
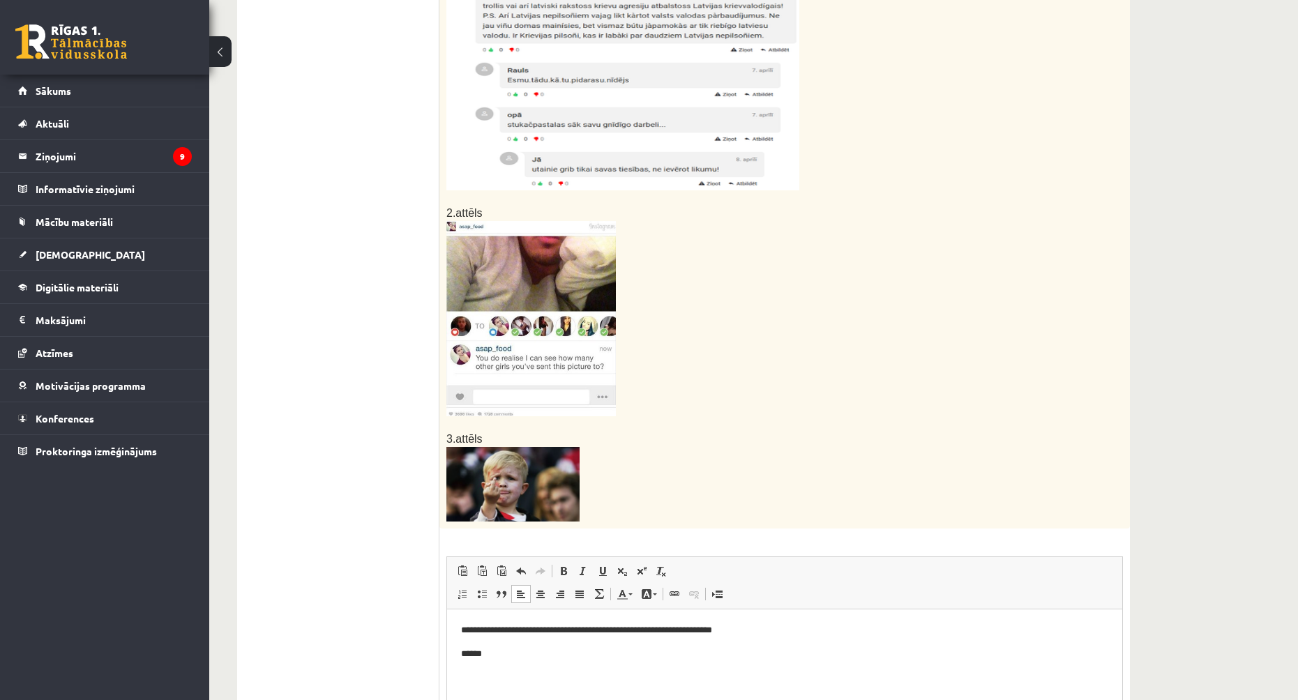
scroll to position [638, 0]
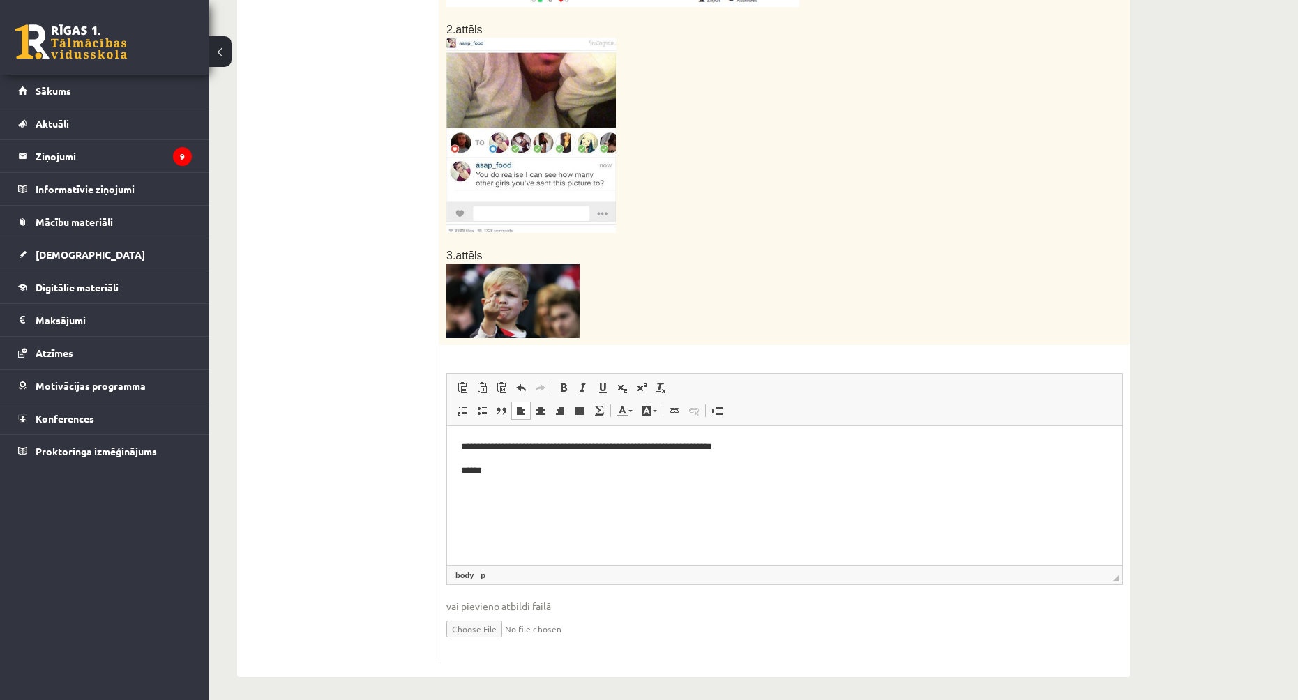
click at [472, 442] on p "**********" at bounding box center [784, 447] width 647 height 15
click at [550, 446] on p "**********" at bounding box center [784, 447] width 647 height 15
click at [505, 460] on body "**********" at bounding box center [784, 459] width 647 height 38
drag, startPoint x: 500, startPoint y: 467, endPoint x: 474, endPoint y: 470, distance: 26.7
click at [474, 470] on p "******" at bounding box center [784, 471] width 647 height 15
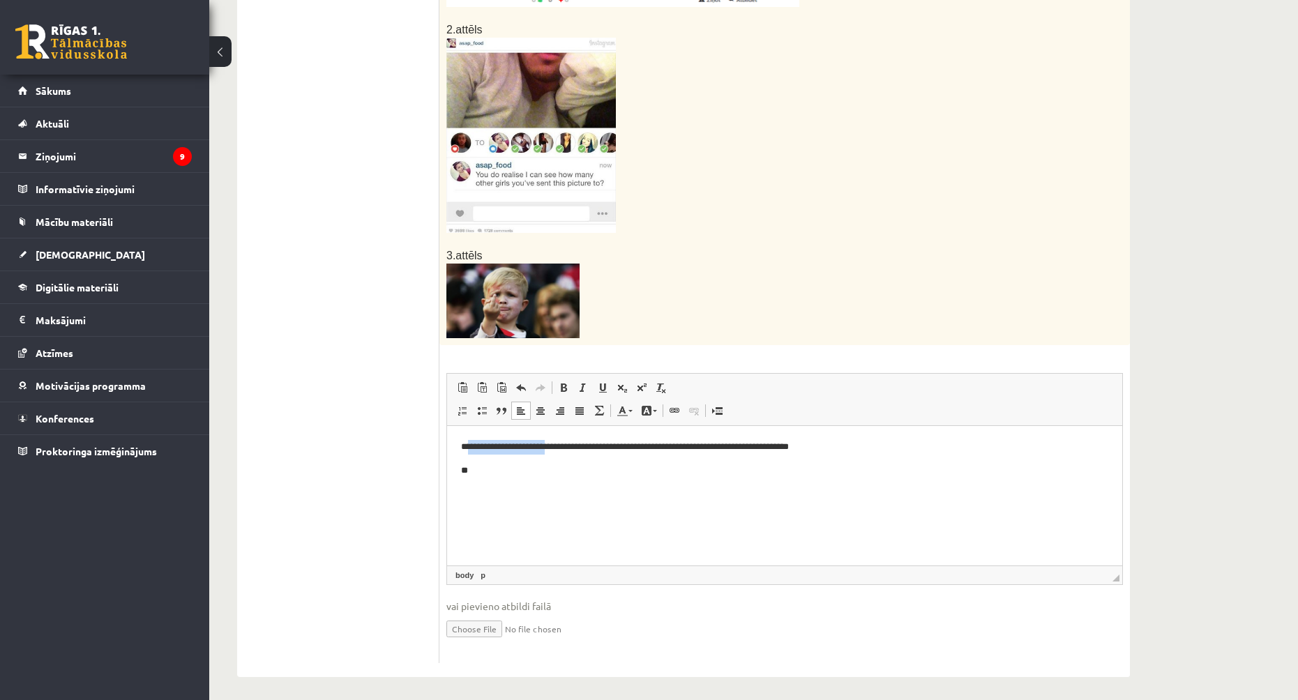
drag, startPoint x: 468, startPoint y: 446, endPoint x: 552, endPoint y: 442, distance: 83.8
click at [552, 442] on p "**********" at bounding box center [784, 447] width 647 height 15
copy p "**********"
click at [483, 472] on p "**" at bounding box center [784, 471] width 647 height 15
click at [473, 467] on p "**********" at bounding box center [784, 471] width 647 height 15
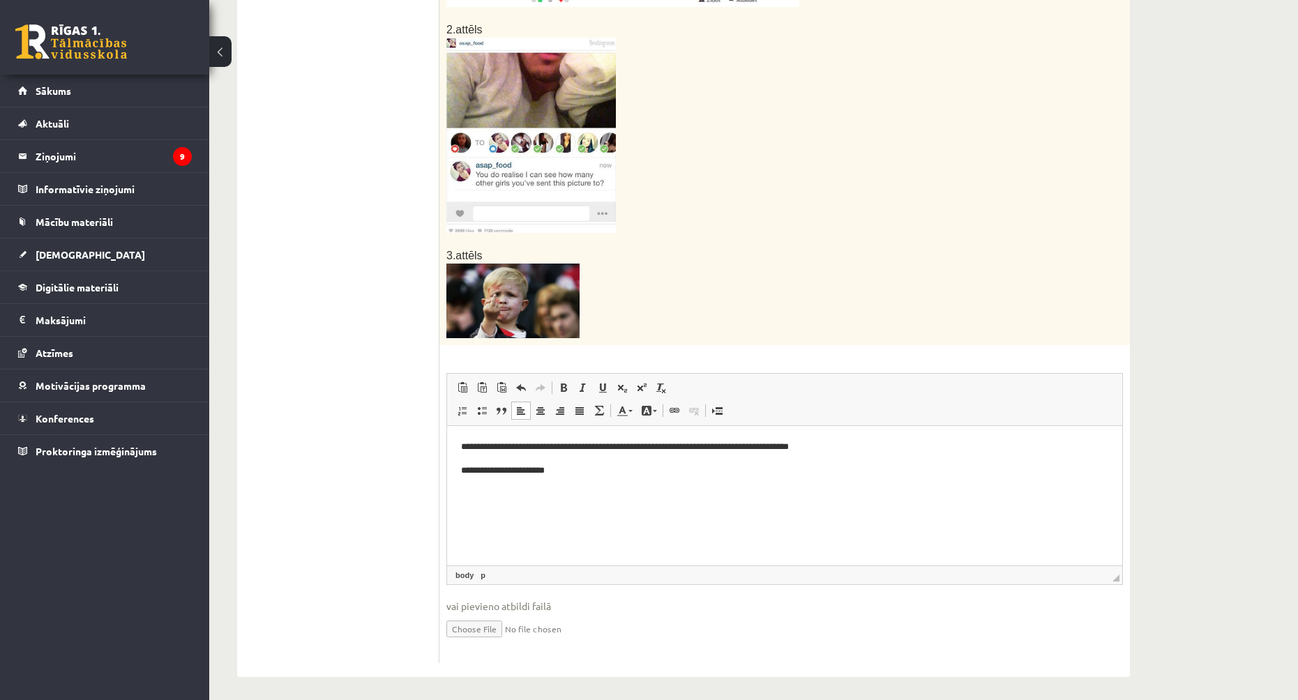
click at [588, 471] on p "**********" at bounding box center [784, 471] width 647 height 15
click at [548, 446] on p "**********" at bounding box center [784, 447] width 647 height 15
click at [580, 482] on html "**********" at bounding box center [784, 459] width 675 height 66
click at [615, 472] on p "**********" at bounding box center [784, 471] width 647 height 15
click at [684, 470] on p "**********" at bounding box center [784, 471] width 647 height 15
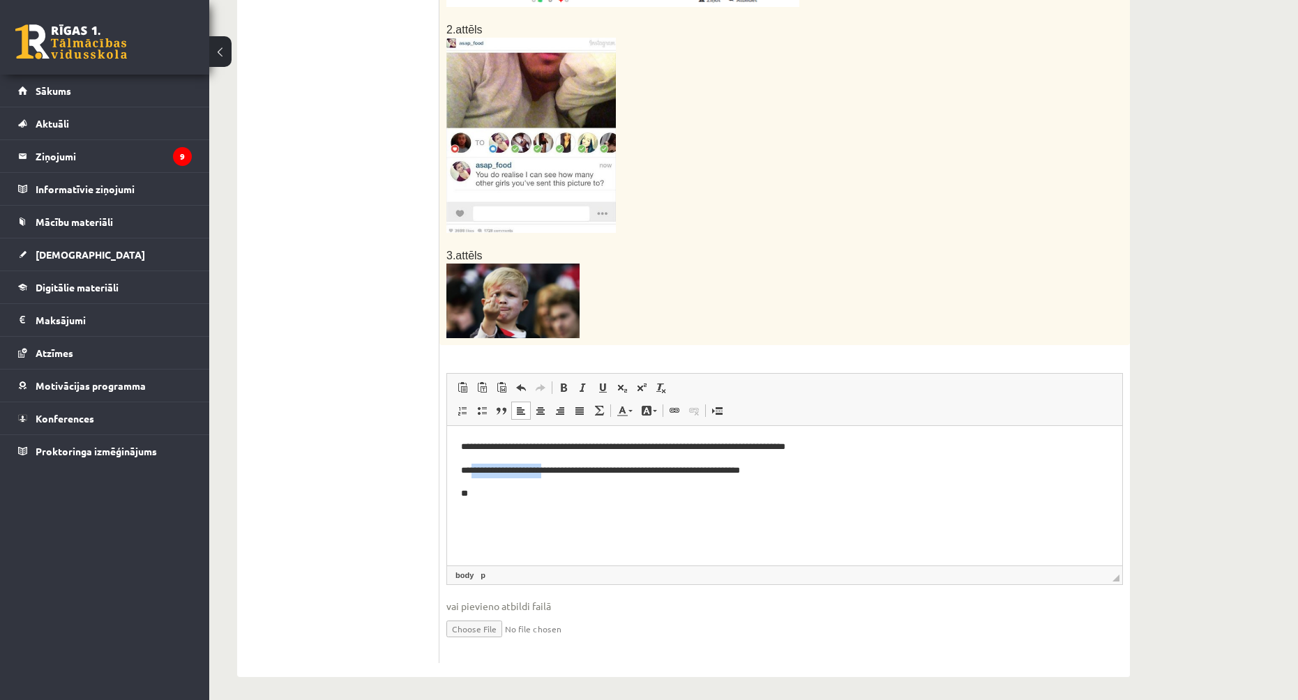
drag, startPoint x: 472, startPoint y: 472, endPoint x: 550, endPoint y: 469, distance: 78.2
click at [550, 469] on p "**********" at bounding box center [784, 471] width 647 height 15
copy p "**********"
click at [502, 491] on p "**" at bounding box center [784, 494] width 647 height 15
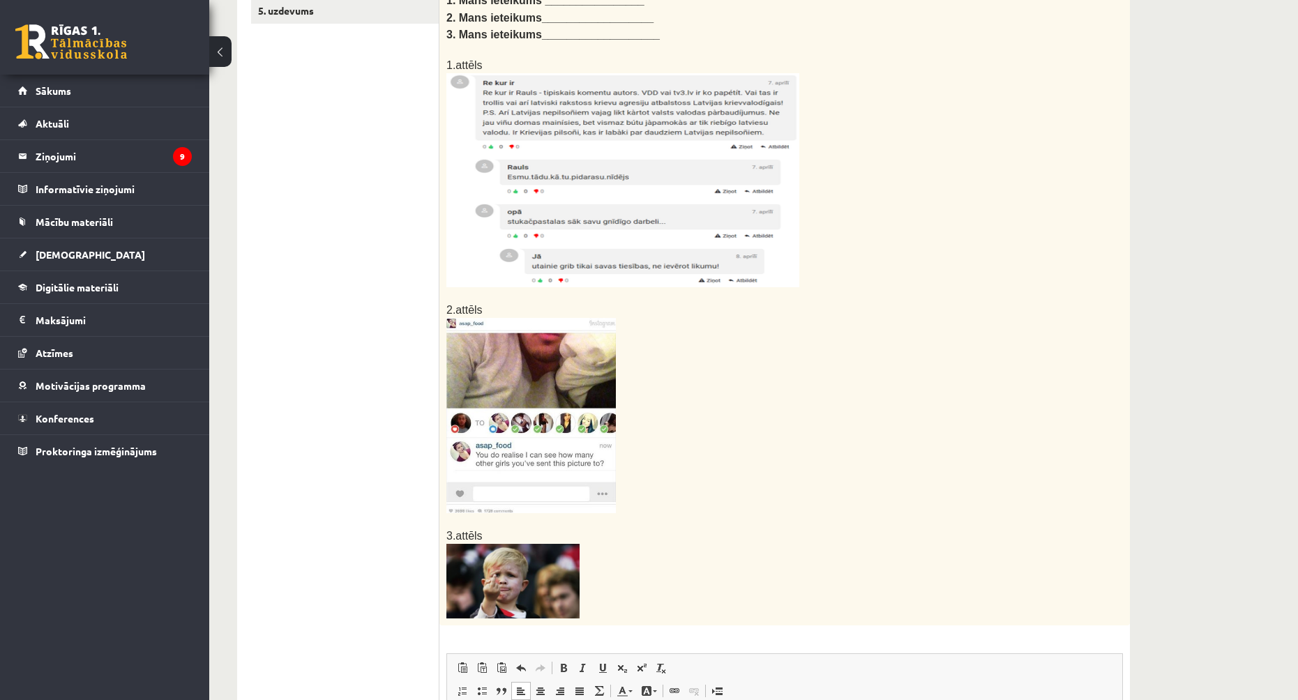
scroll to position [569, 0]
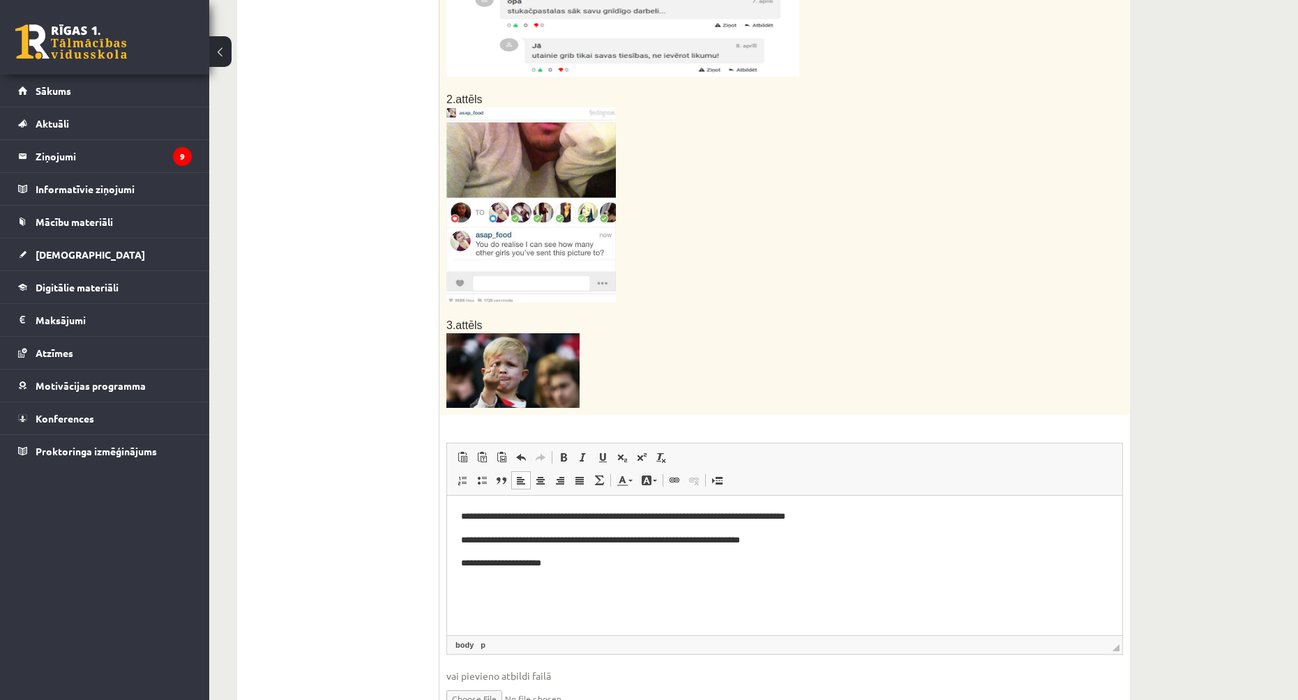
click at [506, 351] on img at bounding box center [512, 370] width 133 height 75
click at [578, 362] on img at bounding box center [512, 370] width 133 height 75
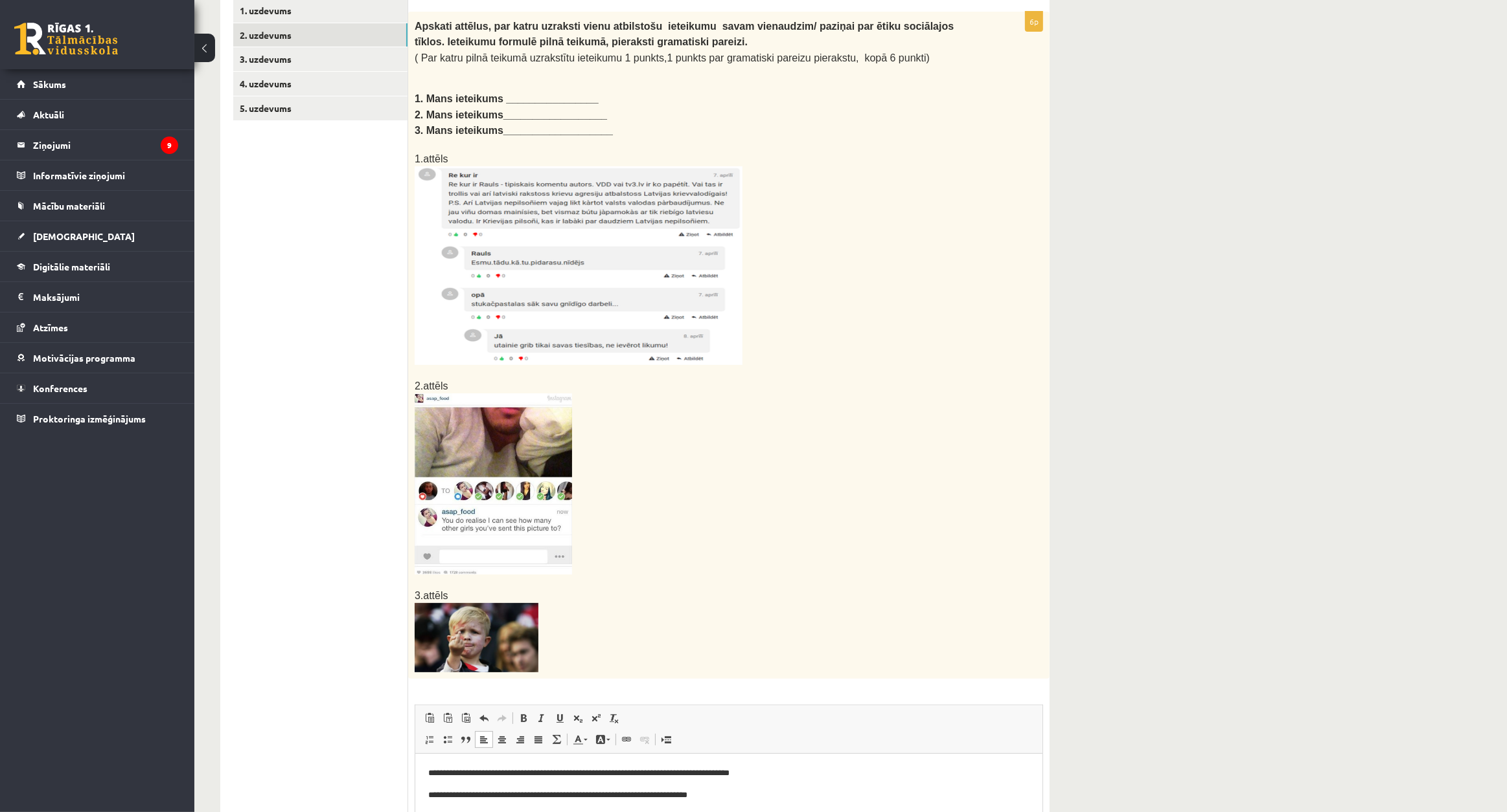
scroll to position [423, 0]
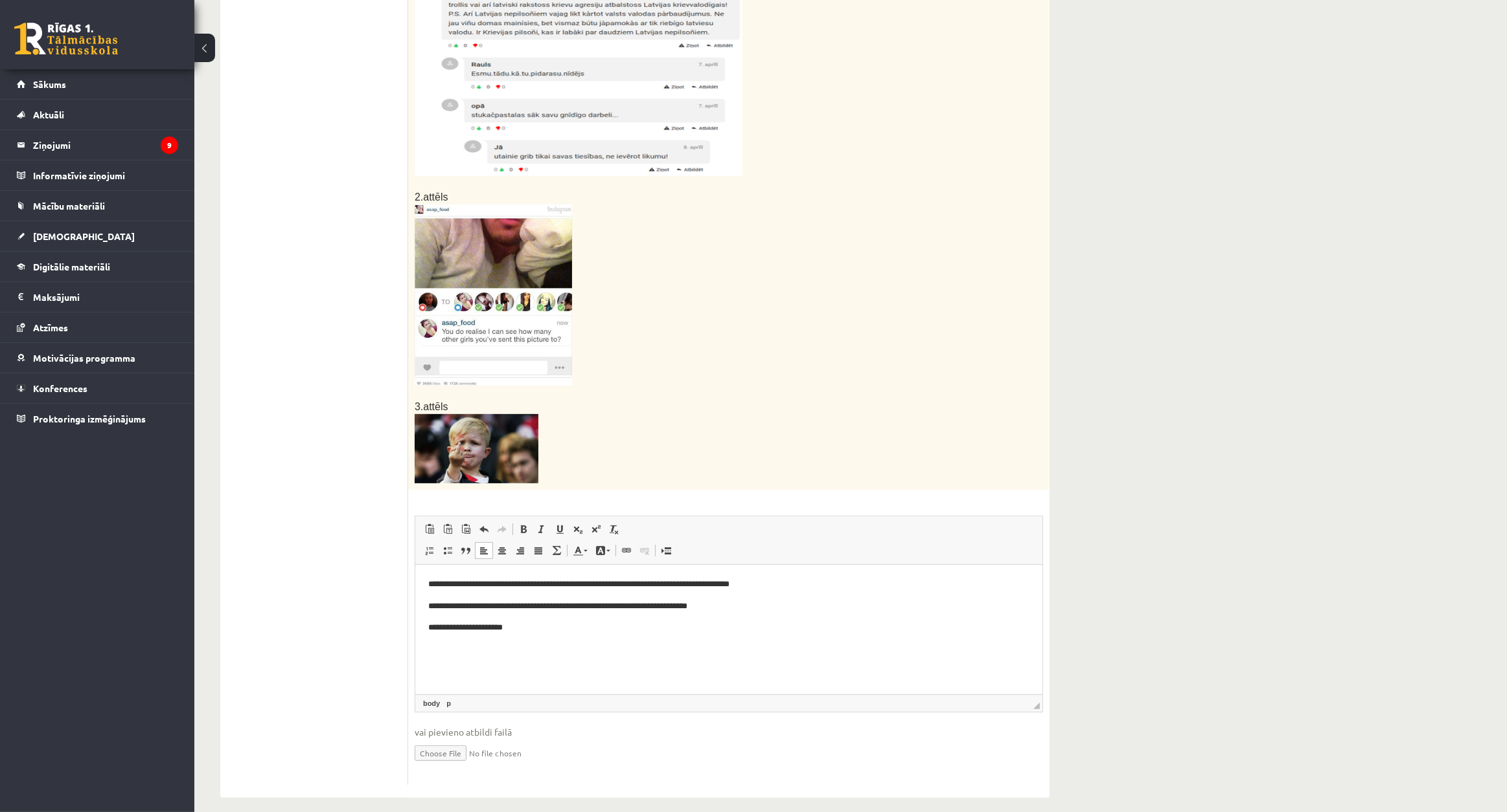
click at [539, 624] on p "**********" at bounding box center [727, 628] width 601 height 14
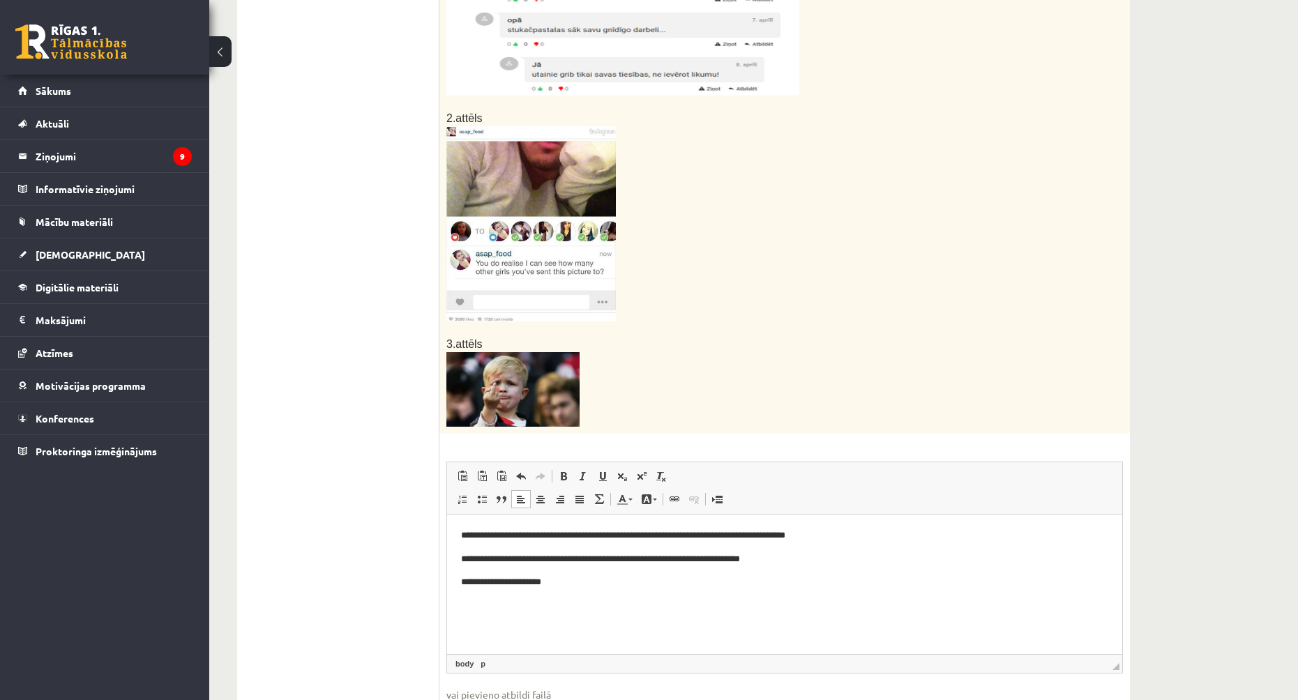
scroll to position [525, 0]
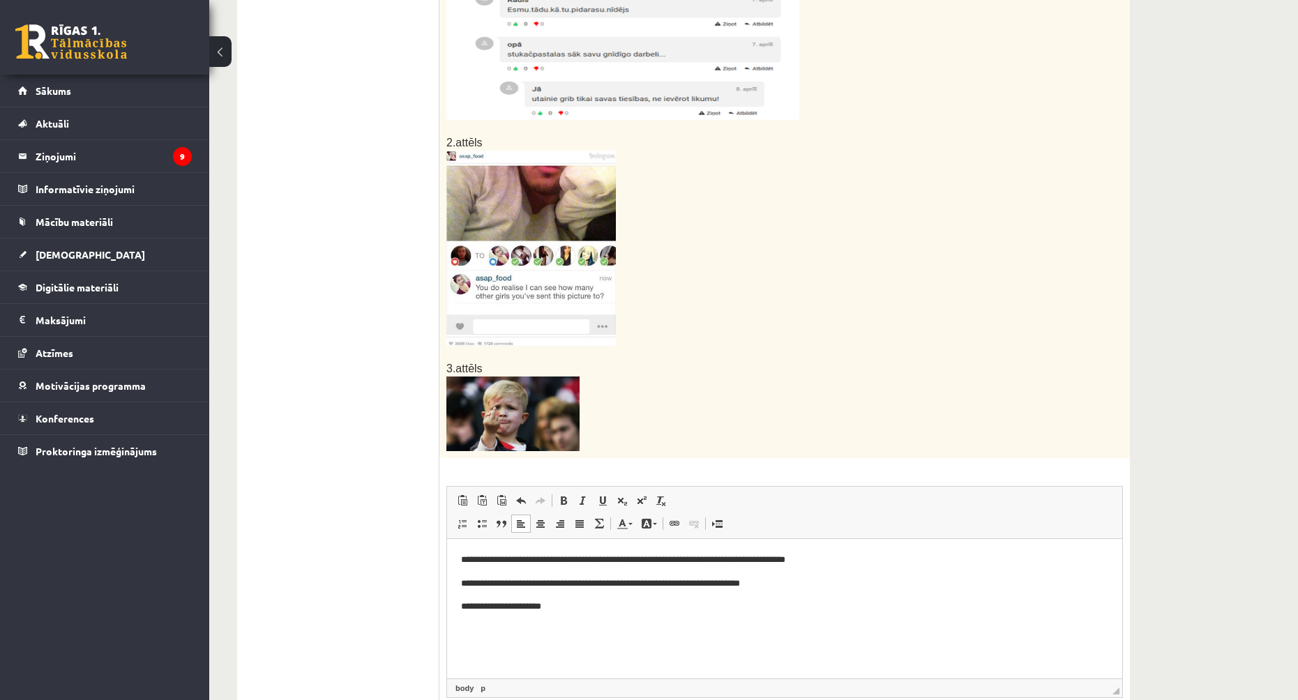
click at [815, 582] on p "**********" at bounding box center [784, 584] width 647 height 15
click at [587, 603] on p "**********" at bounding box center [784, 607] width 647 height 15
drag, startPoint x: 666, startPoint y: 620, endPoint x: 317, endPoint y: 576, distance: 351.5
click at [447, 576] on html "**********" at bounding box center [784, 583] width 675 height 89
drag, startPoint x: 320, startPoint y: 571, endPoint x: 331, endPoint y: 571, distance: 10.5
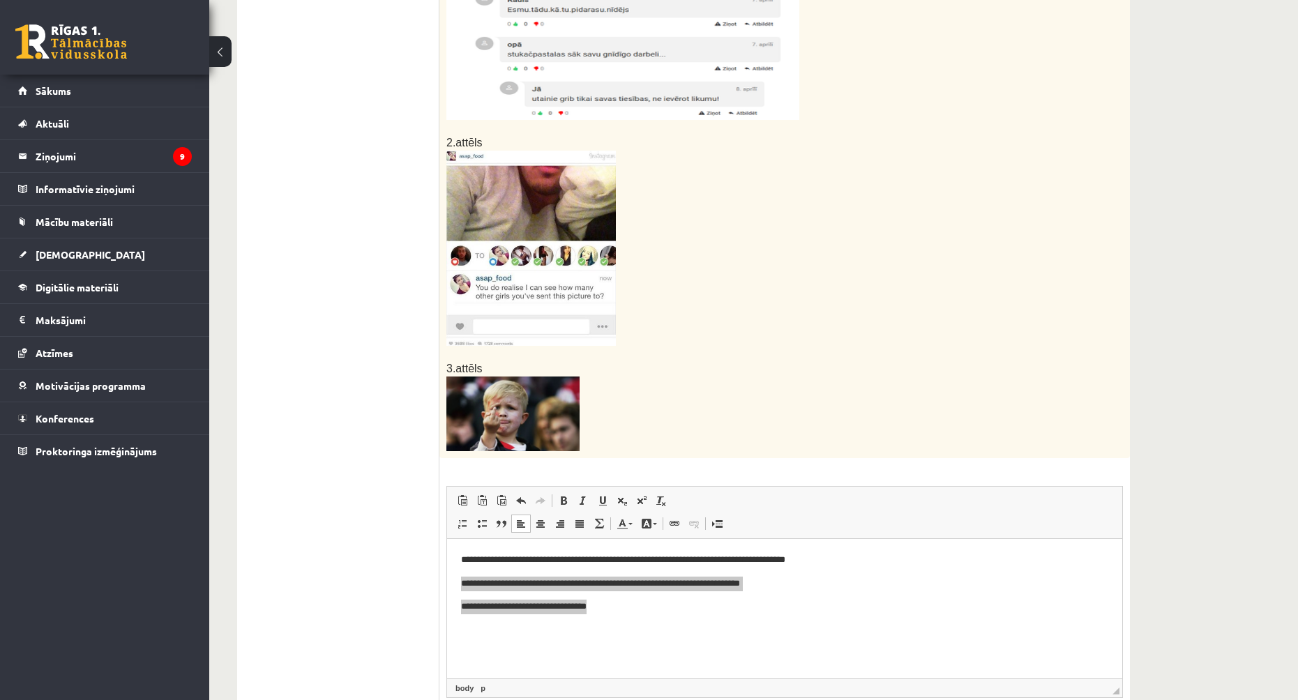
click at [320, 571] on ul "1. uzdevums 2. uzdevums 3. uzdevums 4. uzdevums 5. uzdevums" at bounding box center [345, 250] width 188 height 1051
click at [614, 610] on p "**********" at bounding box center [784, 607] width 647 height 15
click at [631, 609] on p "**********" at bounding box center [784, 607] width 647 height 15
click at [661, 622] on html "**********" at bounding box center [784, 583] width 675 height 89
click at [670, 628] on html "**********" at bounding box center [784, 583] width 675 height 89
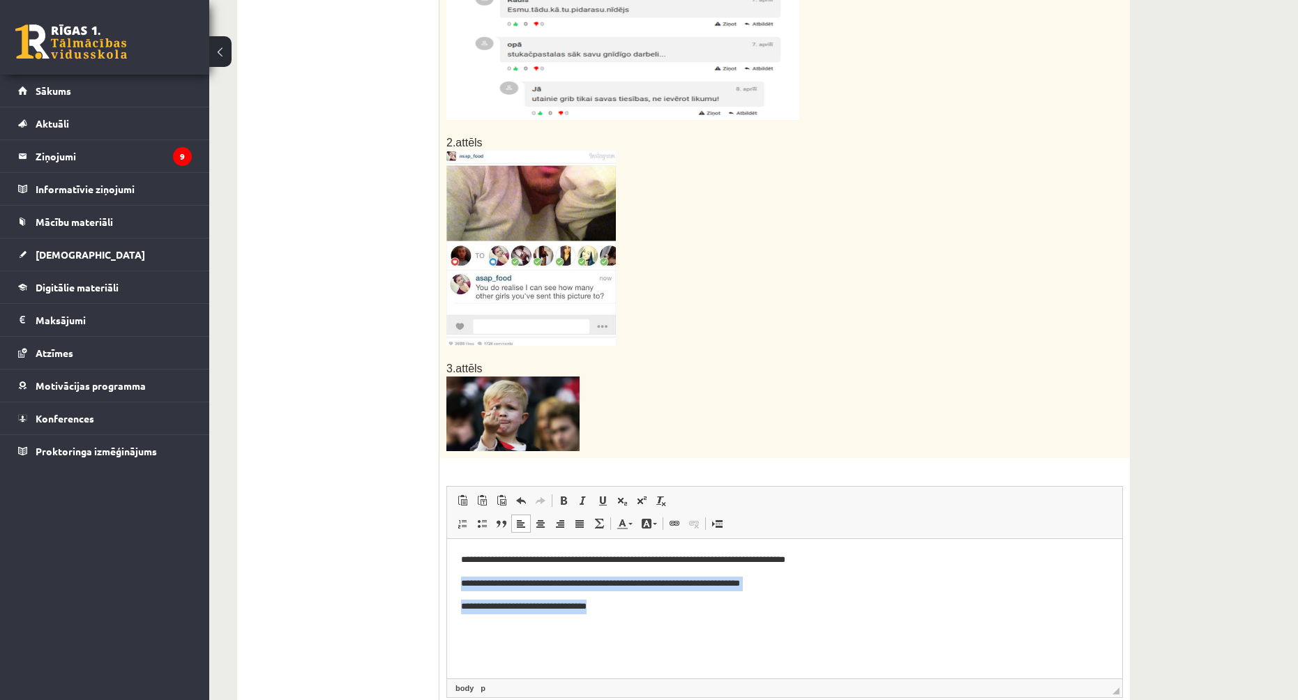
drag, startPoint x: 667, startPoint y: 608, endPoint x: 694, endPoint y: 617, distance: 28.7
click at [668, 606] on p "**********" at bounding box center [784, 607] width 647 height 15
drag, startPoint x: 462, startPoint y: 557, endPoint x: 667, endPoint y: 630, distance: 217.5
click at [667, 628] on html "**********" at bounding box center [784, 583] width 675 height 89
copy body "**********"
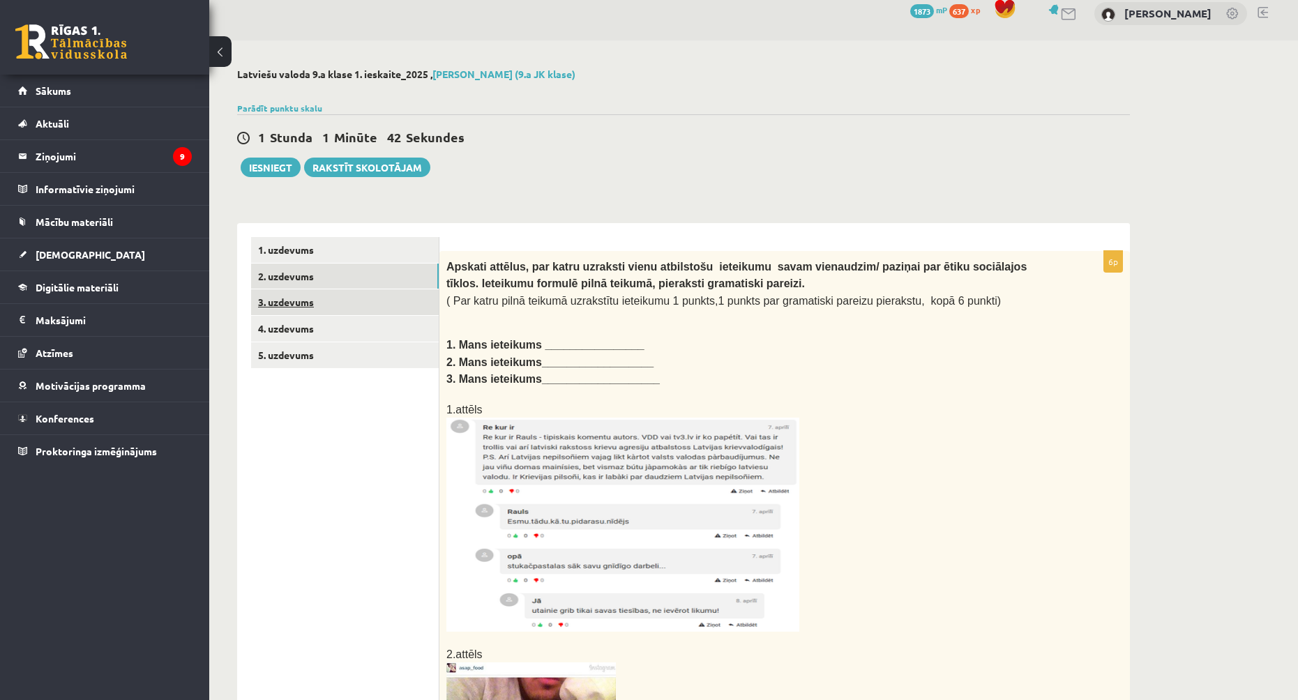
scroll to position [0, 0]
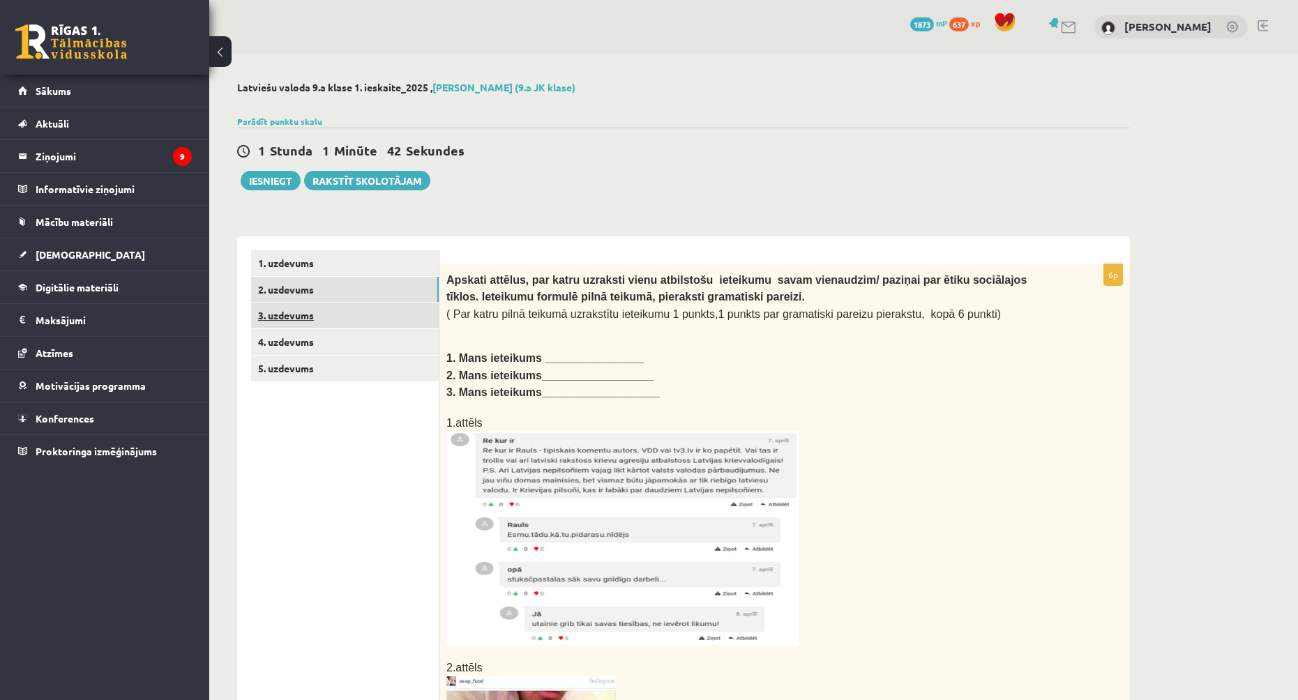
click at [328, 304] on link "3. uzdevums" at bounding box center [345, 316] width 188 height 26
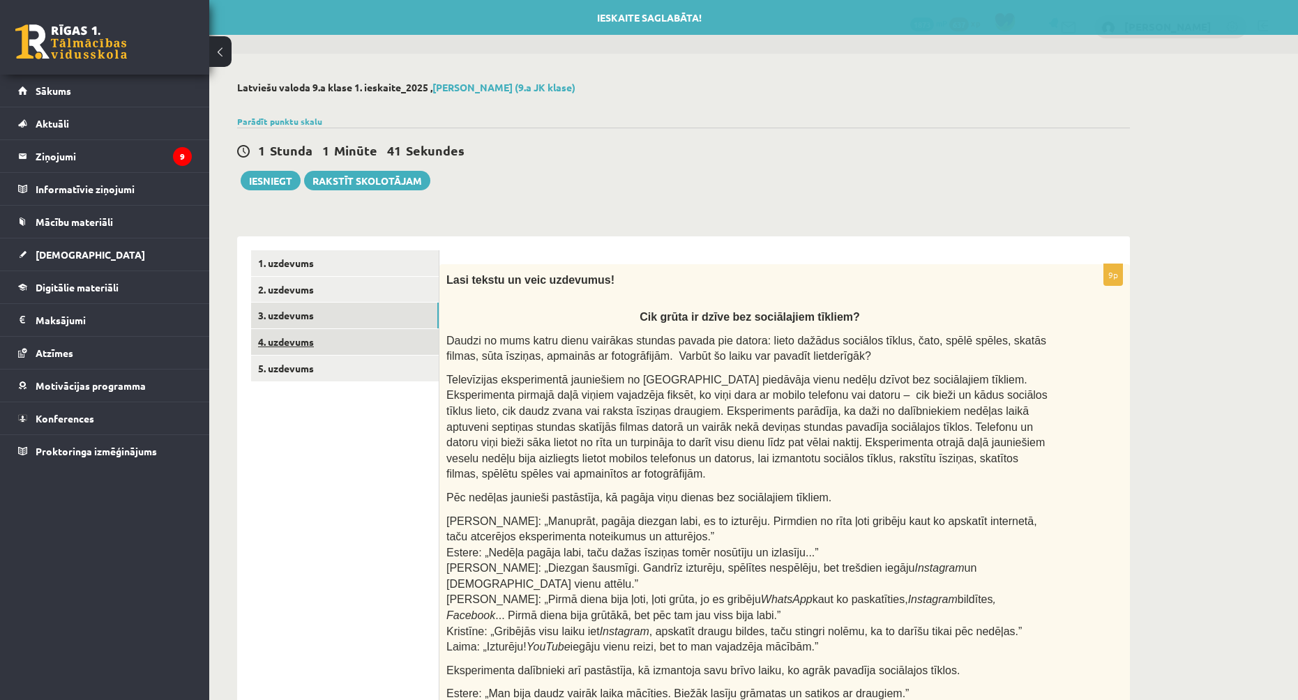
click at [354, 339] on link "4. uzdevums" at bounding box center [345, 342] width 188 height 26
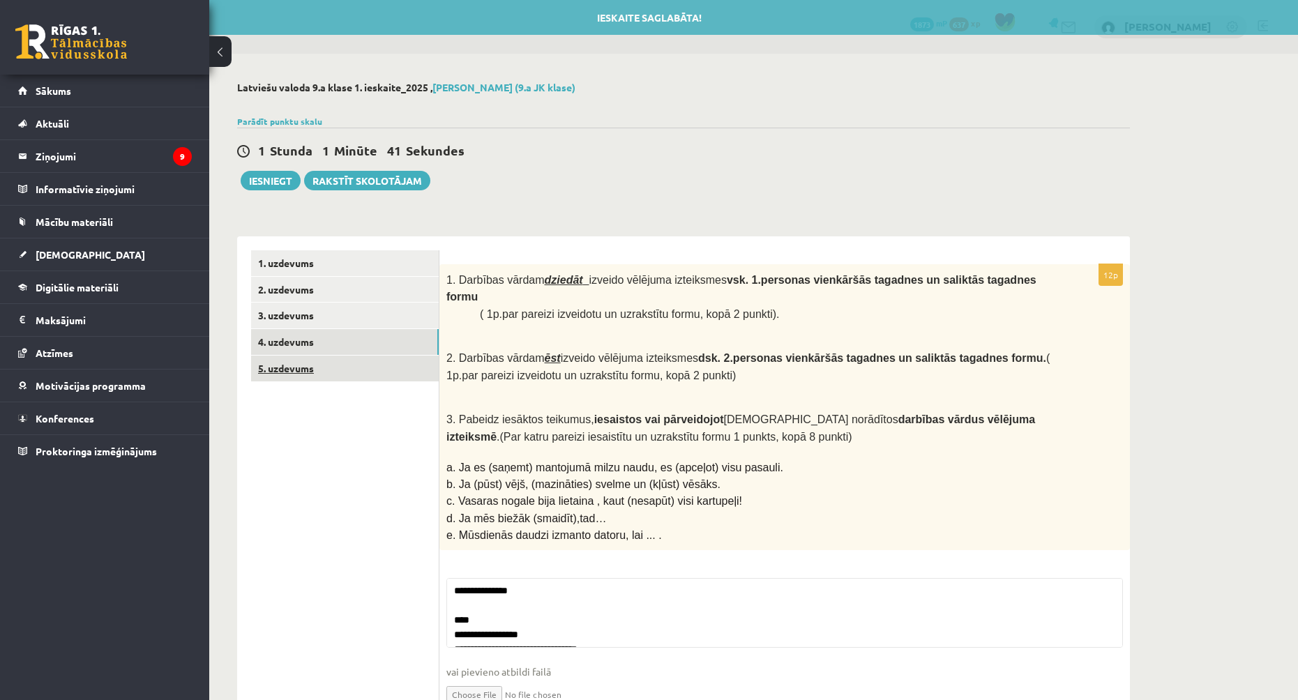
click at [366, 378] on link "5. uzdevums" at bounding box center [345, 369] width 188 height 26
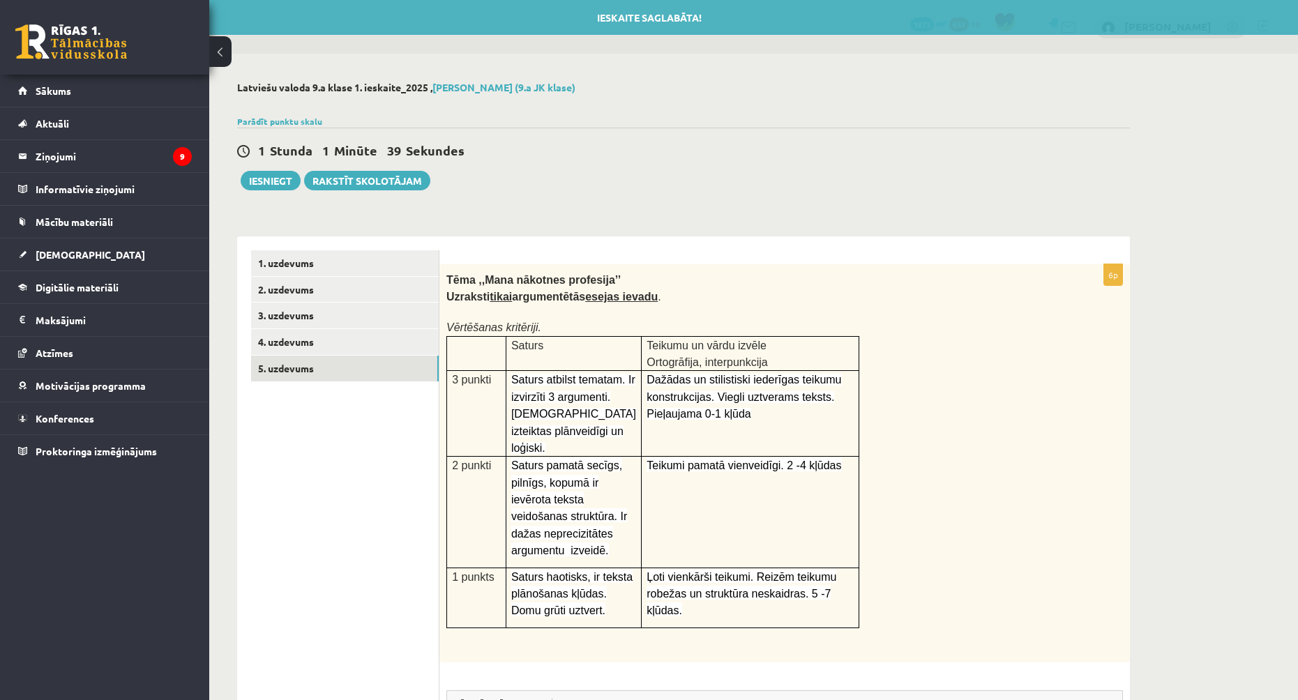
click at [273, 193] on div "Latviešu valoda 9.a klase 1. ieskaite_2025 , Ingvars Gailis (9.a JK klase) Parā…" at bounding box center [683, 538] width 949 height 969
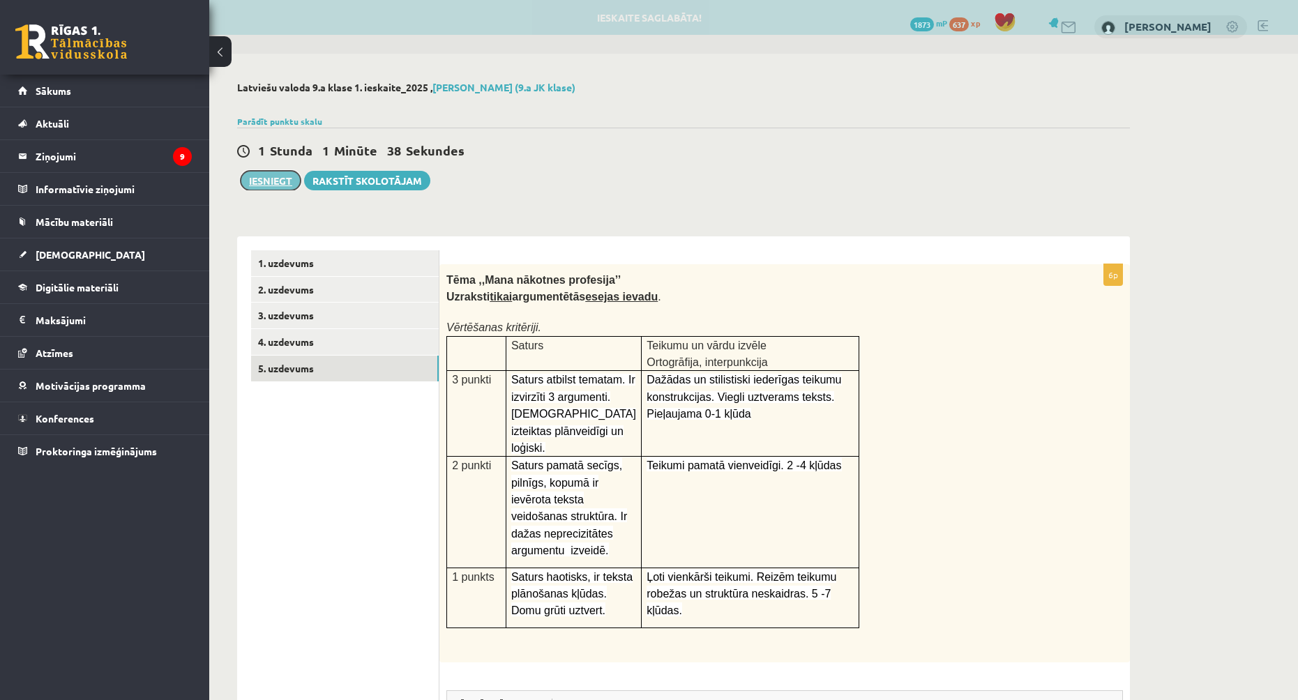
click at [290, 176] on button "Iesniegt" at bounding box center [271, 181] width 60 height 20
